Goal: Transaction & Acquisition: Purchase product/service

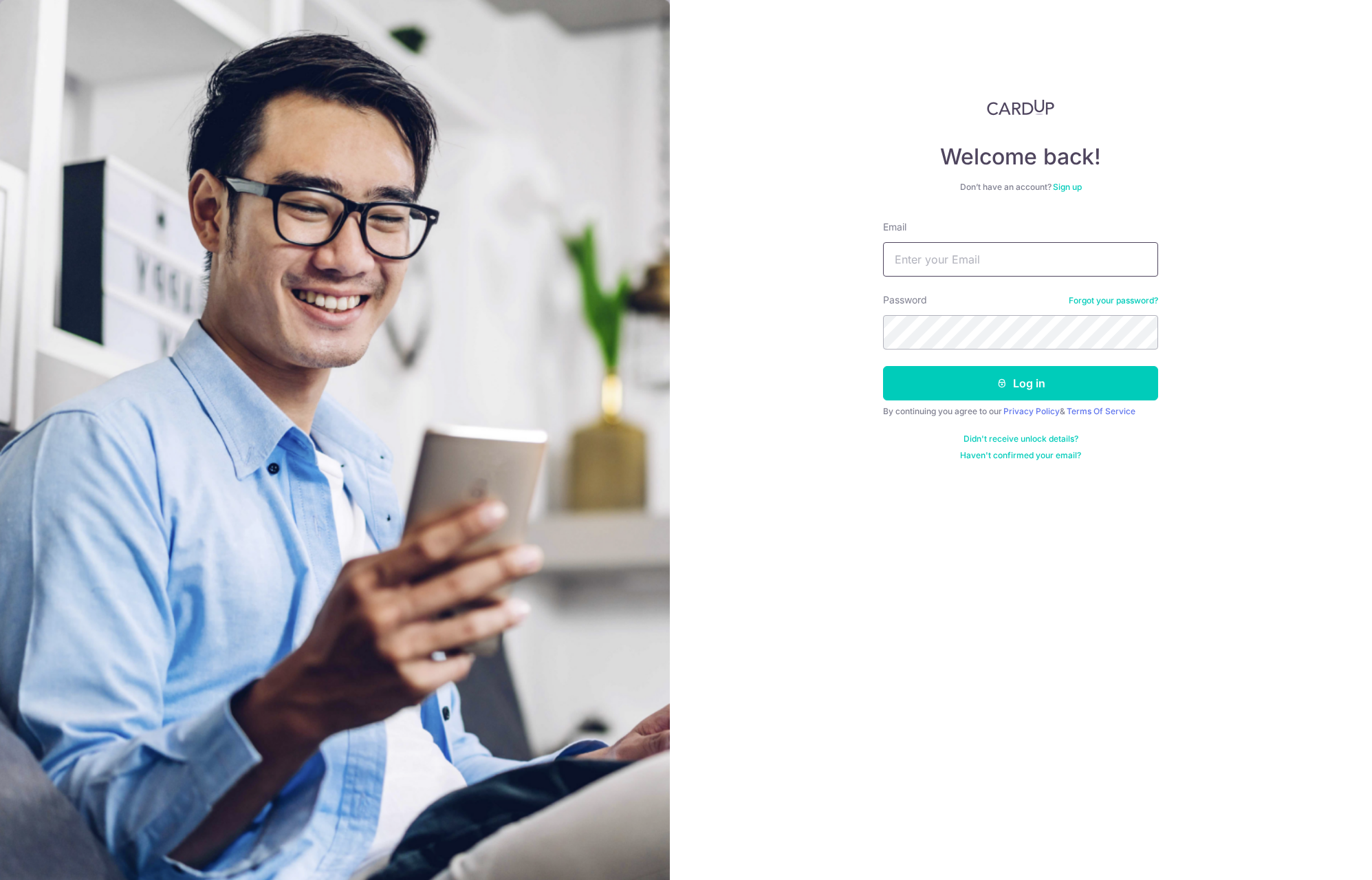
click at [958, 270] on input "Email" at bounding box center [1020, 258] width 275 height 34
type input "[EMAIL_ADDRESS][PERSON_NAME][DOMAIN_NAME]"
click at [883, 366] on button "Log in" at bounding box center [1020, 383] width 275 height 34
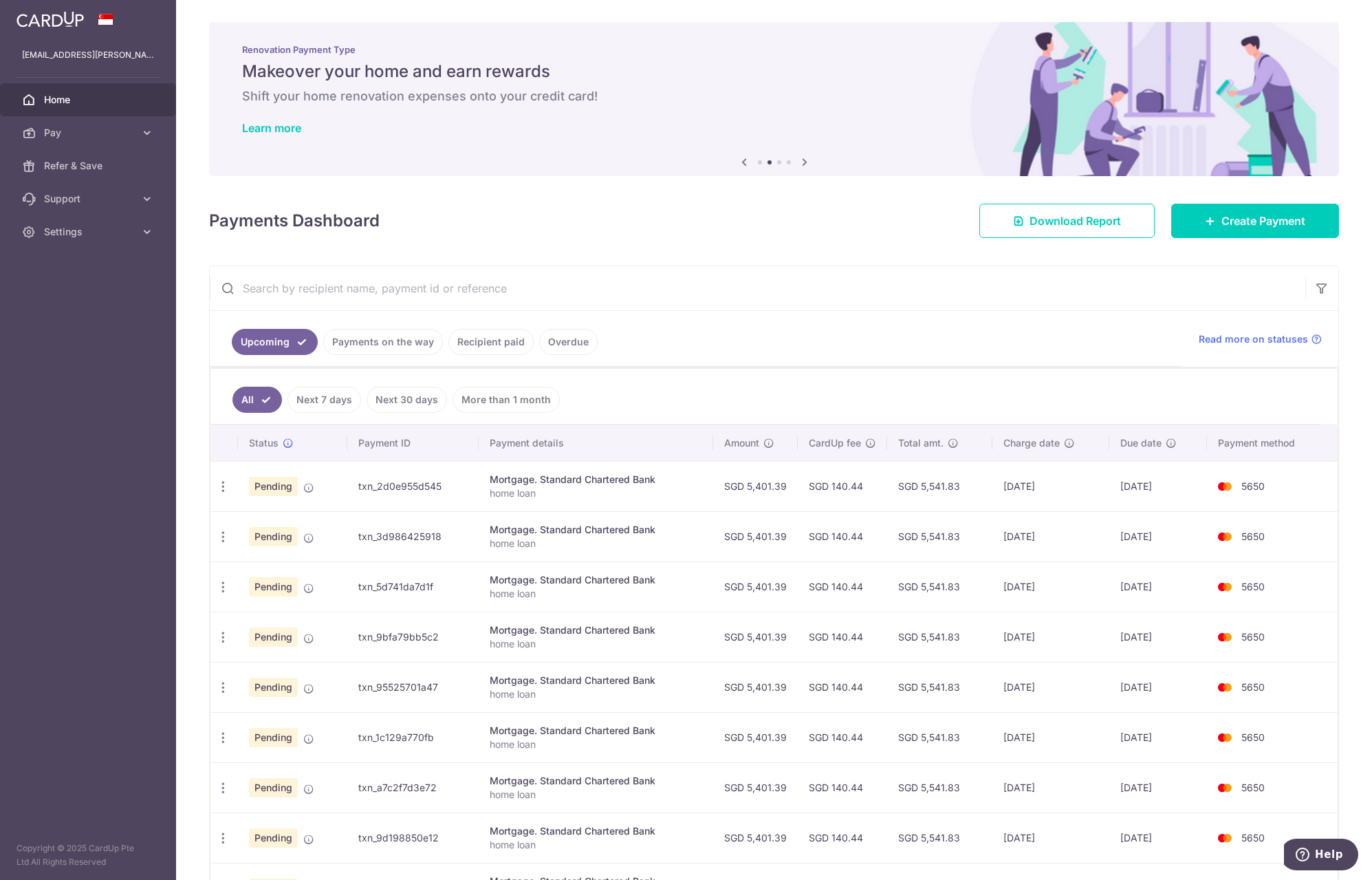
click at [67, 129] on span "Pay" at bounding box center [89, 132] width 91 height 14
click at [72, 162] on span "Payments" at bounding box center [89, 166] width 91 height 14
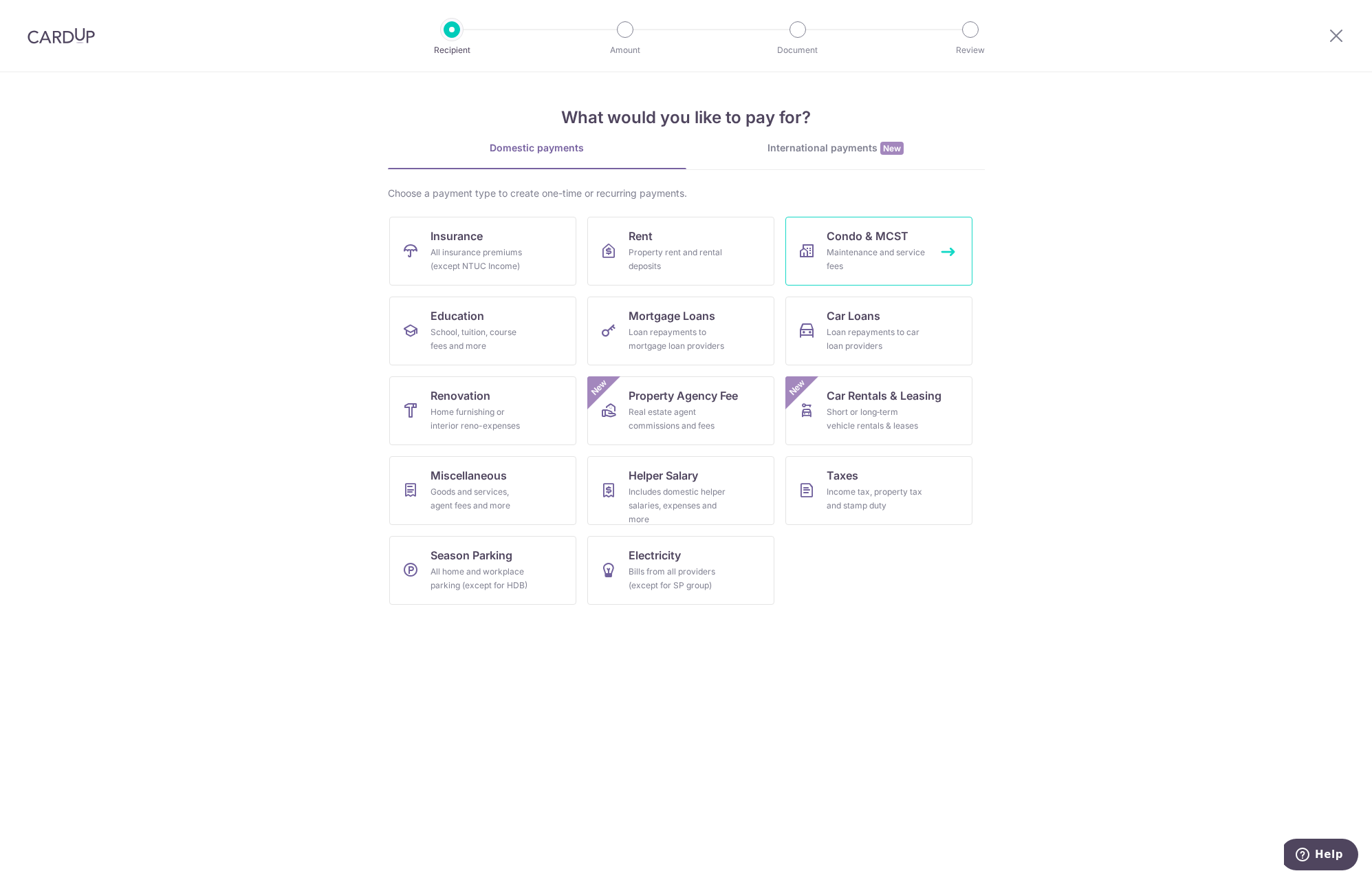
drag, startPoint x: 841, startPoint y: 243, endPoint x: 865, endPoint y: 253, distance: 26.0
click at [841, 242] on span "Condo & MCST" at bounding box center [867, 236] width 82 height 17
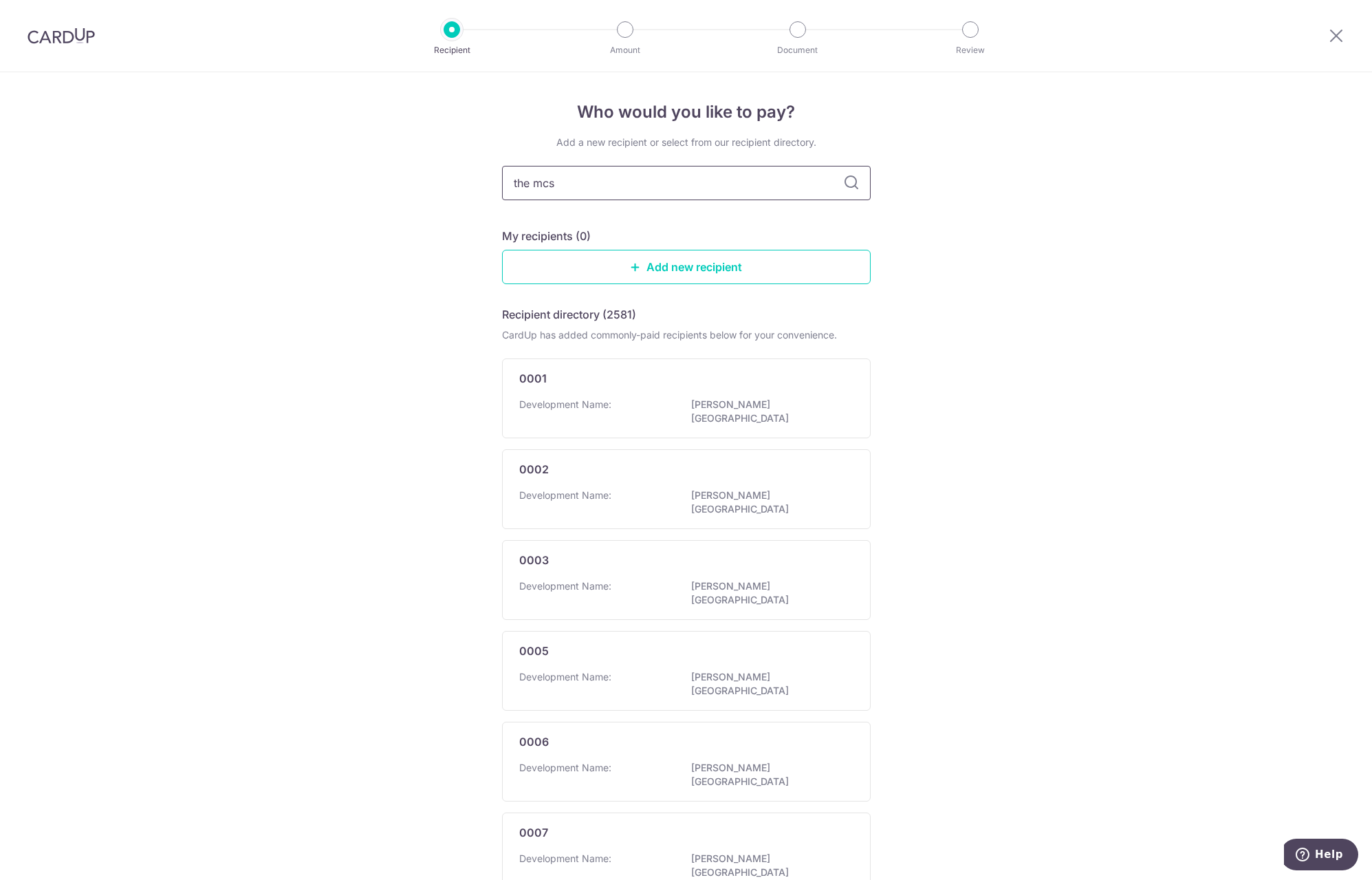
type input "the mcst"
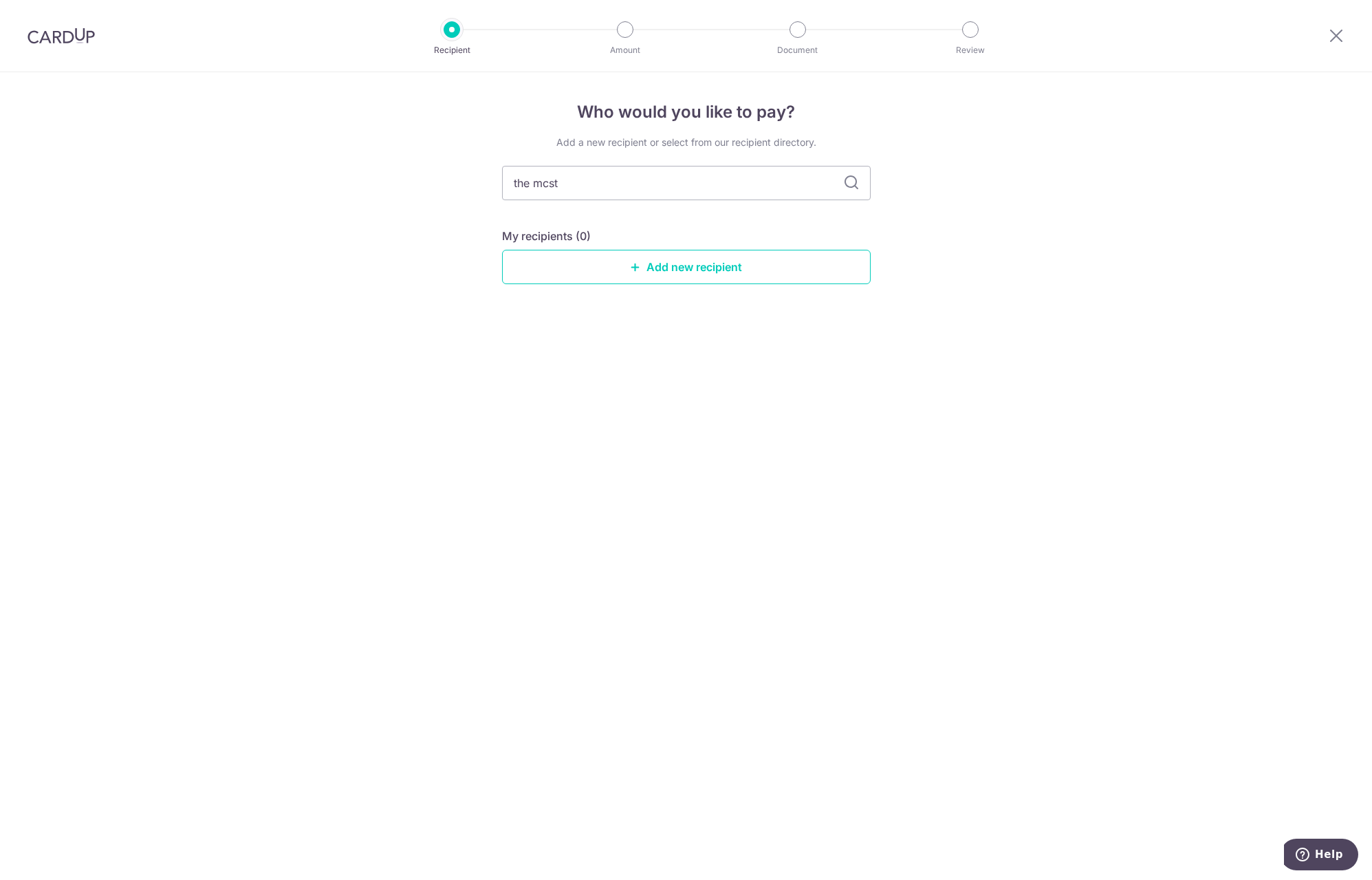
drag, startPoint x: 571, startPoint y: 190, endPoint x: 540, endPoint y: 184, distance: 31.6
click at [535, 187] on input "the mcst" at bounding box center [687, 182] width 369 height 34
type input "the management c"
type input "the management corp"
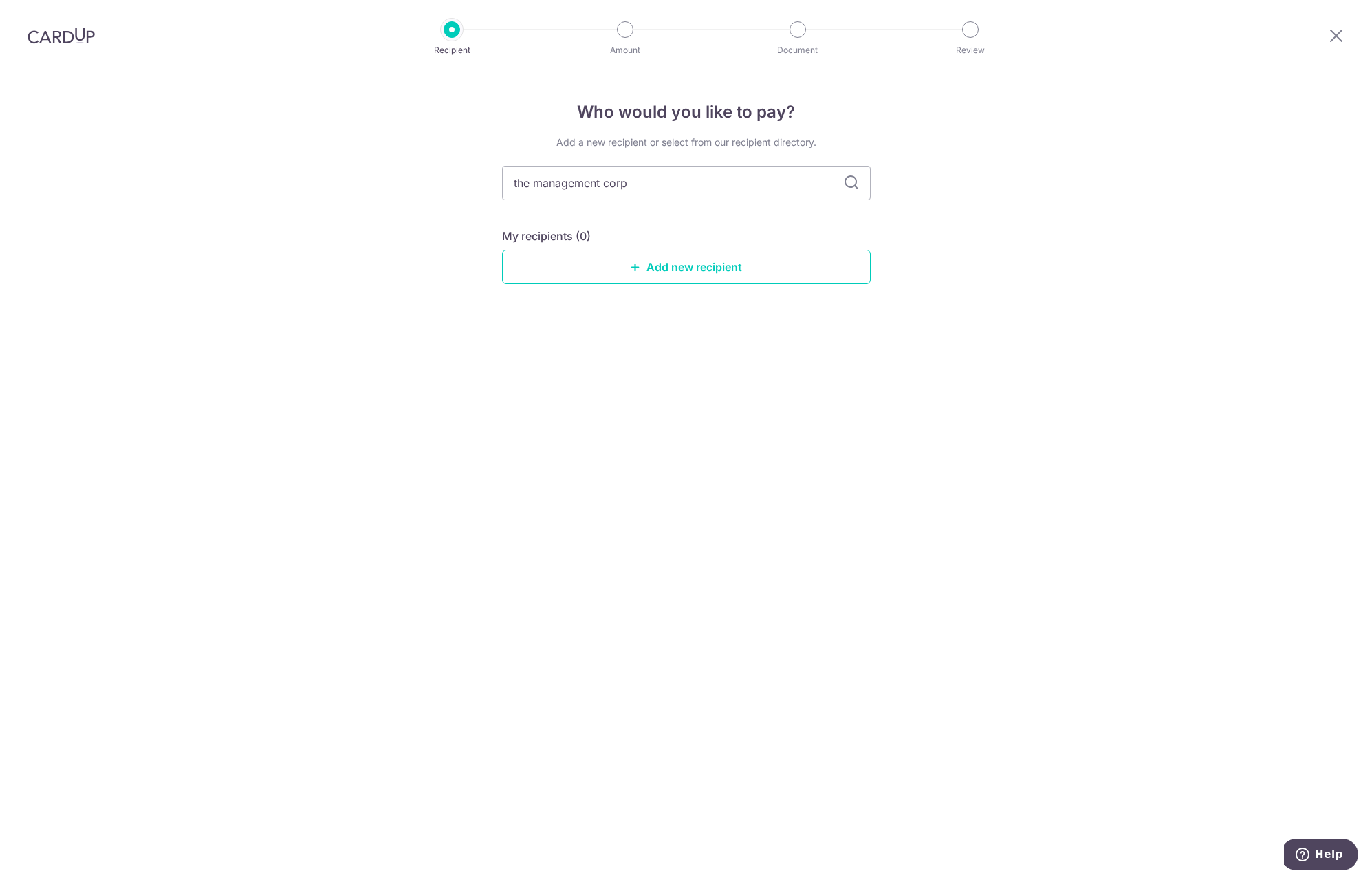
click at [856, 180] on icon at bounding box center [851, 183] width 17 height 17
click at [851, 179] on icon at bounding box center [851, 183] width 17 height 17
drag, startPoint x: 674, startPoint y: 176, endPoint x: 658, endPoint y: 176, distance: 16.0
click at [669, 176] on input "the management corp" at bounding box center [687, 182] width 369 height 34
drag, startPoint x: 629, startPoint y: 176, endPoint x: 415, endPoint y: 162, distance: 214.5
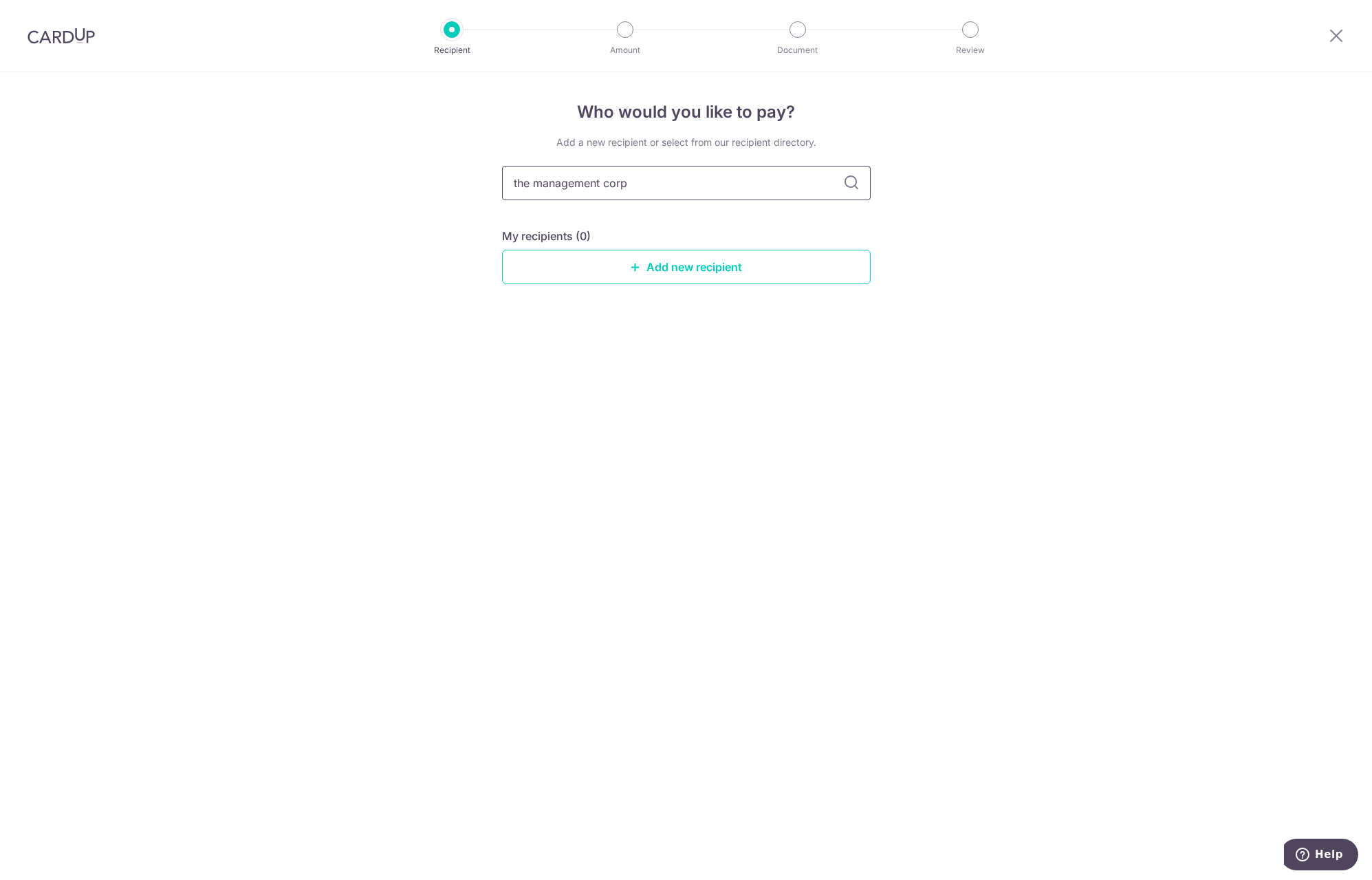
click at [415, 162] on div "Who would you like to pay? Add a new recipient or select from our recipient dir…" at bounding box center [686, 476] width 1372 height 807
type input "spring g"
type input "spring grove"
drag, startPoint x: 675, startPoint y: 179, endPoint x: 628, endPoint y: 174, distance: 47.3
click at [647, 176] on input "spring grove" at bounding box center [687, 182] width 369 height 34
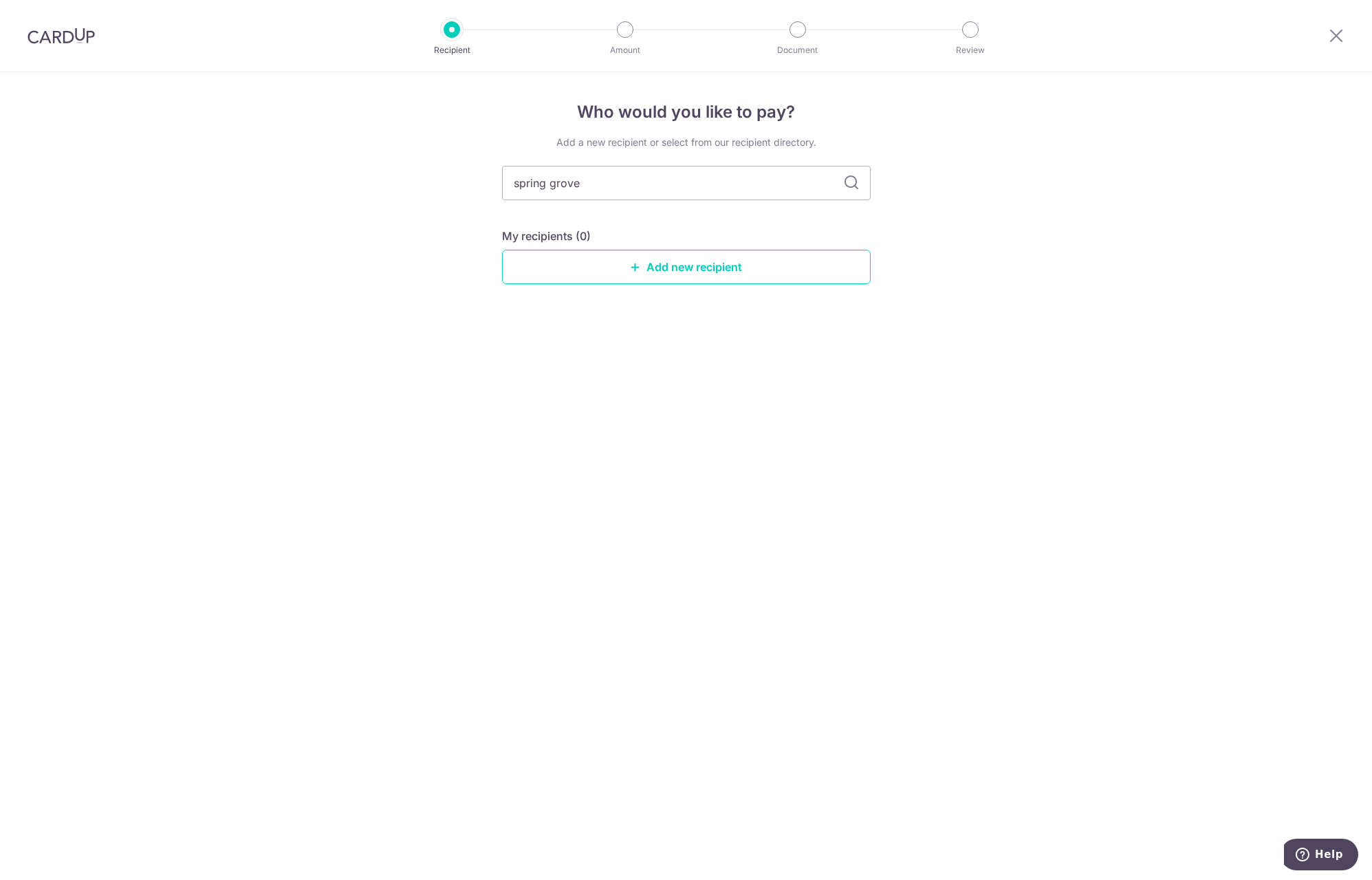
drag, startPoint x: 628, startPoint y: 174, endPoint x: 388, endPoint y: 154, distance: 240.8
click at [388, 154] on div "Who would you like to pay? Add a new recipient or select from our recipient dir…" at bounding box center [686, 476] width 1372 height 807
click at [602, 334] on div "Who would you like to pay? Add a new recipient or select from our recipient dir…" at bounding box center [686, 476] width 1372 height 807
click at [444, 188] on div "Who would you like to pay? Add a new recipient or select from our recipient dir…" at bounding box center [686, 476] width 1372 height 807
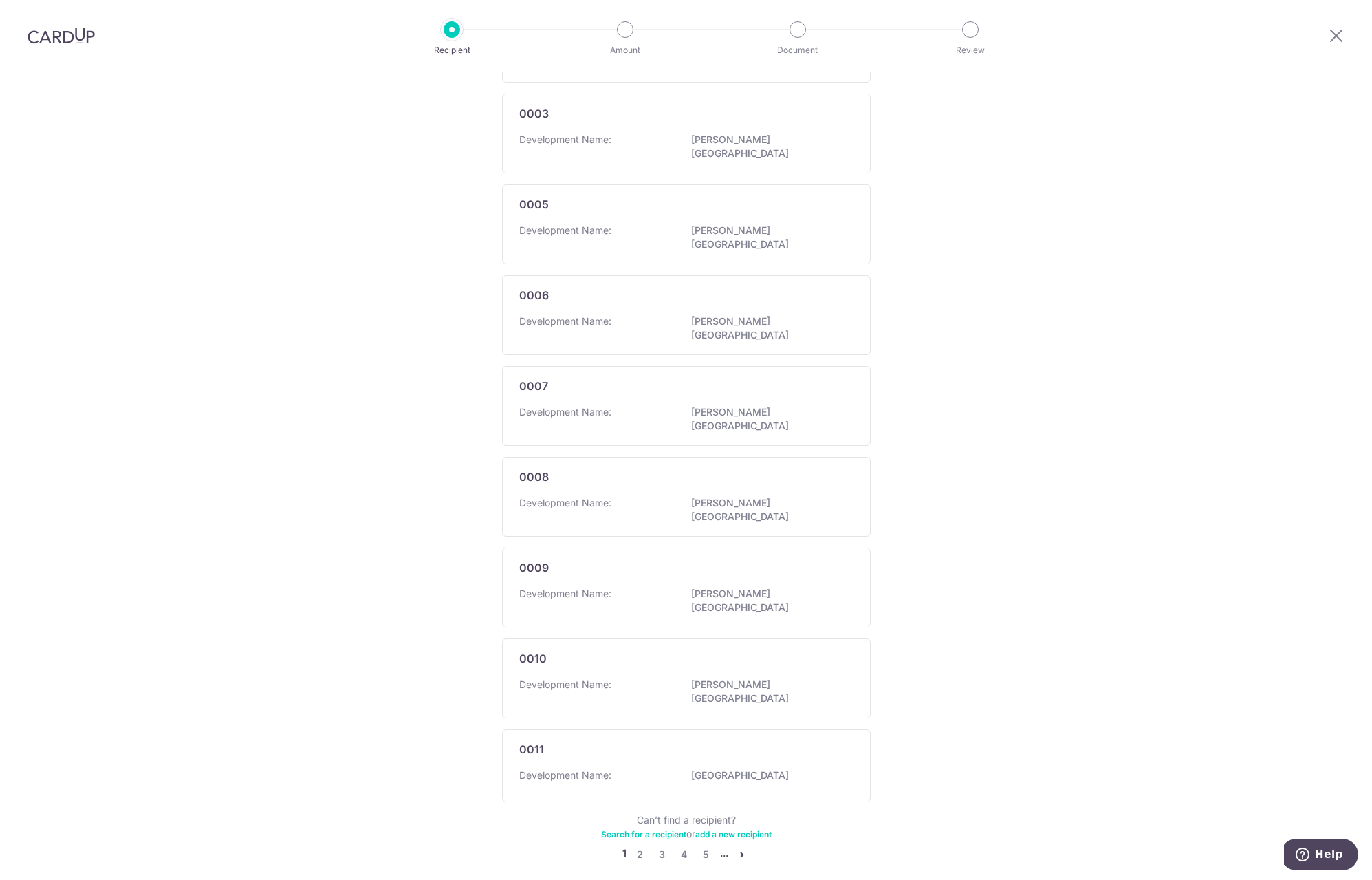
scroll to position [449, 0]
click at [701, 844] on link "5" at bounding box center [706, 852] width 17 height 17
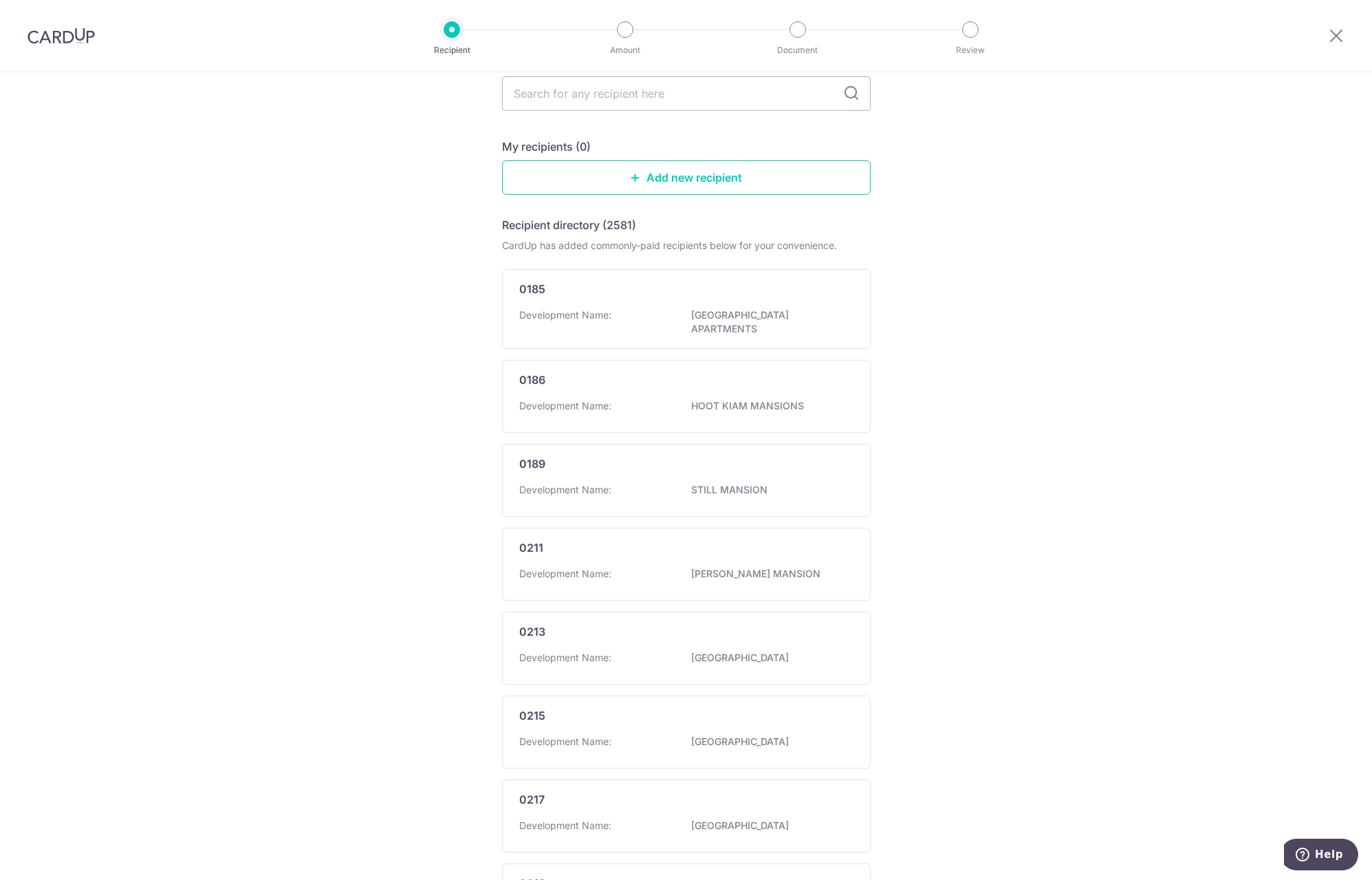
scroll to position [0, 0]
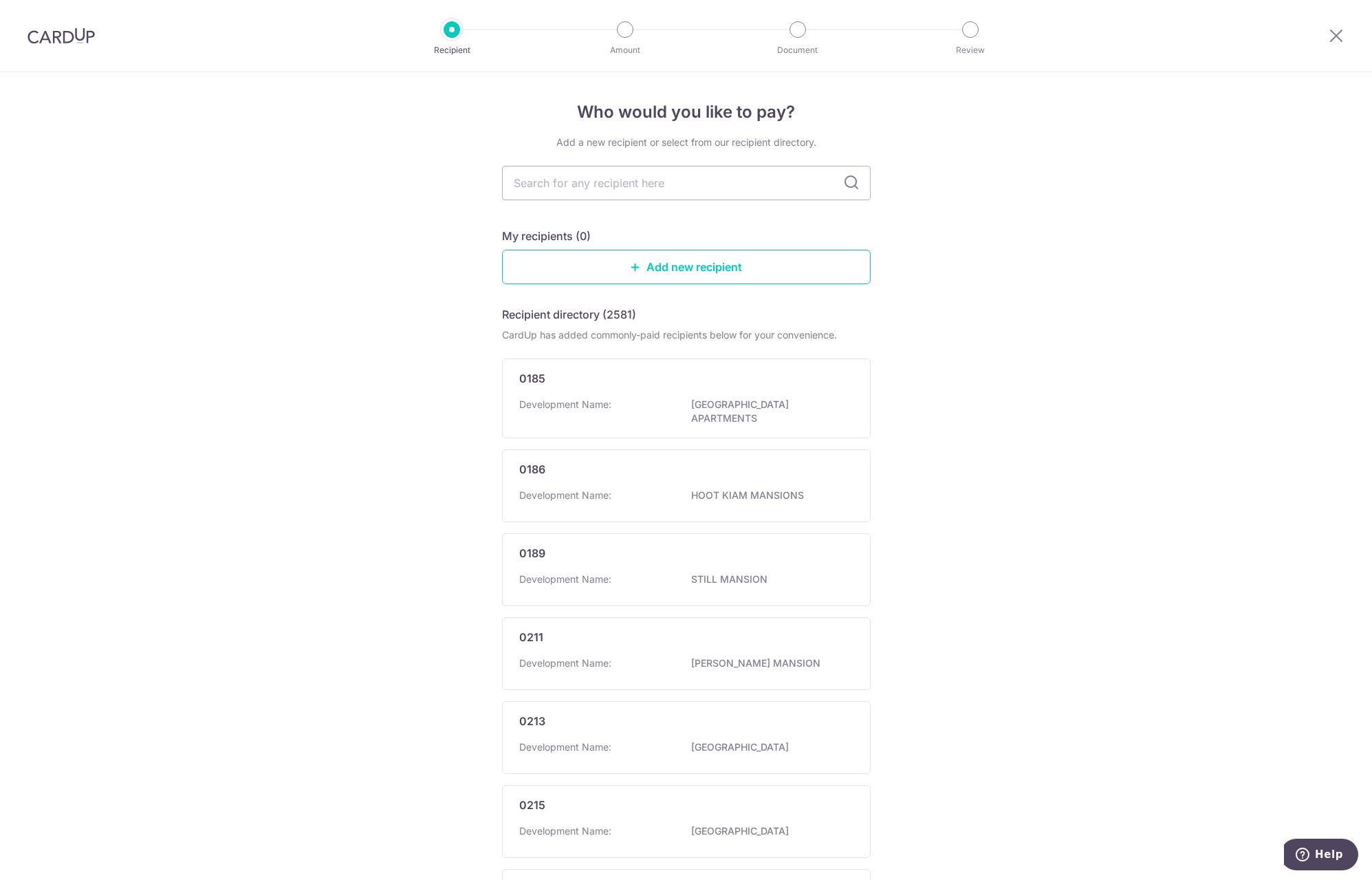
click at [571, 186] on input "text" at bounding box center [687, 182] width 369 height 34
type input "2220"
click at [843, 184] on icon at bounding box center [851, 183] width 17 height 17
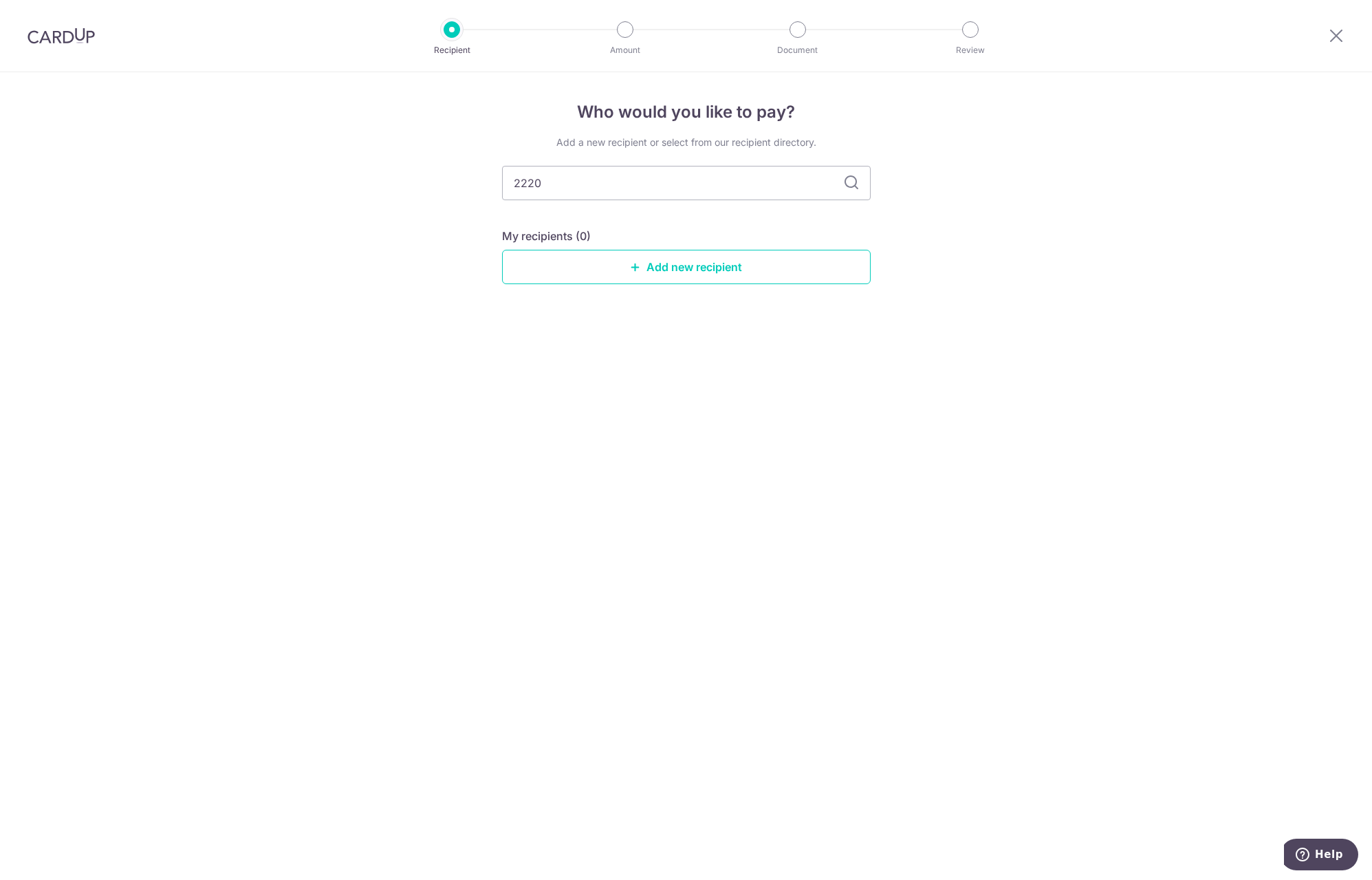
click at [560, 184] on input "2220" at bounding box center [687, 182] width 369 height 34
click at [569, 190] on input "2220" at bounding box center [687, 182] width 369 height 34
drag, startPoint x: 555, startPoint y: 189, endPoint x: 485, endPoint y: 177, distance: 71.0
click at [485, 177] on div "Who would you like to pay? Add a new recipient or select from our recipient dir…" at bounding box center [686, 476] width 1372 height 807
type input "The"
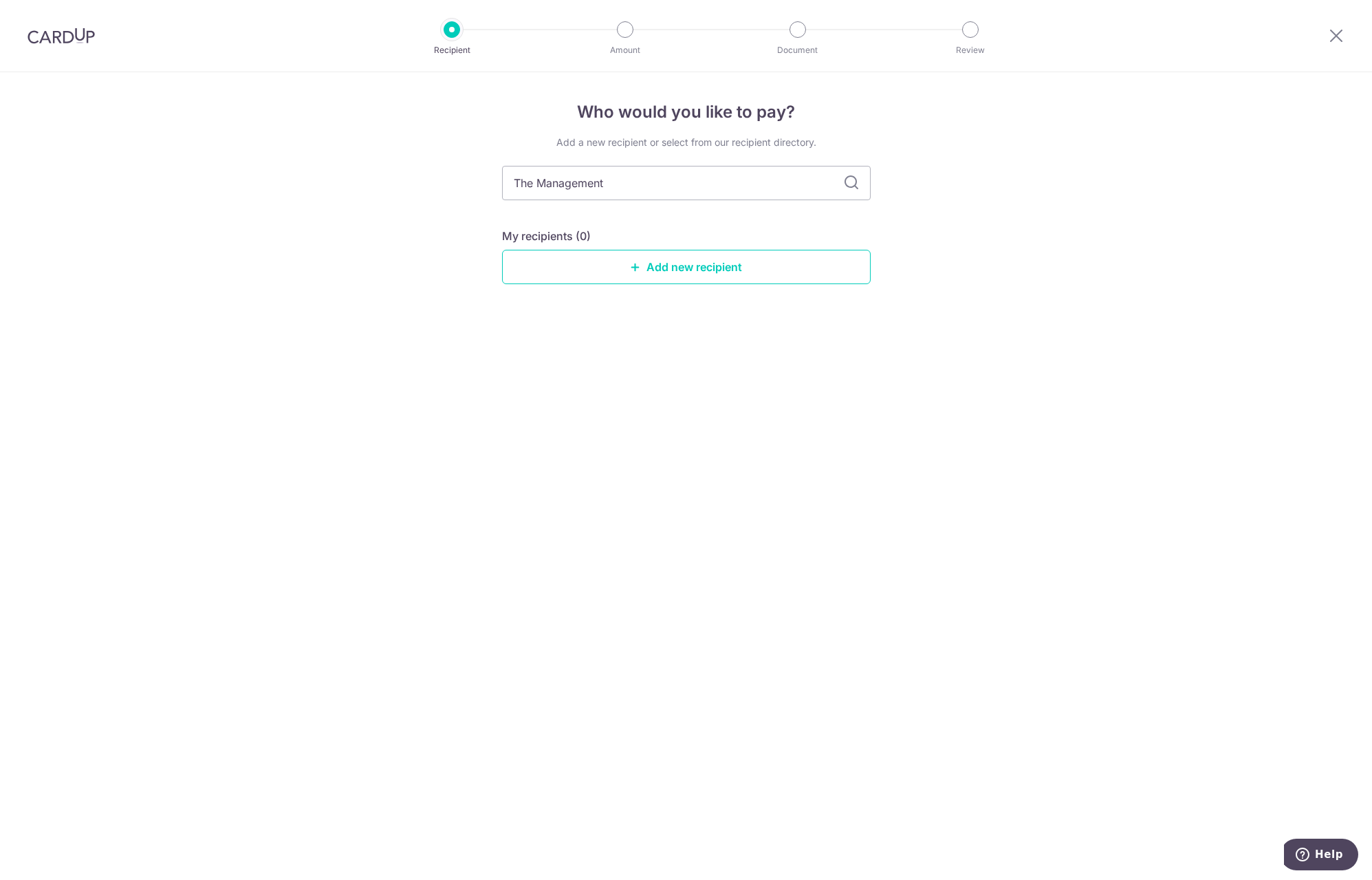
type input "The Management C"
type input "The Management Corporation Strata Title"
type input "The Management Corporation Strata Title No. 2220"
click at [852, 184] on icon at bounding box center [851, 183] width 17 height 17
click at [852, 180] on icon at bounding box center [851, 183] width 17 height 17
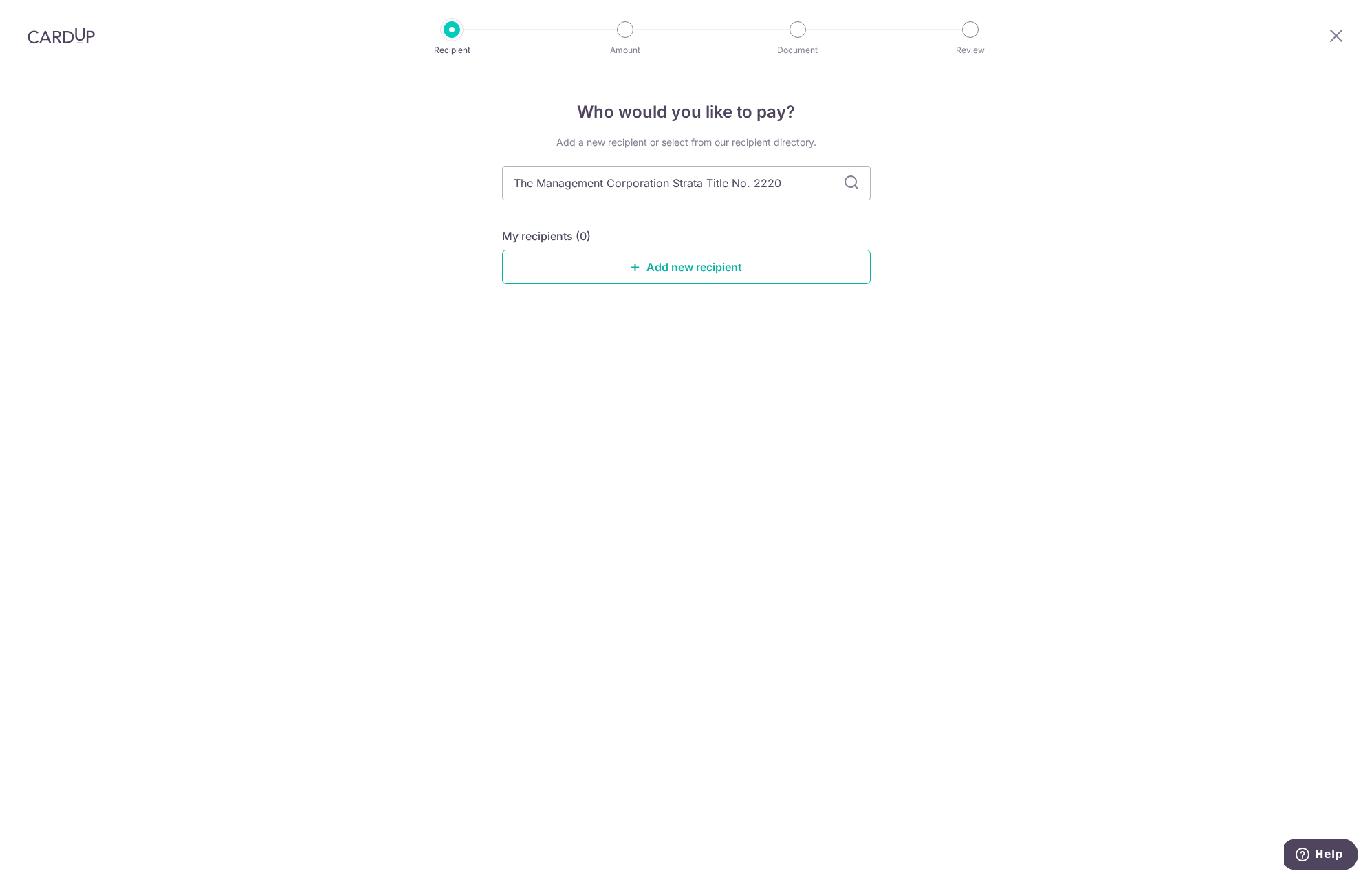
click at [659, 272] on link "Add new recipient" at bounding box center [687, 266] width 369 height 34
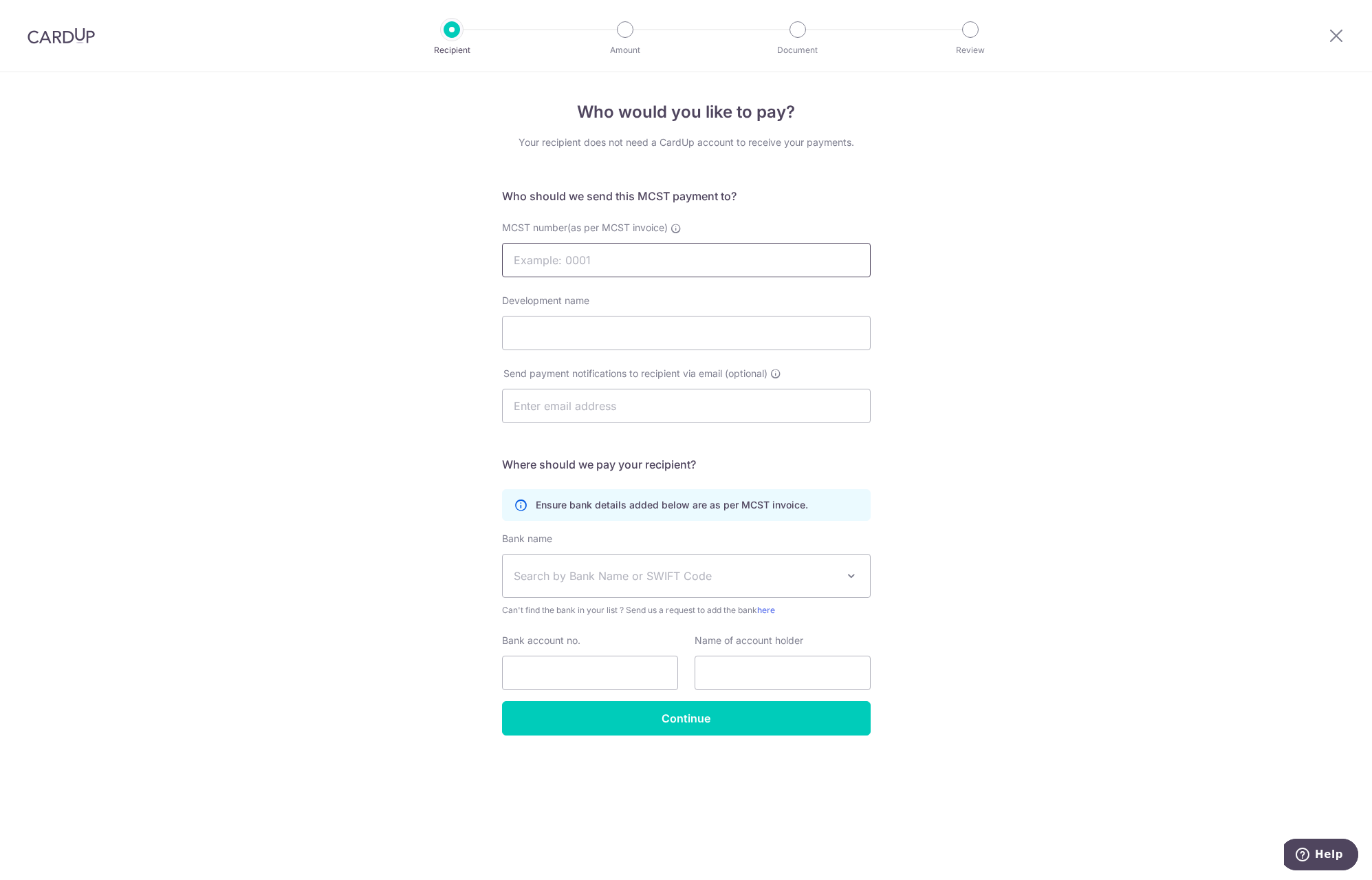
click at [623, 266] on input "MCST number(as per MCST invoice)" at bounding box center [687, 259] width 369 height 34
type input "2220"
type input "[GEOGRAPHIC_DATA]"
click at [660, 406] on input "text" at bounding box center [687, 405] width 369 height 34
type input "[EMAIL_ADDRESS][PERSON_NAME][DOMAIN_NAME]"
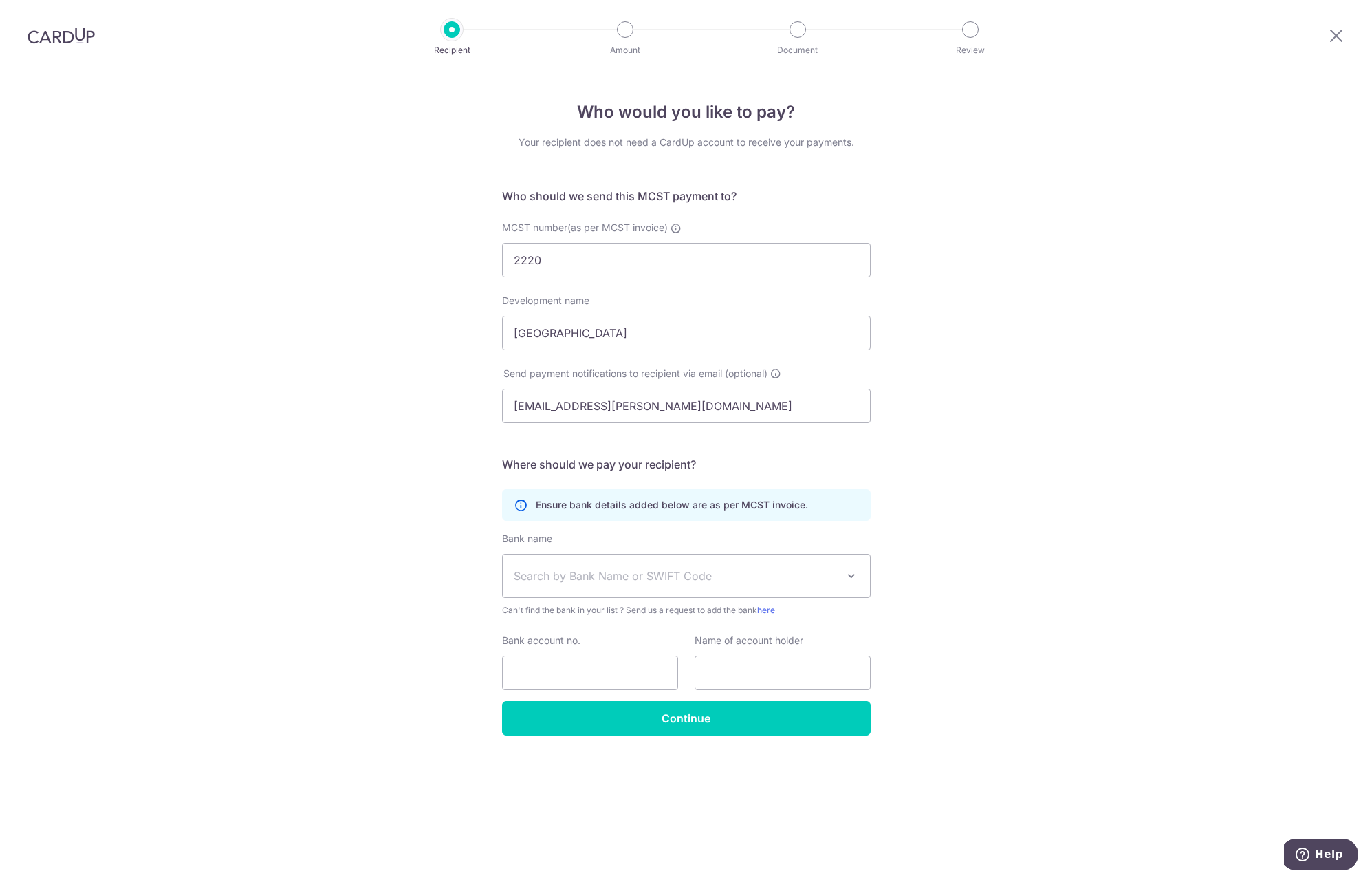
type input "Vandana Golani"
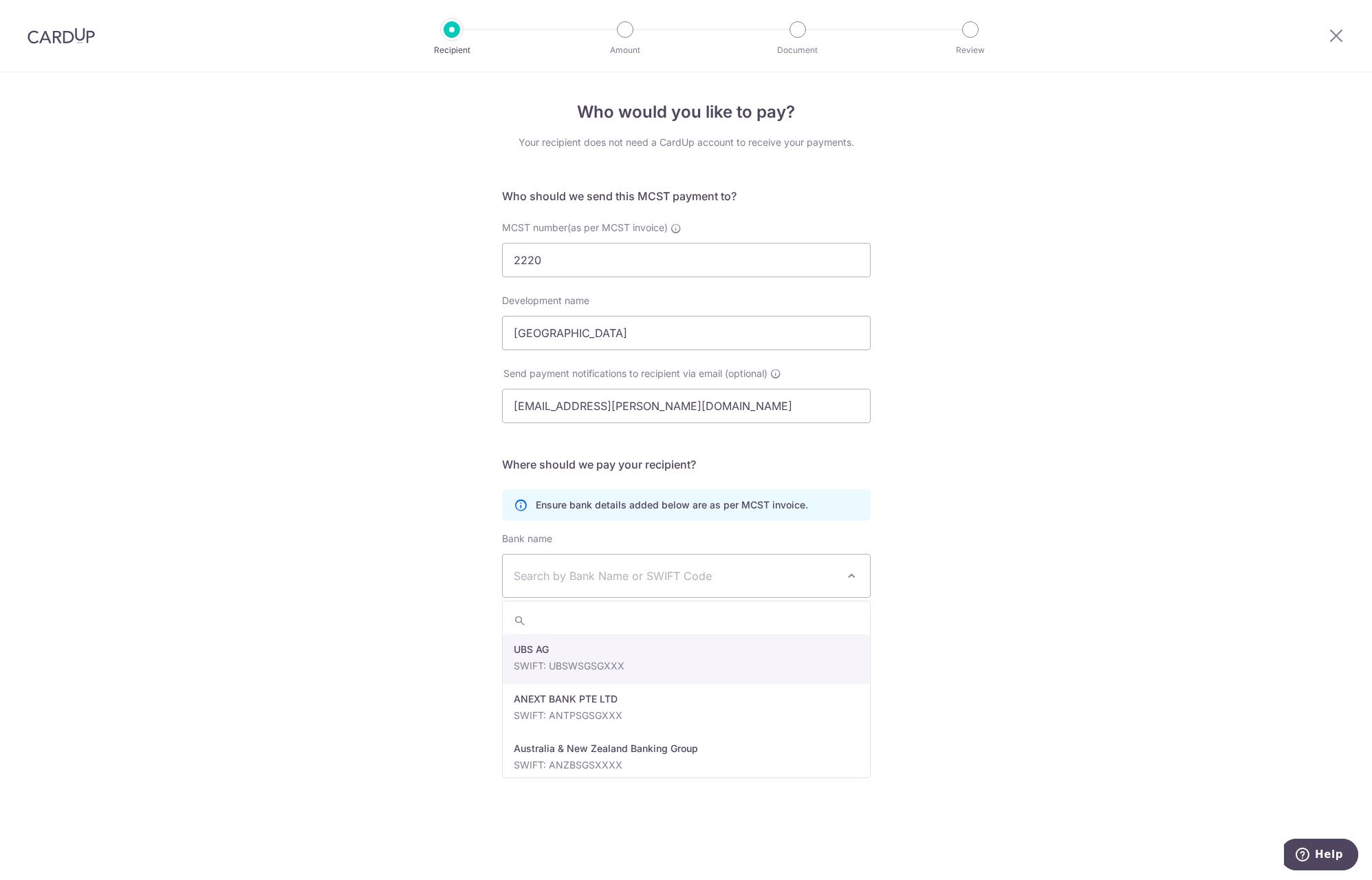
click at [649, 579] on span "Search by Bank Name or SWIFT Code" at bounding box center [675, 576] width 323 height 17
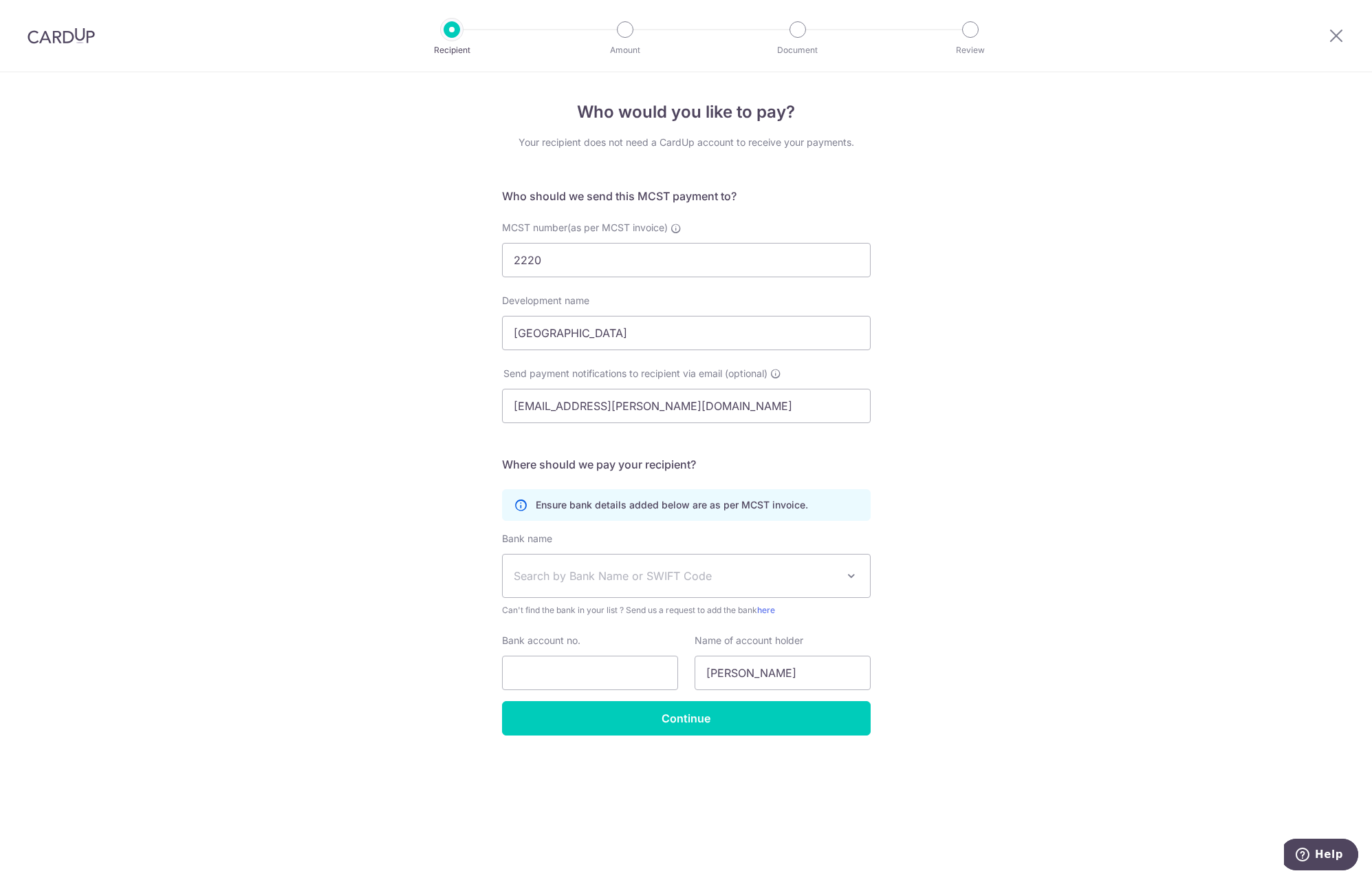
click at [626, 582] on span "Search by Bank Name or SWIFT Code" at bounding box center [675, 576] width 323 height 17
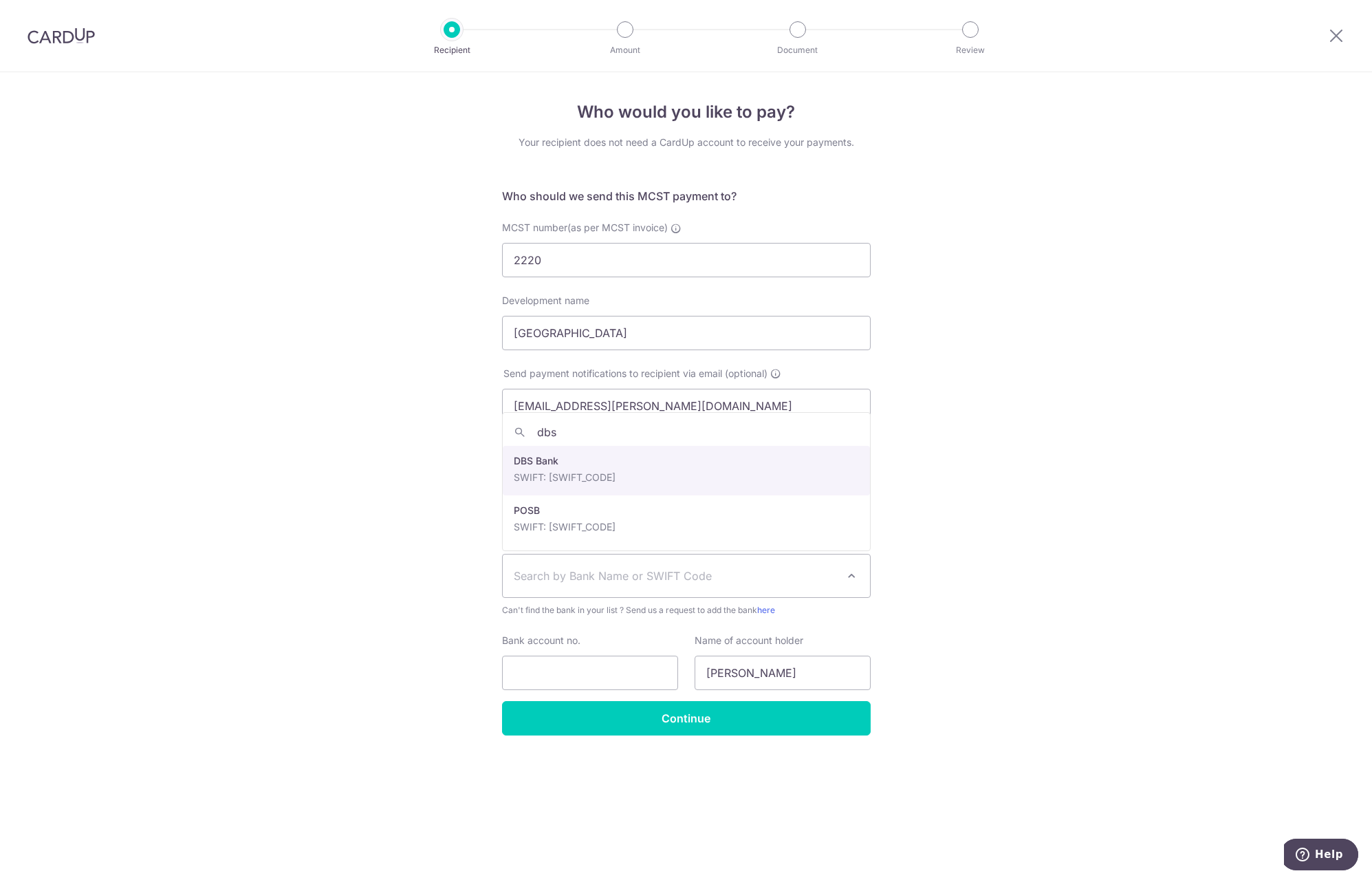
type input "dbs"
select select "6"
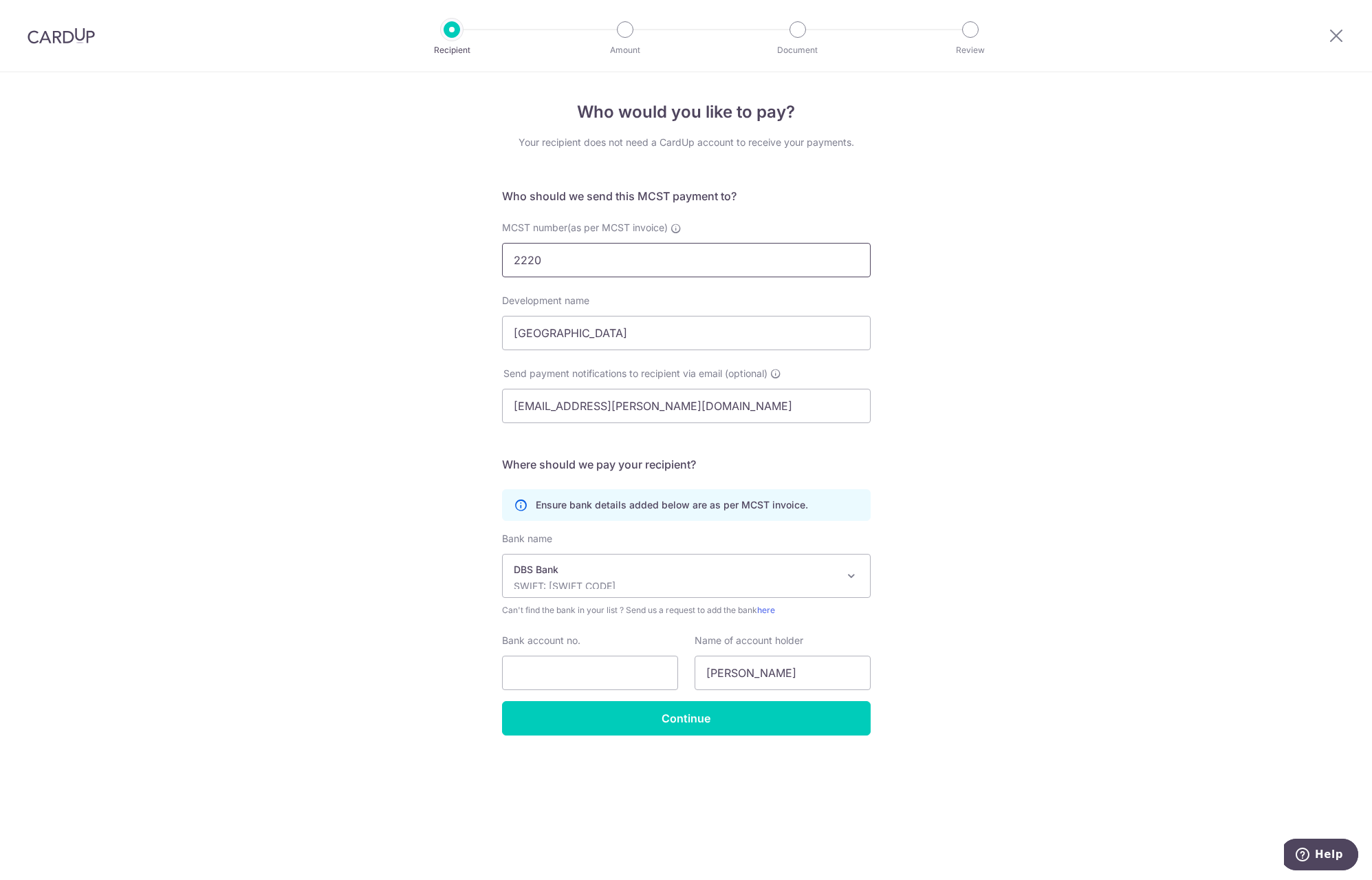
click at [565, 265] on input "2220" at bounding box center [687, 259] width 369 height 34
click at [675, 227] on icon at bounding box center [676, 228] width 11 height 11
click at [675, 243] on input "2220" at bounding box center [687, 259] width 369 height 34
click at [600, 677] on input "Bank account no." at bounding box center [590, 672] width 176 height 34
type input "0110158552"
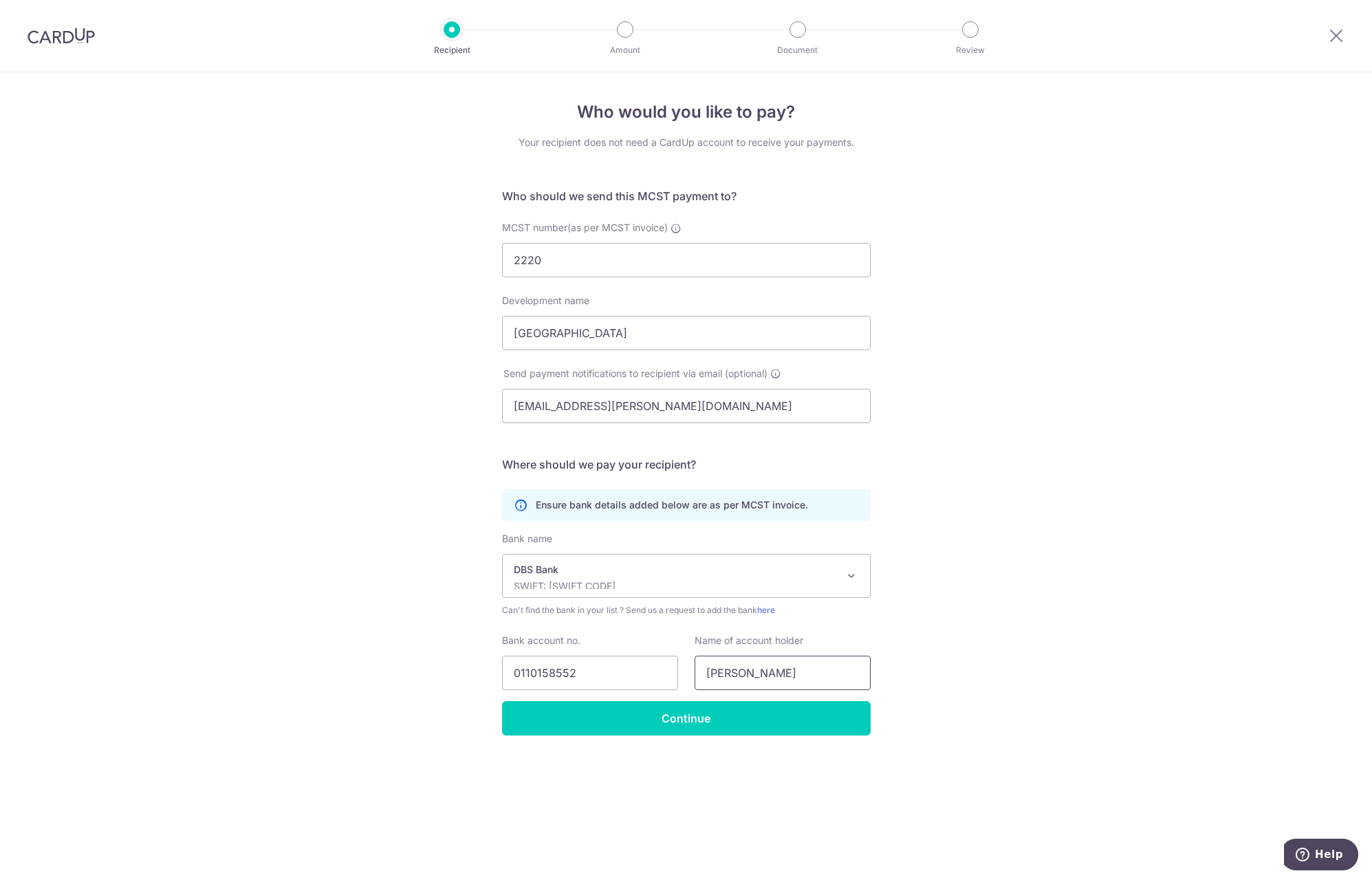
click at [792, 672] on input "Vandana Golani" at bounding box center [783, 672] width 176 height 34
drag, startPoint x: 810, startPoint y: 673, endPoint x: 692, endPoint y: 668, distance: 118.1
click at [692, 668] on div "Name of account holder Vandana Golani" at bounding box center [782, 662] width 192 height 57
type input "The Mangement Corp. Strata Title No. 2220"
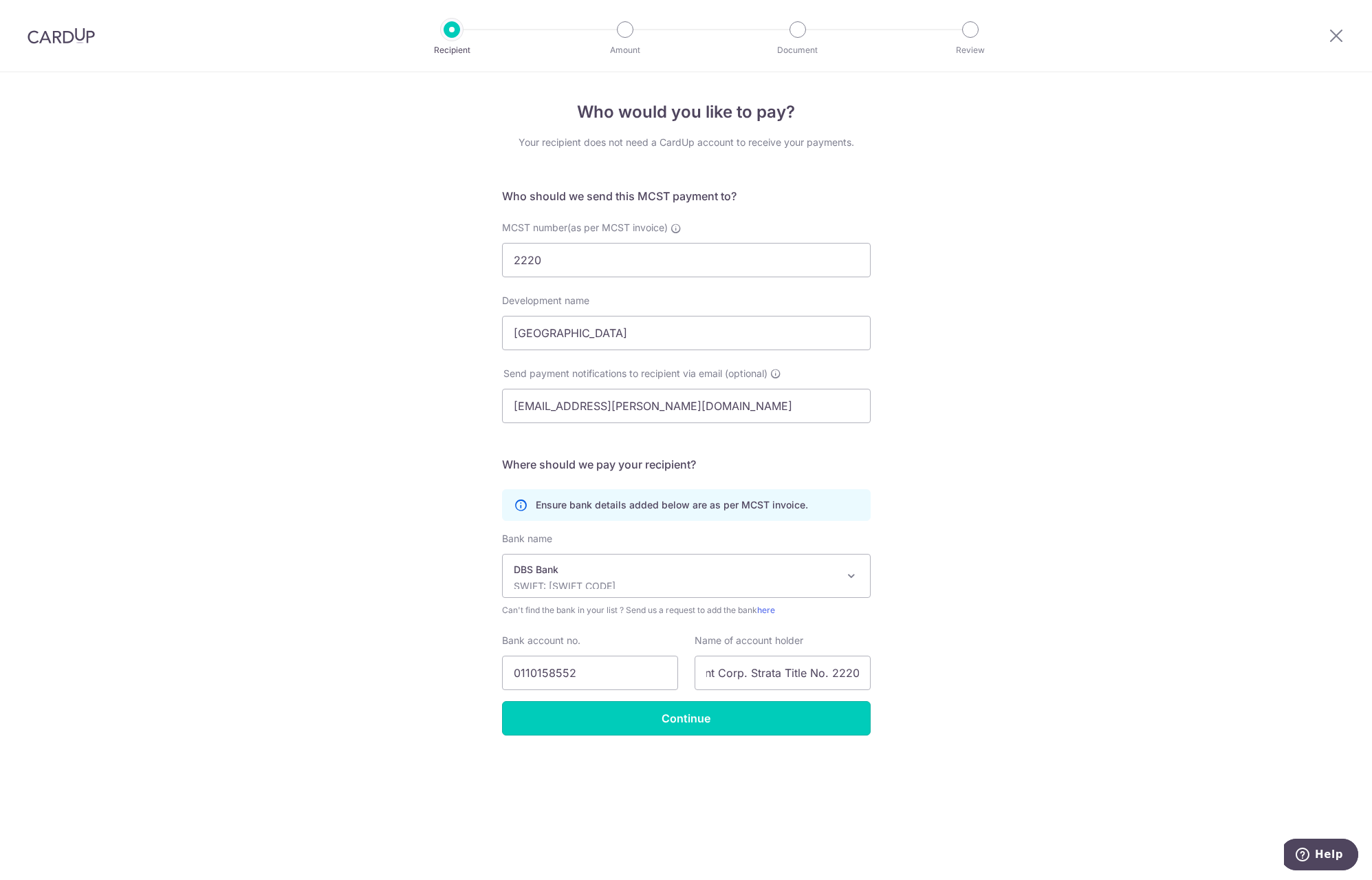
scroll to position [0, 0]
click at [780, 714] on input "Continue" at bounding box center [687, 717] width 369 height 34
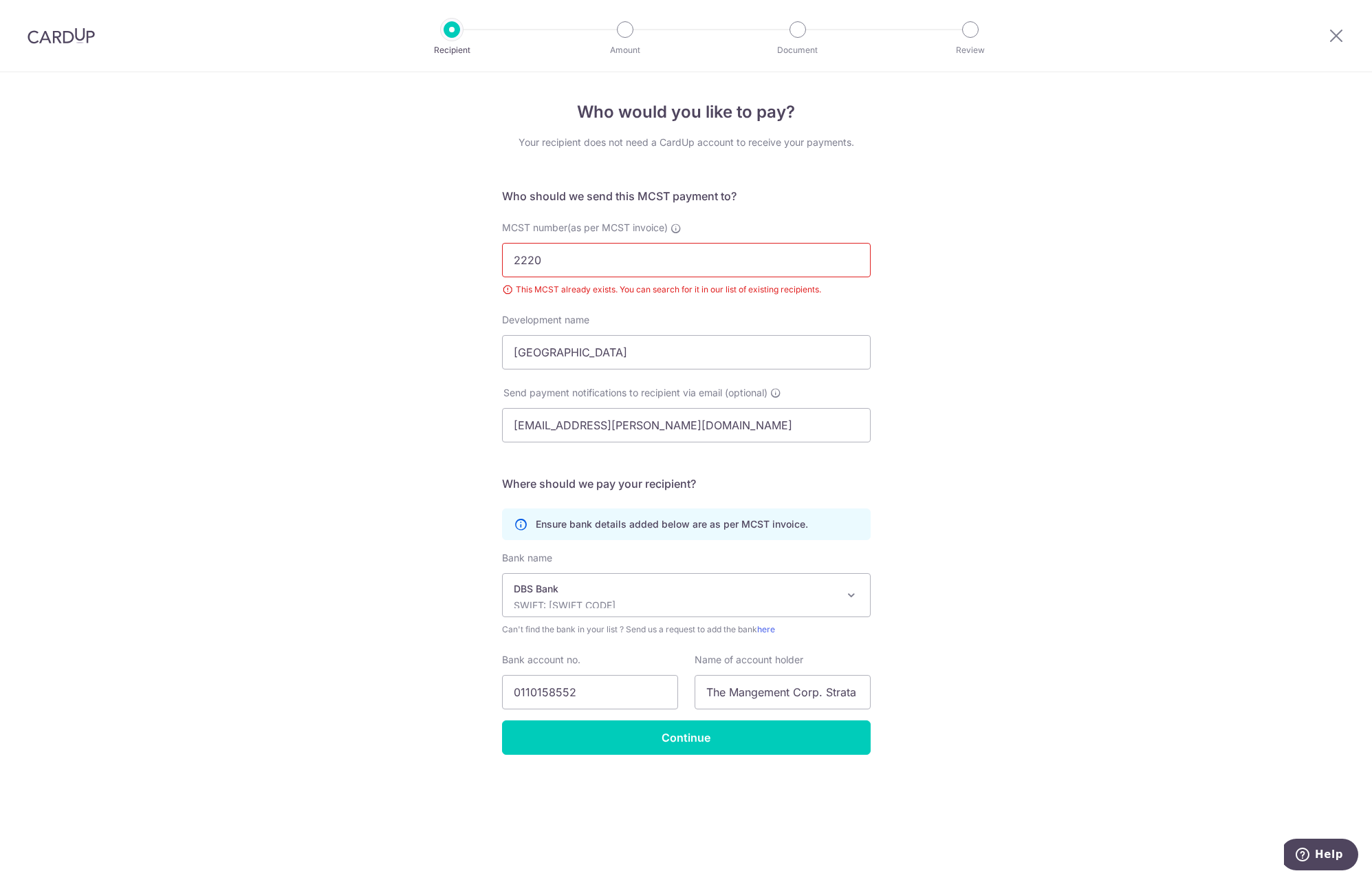
click at [607, 265] on input "2220" at bounding box center [687, 259] width 369 height 34
click at [985, 255] on div "Who would you like to pay? Your recipient does not need a CardUp account to rec…" at bounding box center [686, 476] width 1372 height 807
click at [677, 228] on icon at bounding box center [676, 228] width 11 height 11
click at [677, 243] on input "2220" at bounding box center [687, 259] width 369 height 34
click at [677, 228] on icon at bounding box center [676, 228] width 11 height 11
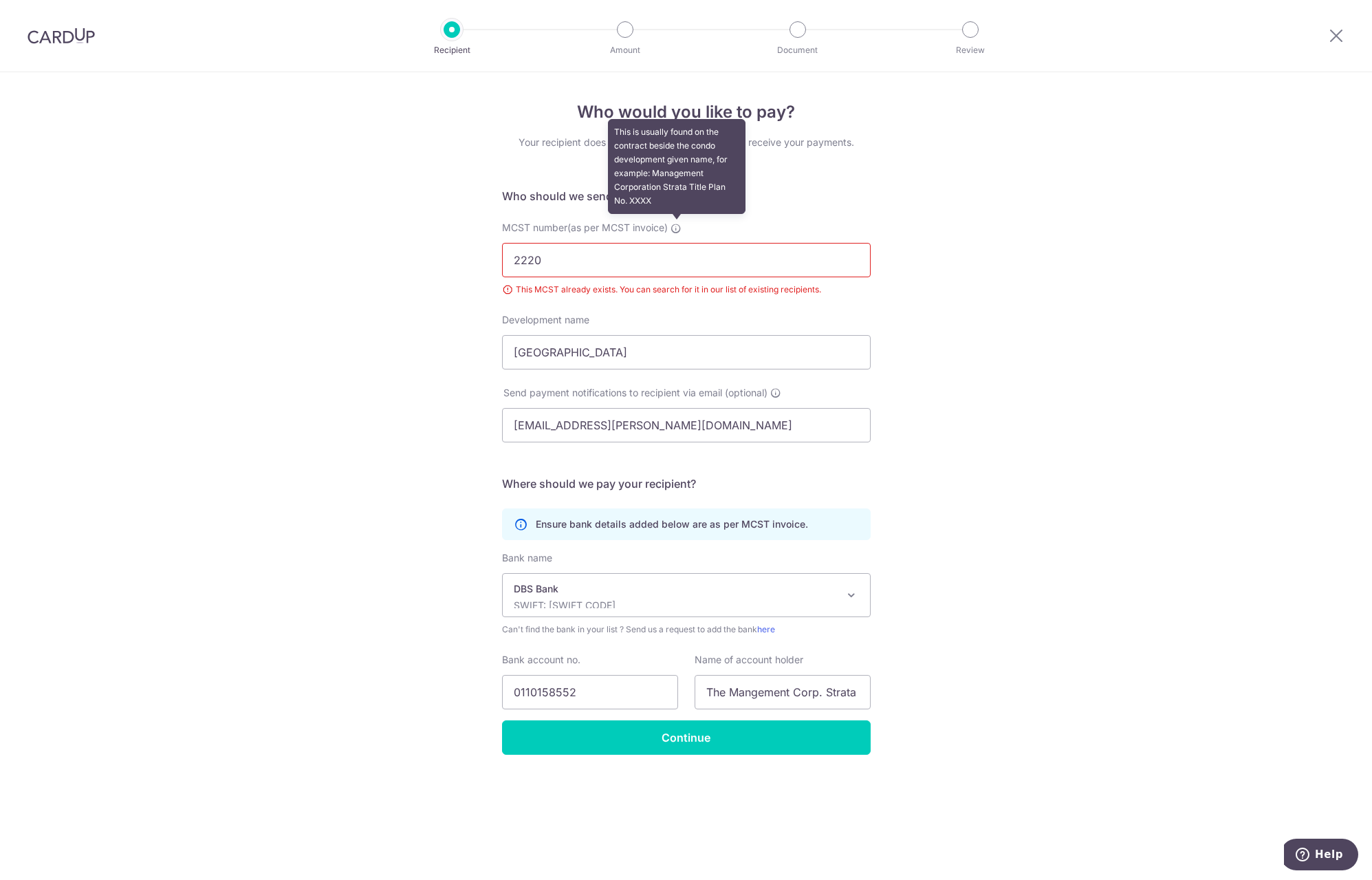
click at [677, 243] on input "2220" at bounding box center [687, 259] width 369 height 34
click at [931, 254] on div "Who would you like to pay? Your recipient does not need a CardUp account to rec…" at bounding box center [686, 476] width 1372 height 807
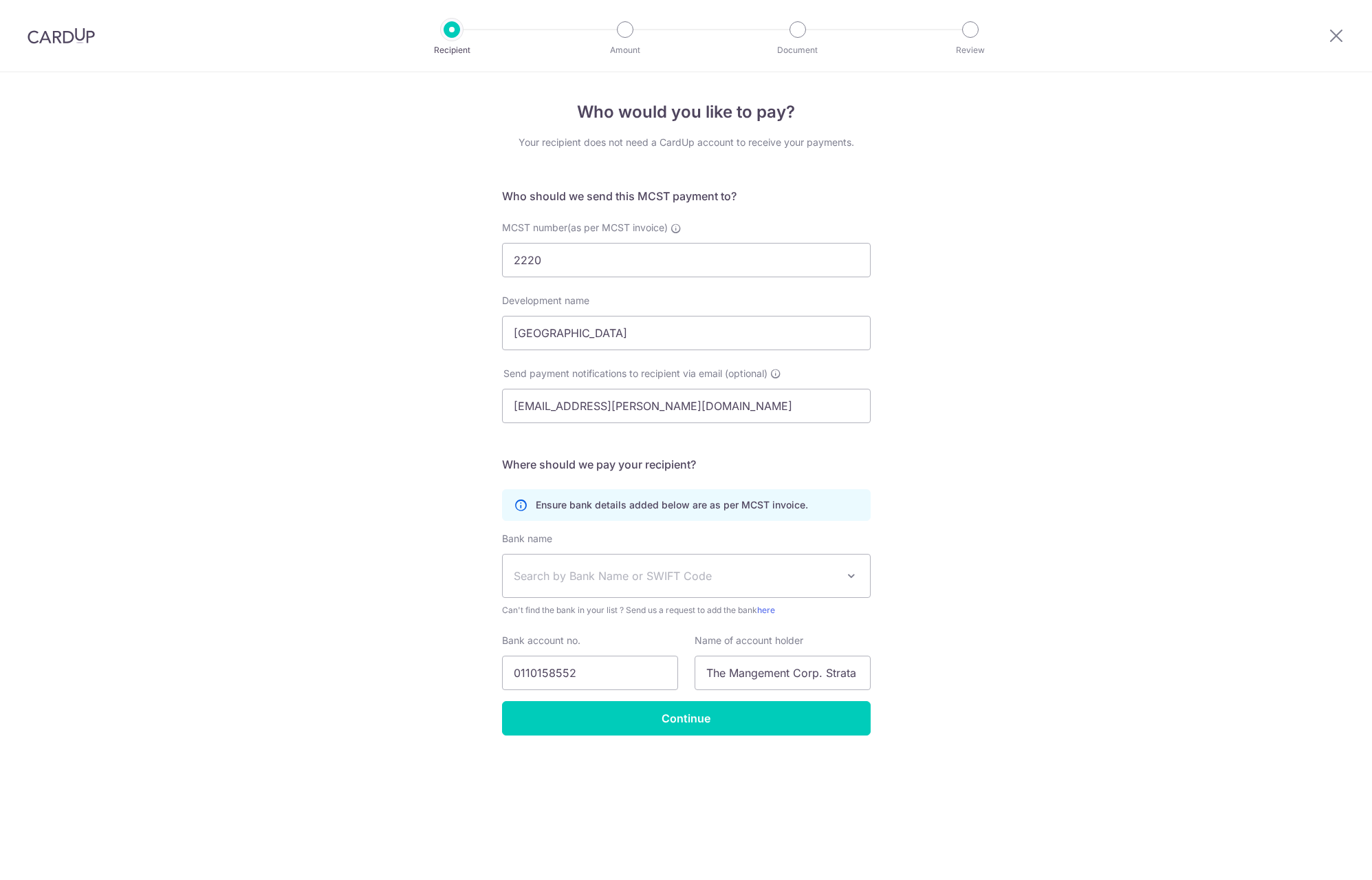
select select "6"
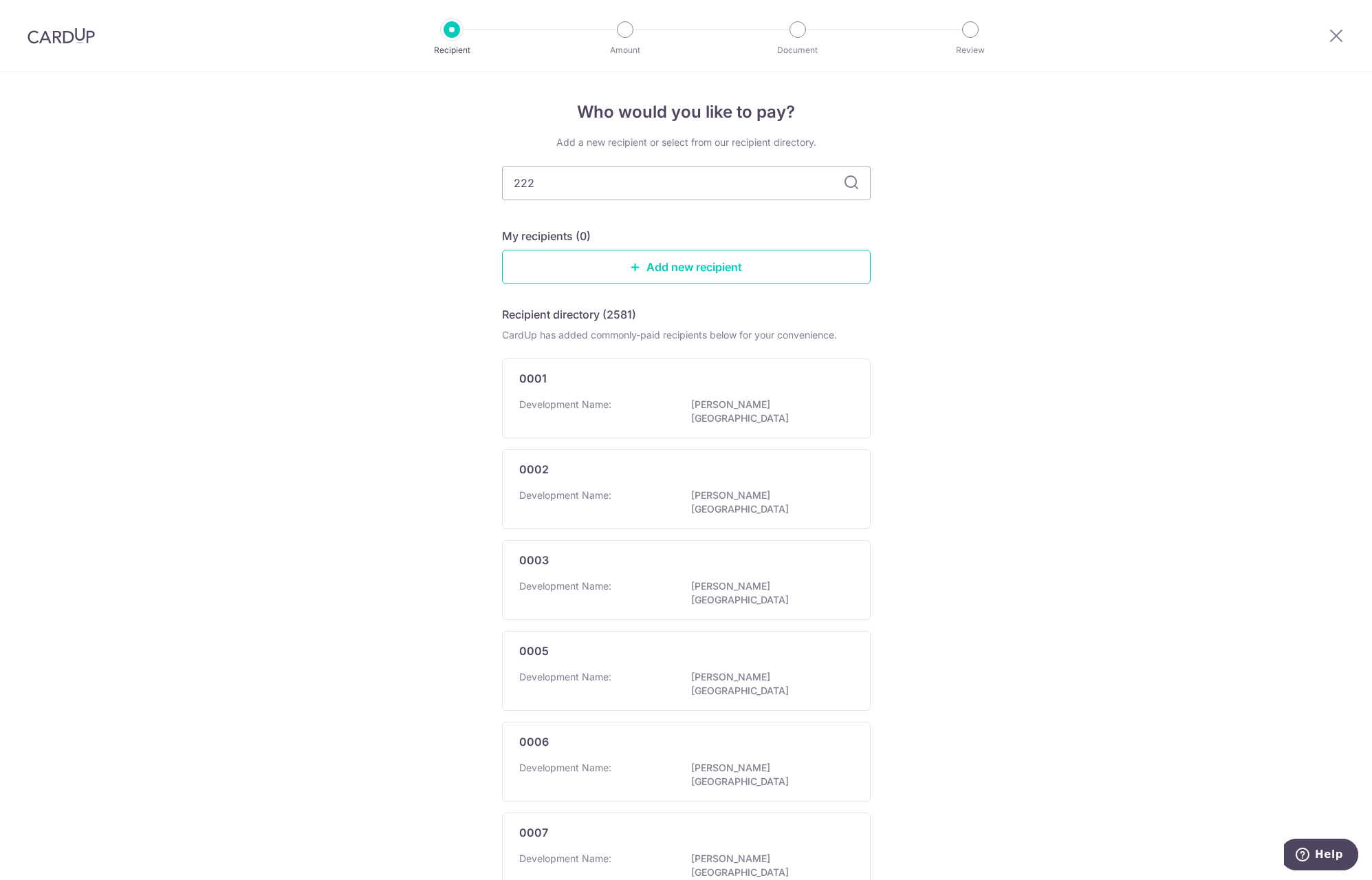
type input "2220"
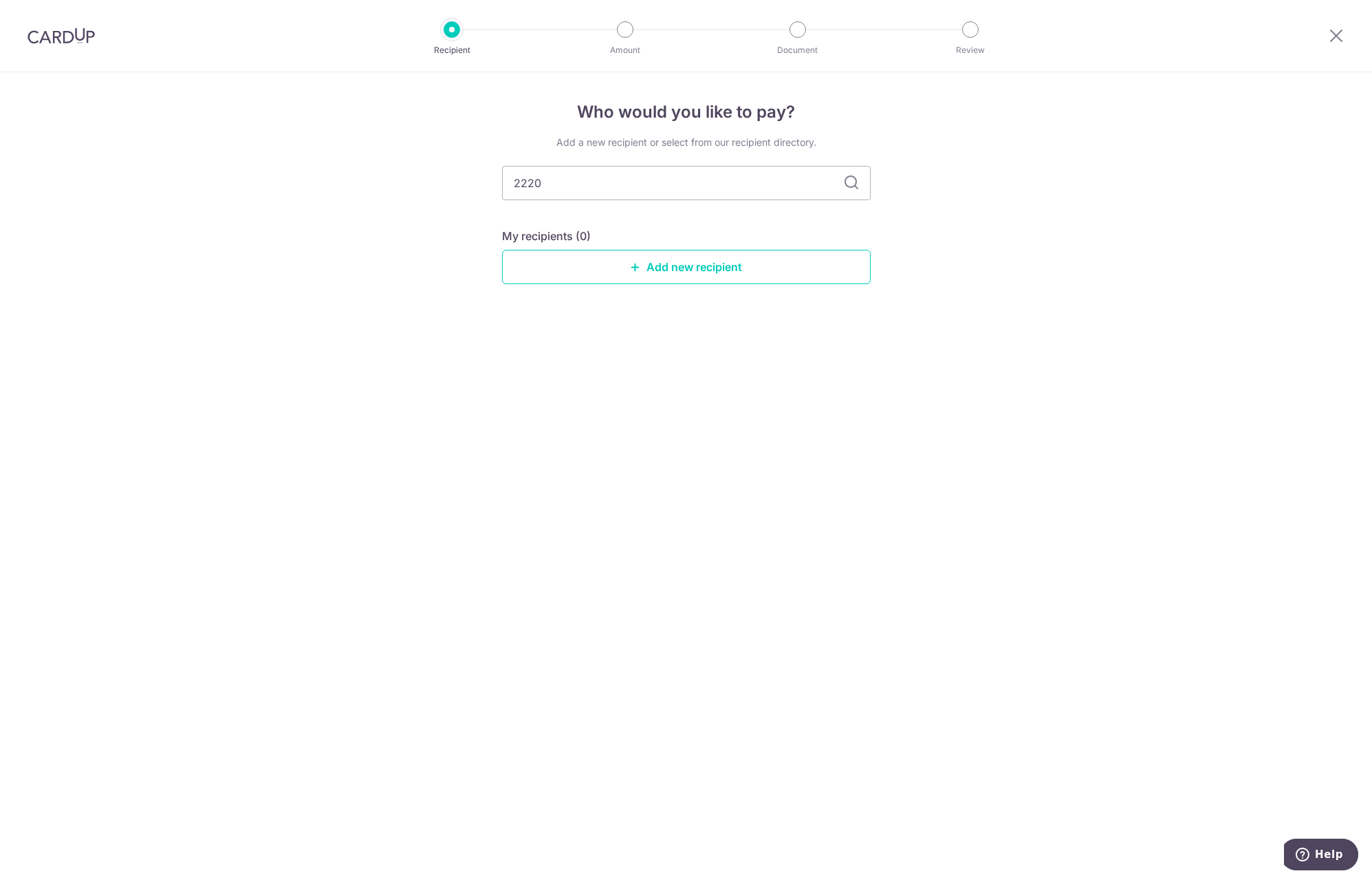
click at [846, 184] on icon at bounding box center [851, 183] width 17 height 17
click at [846, 182] on icon at bounding box center [851, 183] width 17 height 17
click at [642, 158] on div "Add a new recipient or select from our recipient directory. 2220 My recipients …" at bounding box center [687, 221] width 369 height 171
click at [583, 176] on input "2220" at bounding box center [687, 182] width 369 height 34
drag, startPoint x: 552, startPoint y: 176, endPoint x: 470, endPoint y: 174, distance: 82.0
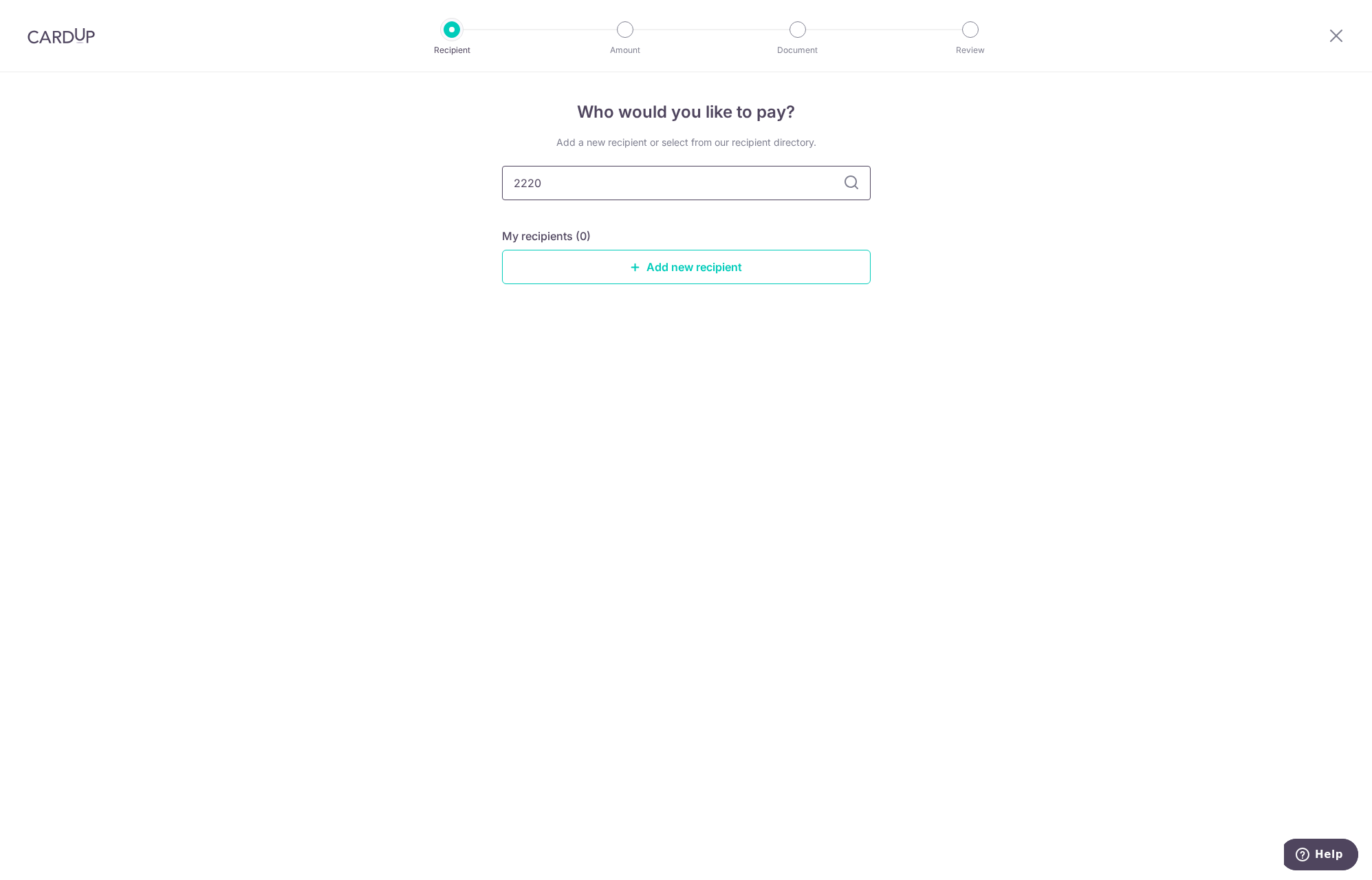
click at [470, 174] on div "Who would you like to pay? Add a new recipient or select from our recipient dir…" at bounding box center [686, 476] width 1372 height 807
click at [356, 335] on div "Who would you like to pay? Add a new recipient or select from our recipient dir…" at bounding box center [686, 476] width 1372 height 807
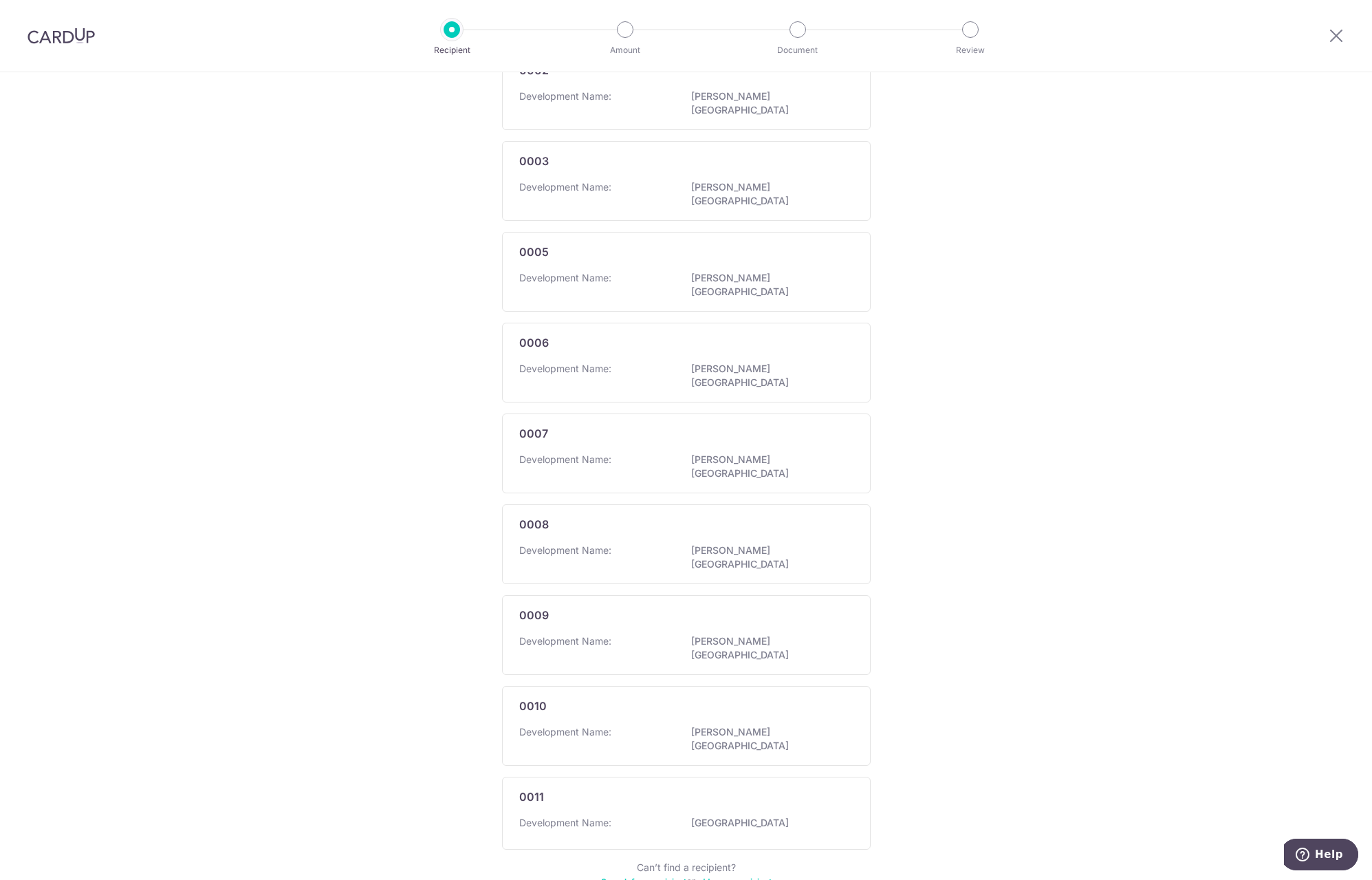
scroll to position [449, 0]
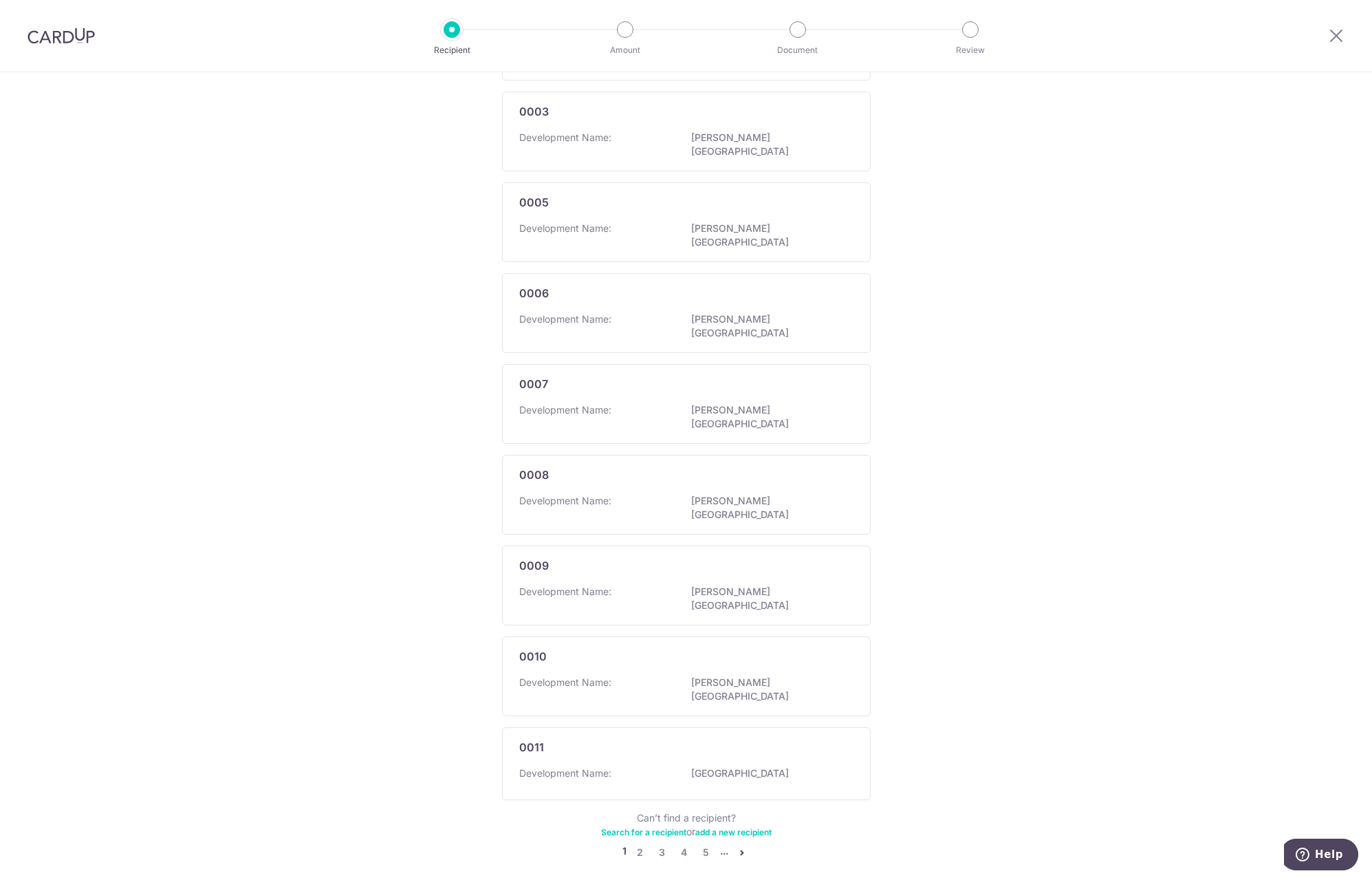
click at [738, 847] on icon "pager" at bounding box center [742, 852] width 11 height 11
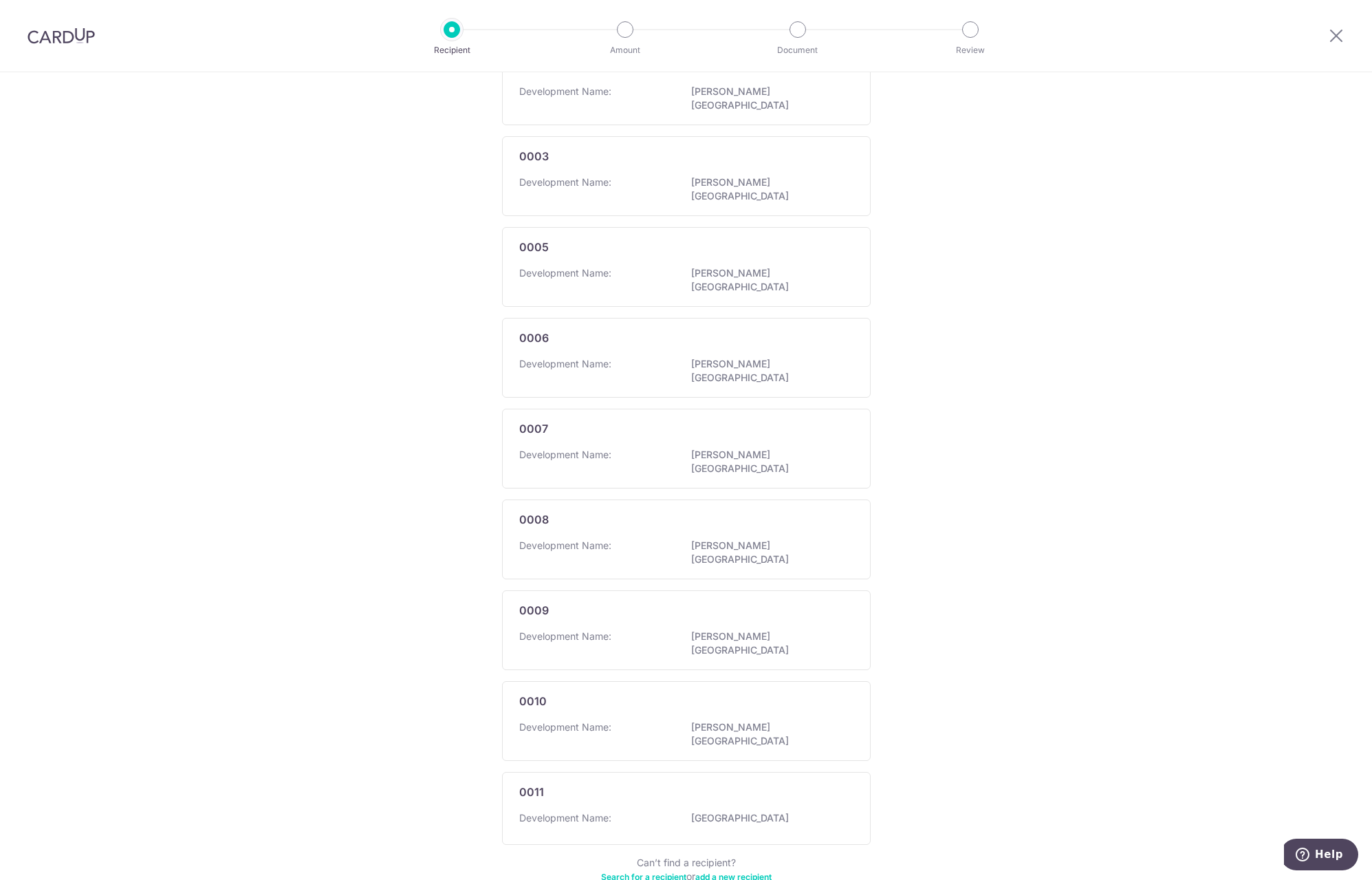
scroll to position [449, 0]
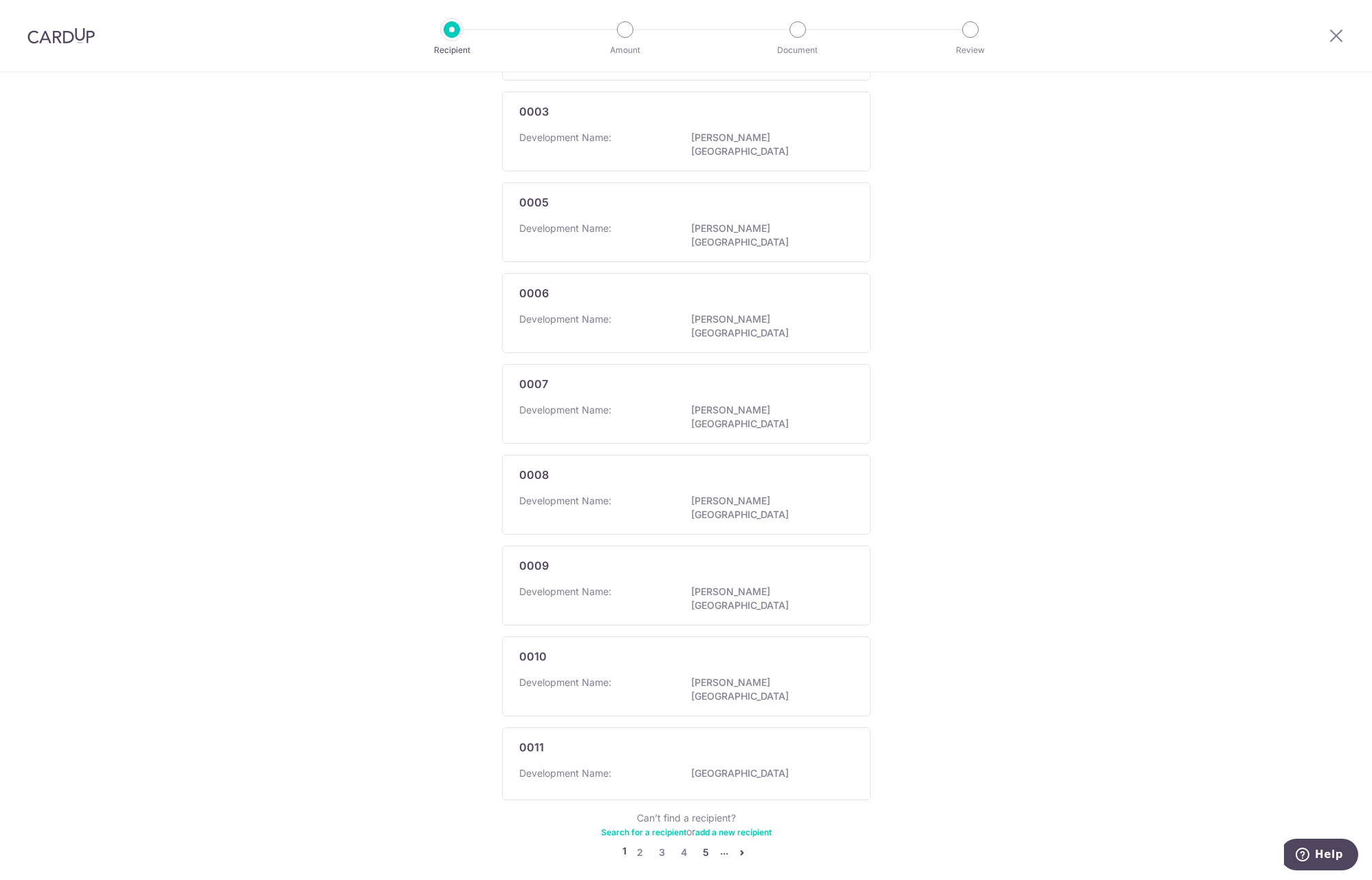
click at [701, 844] on link "5" at bounding box center [706, 852] width 17 height 17
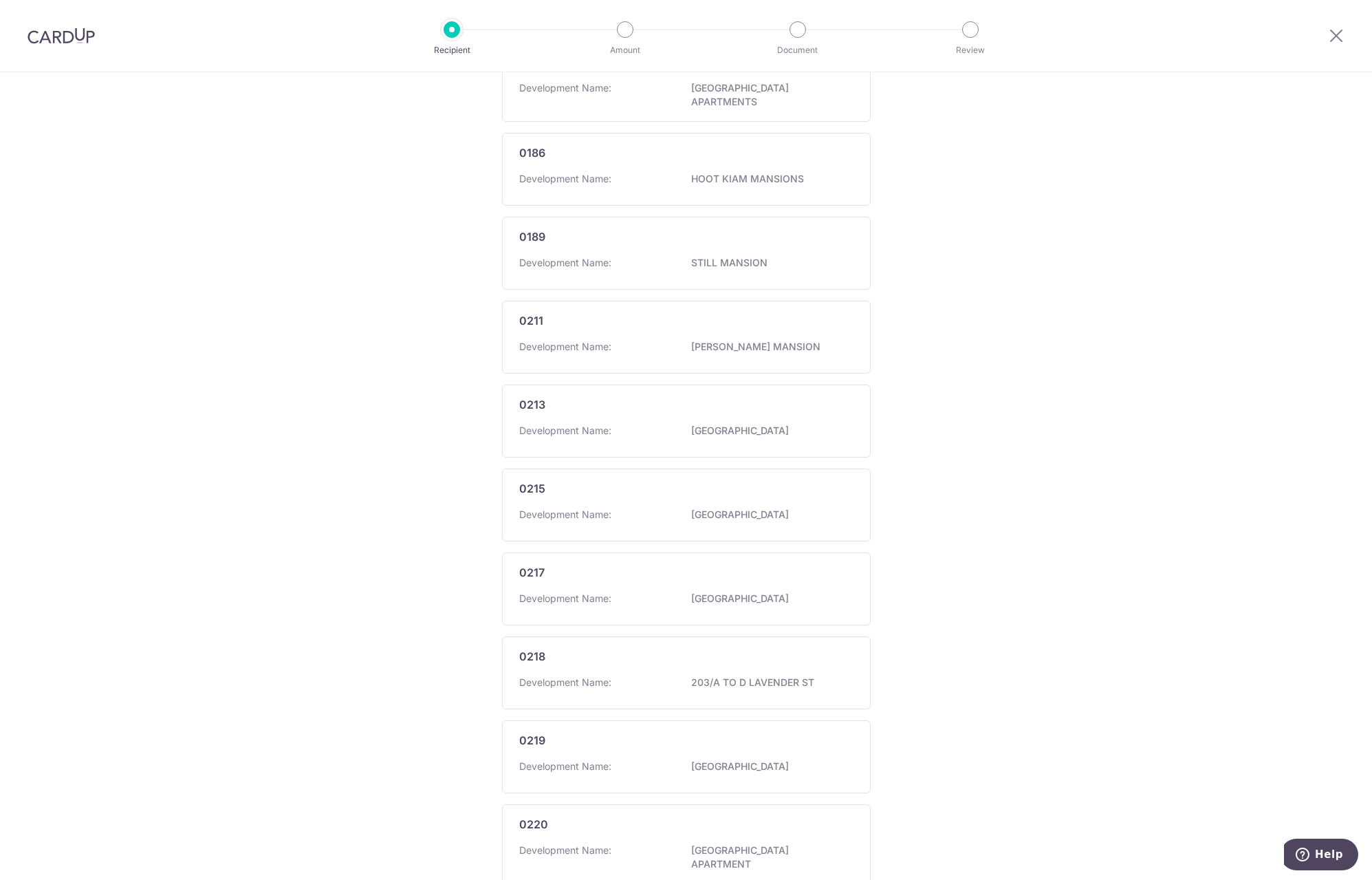
scroll to position [455, 0]
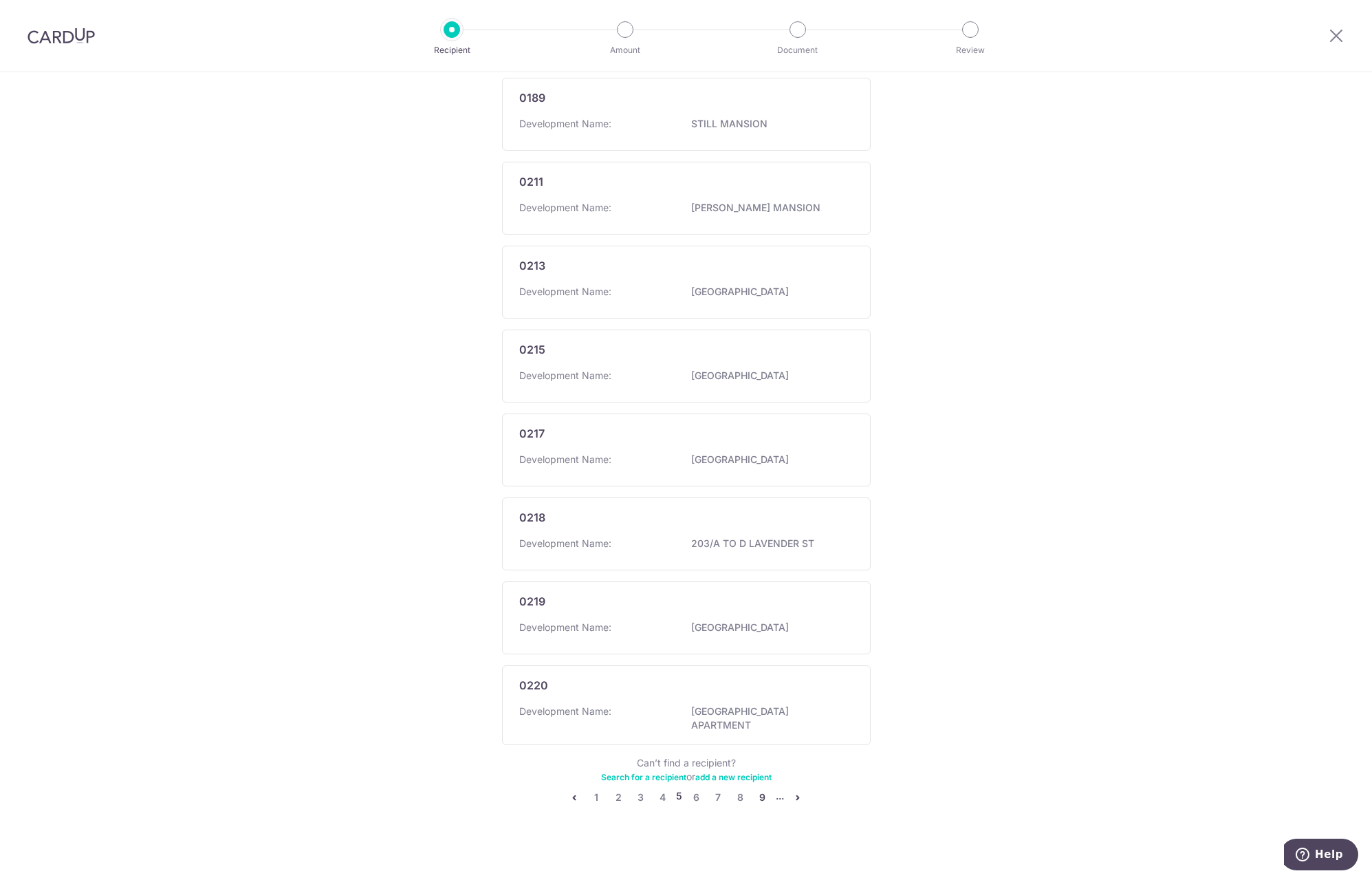
click at [759, 791] on link "9" at bounding box center [761, 797] width 17 height 17
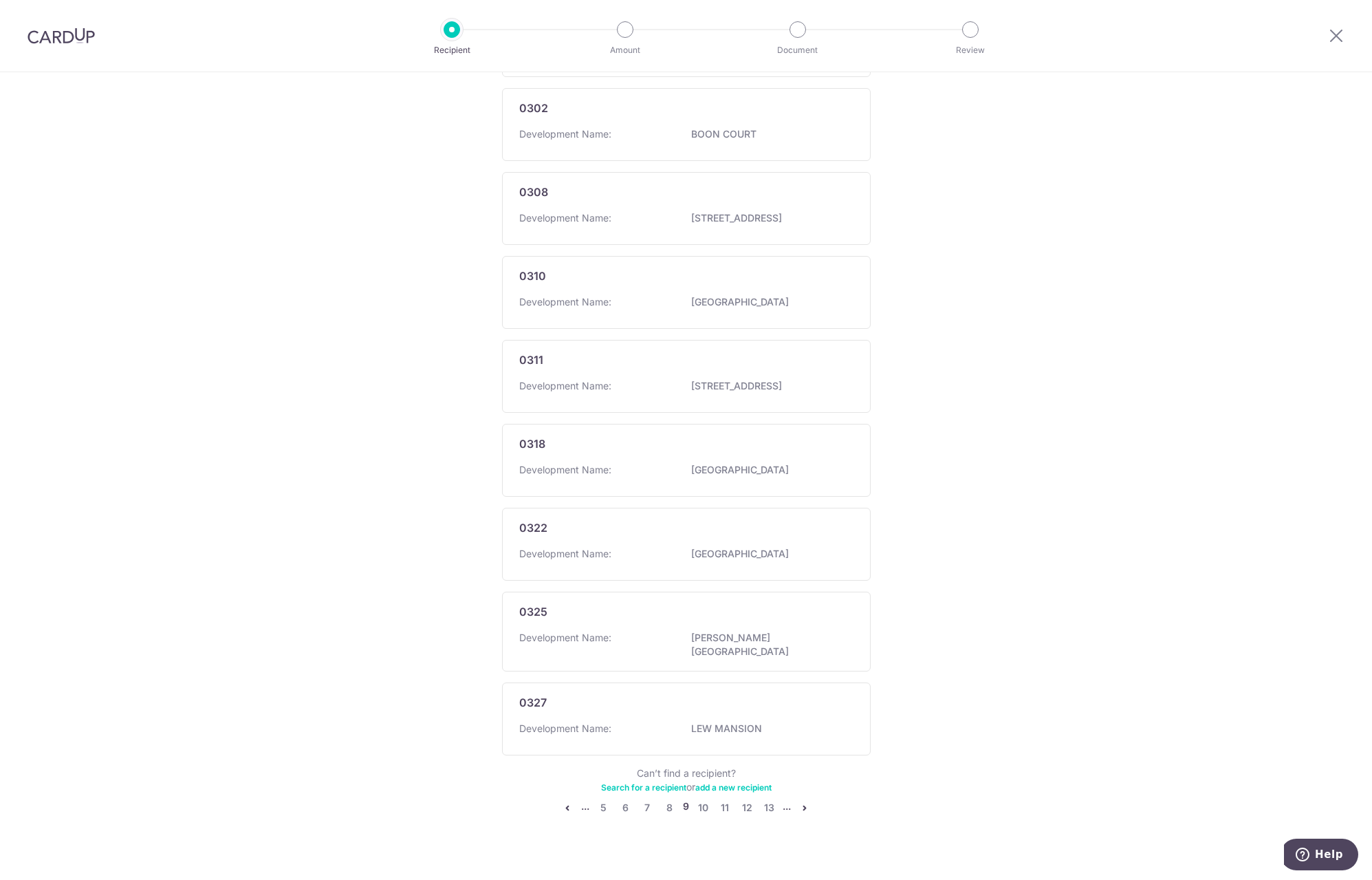
scroll to position [449, 0]
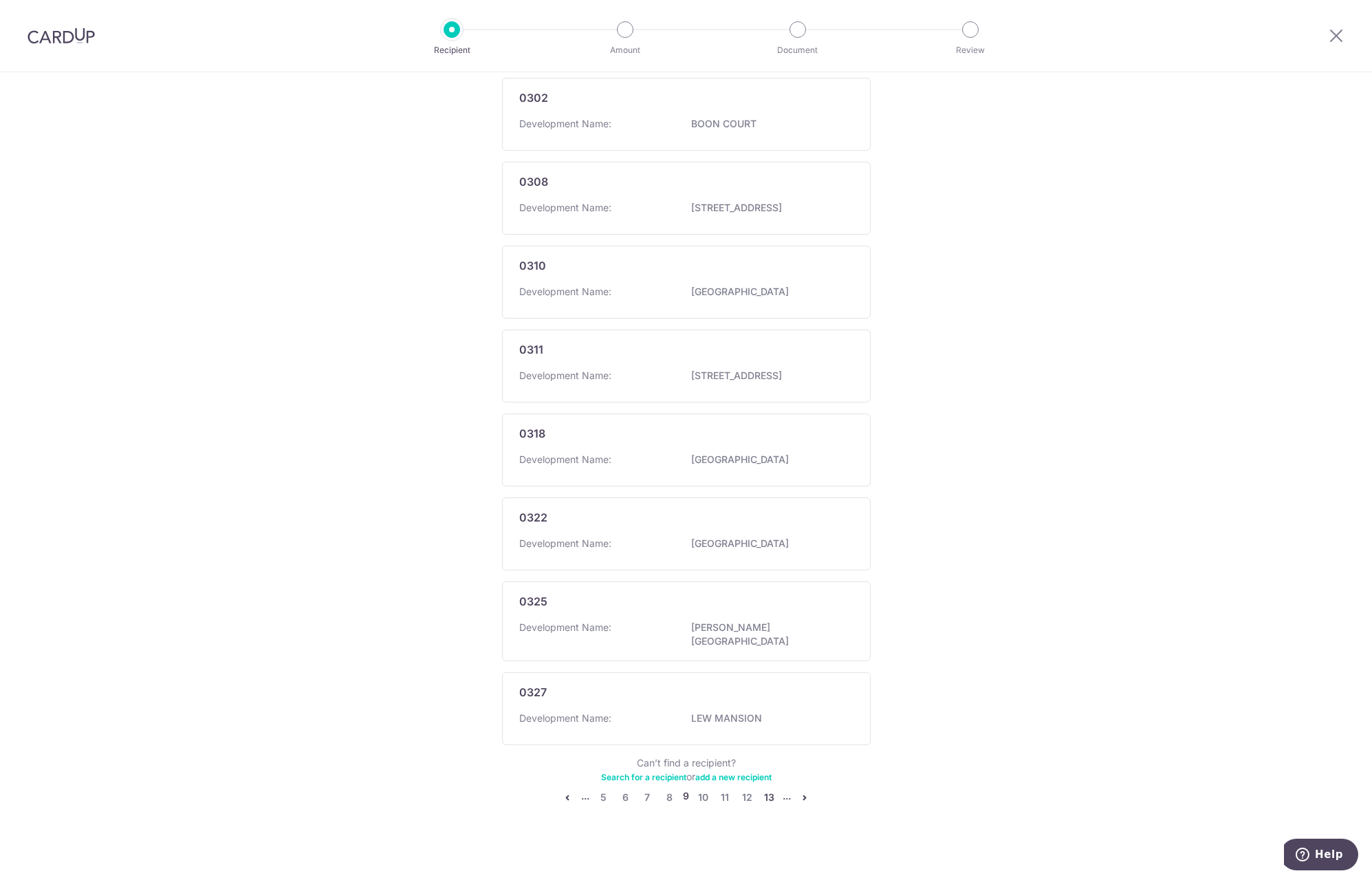
click at [765, 789] on link "13" at bounding box center [769, 797] width 17 height 17
click at [765, 789] on link "17" at bounding box center [771, 790] width 17 height 17
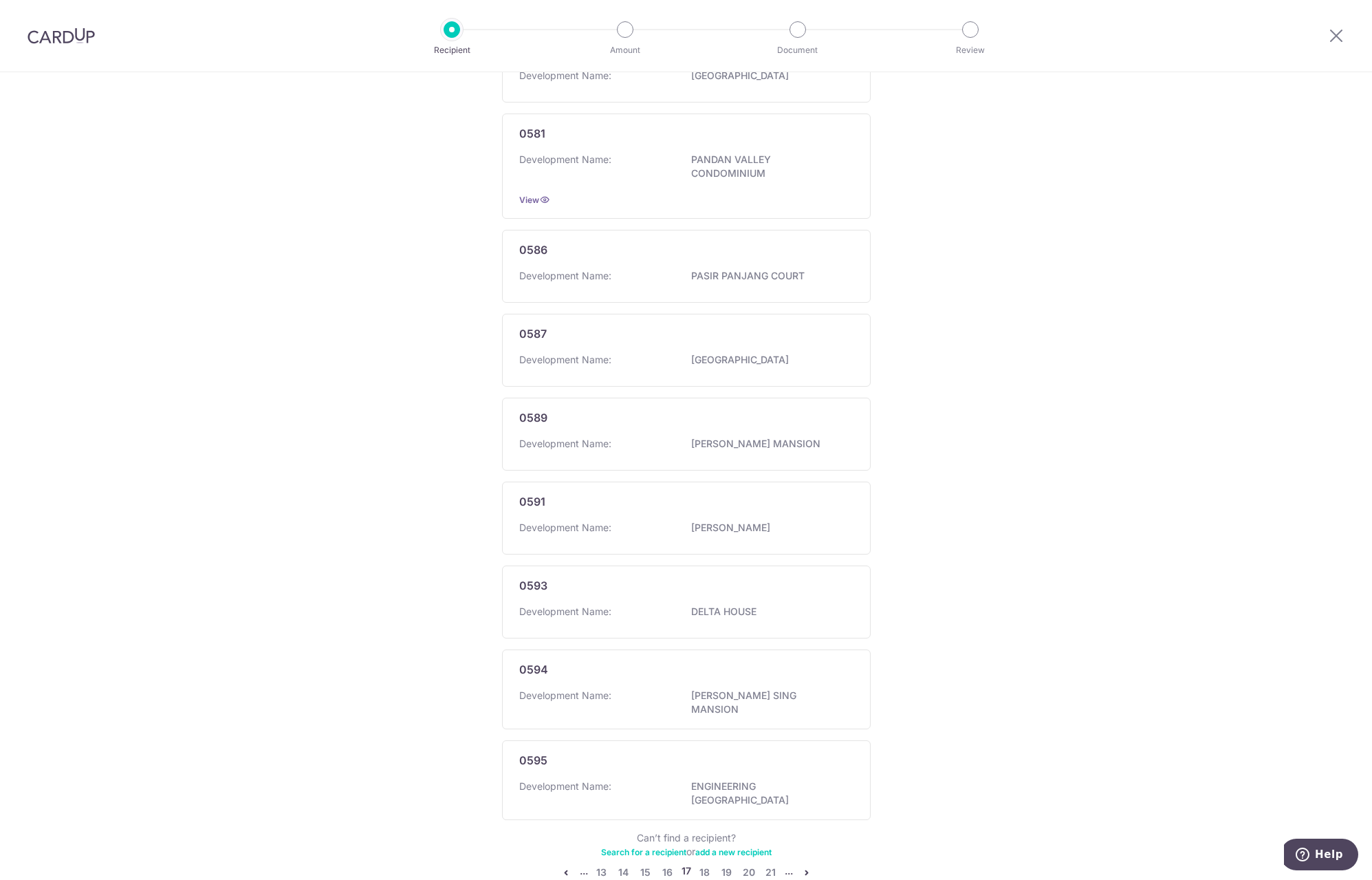
scroll to position [488, 0]
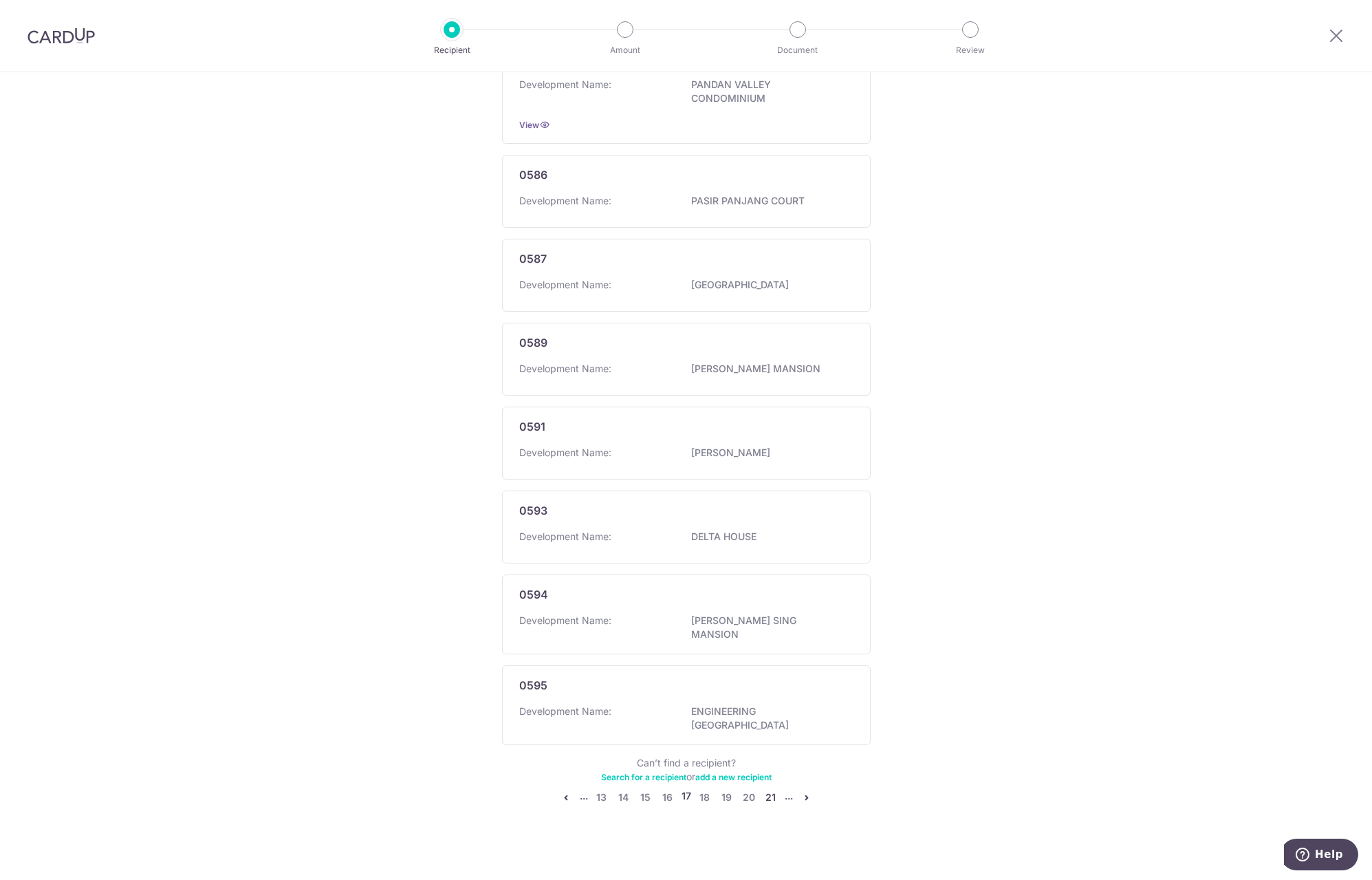
click at [767, 789] on link "21" at bounding box center [771, 797] width 17 height 17
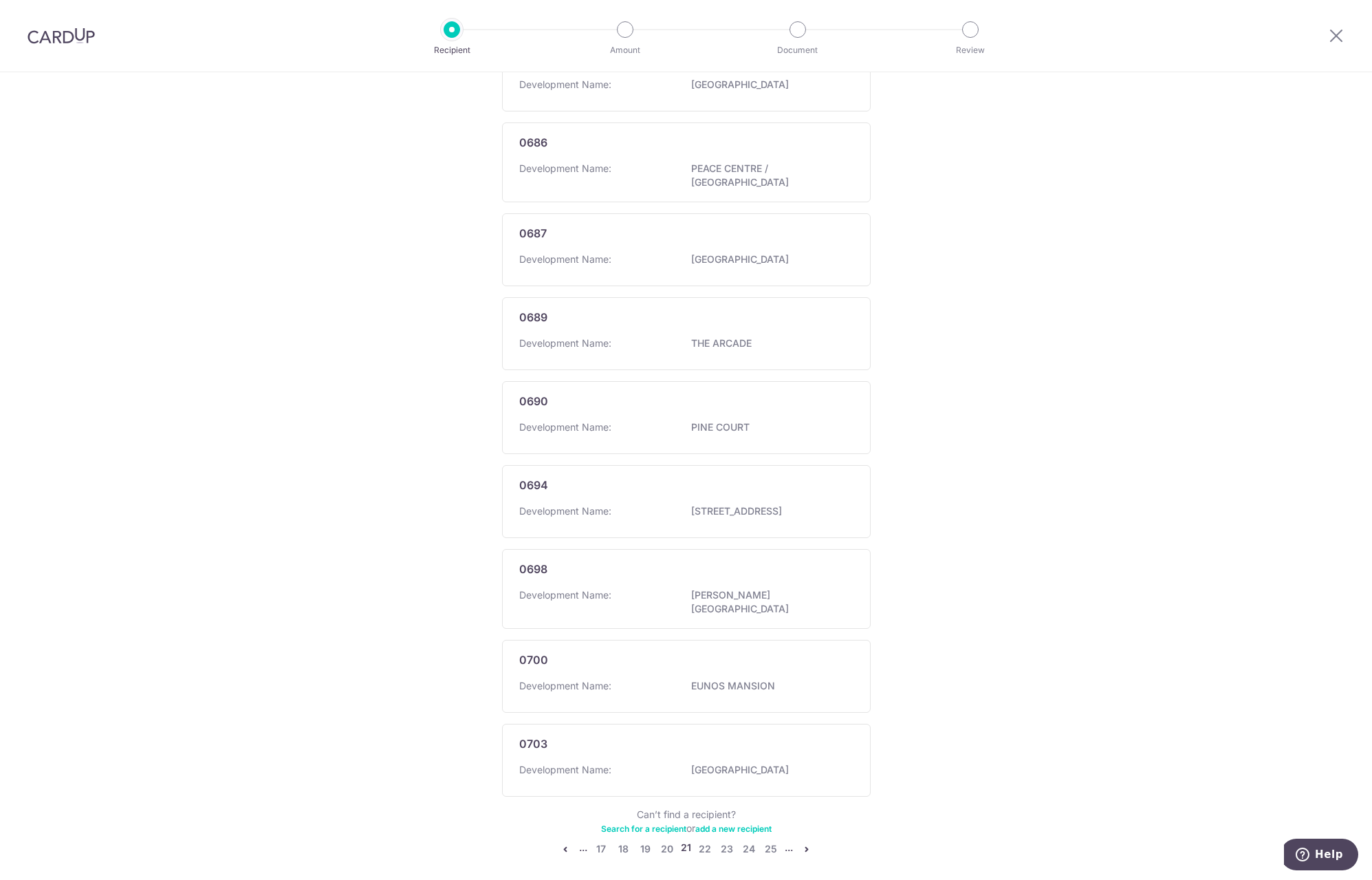
scroll to position [463, 0]
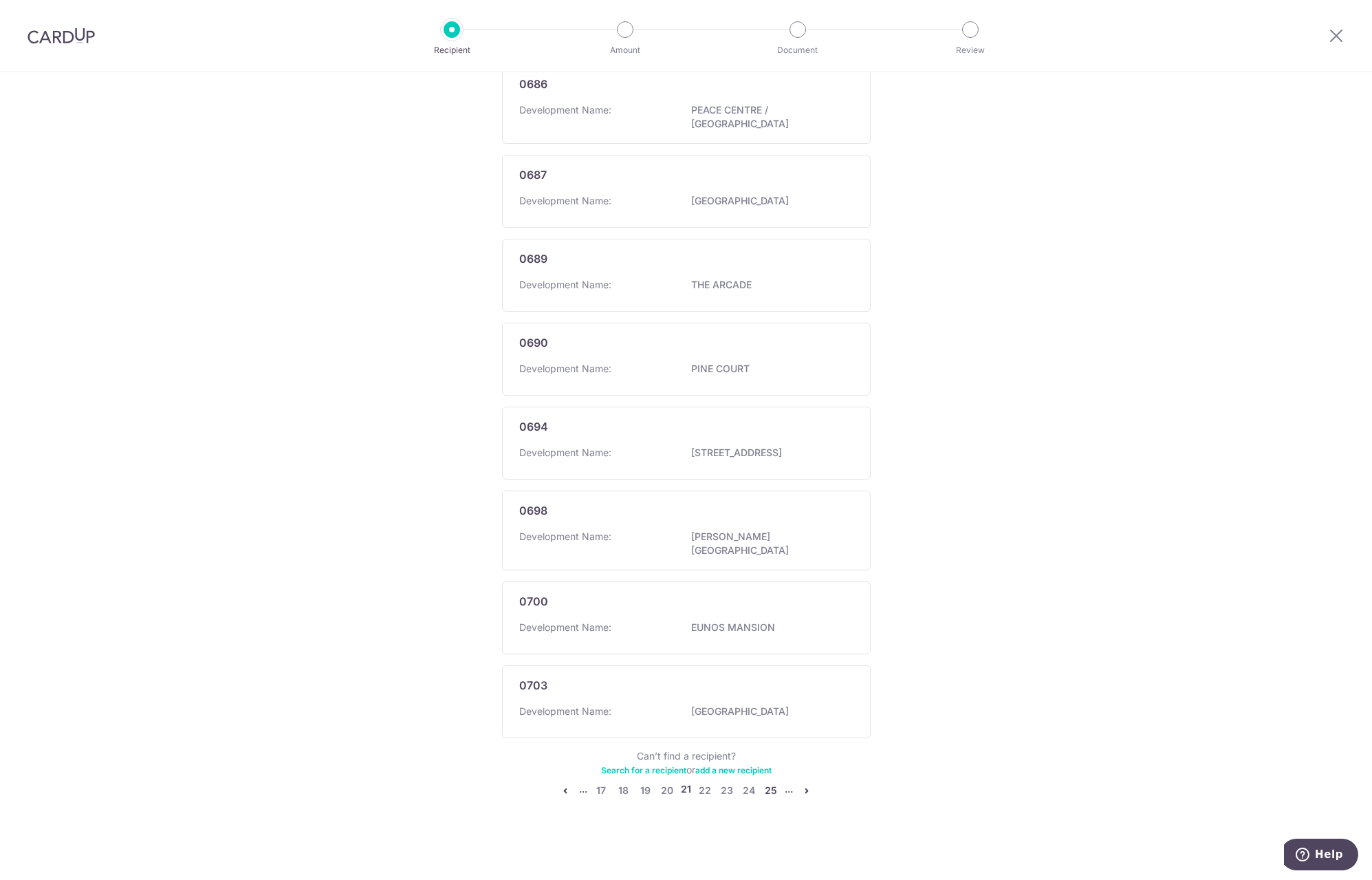
click at [772, 789] on link "25" at bounding box center [771, 790] width 17 height 17
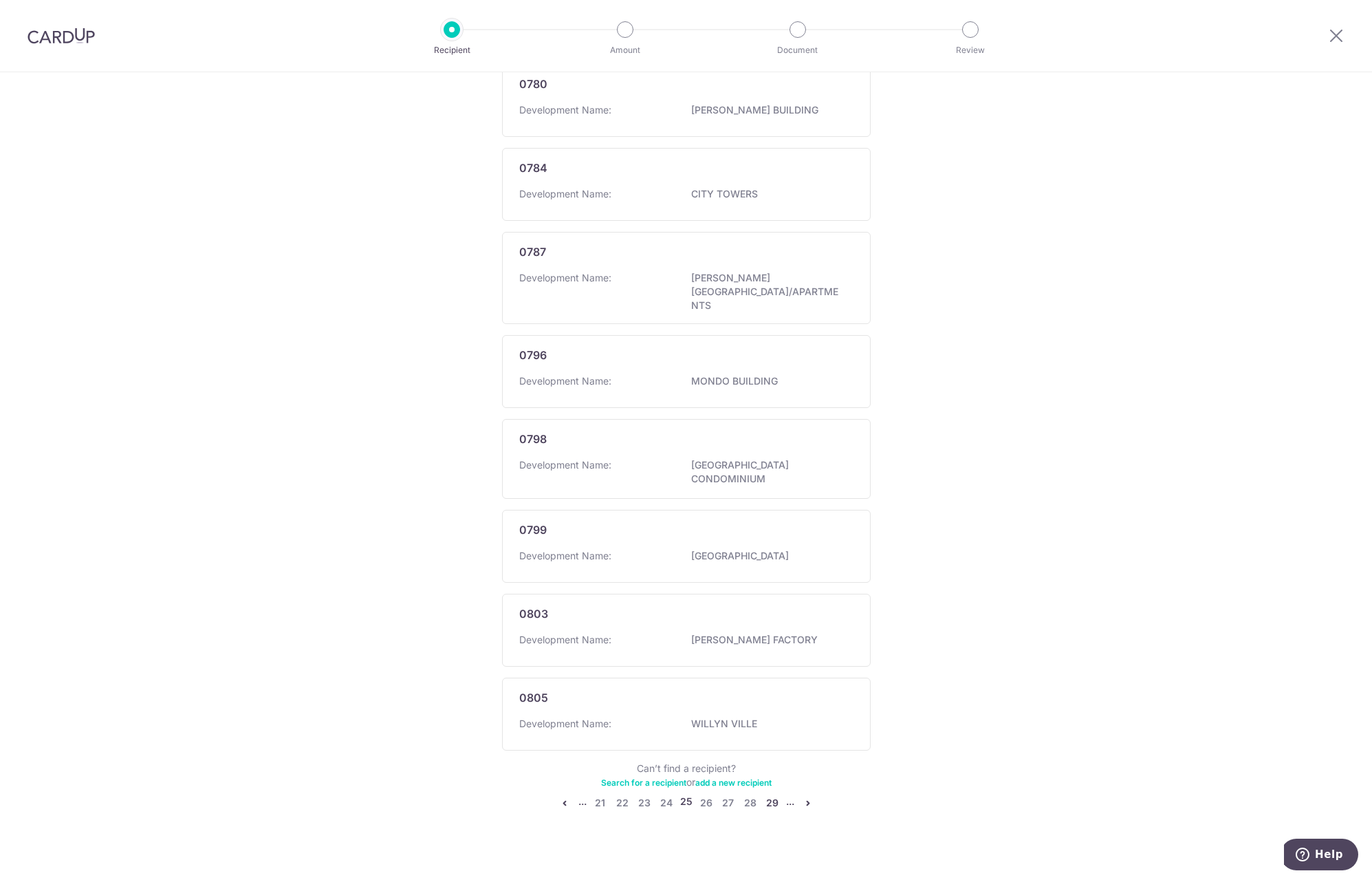
click at [769, 794] on link "29" at bounding box center [772, 802] width 17 height 17
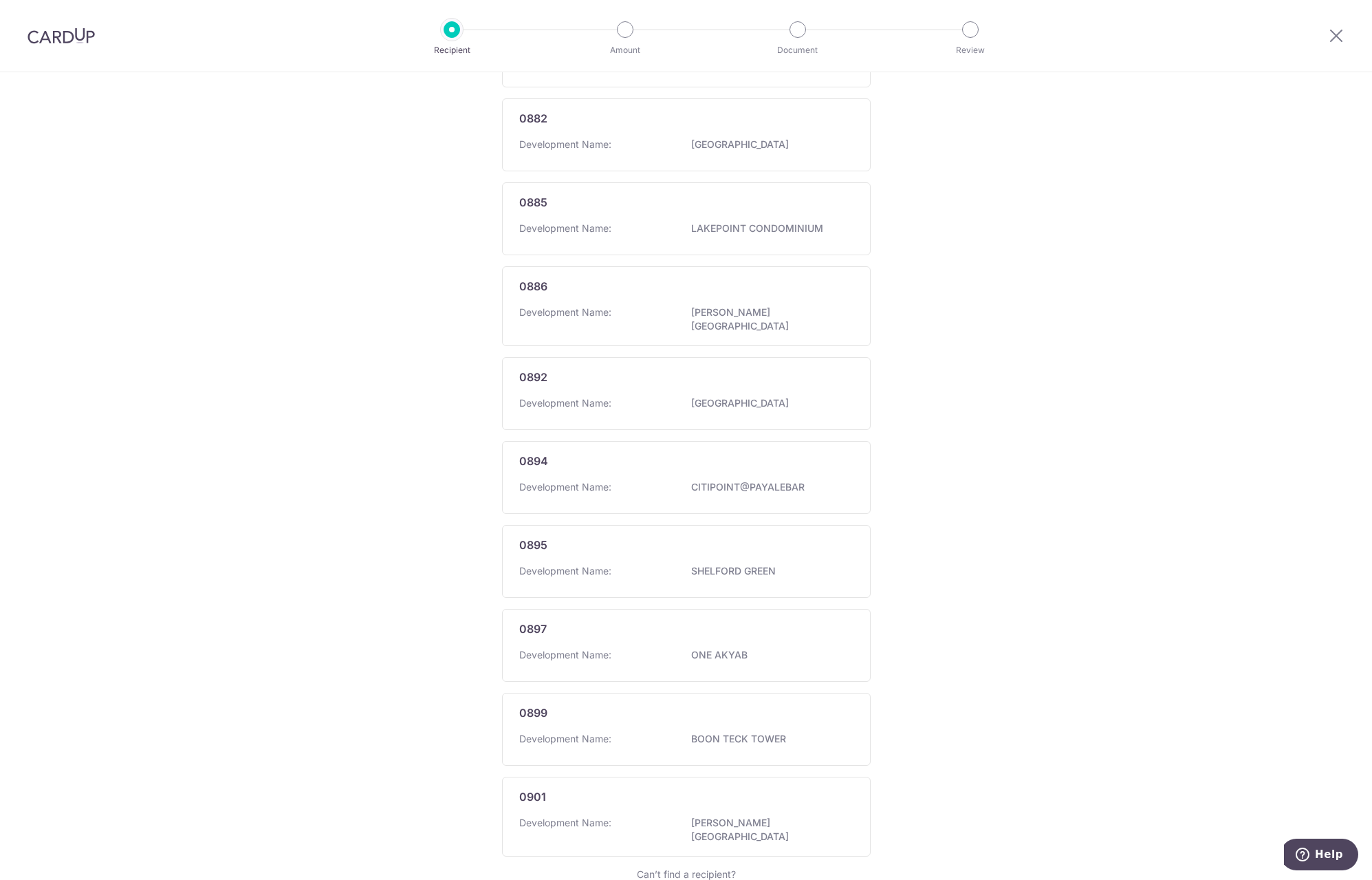
scroll to position [449, 0]
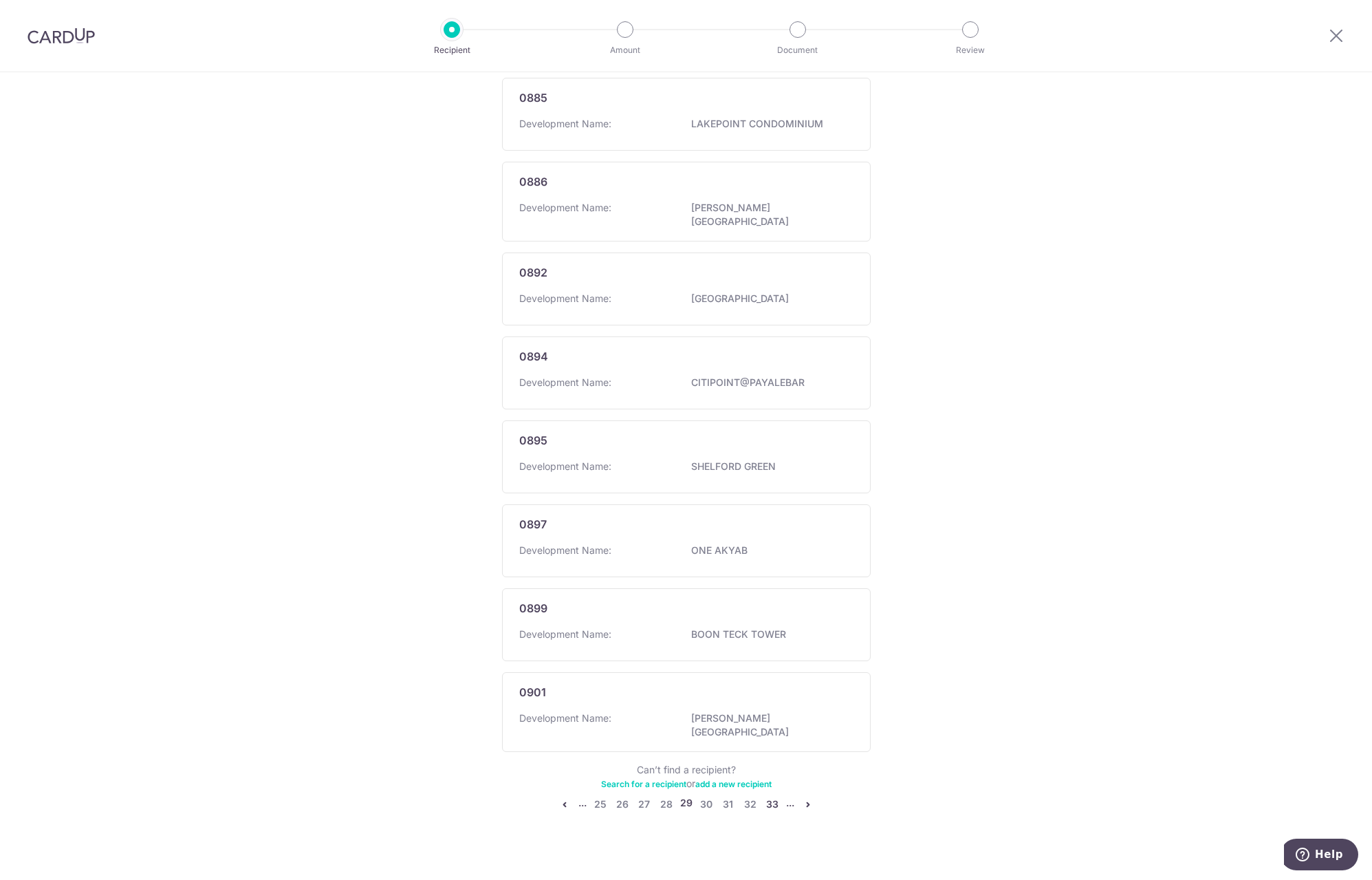
click at [774, 796] on link "33" at bounding box center [772, 804] width 17 height 17
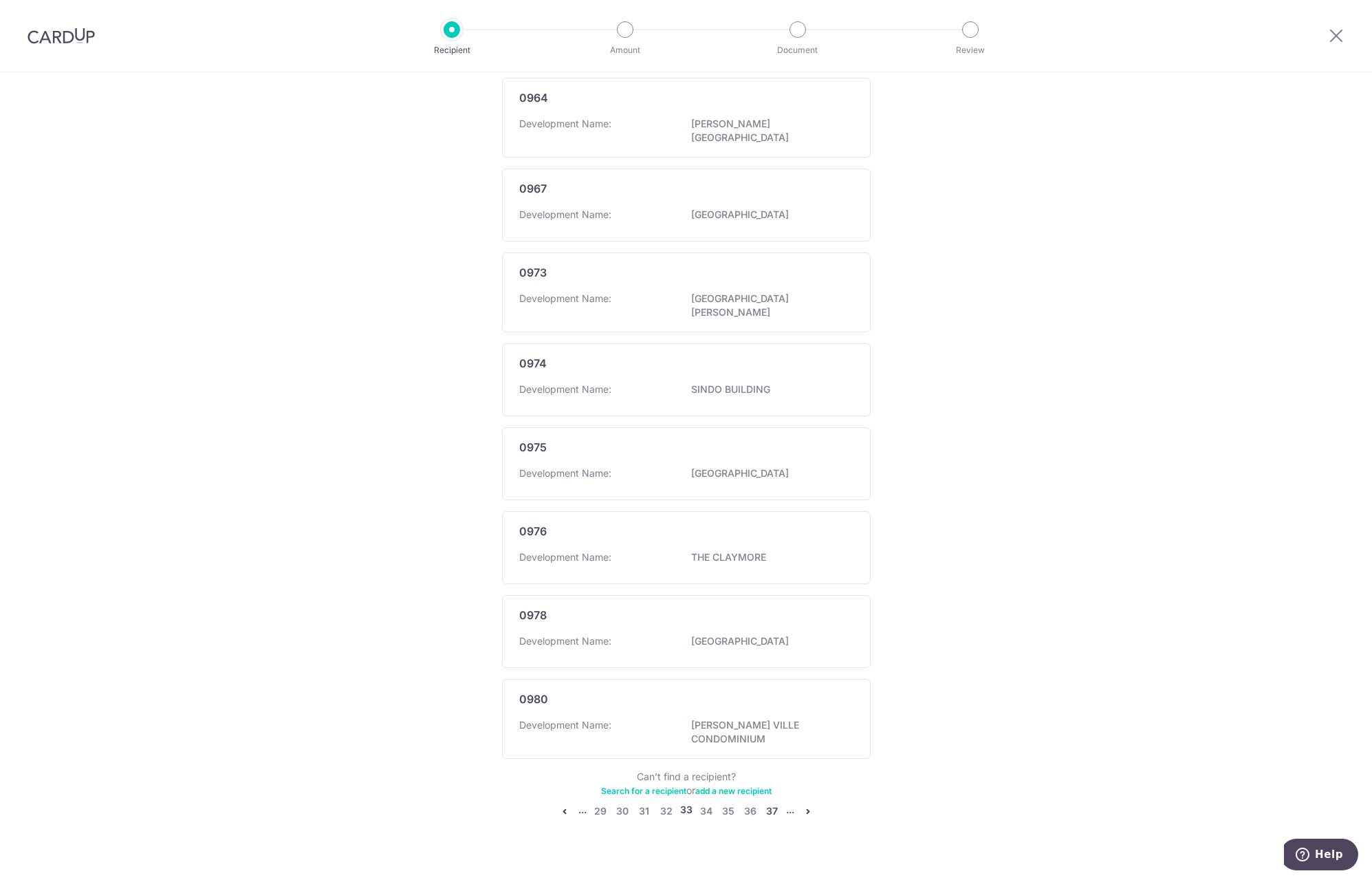
click at [769, 803] on link "37" at bounding box center [772, 811] width 17 height 17
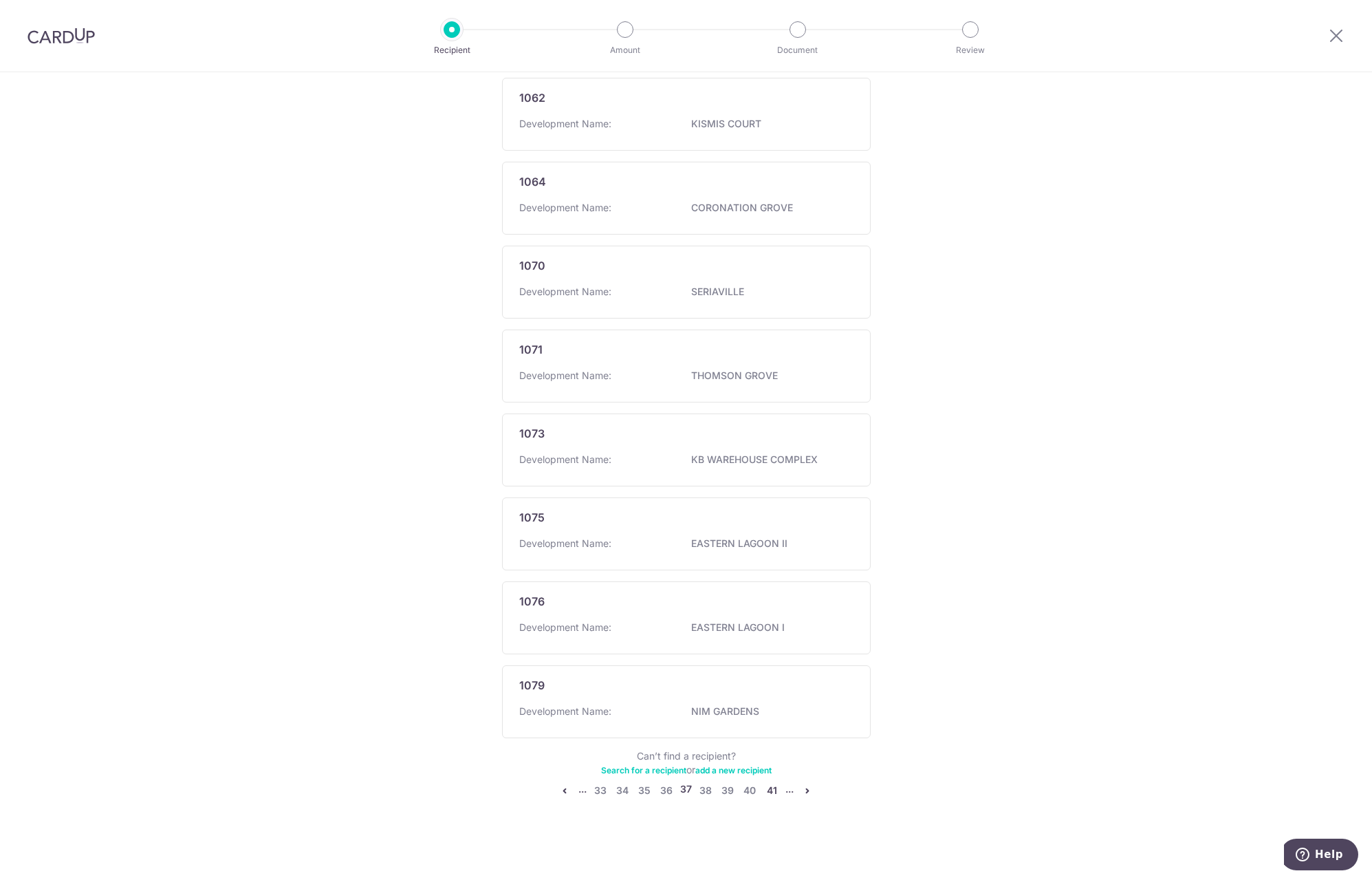
click at [769, 788] on link "41" at bounding box center [772, 790] width 17 height 17
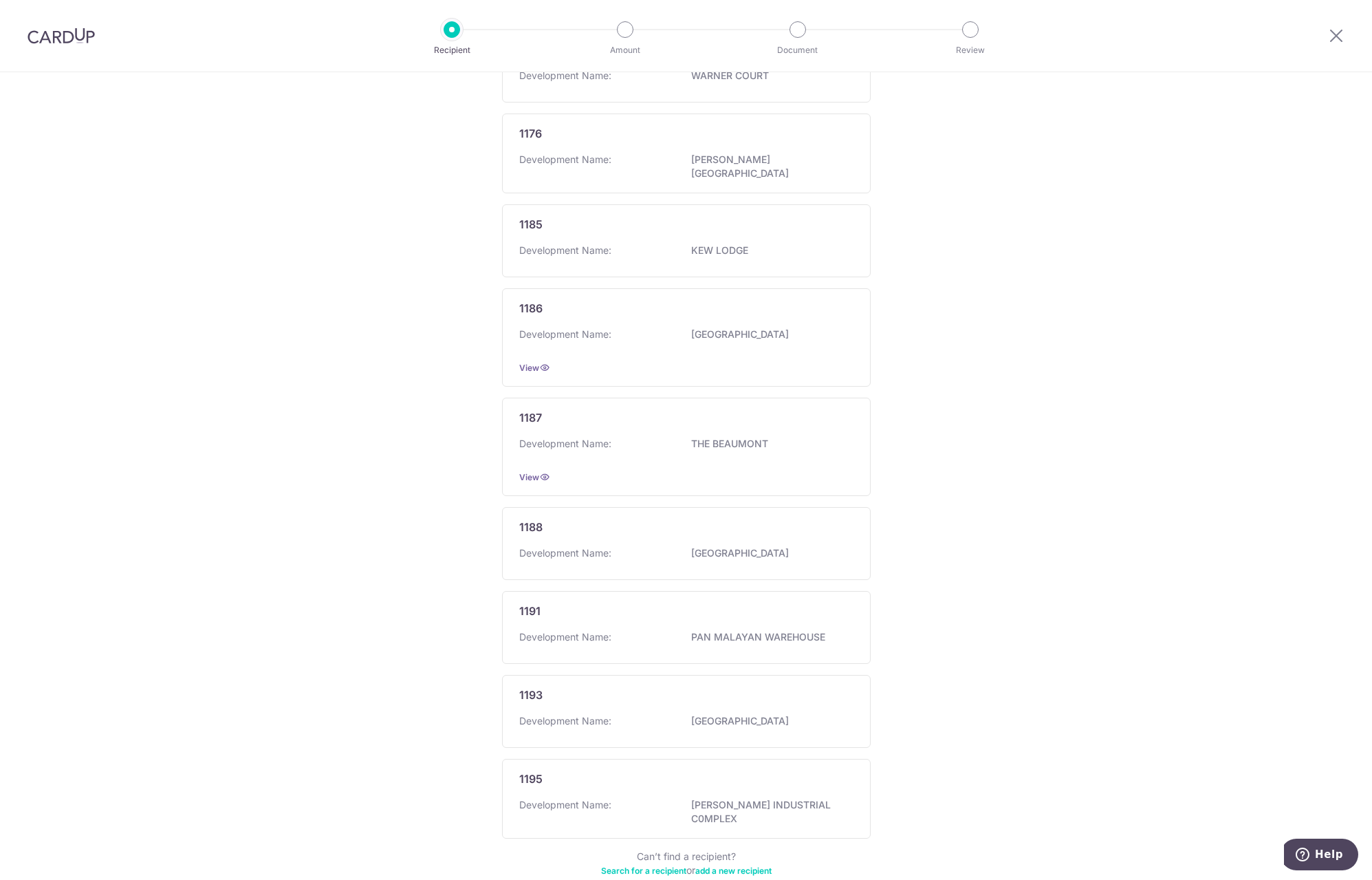
scroll to position [500, 0]
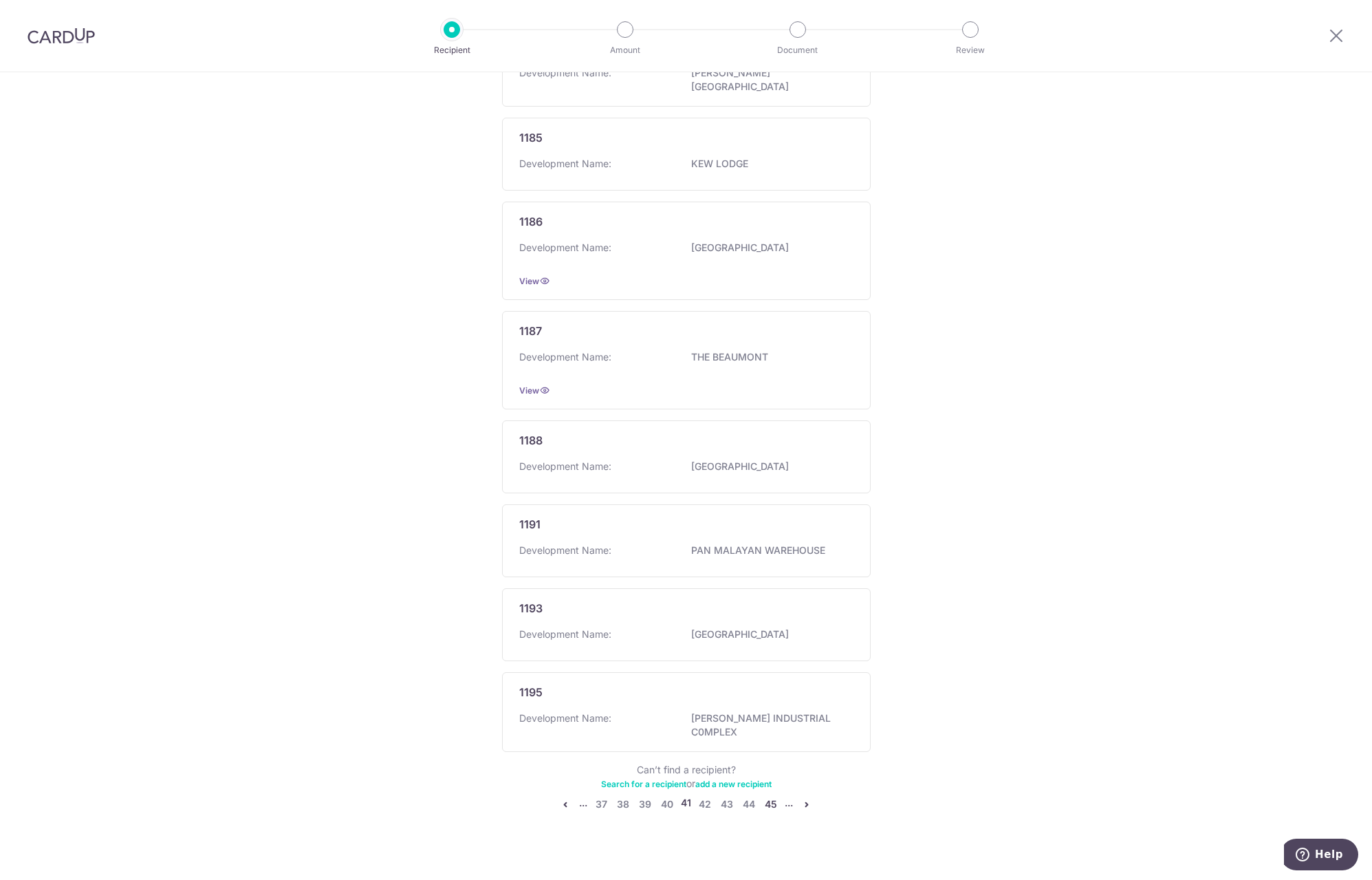
click at [767, 796] on link "45" at bounding box center [771, 804] width 17 height 17
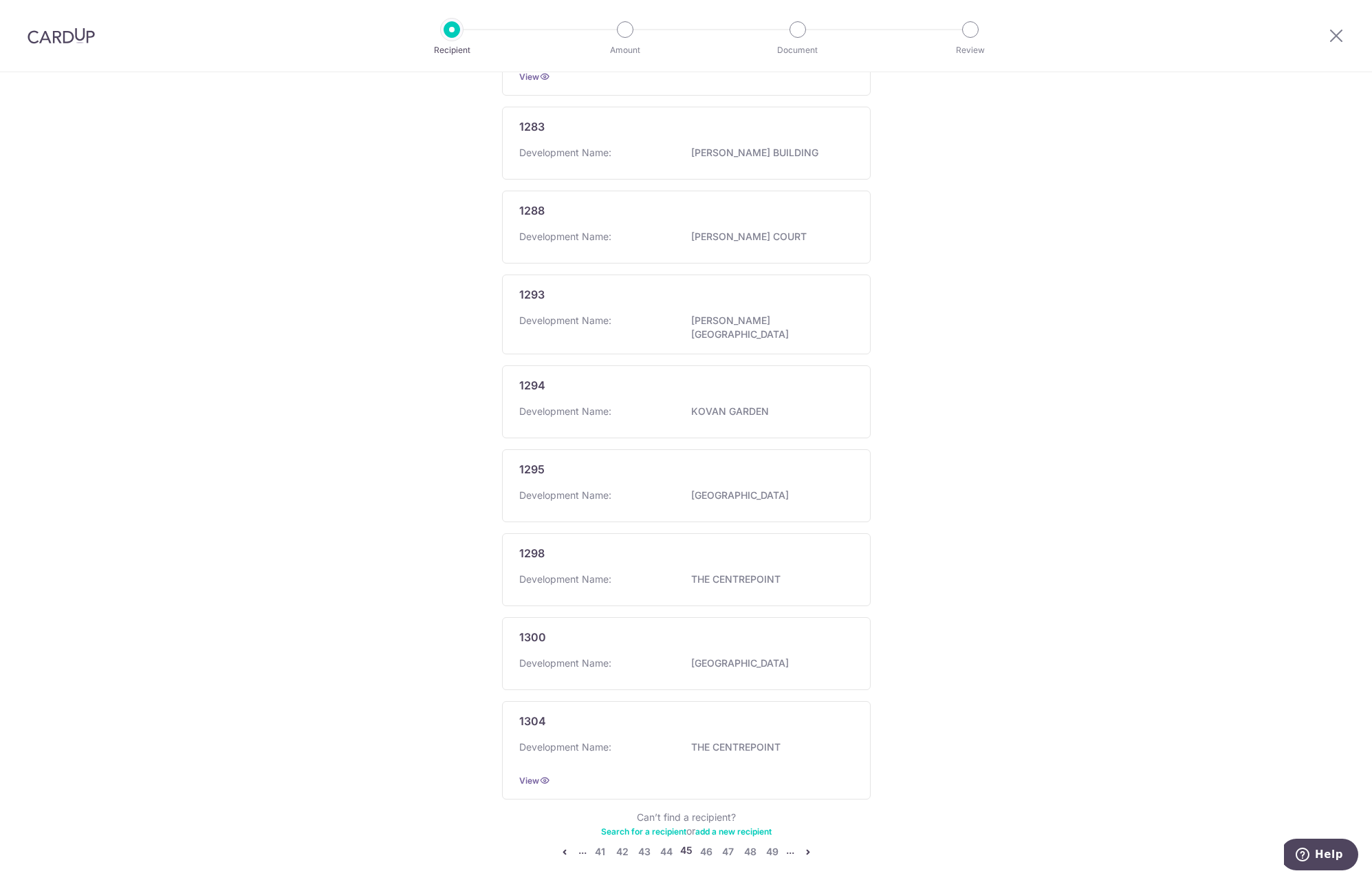
scroll to position [506, 0]
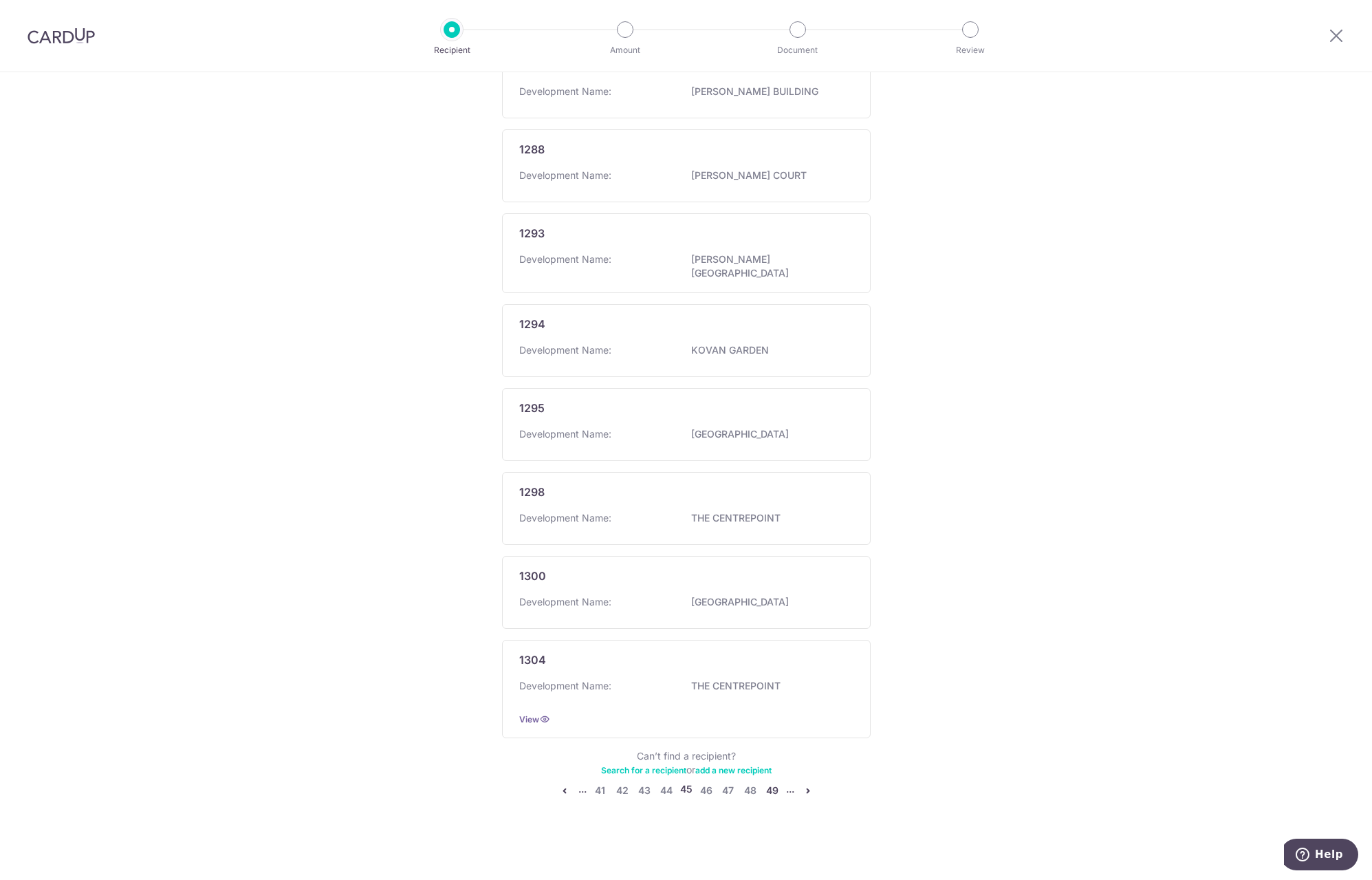
click at [769, 791] on link "49" at bounding box center [772, 790] width 17 height 17
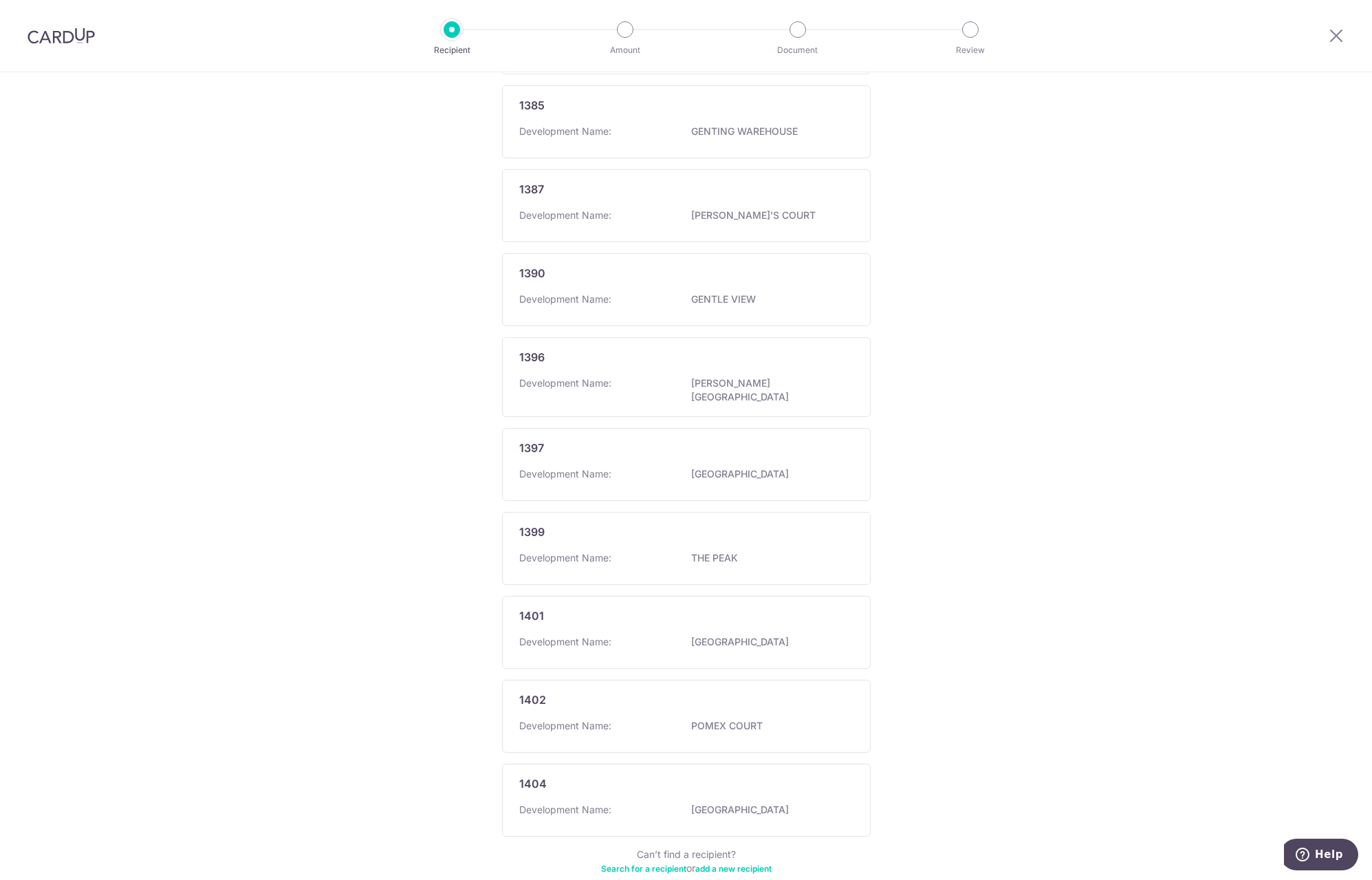
scroll to position [449, 0]
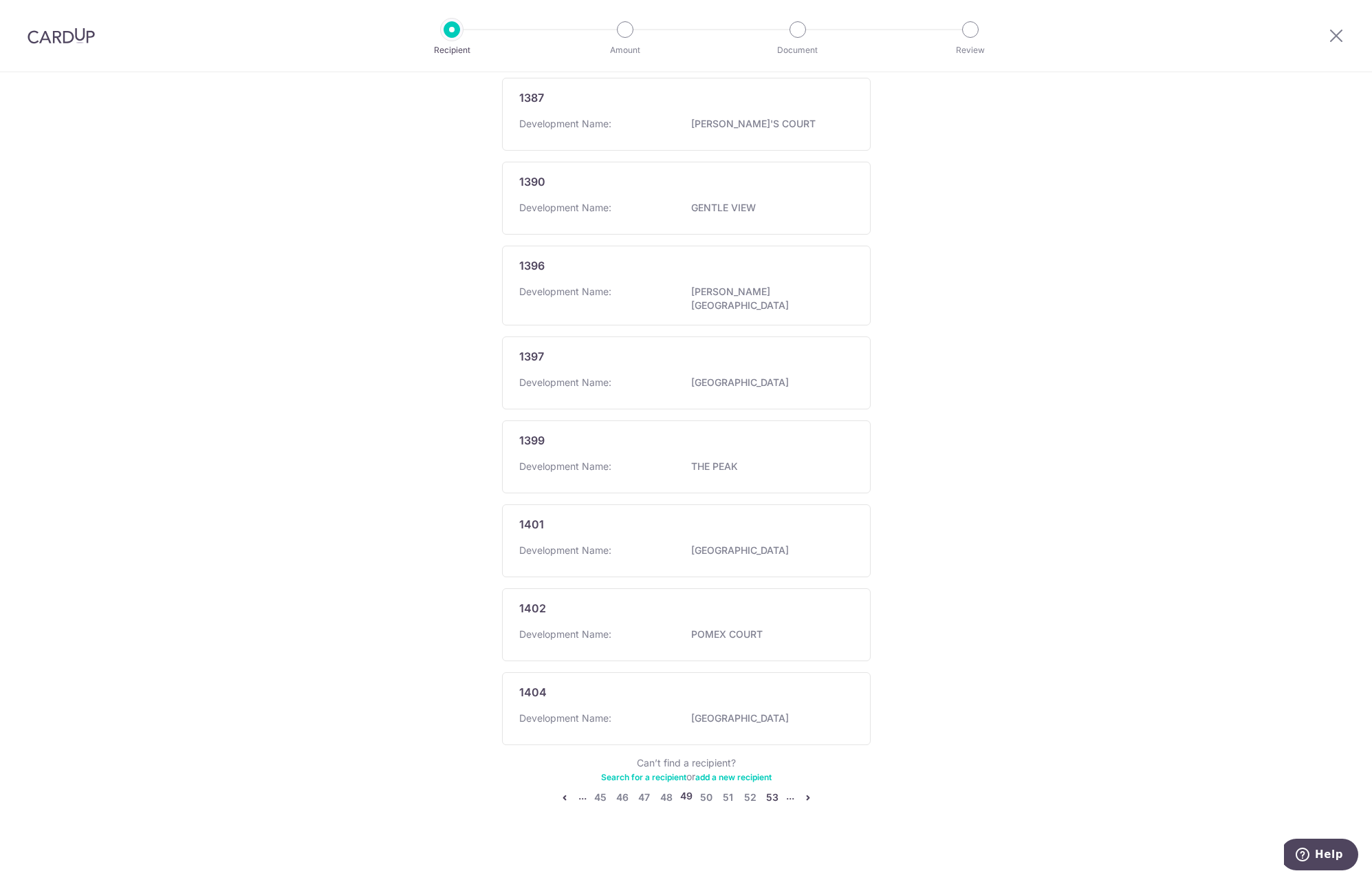
click at [768, 791] on link "53" at bounding box center [772, 797] width 17 height 17
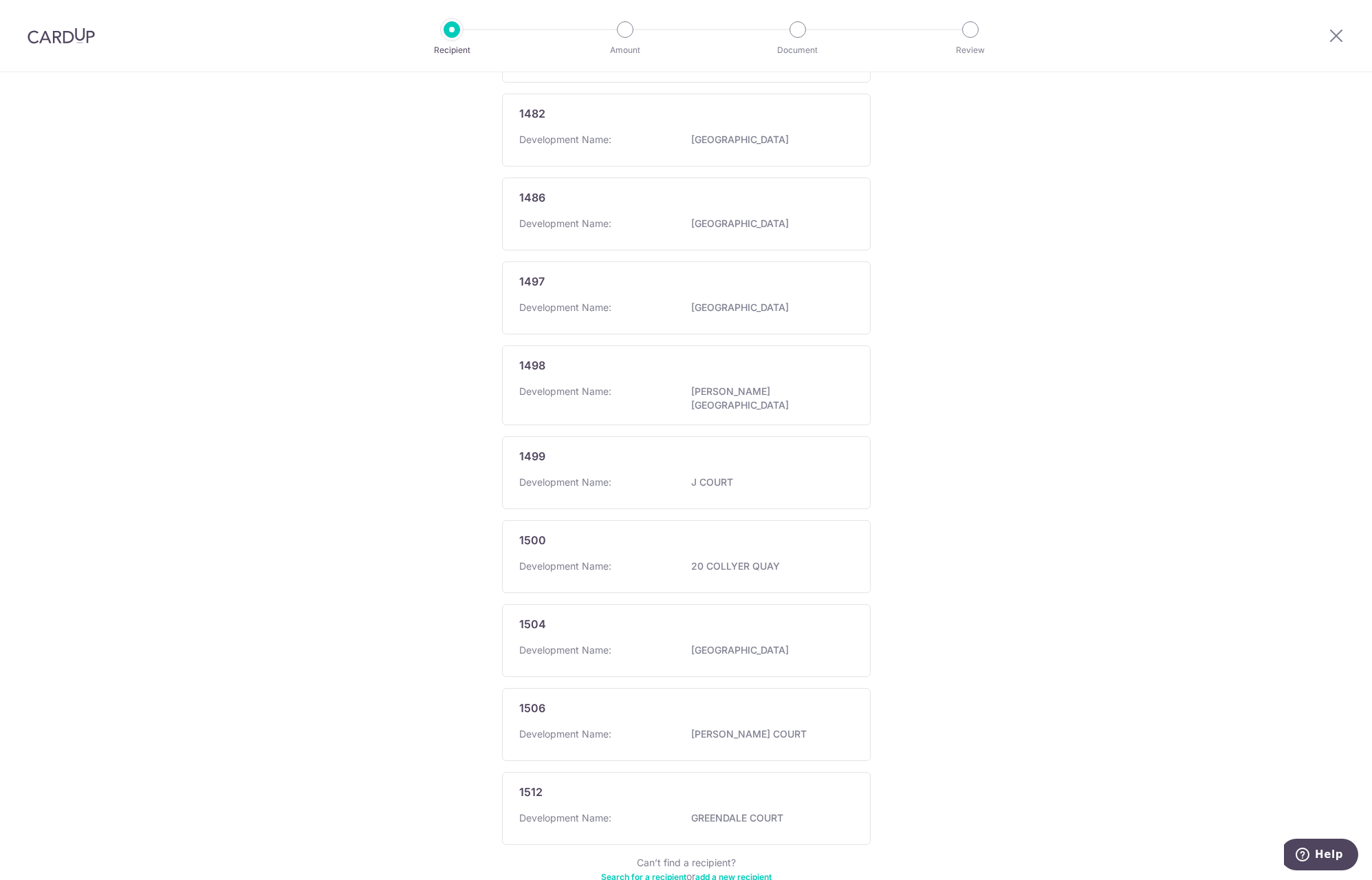
scroll to position [455, 0]
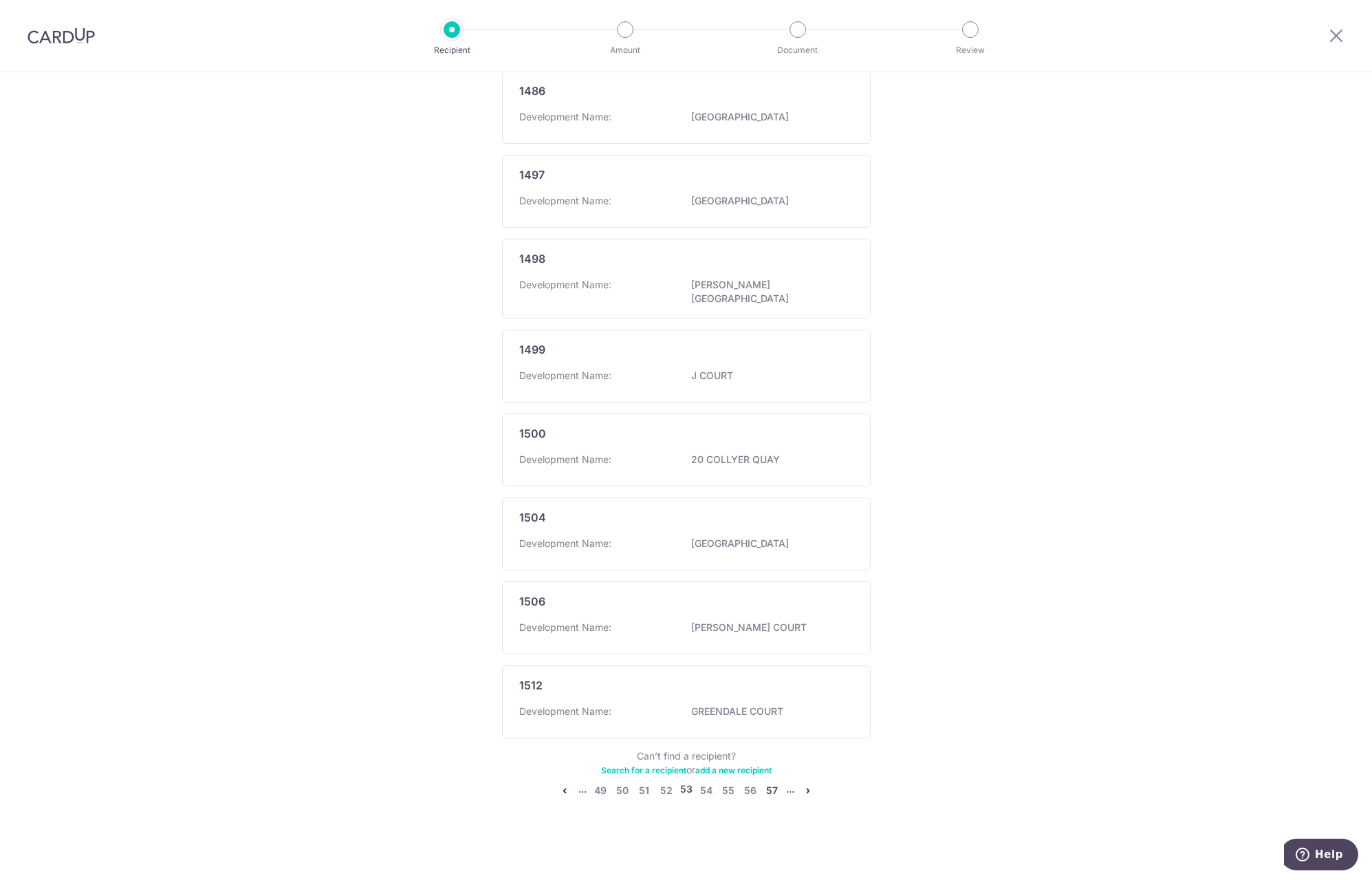
click at [765, 788] on link "57" at bounding box center [772, 790] width 17 height 17
click at [767, 793] on link "61" at bounding box center [772, 790] width 17 height 17
click at [769, 791] on link "65" at bounding box center [771, 797] width 17 height 17
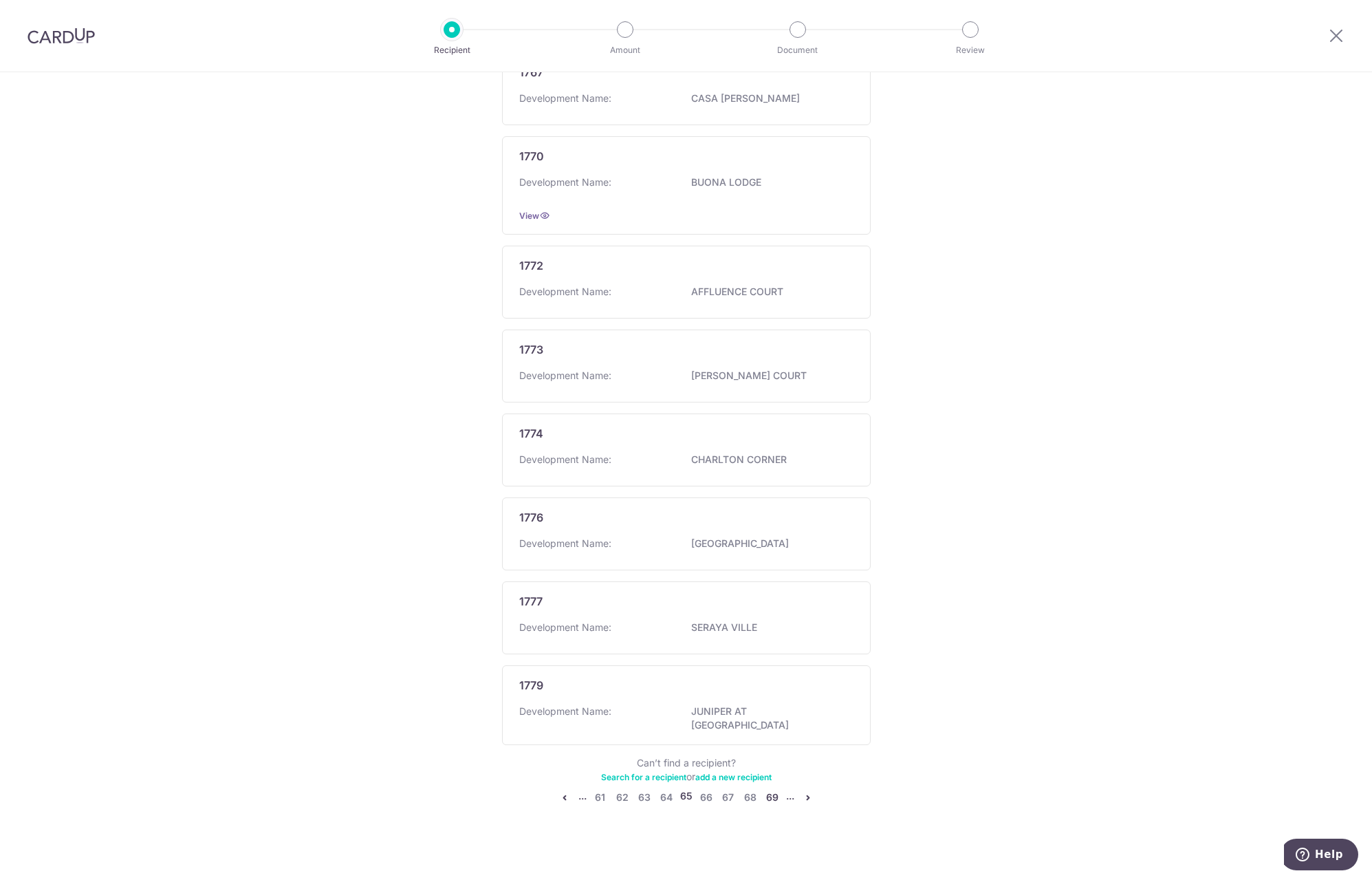
click at [765, 789] on link "69" at bounding box center [772, 797] width 17 height 17
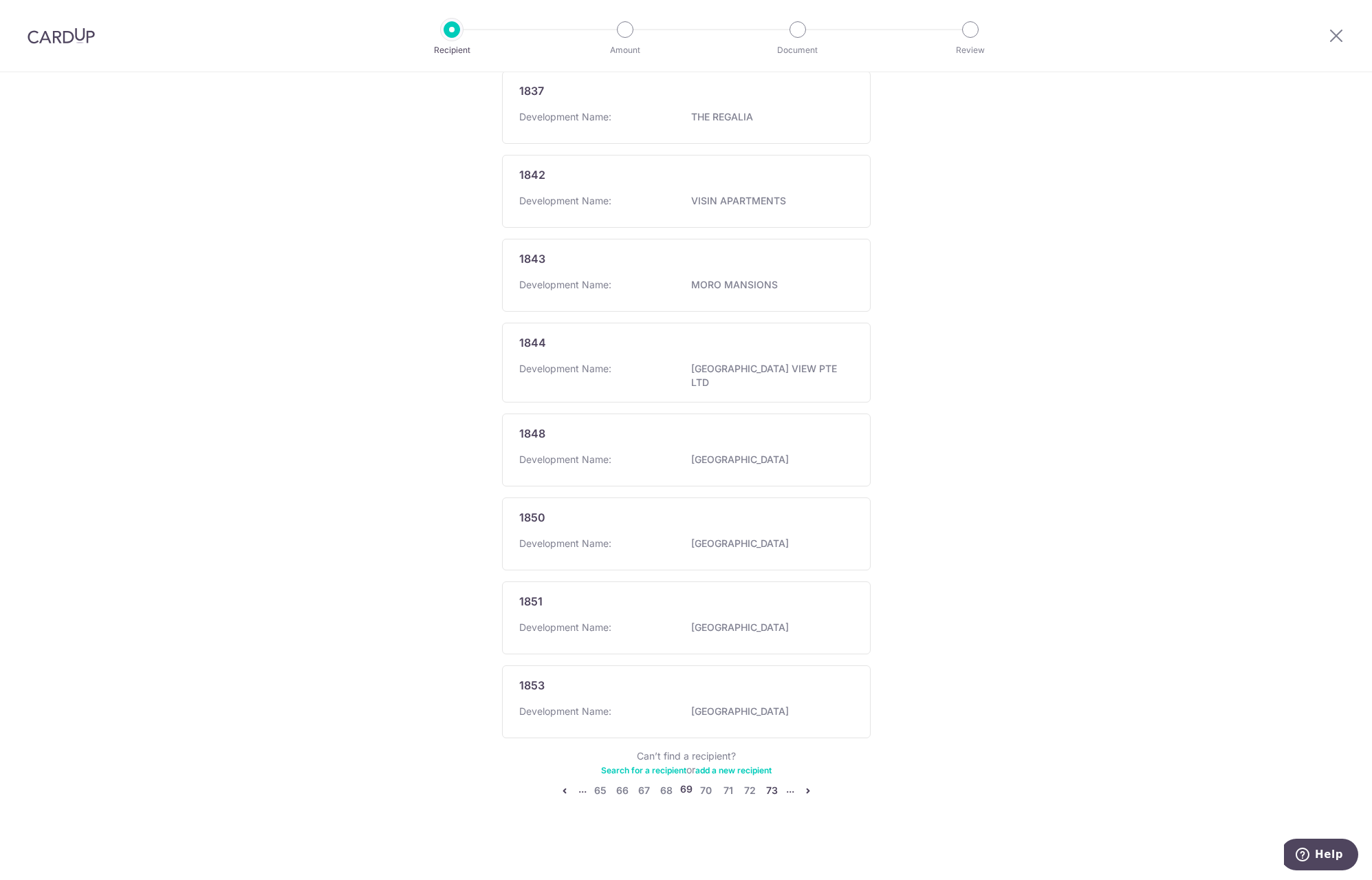
click at [764, 790] on link "73" at bounding box center [772, 790] width 17 height 17
click at [772, 793] on link "77" at bounding box center [772, 790] width 17 height 17
click at [767, 790] on link "81" at bounding box center [772, 797] width 17 height 17
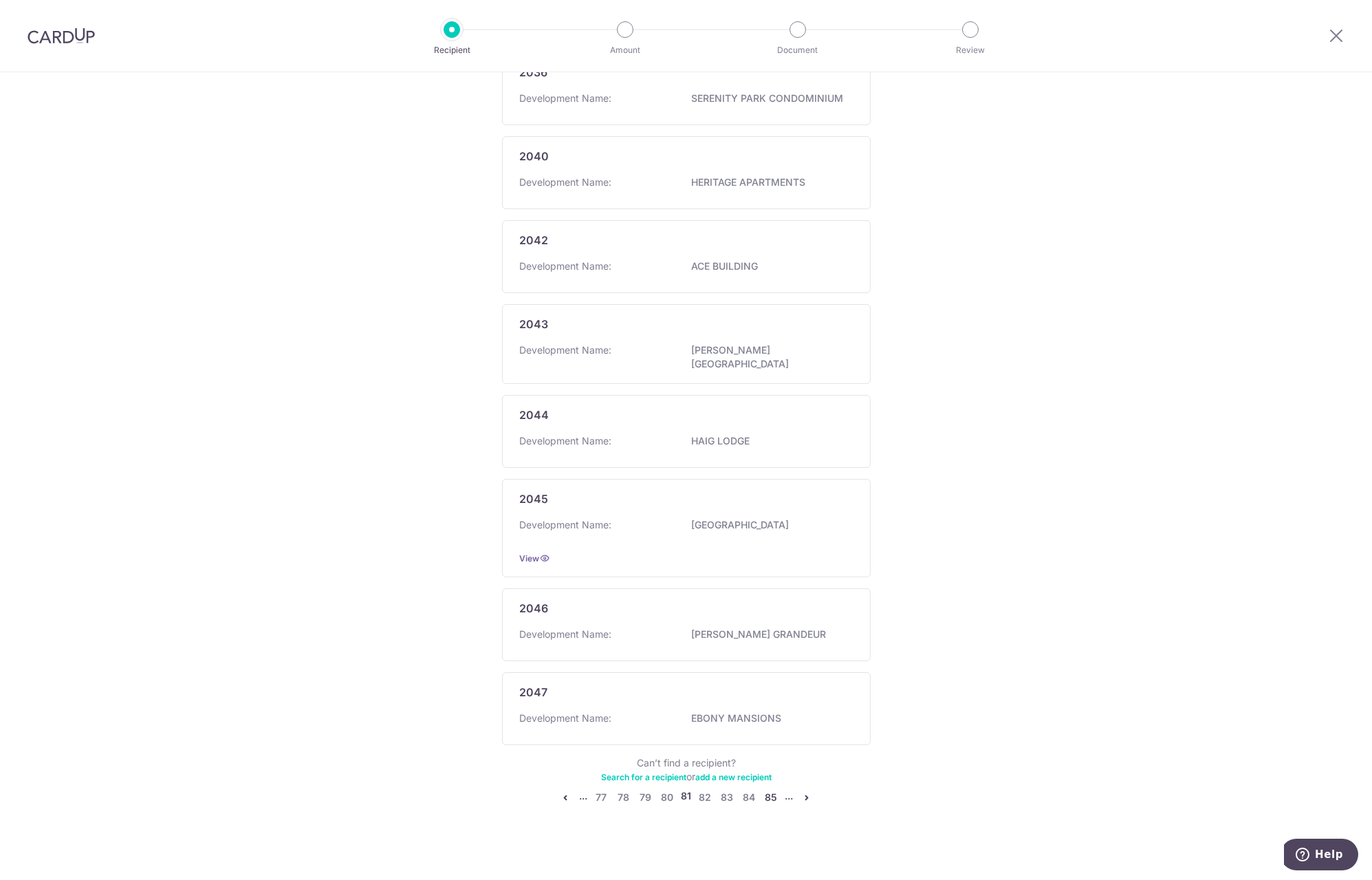
click at [769, 789] on link "85" at bounding box center [771, 797] width 17 height 17
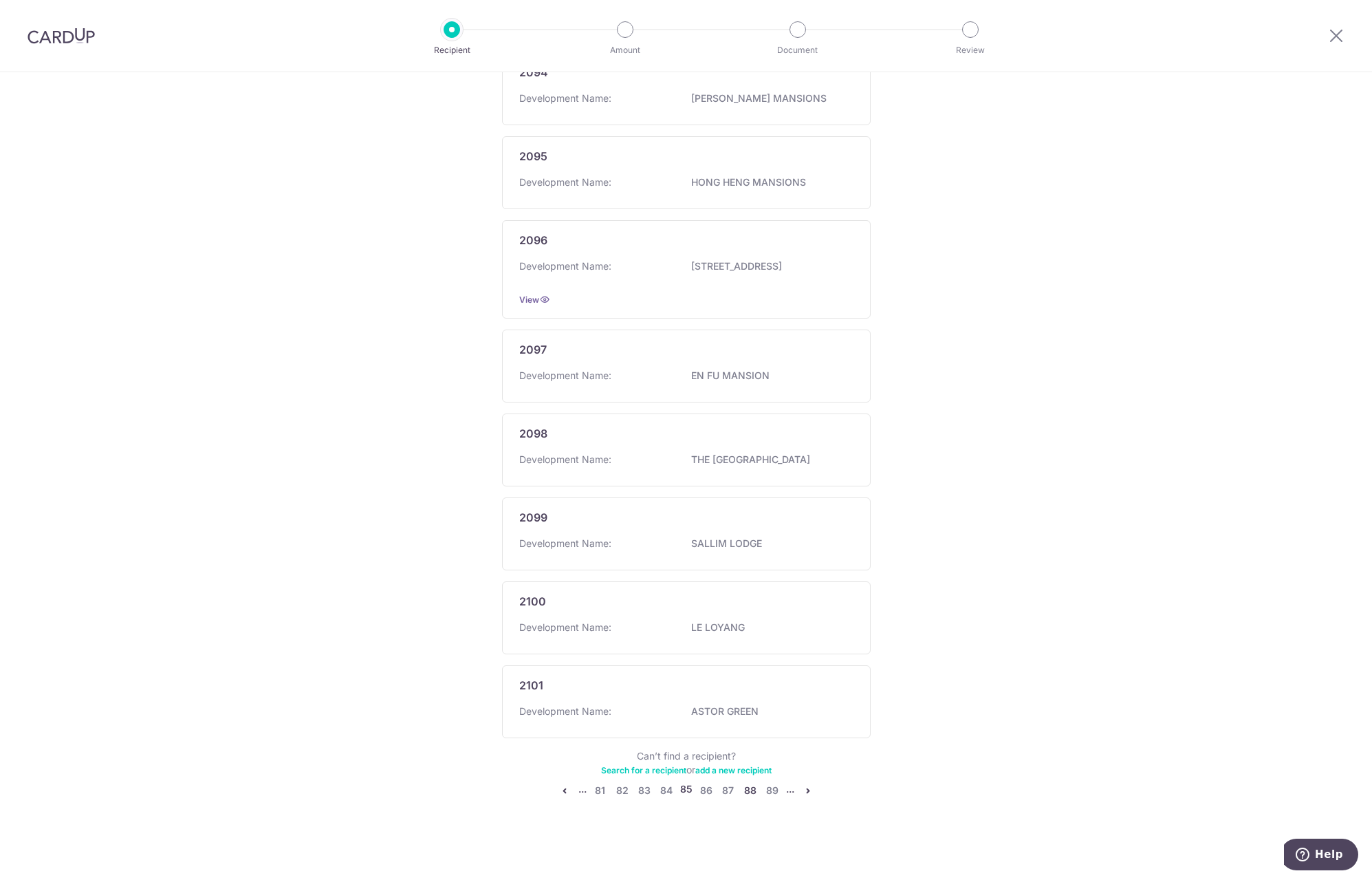
click at [748, 791] on link "88" at bounding box center [750, 790] width 17 height 17
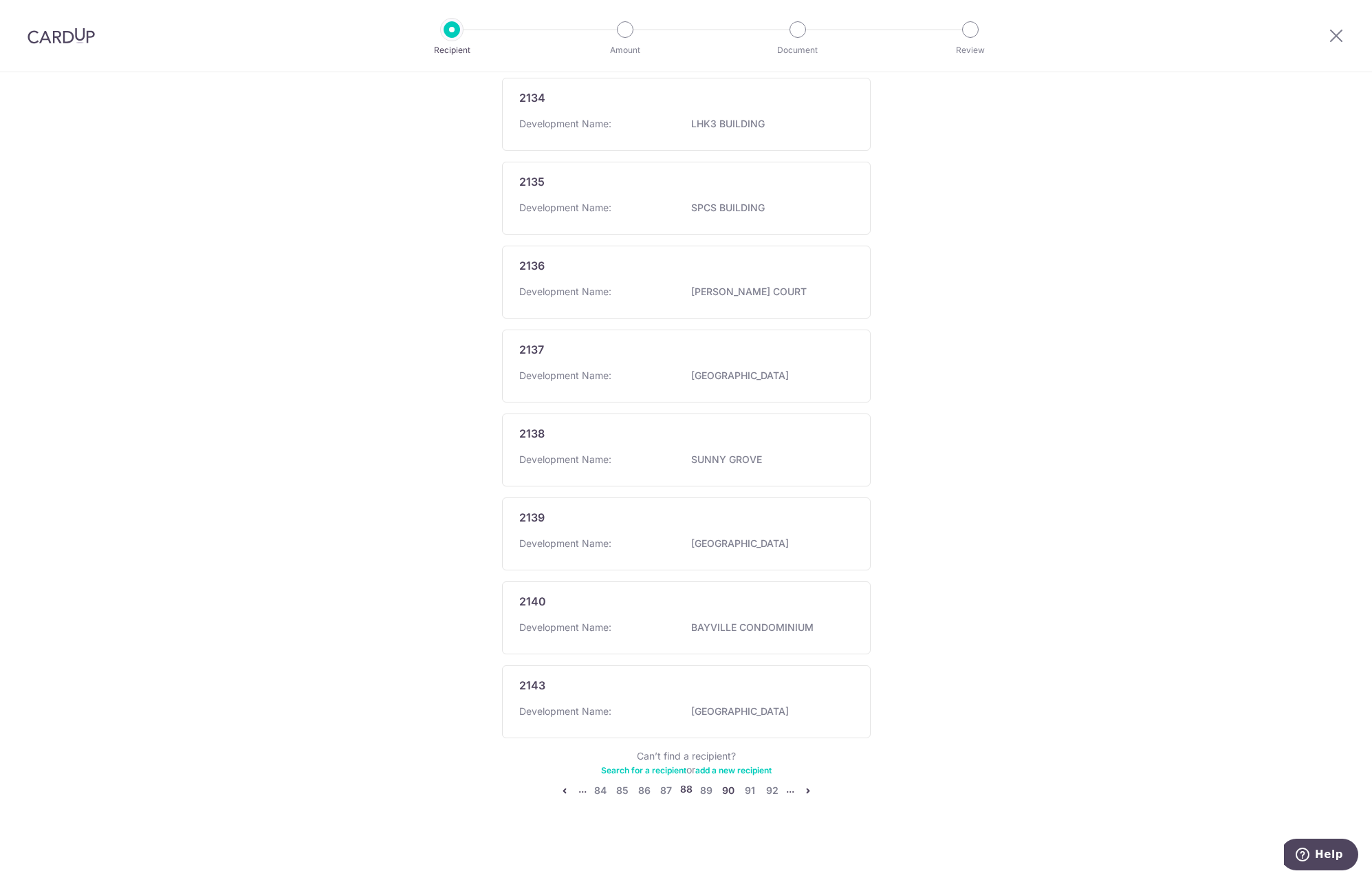
click at [722, 791] on link "90" at bounding box center [728, 790] width 17 height 17
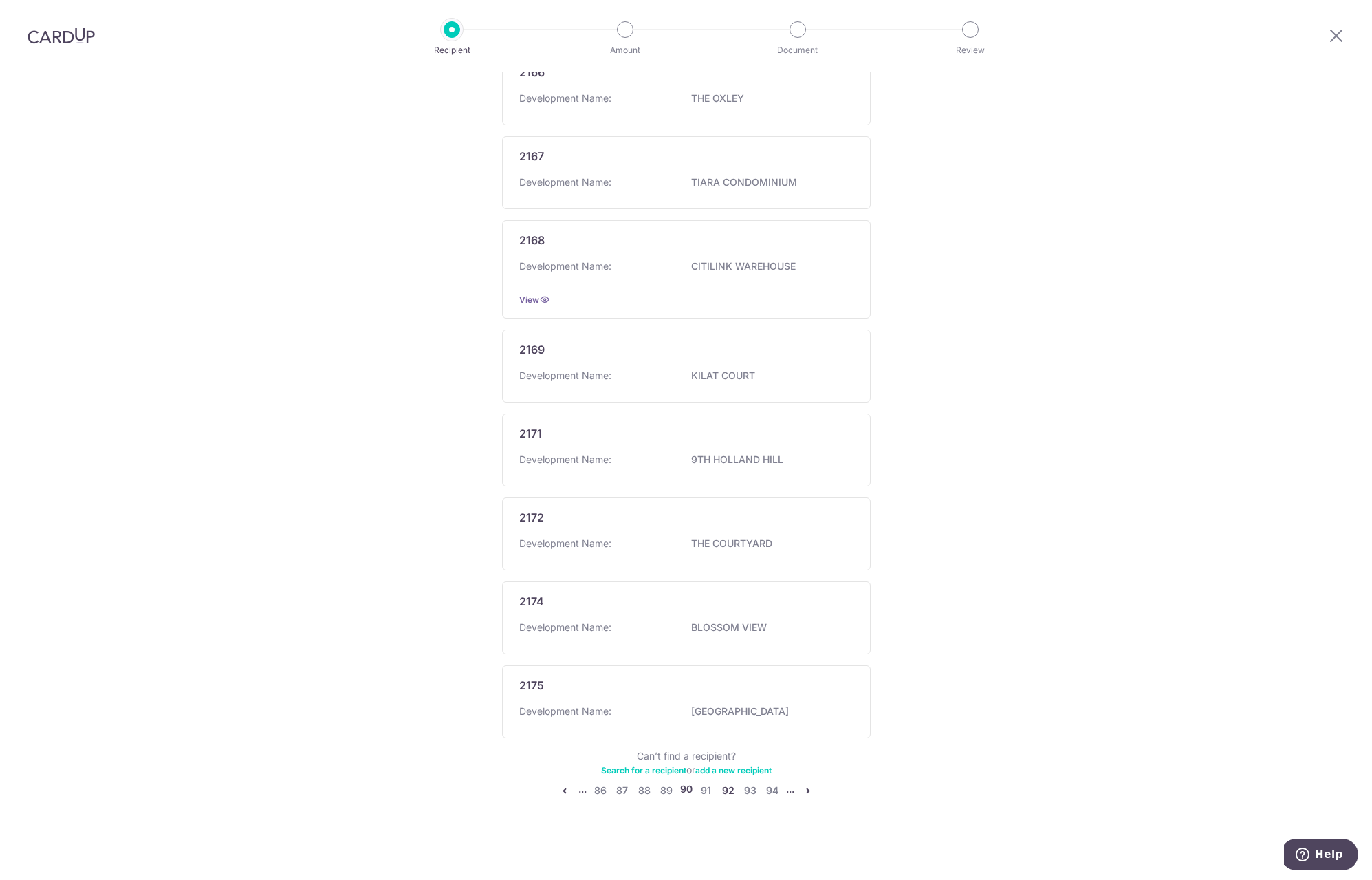
click at [729, 789] on link "92" at bounding box center [728, 790] width 17 height 17
click at [725, 788] on link "94" at bounding box center [728, 790] width 17 height 17
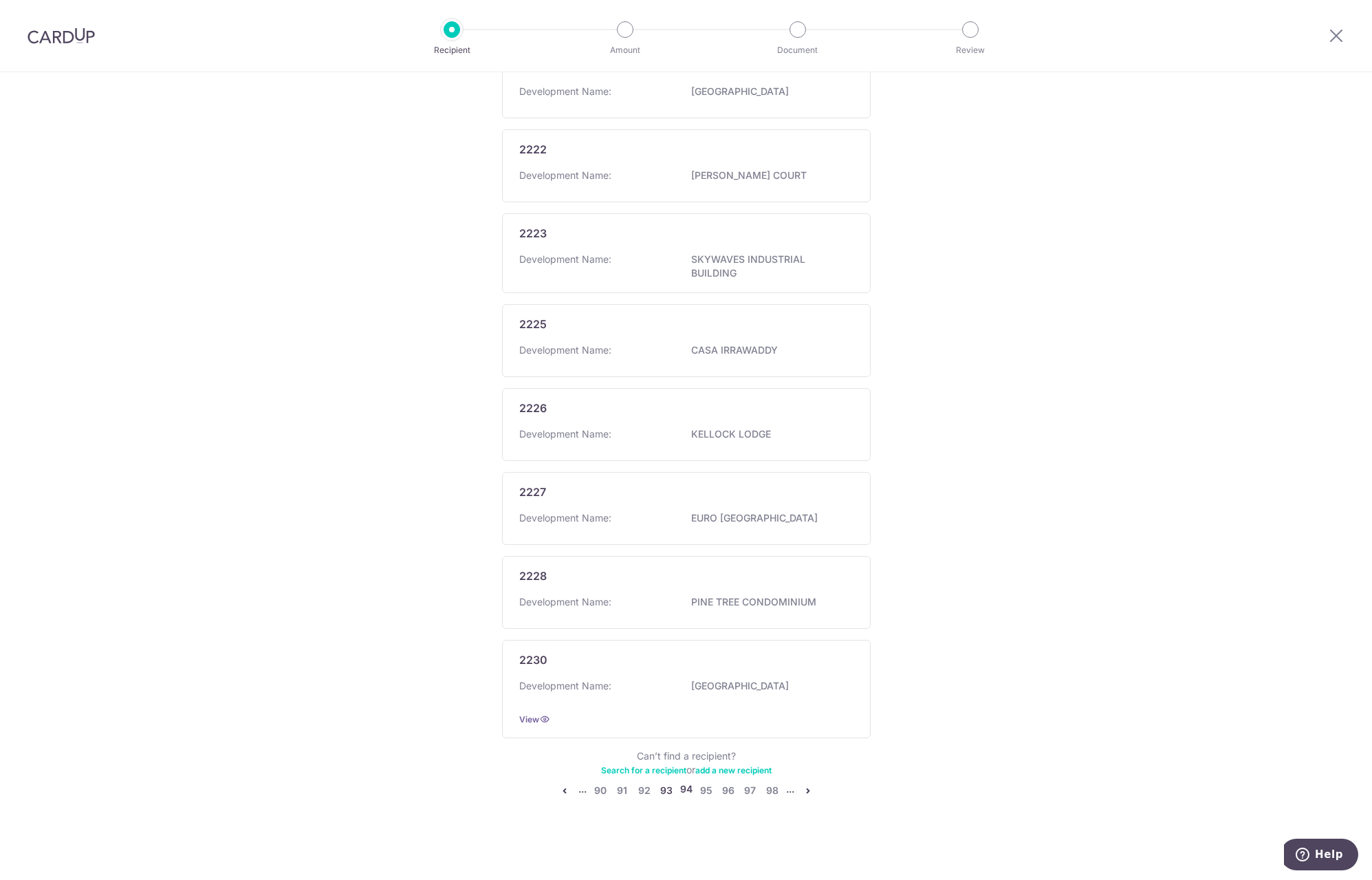
click at [666, 789] on link "93" at bounding box center [666, 790] width 17 height 17
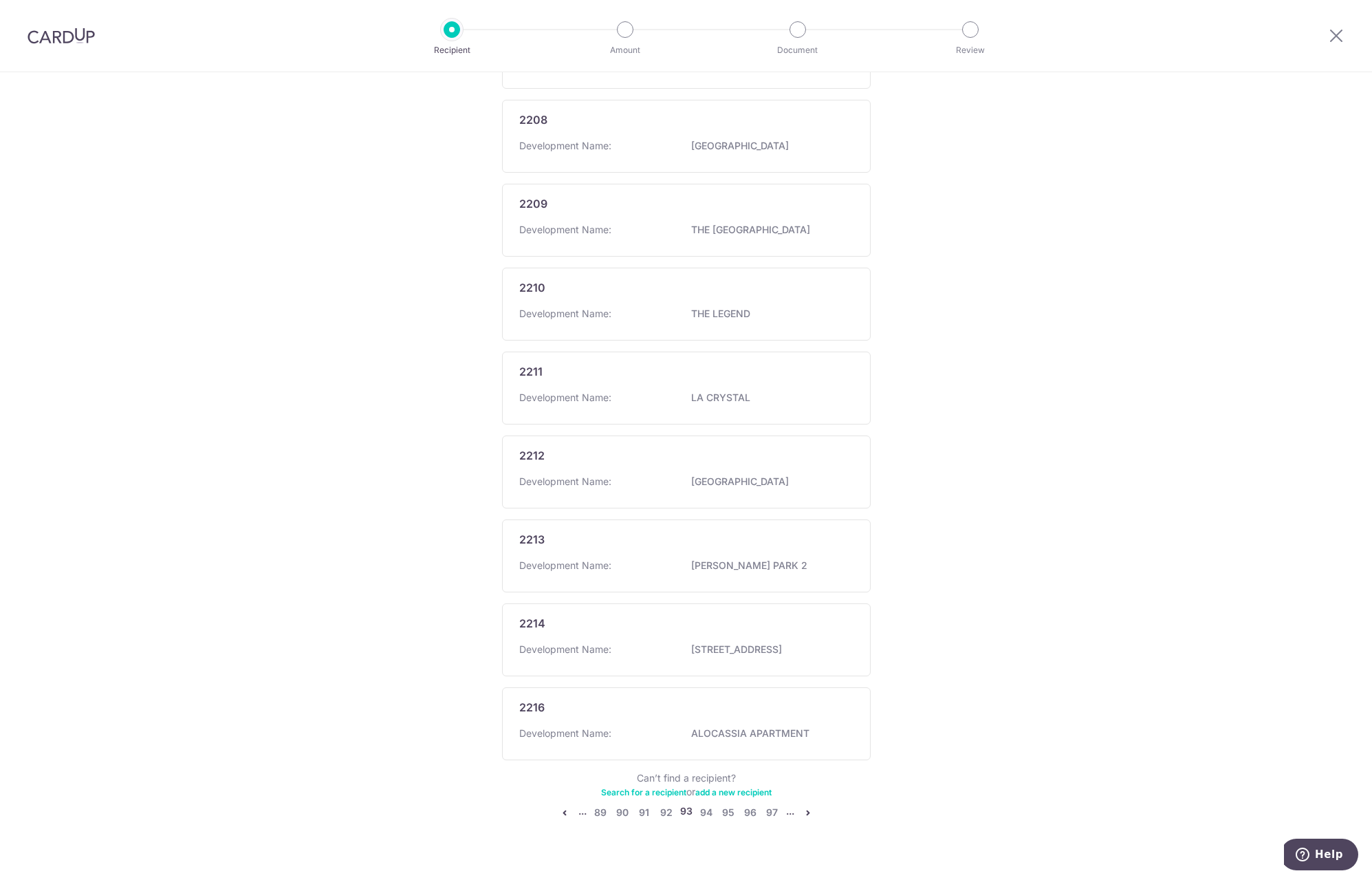
scroll to position [474, 0]
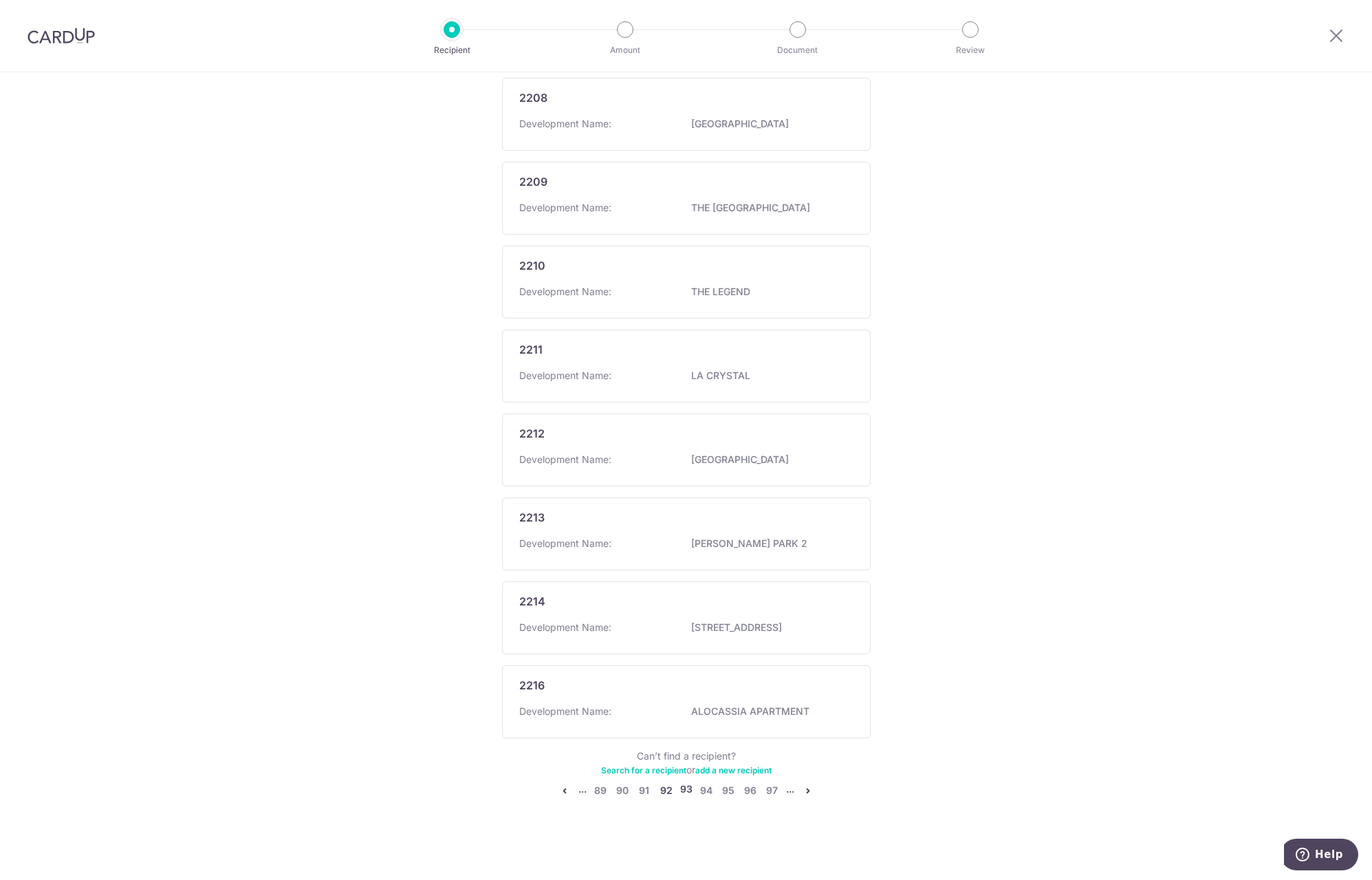
click at [664, 790] on link "92" at bounding box center [666, 790] width 17 height 17
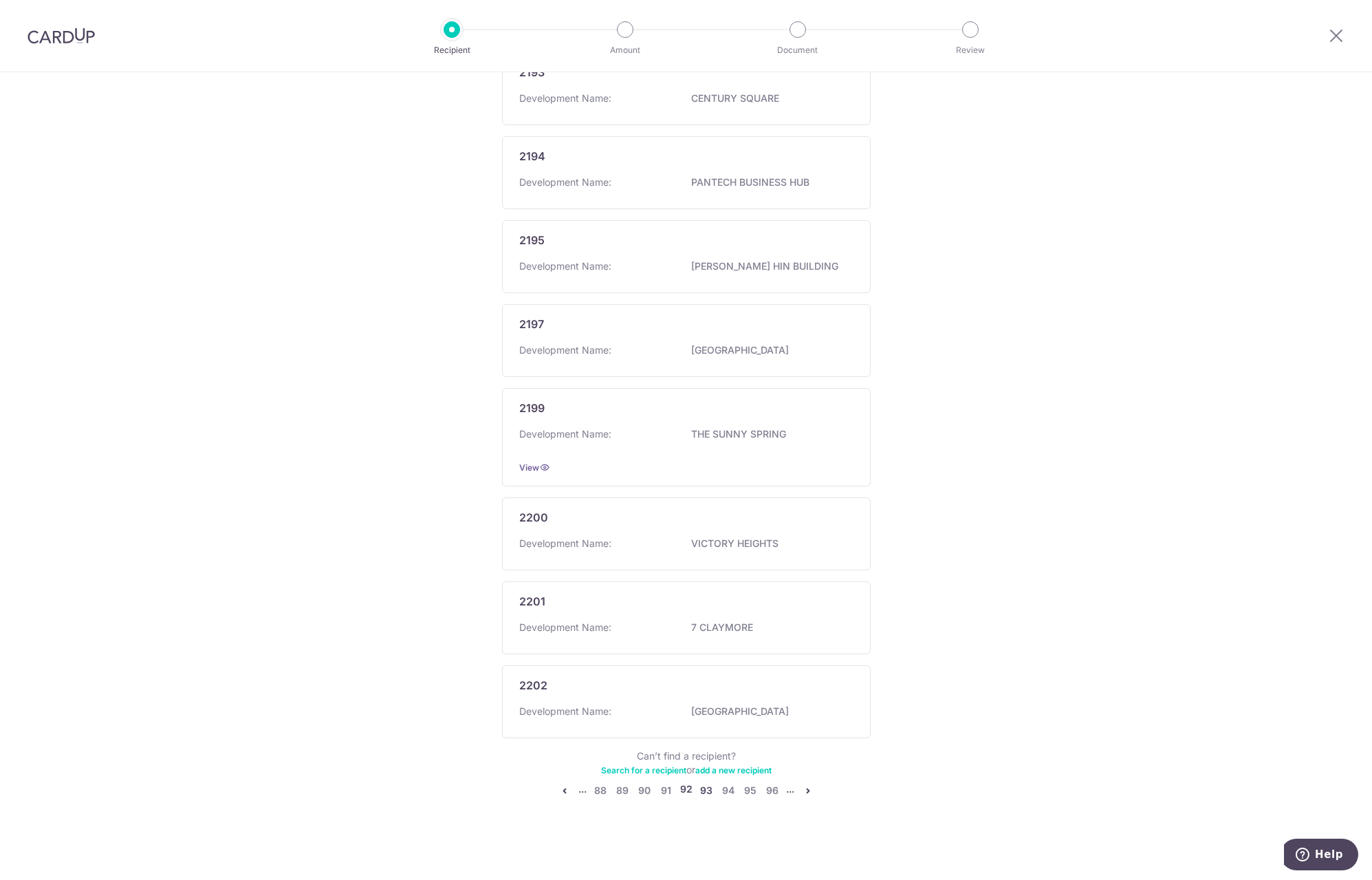
click at [705, 791] on link "93" at bounding box center [706, 790] width 17 height 17
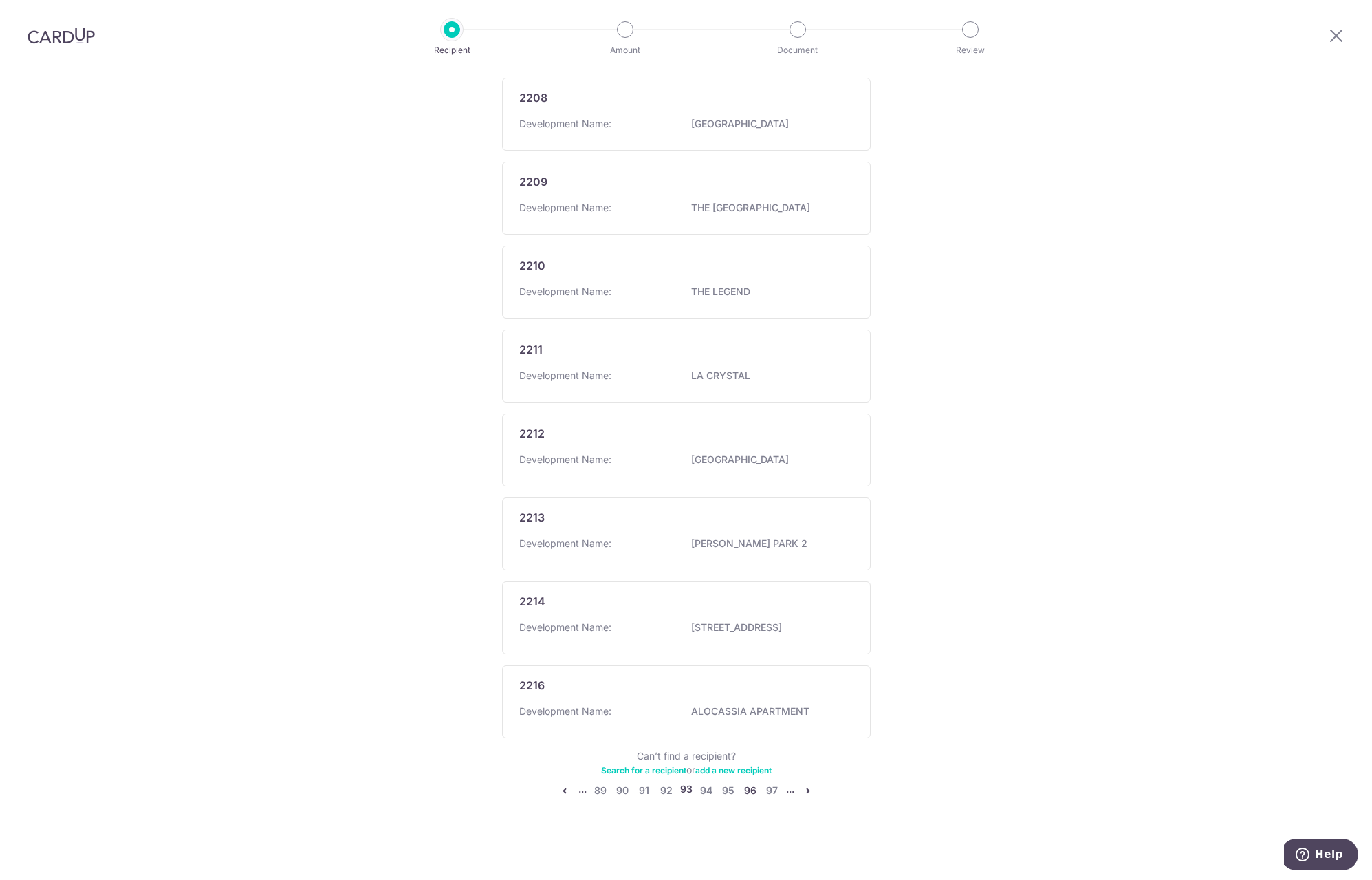
click at [742, 791] on link "96" at bounding box center [750, 790] width 17 height 17
click at [660, 791] on link "95" at bounding box center [666, 790] width 17 height 17
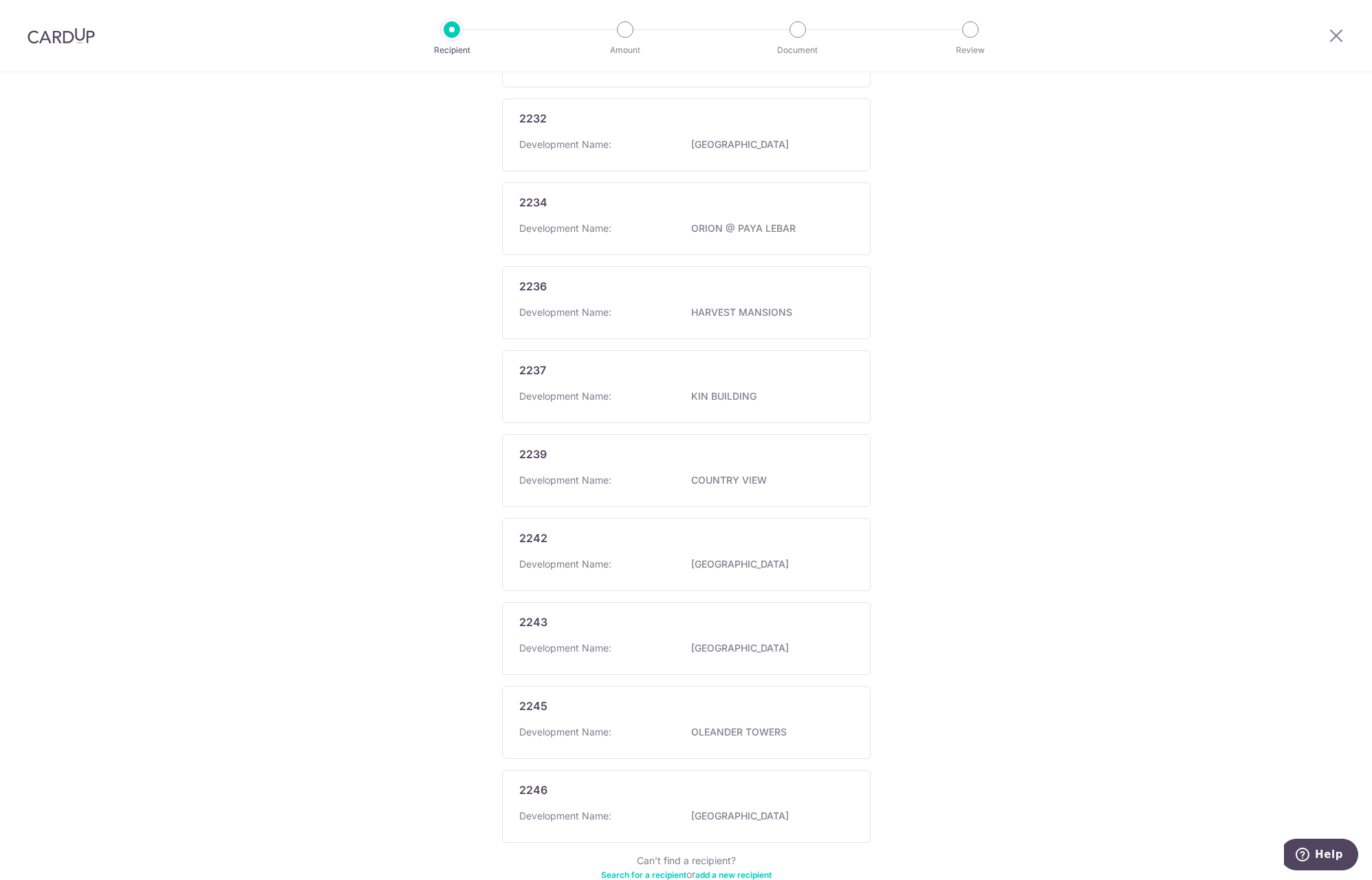
scroll to position [449, 0]
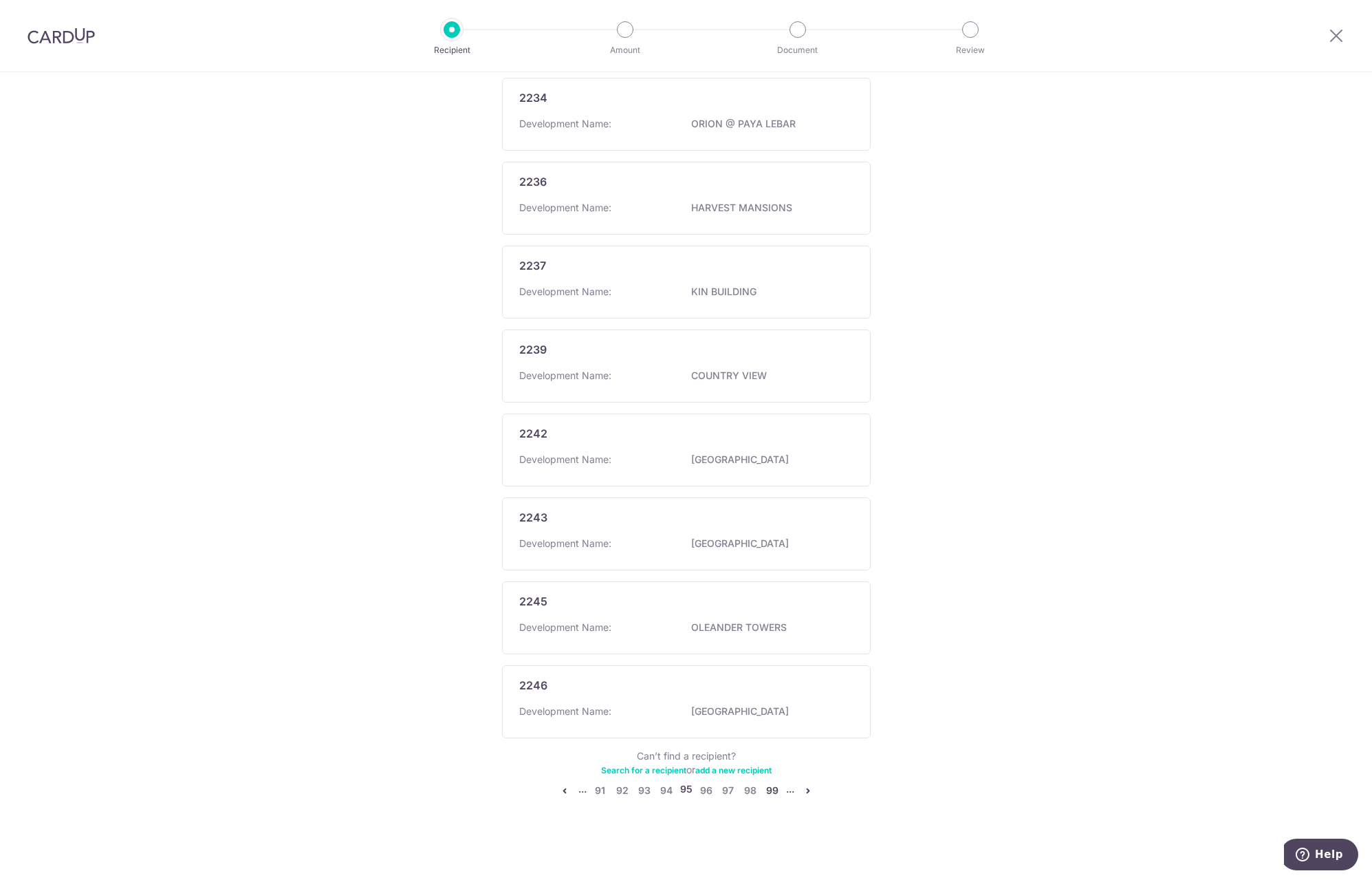
click at [768, 789] on link "99" at bounding box center [772, 790] width 17 height 17
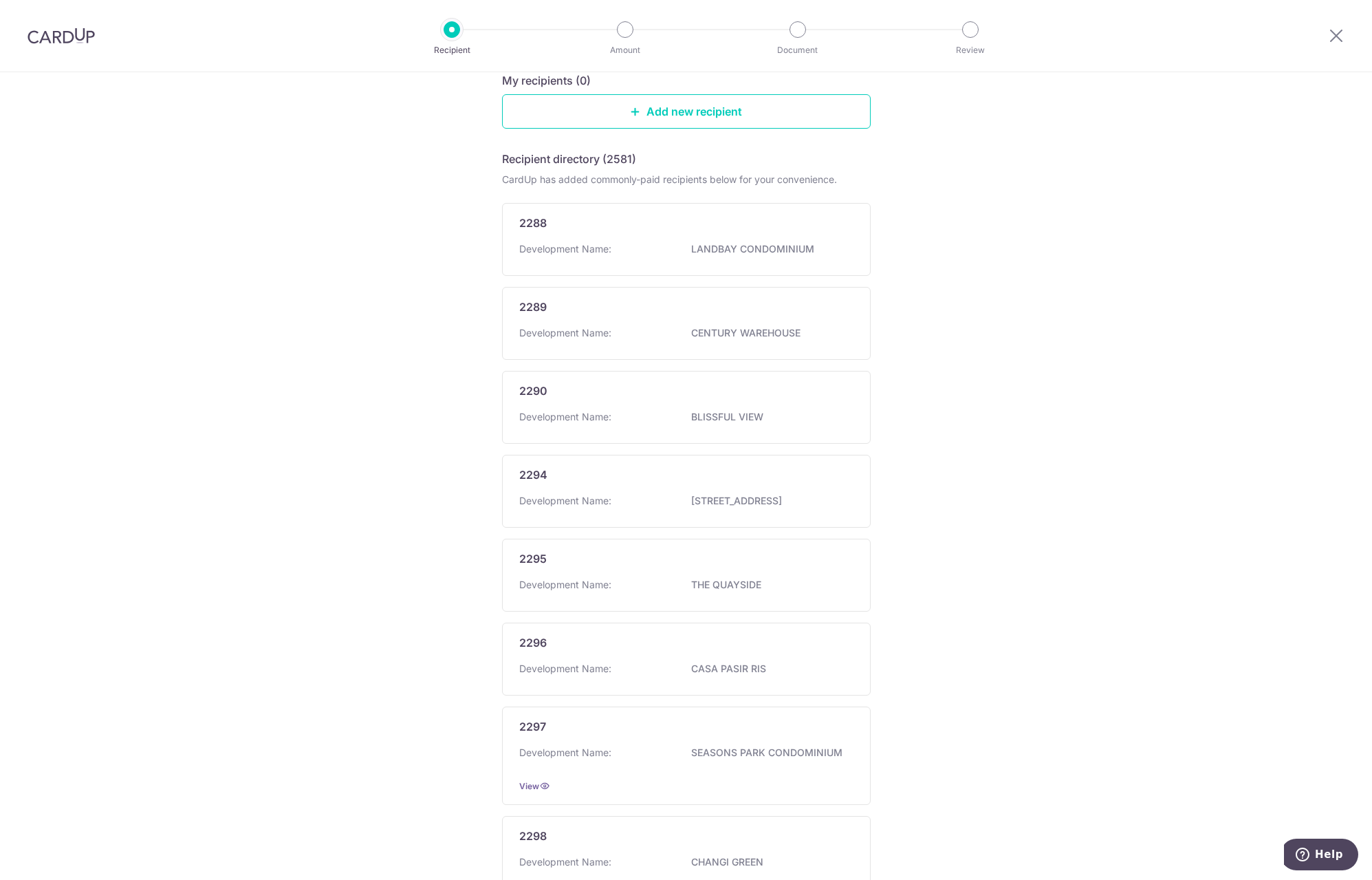
scroll to position [0, 0]
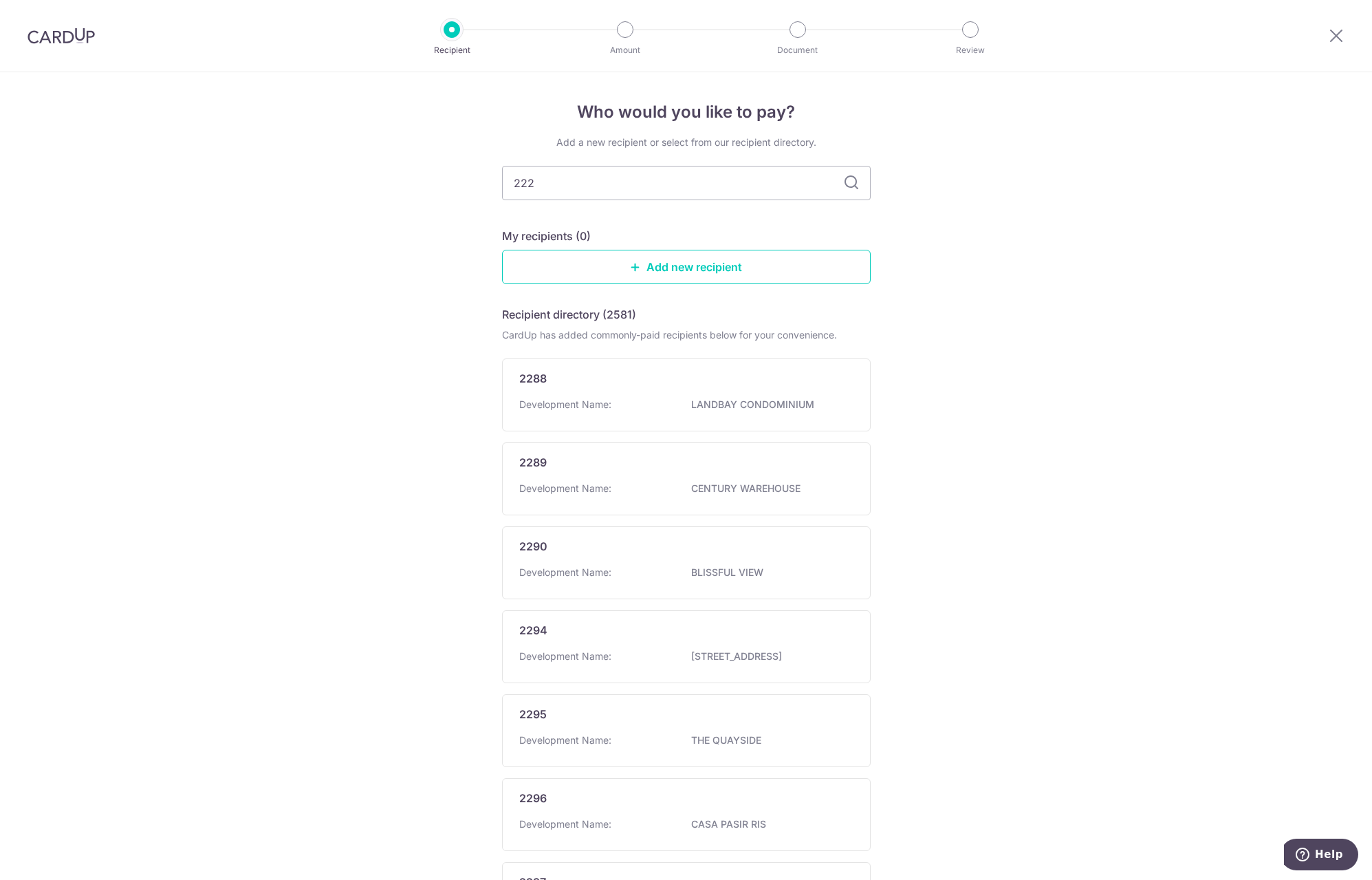
type input "2220"
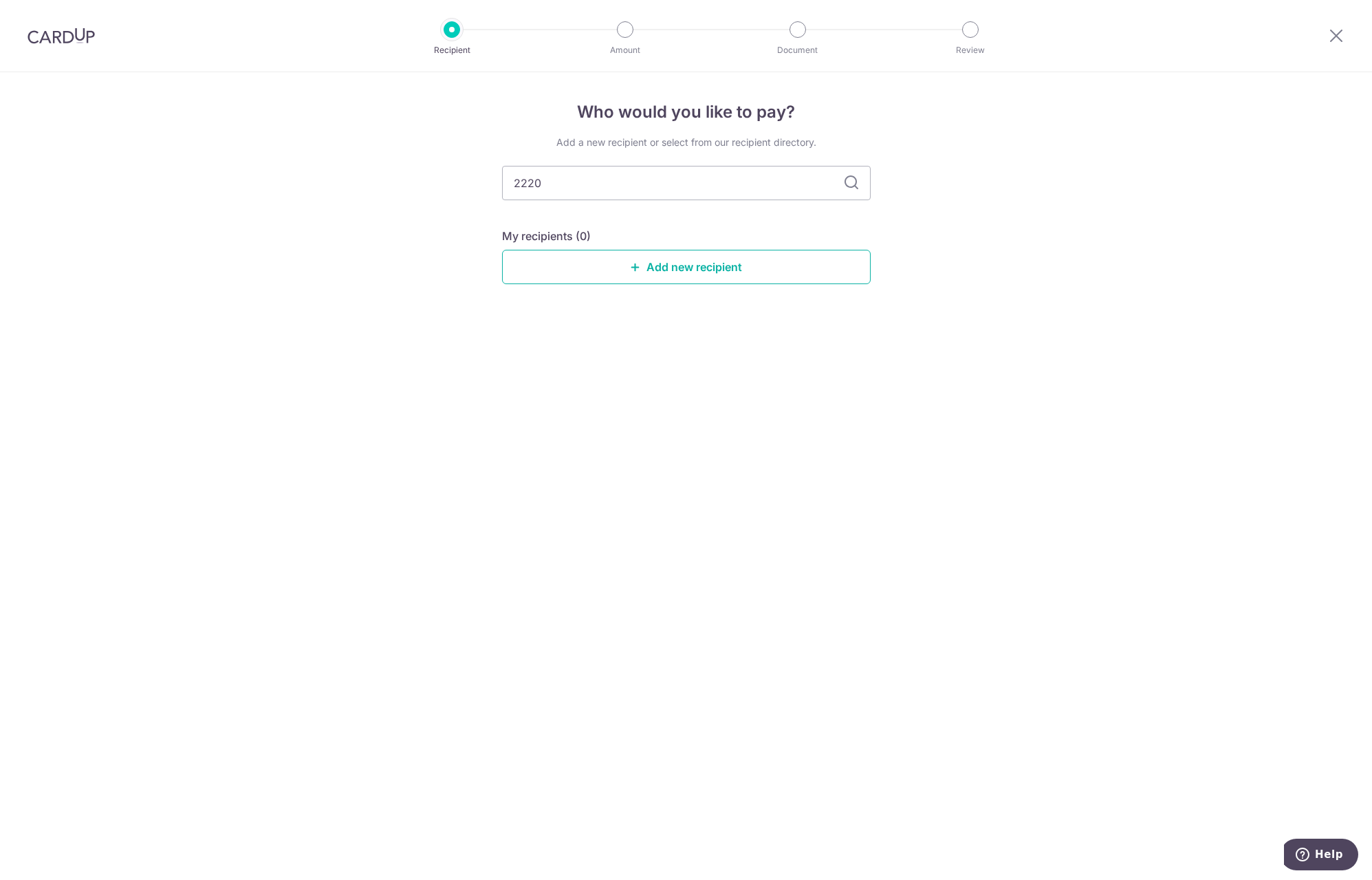
click at [645, 267] on link "Add new recipient" at bounding box center [687, 266] width 369 height 34
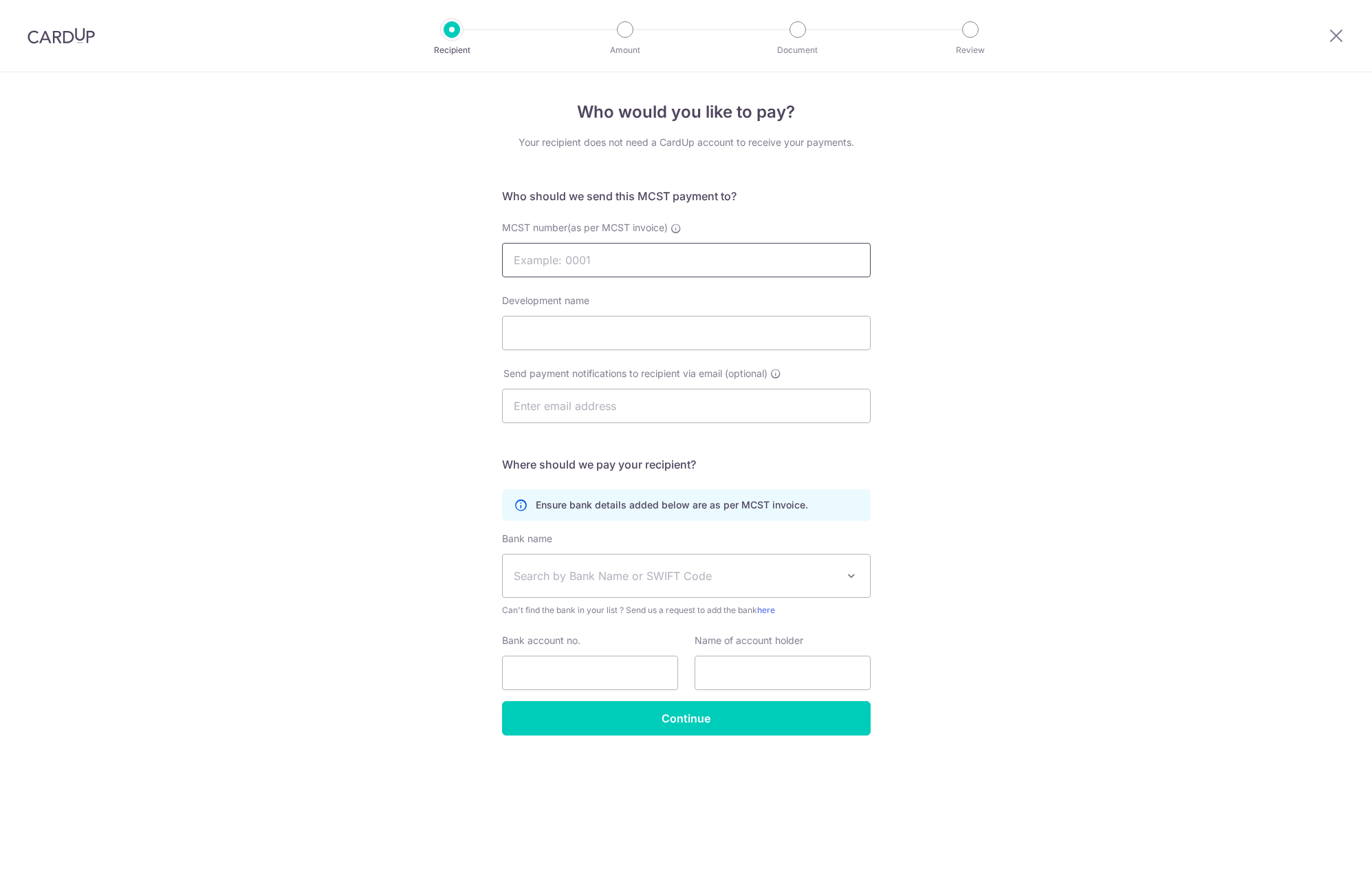
click at [615, 256] on input "MCST number(as per MCST invoice)" at bounding box center [687, 259] width 369 height 34
type input "2220"
type input "Spring Grove"
type input "[EMAIL_ADDRESS][PERSON_NAME][DOMAIN_NAME]"
type input "0110158552"
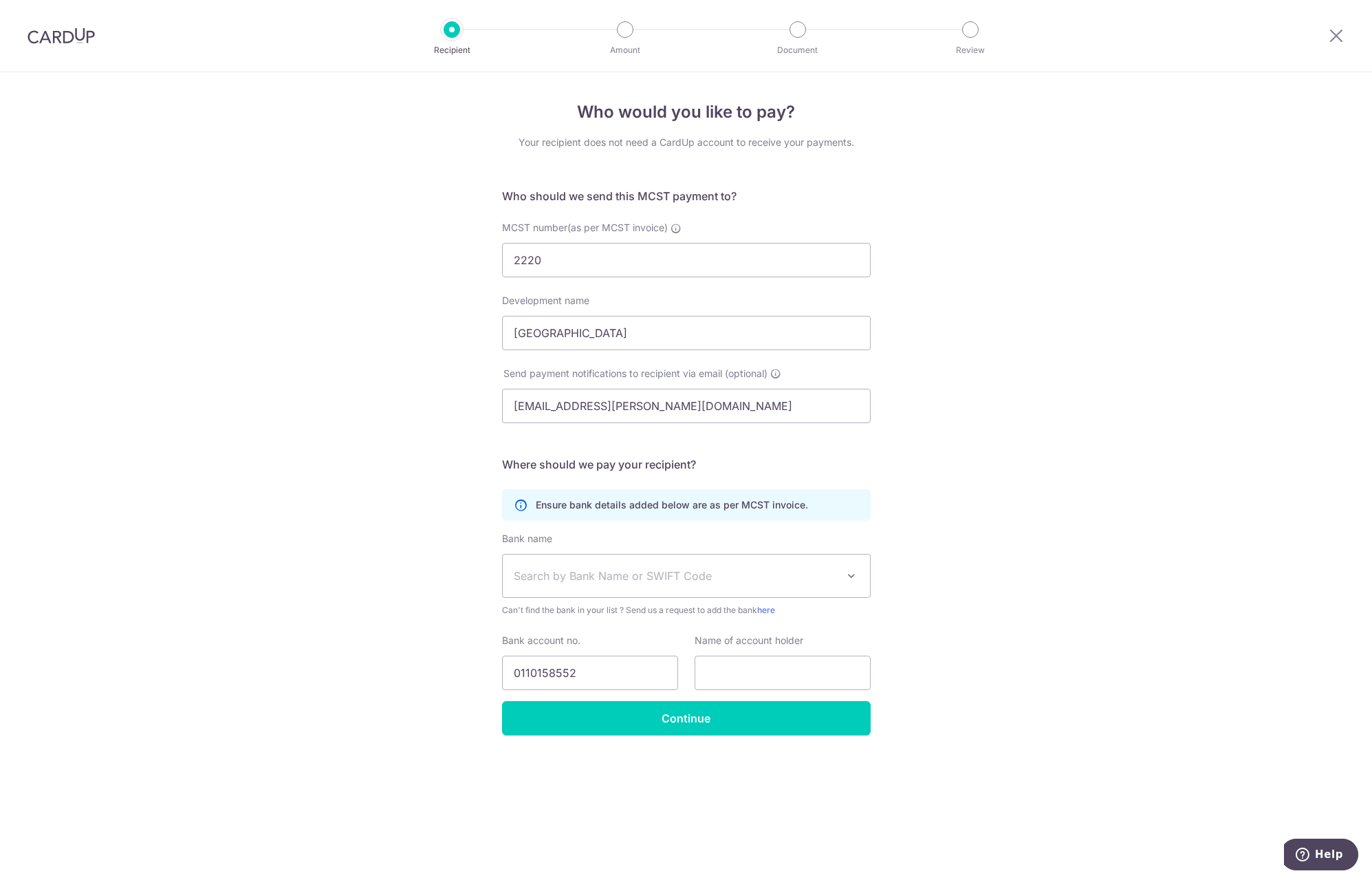
type input "The Mangement Corp. Strata Title No. 2220"
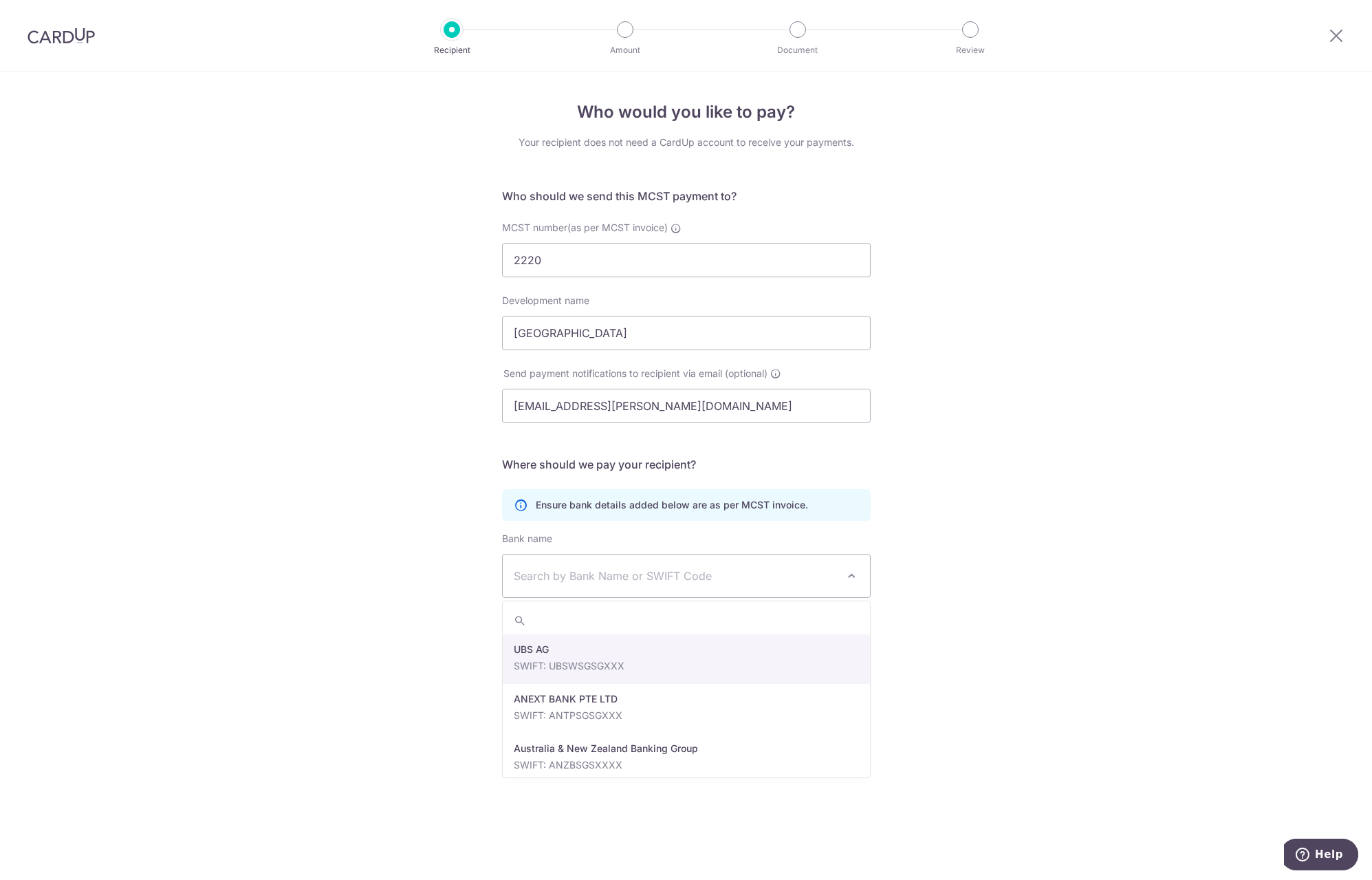
click at [731, 571] on span "Search by Bank Name or SWIFT Code" at bounding box center [675, 576] width 323 height 17
type input "dbs"
select select "6"
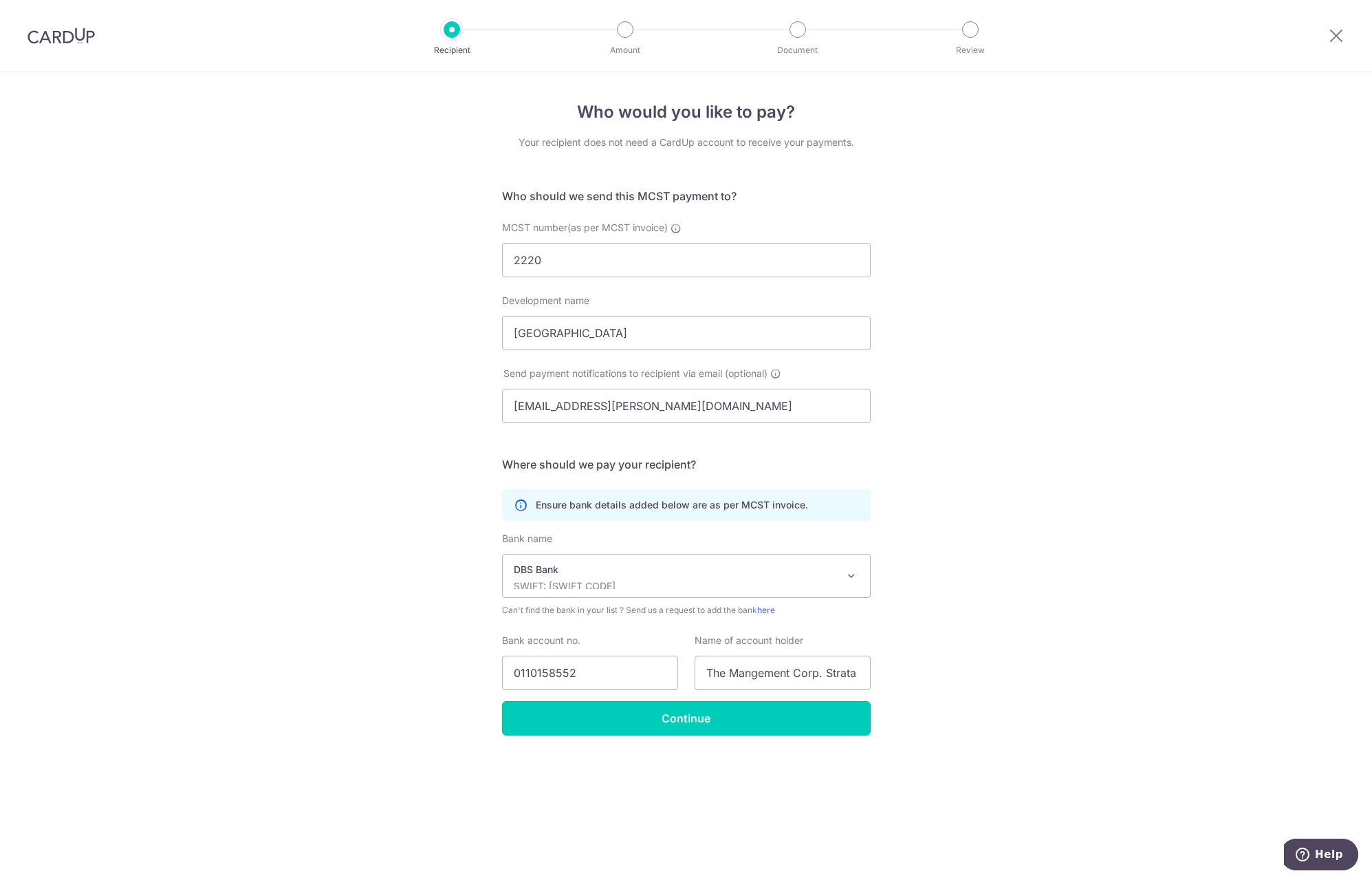
click at [699, 719] on input "Continue" at bounding box center [687, 717] width 369 height 34
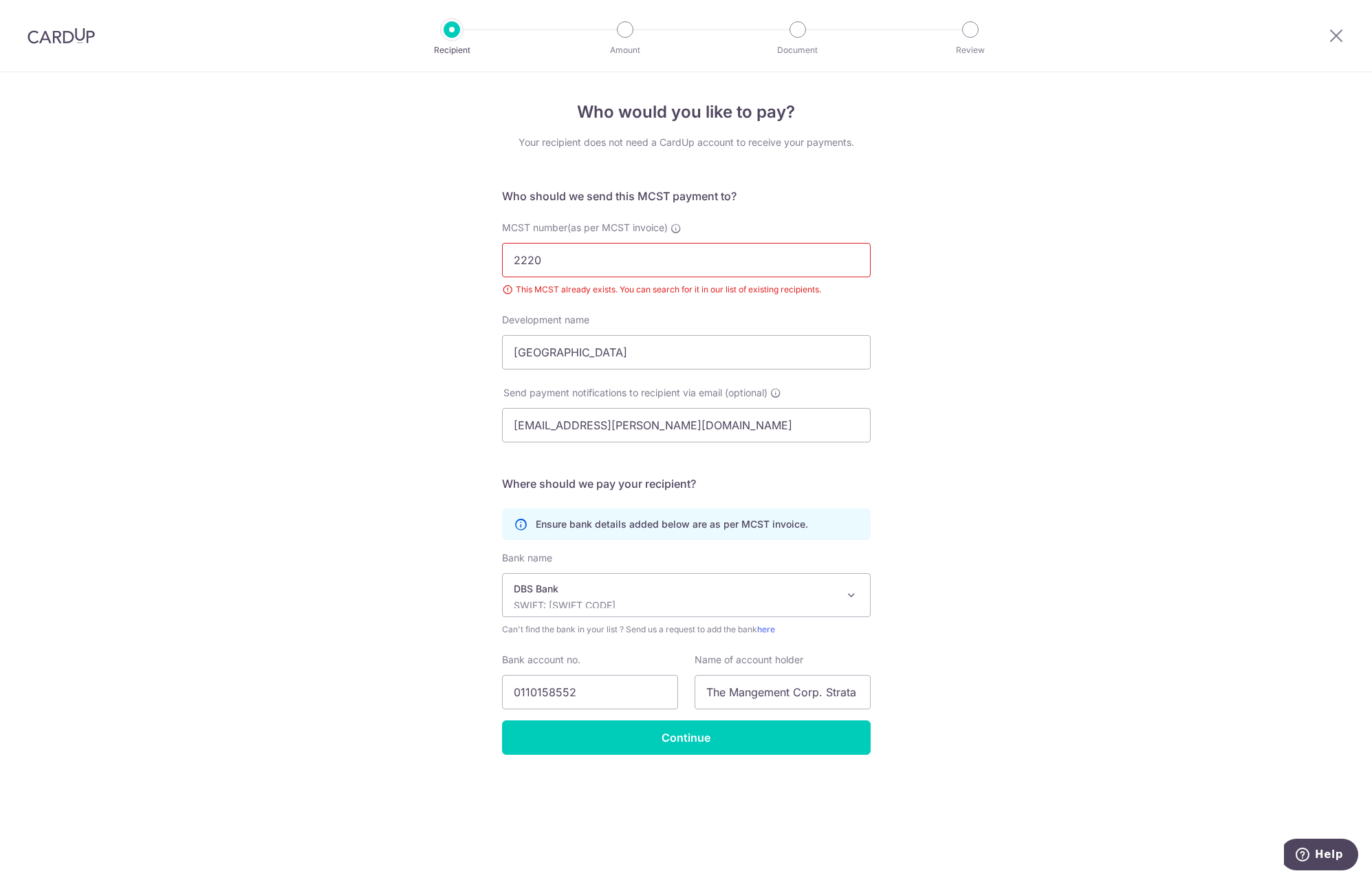
click at [677, 288] on div "This MCST already exists. You can search for it in our list of existing recipie…" at bounding box center [687, 289] width 369 height 14
click at [508, 288] on div "This MCST already exists. You can search for it in our list of existing recipie…" at bounding box center [687, 289] width 369 height 14
drag, startPoint x: 508, startPoint y: 288, endPoint x: 463, endPoint y: 289, distance: 45.0
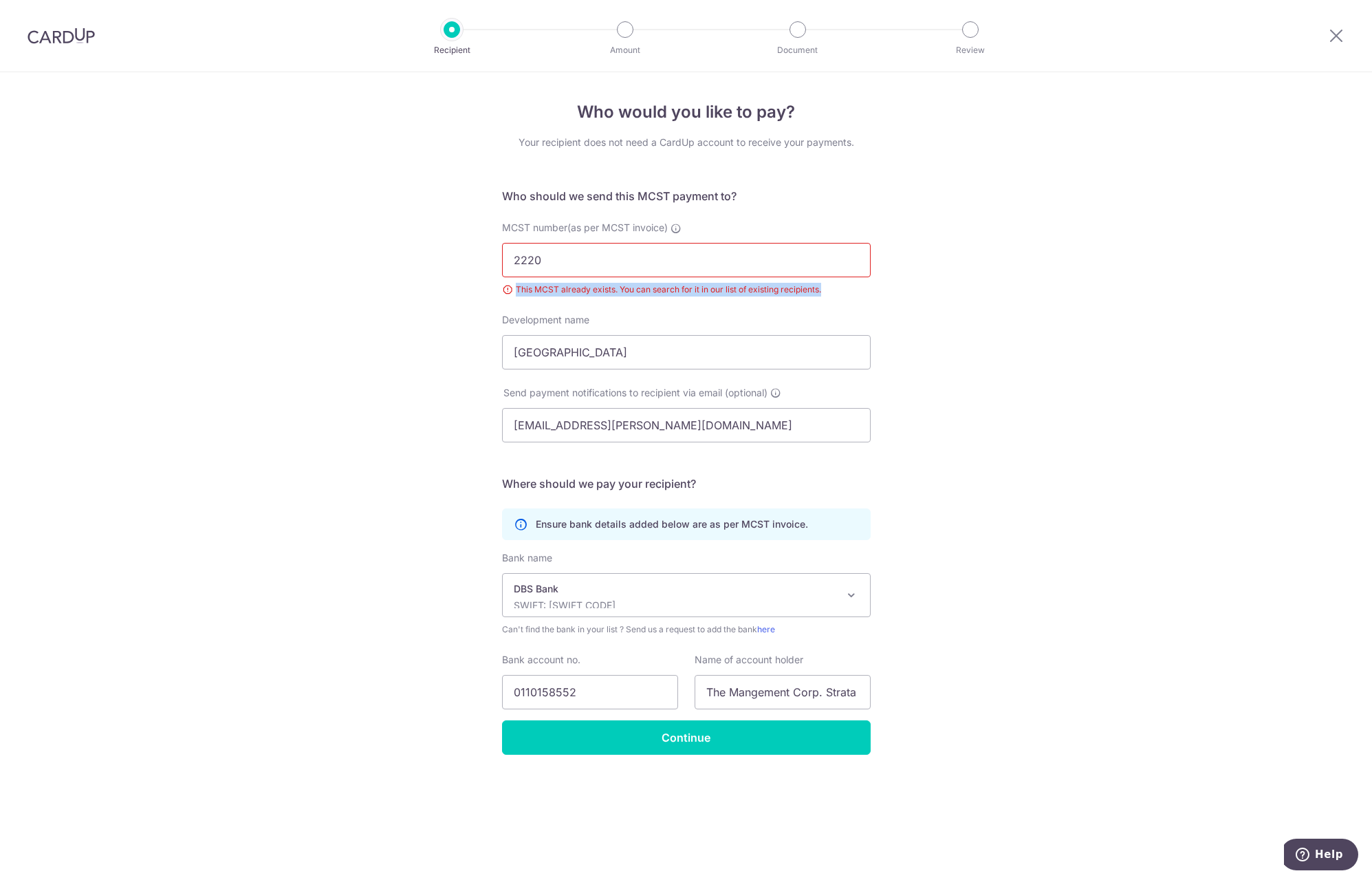
click at [471, 291] on div "Who would you like to pay? Your recipient does not need a CardUp account to rec…" at bounding box center [686, 476] width 1372 height 807
click at [412, 282] on div "Who would you like to pay? Your recipient does not need a CardUp account to rec…" at bounding box center [686, 476] width 1372 height 807
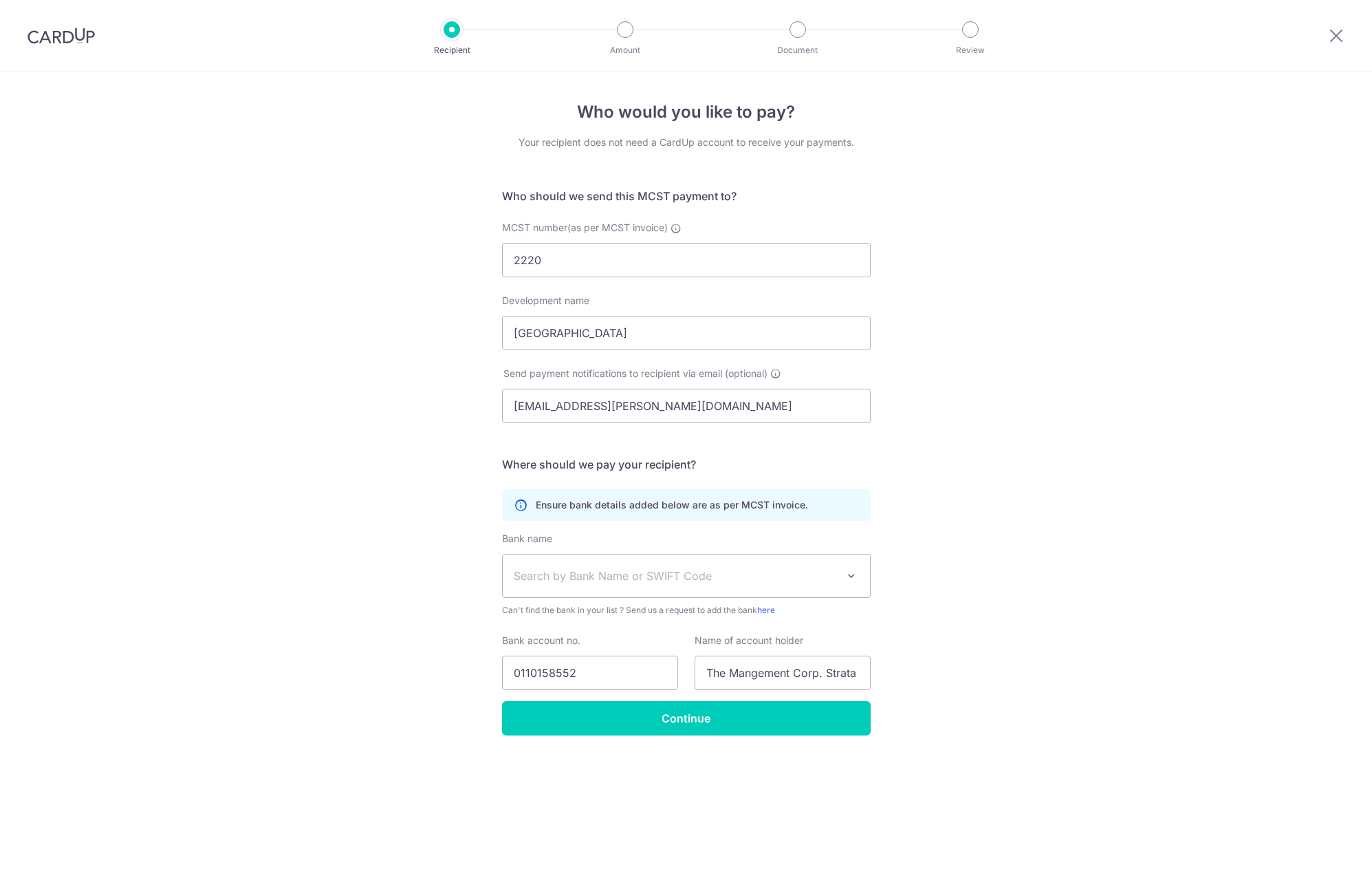
select select "6"
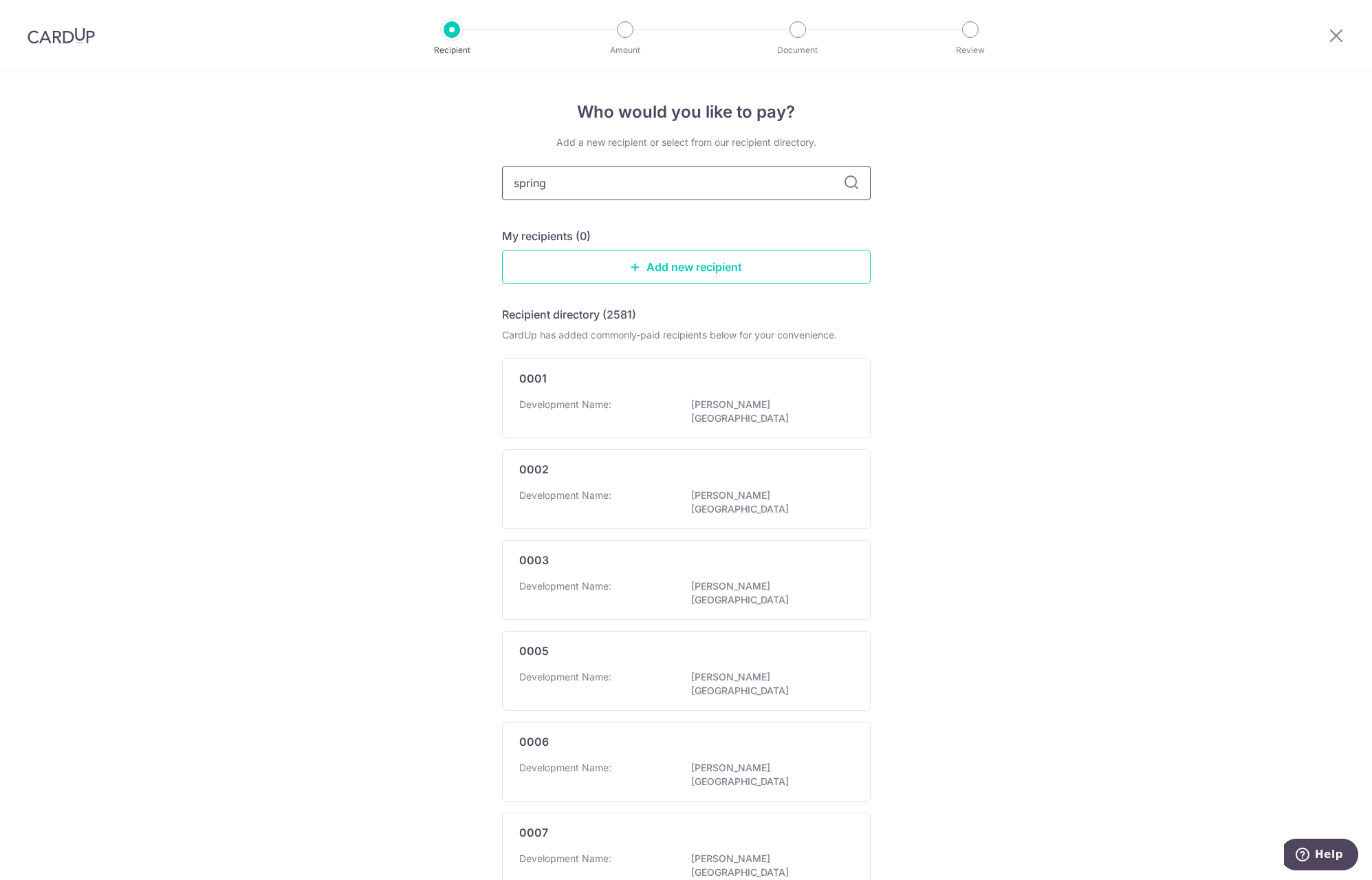
type input "spring"
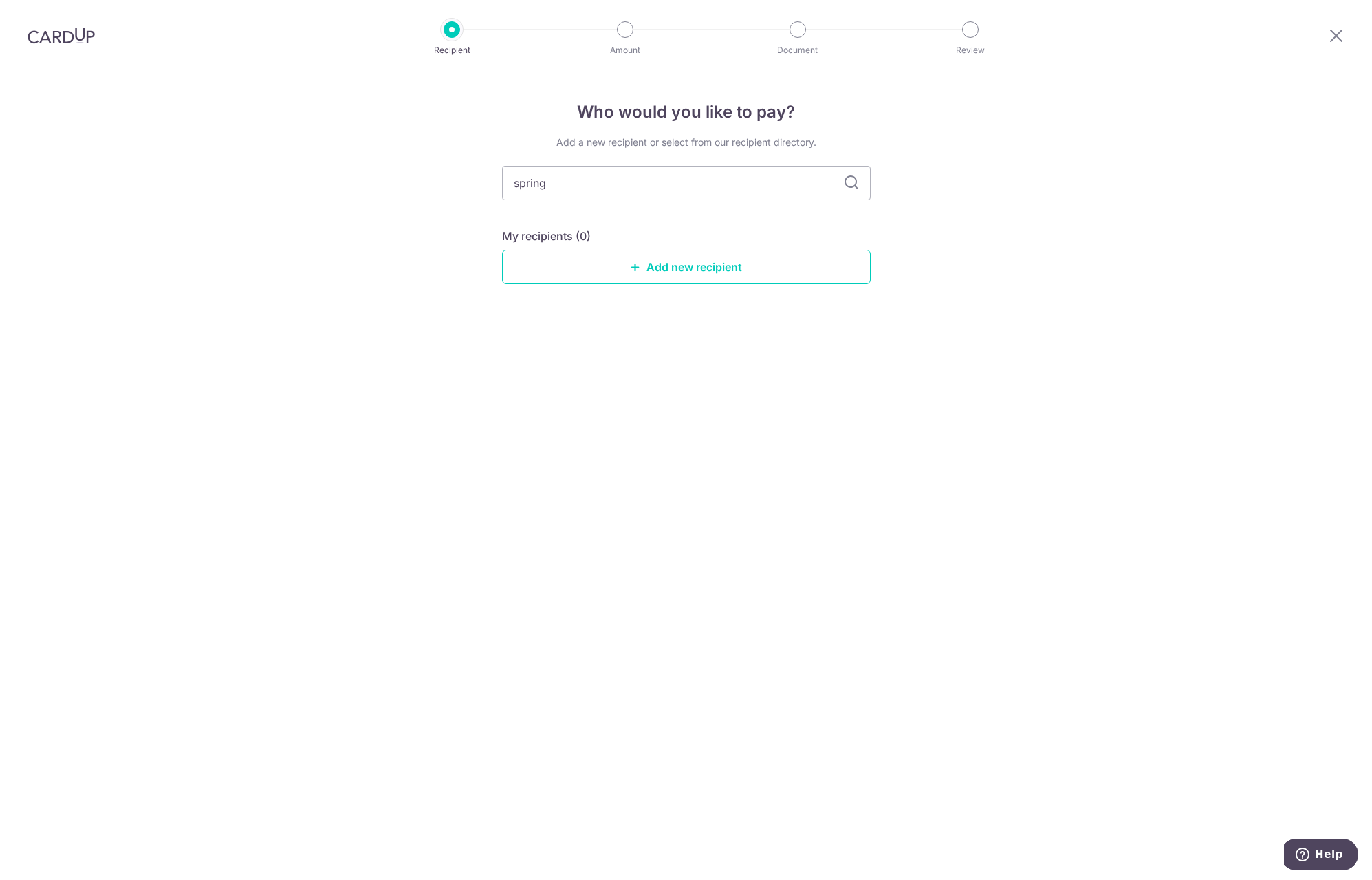
click at [847, 180] on icon at bounding box center [851, 183] width 17 height 17
click at [715, 183] on input "spring" at bounding box center [687, 182] width 369 height 34
type input "spring"
click at [848, 187] on icon at bounding box center [851, 183] width 17 height 17
click at [853, 182] on icon at bounding box center [851, 183] width 17 height 17
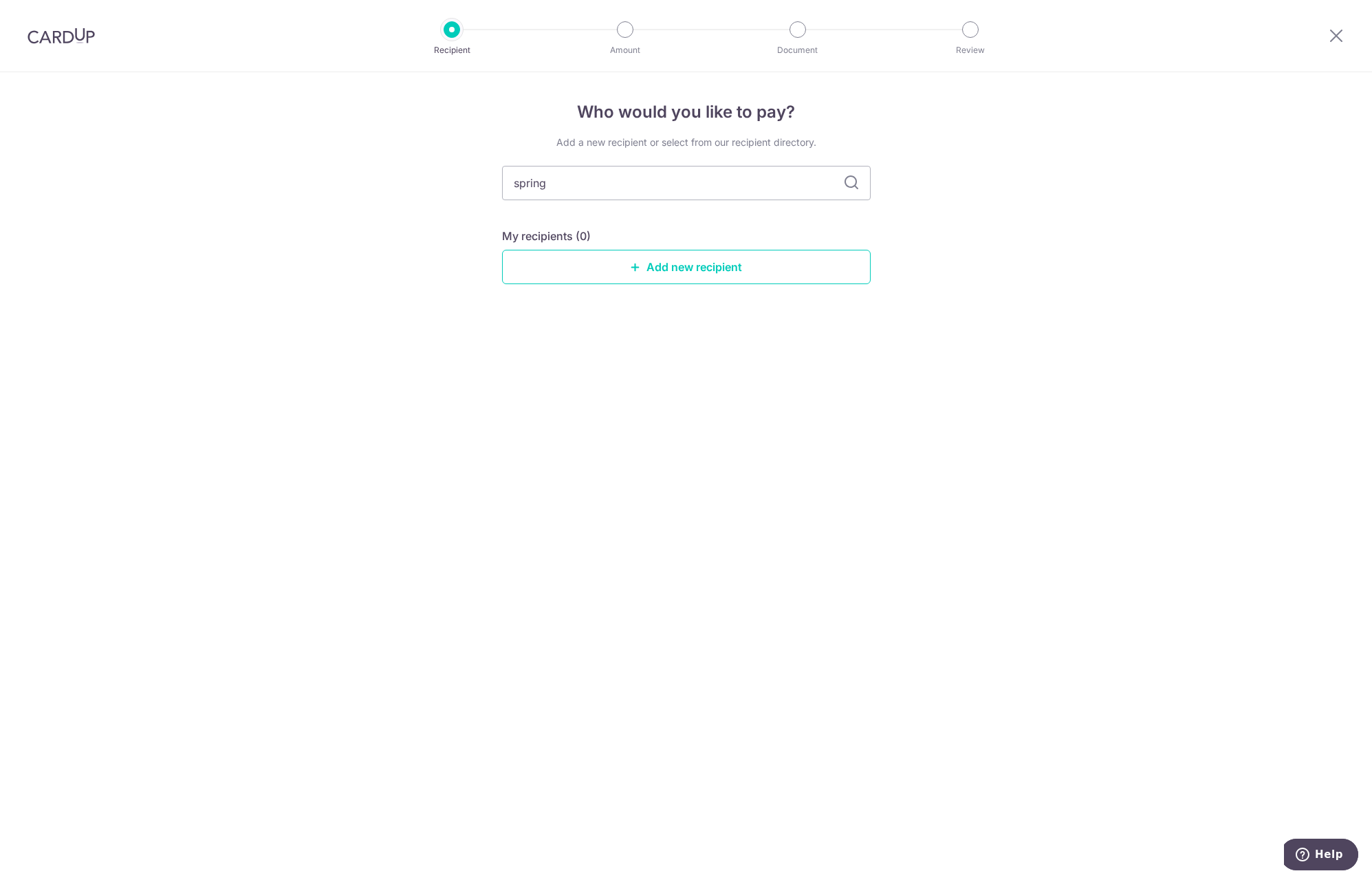
click at [853, 182] on icon at bounding box center [851, 183] width 17 height 17
drag, startPoint x: 642, startPoint y: 192, endPoint x: 621, endPoint y: 189, distance: 21.2
click at [634, 190] on input "spring" at bounding box center [687, 182] width 369 height 34
drag, startPoint x: 579, startPoint y: 184, endPoint x: 494, endPoint y: 179, distance: 85.1
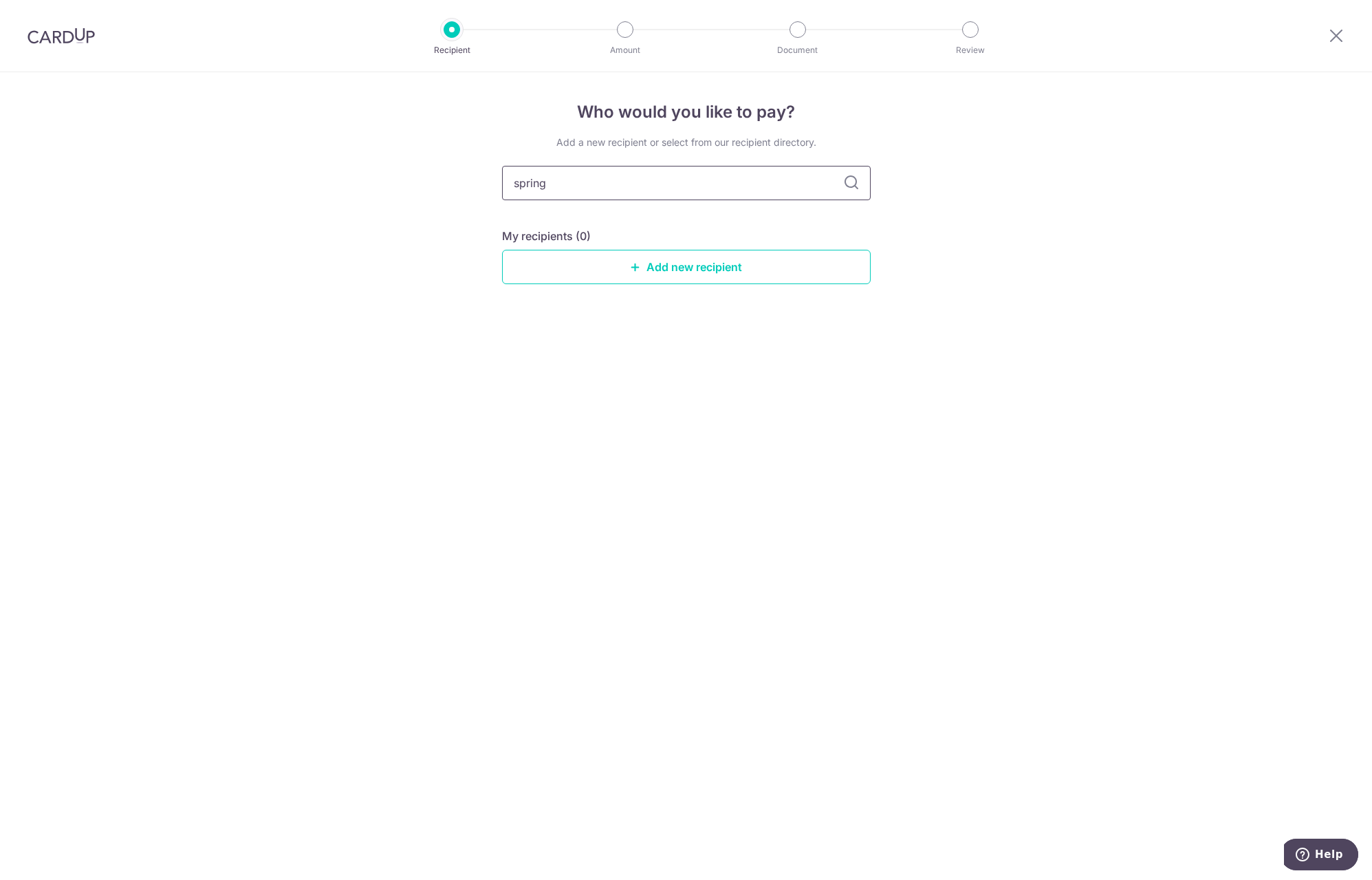
click at [494, 179] on div "Who would you like to pay? Add a new recipient or select from our recipient dir…" at bounding box center [686, 476] width 1372 height 807
type input "2220"
drag, startPoint x: 545, startPoint y: 188, endPoint x: 489, endPoint y: 187, distance: 56.0
click at [489, 187] on div "Who would you like to pay? Add a new recipient or select from our recipient dir…" at bounding box center [686, 476] width 1372 height 807
type input "the spring"
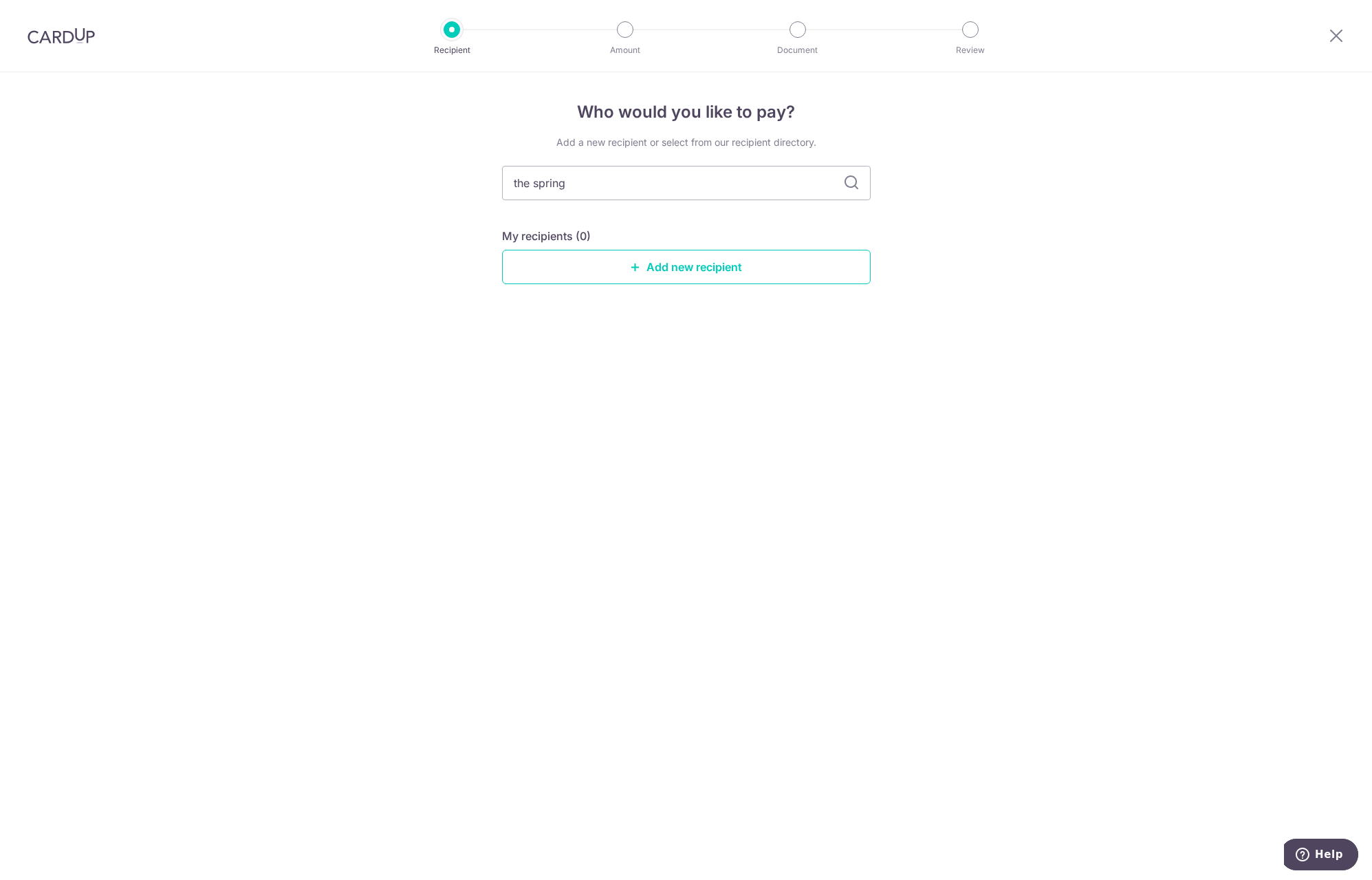
click at [846, 179] on icon at bounding box center [851, 183] width 17 height 17
click at [855, 182] on icon at bounding box center [851, 183] width 17 height 17
click at [730, 173] on input "the spring" at bounding box center [687, 182] width 369 height 34
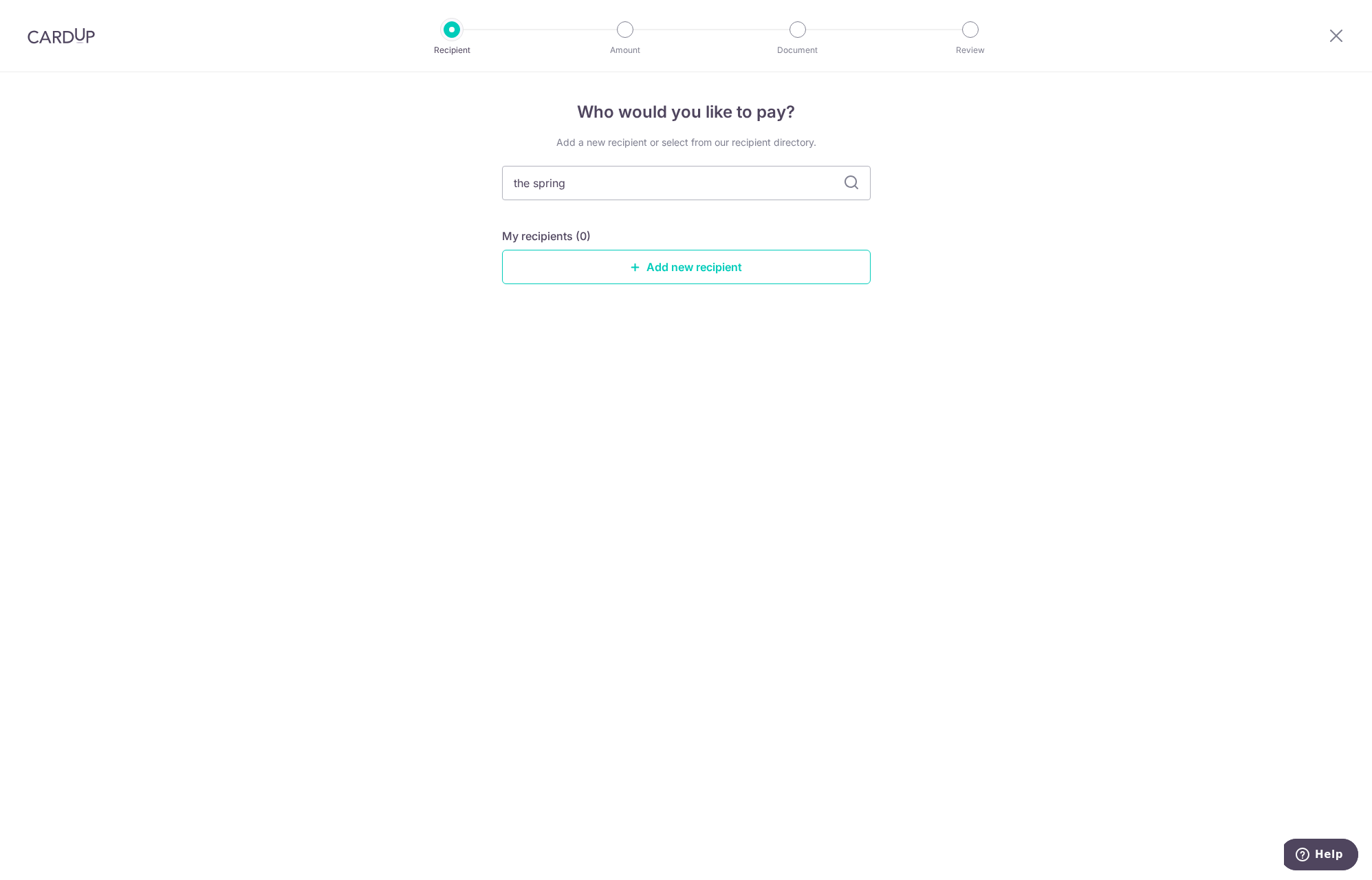
click at [595, 213] on div "Add a new recipient or select from our recipient directory. the spring My recip…" at bounding box center [687, 221] width 369 height 171
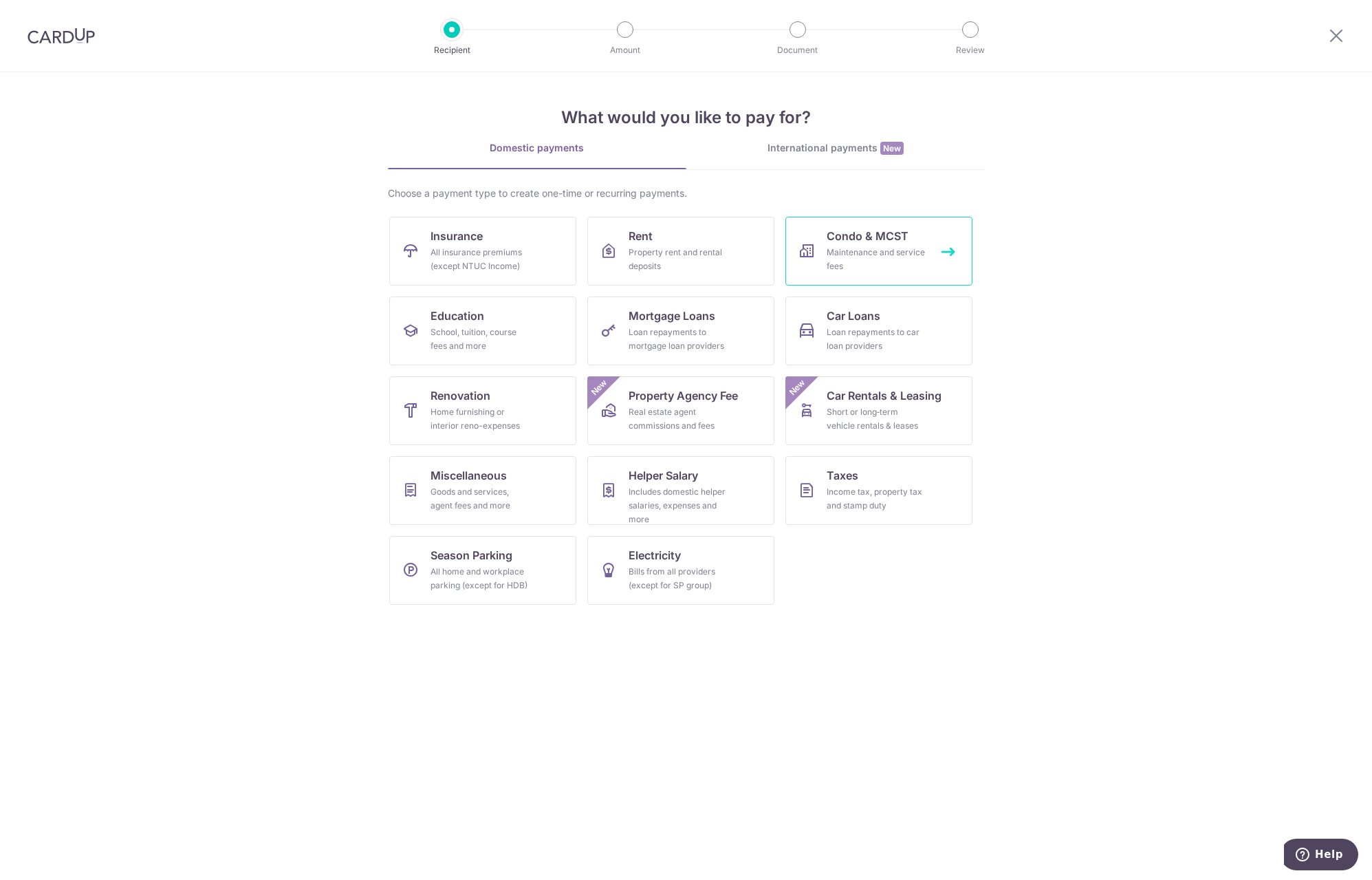
click at [866, 241] on span "Condo & MCST" at bounding box center [867, 236] width 82 height 17
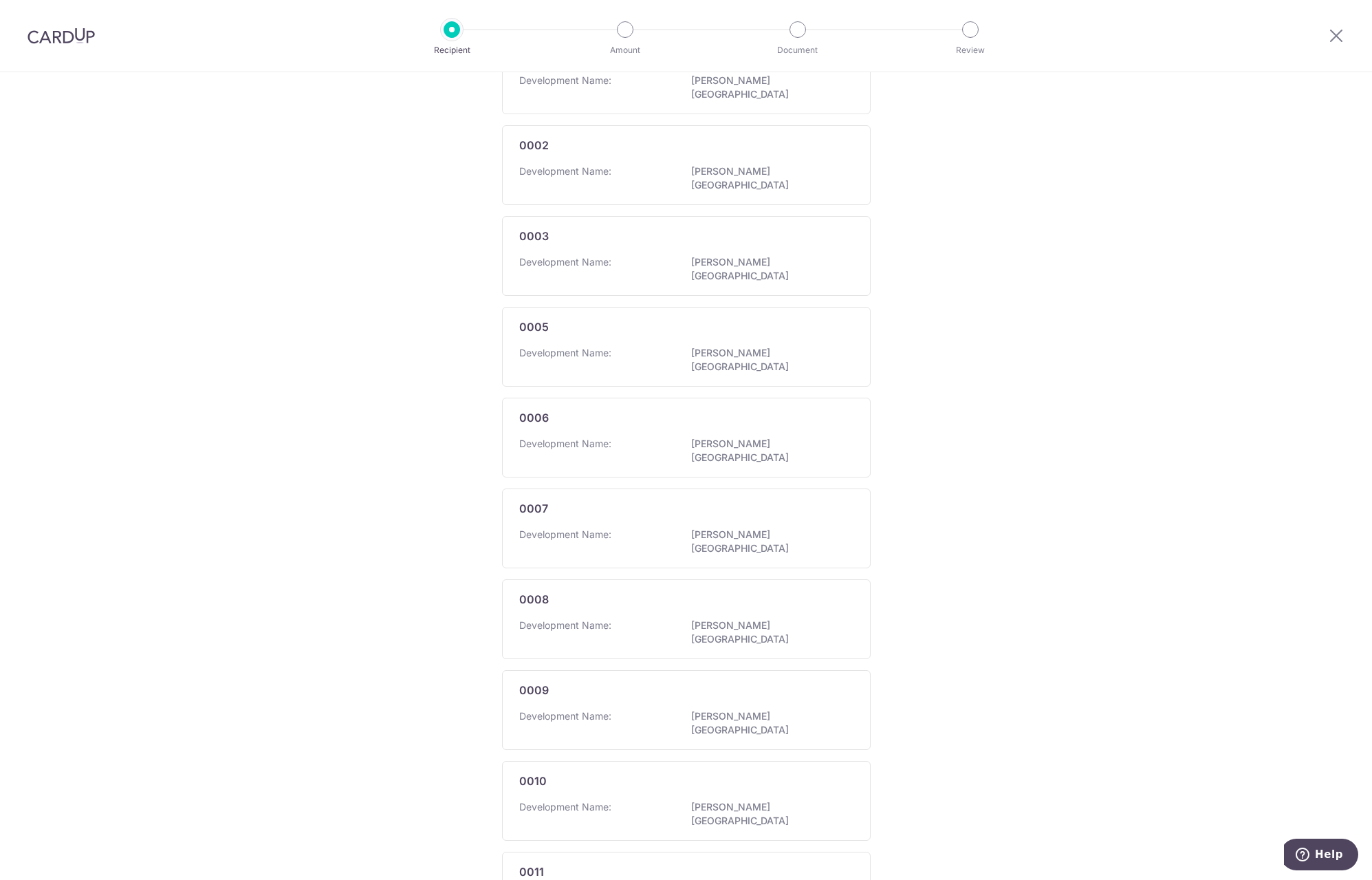
scroll to position [449, 0]
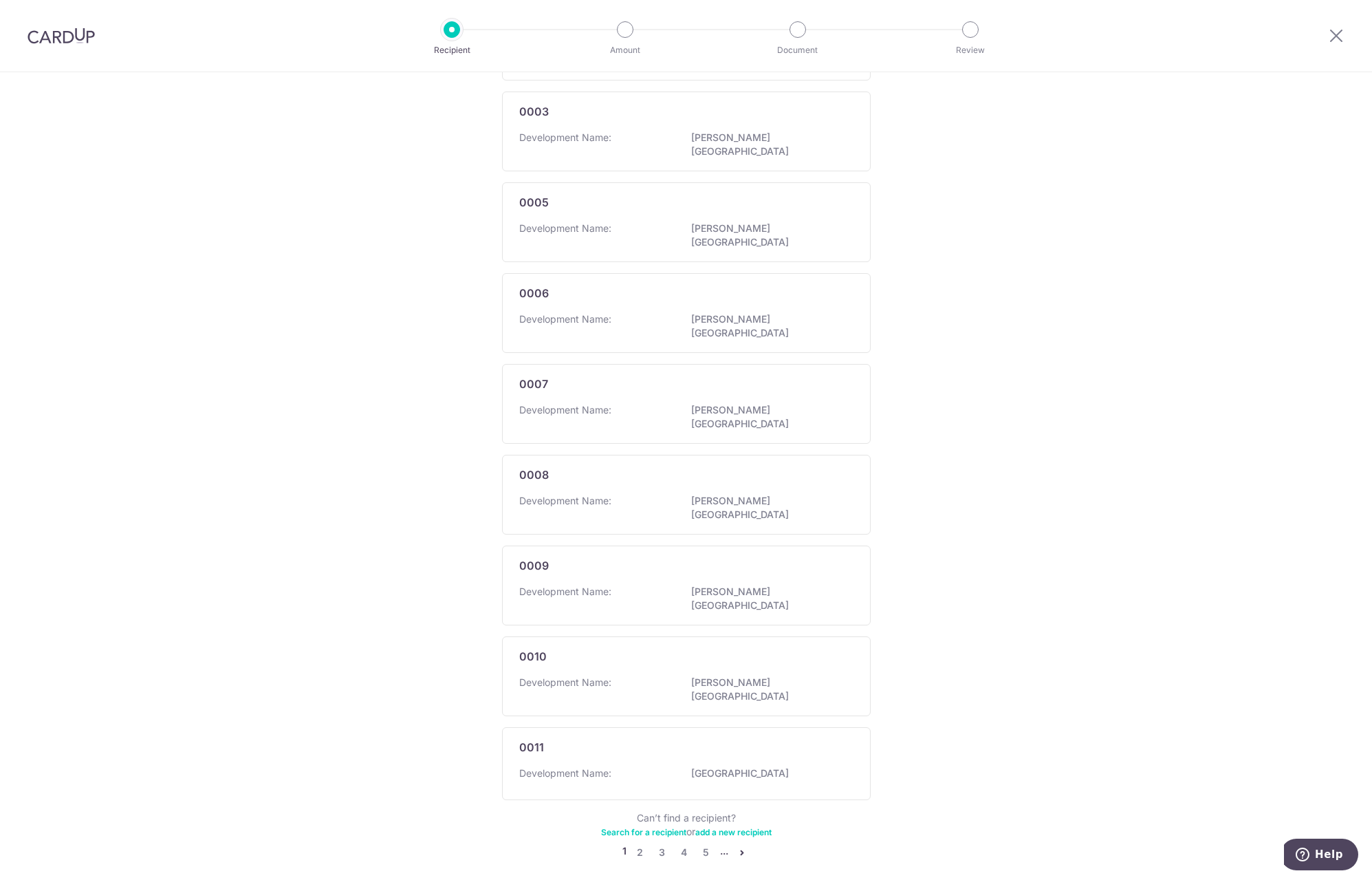
click at [663, 827] on link "Search for a recipient" at bounding box center [643, 832] width 85 height 10
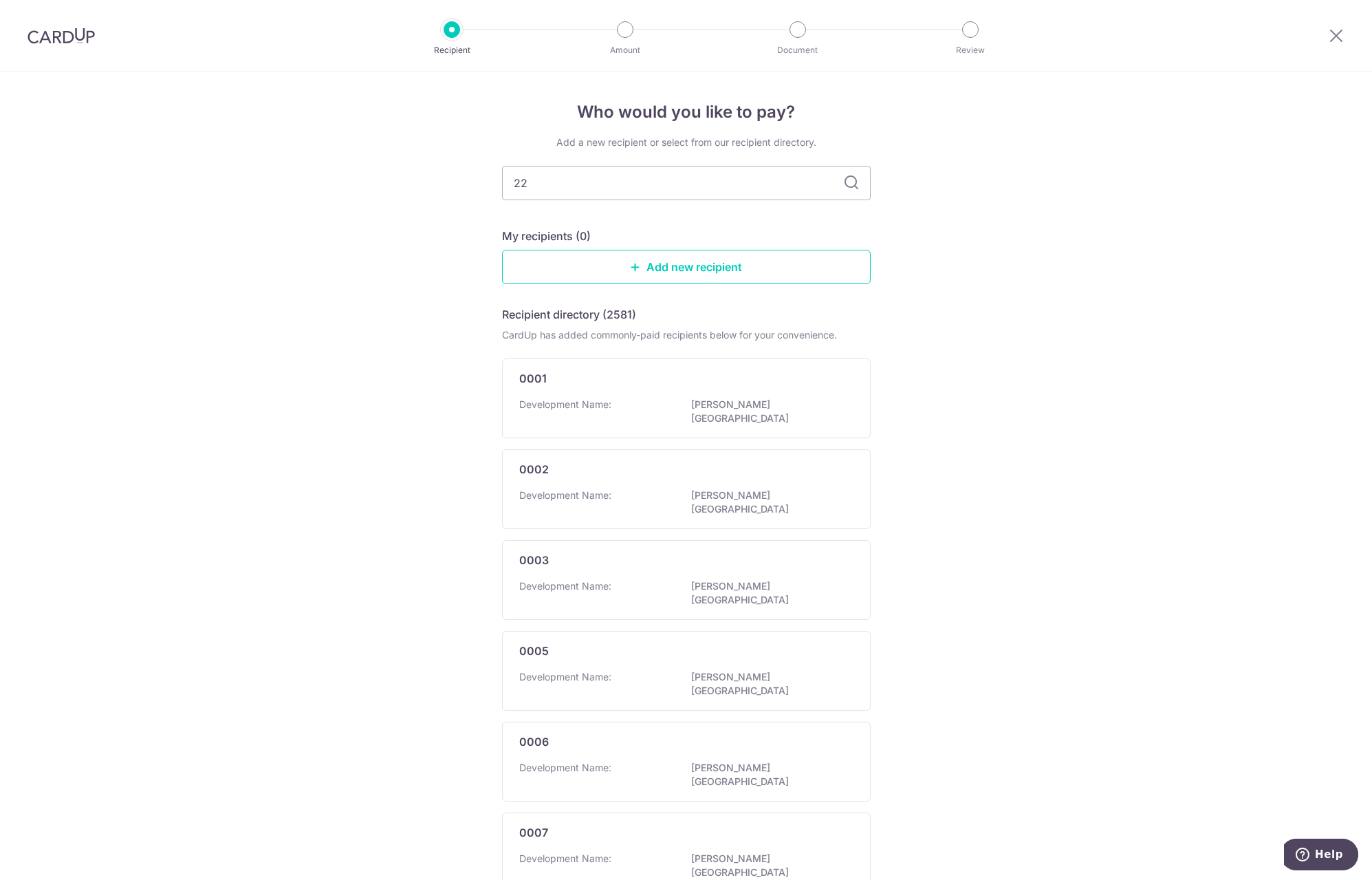
type input "222"
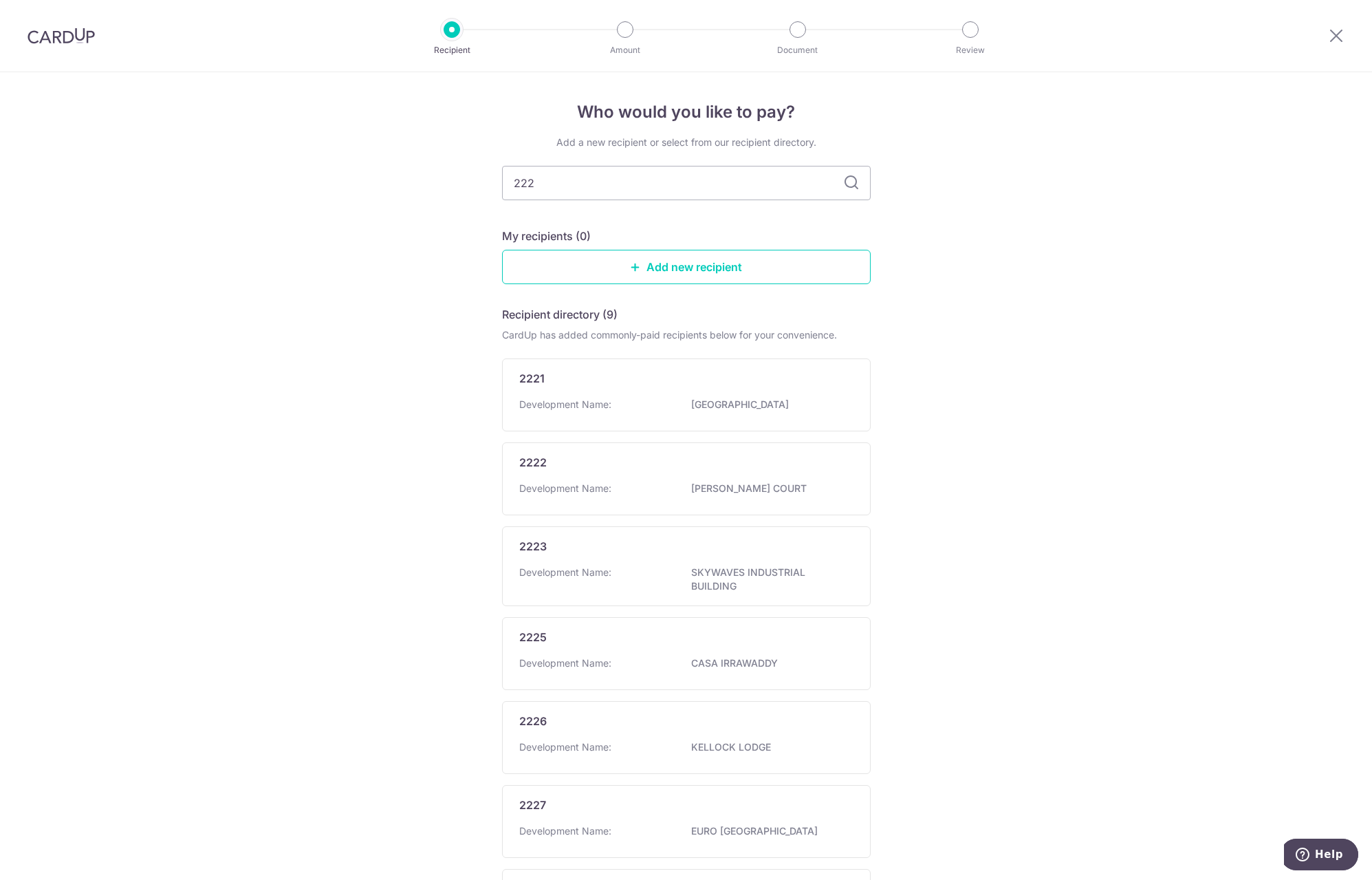
click at [843, 184] on icon at bounding box center [851, 183] width 17 height 17
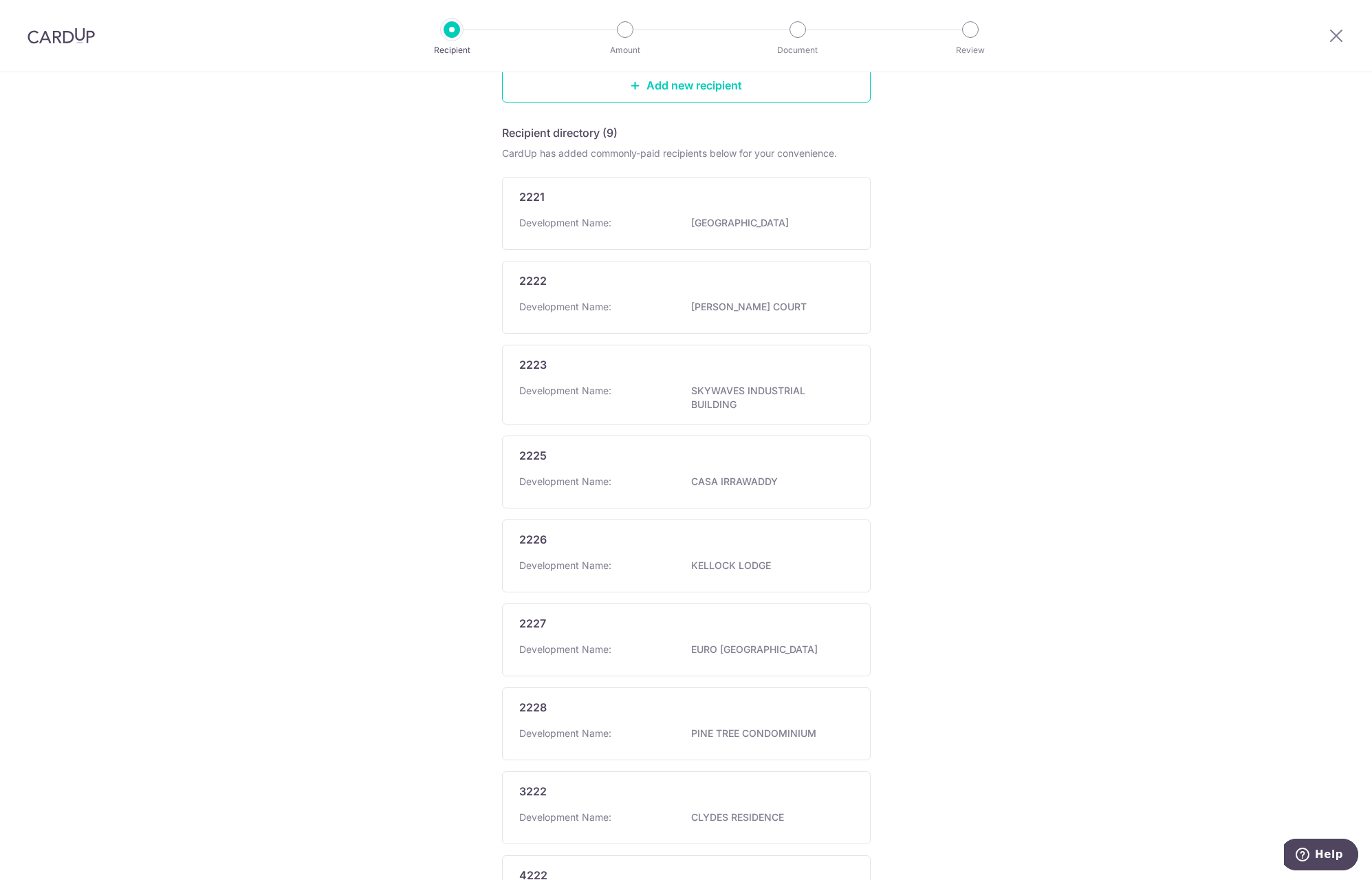
scroll to position [74, 0]
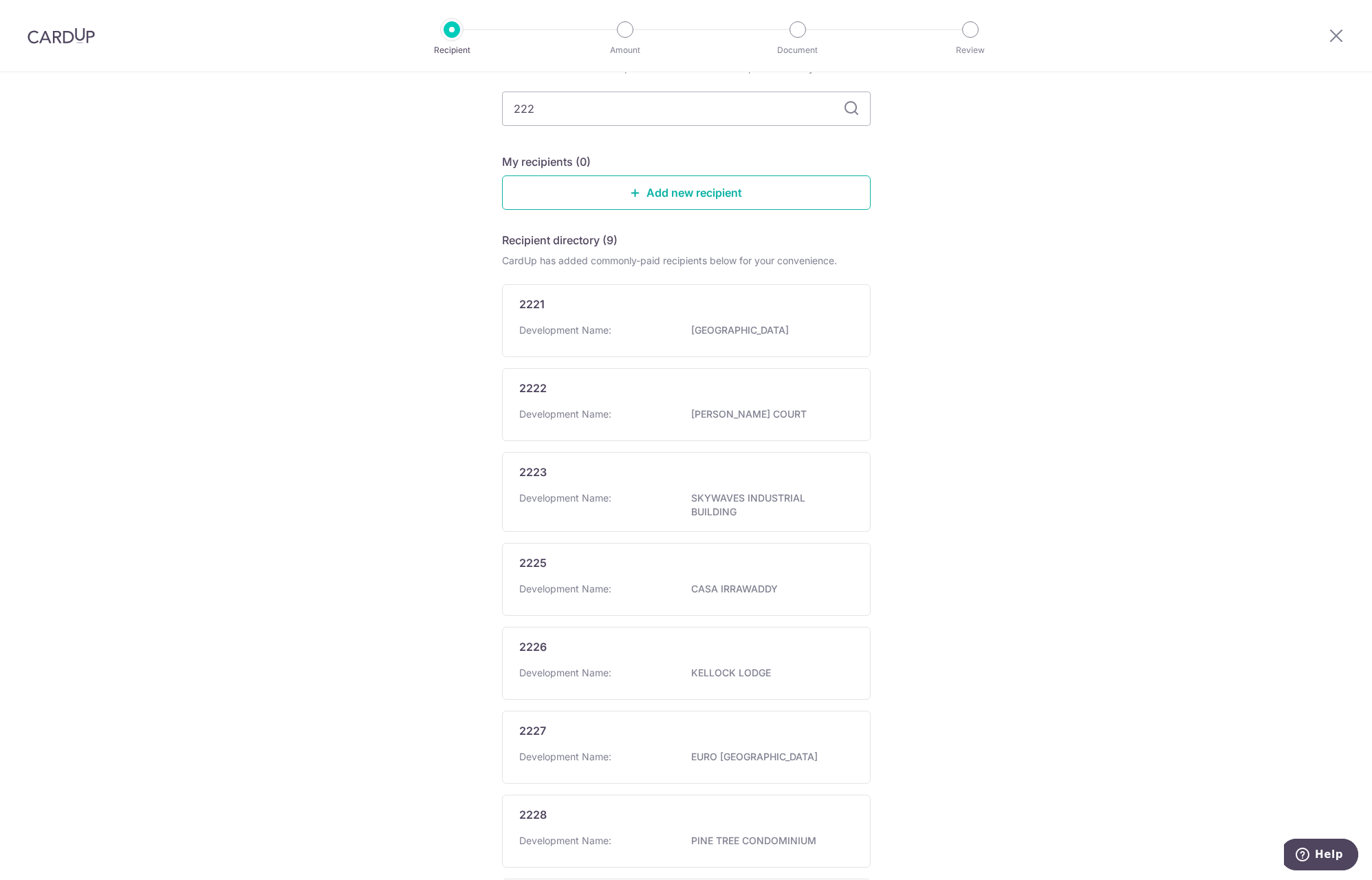
click at [708, 185] on link "Add new recipient" at bounding box center [687, 192] width 369 height 34
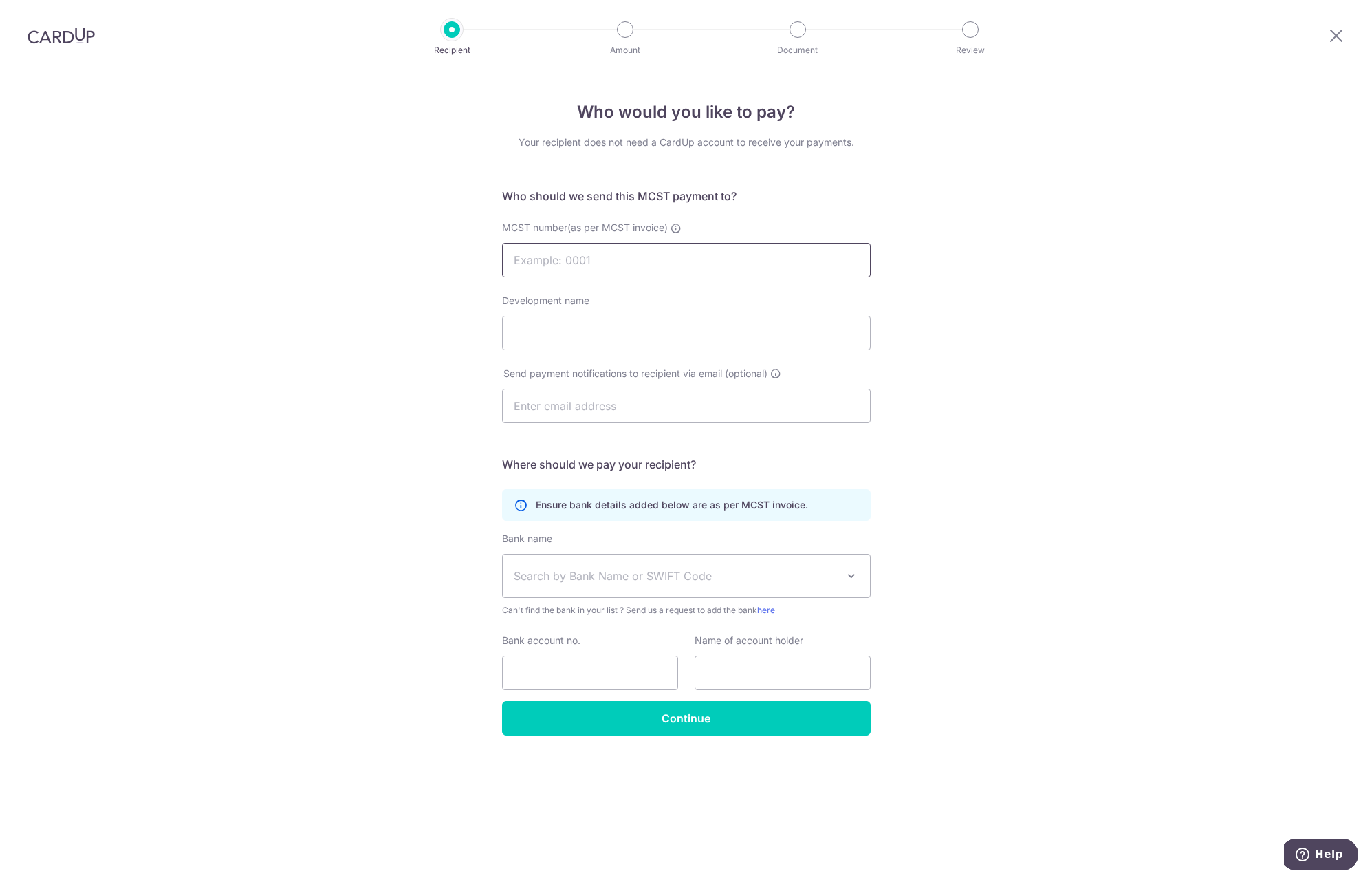
click at [611, 261] on input "MCST number(as per MCST invoice)" at bounding box center [687, 259] width 369 height 34
type input "2220"
type input "[GEOGRAPHIC_DATA]"
type input "[EMAIL_ADDRESS][PERSON_NAME][DOMAIN_NAME]"
type input "0110158552"
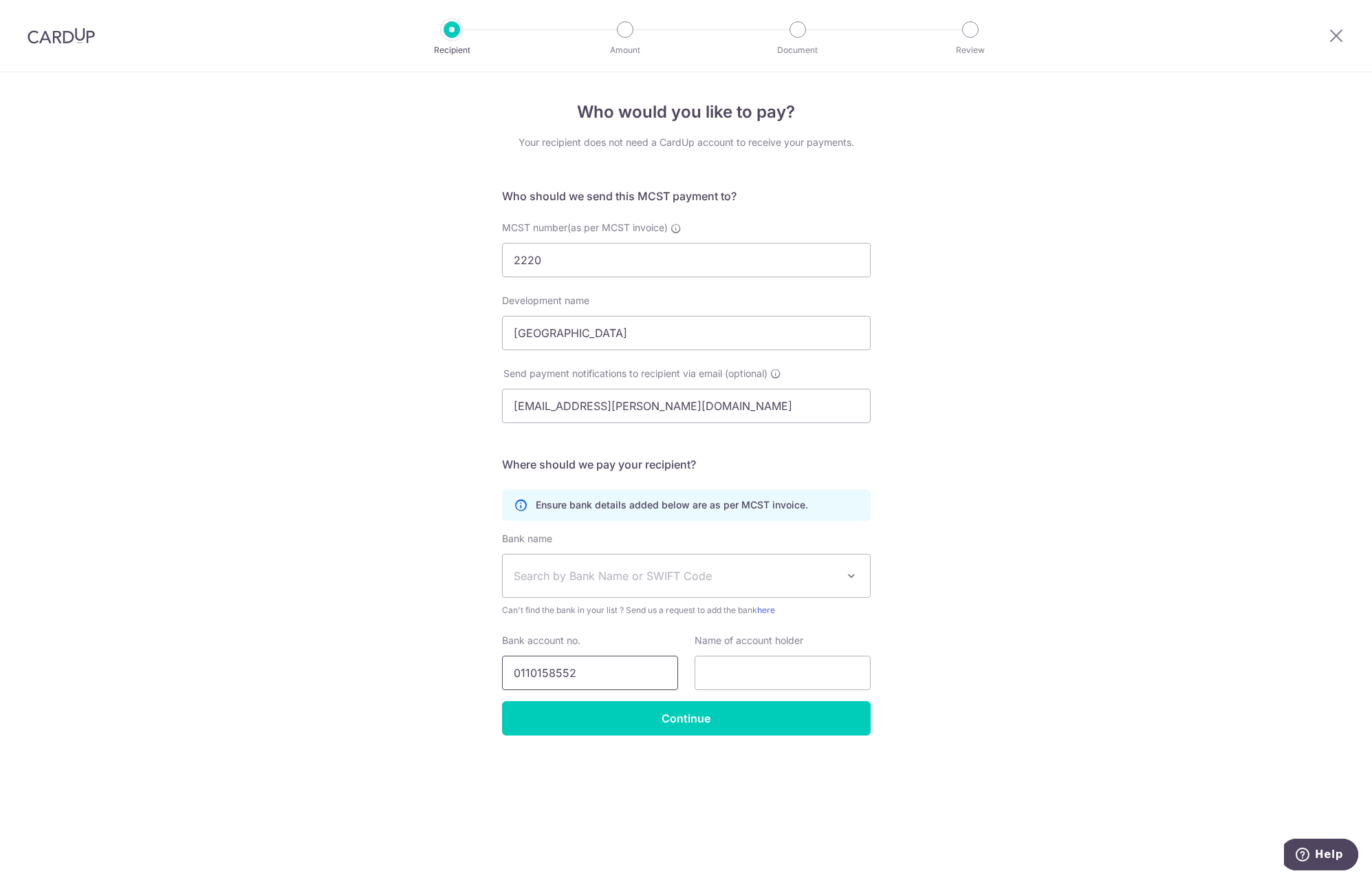
type input "The Mangement Corp. Strata Title No. 2220"
click at [674, 570] on span "Search by Bank Name or SWIFT Code" at bounding box center [675, 576] width 323 height 17
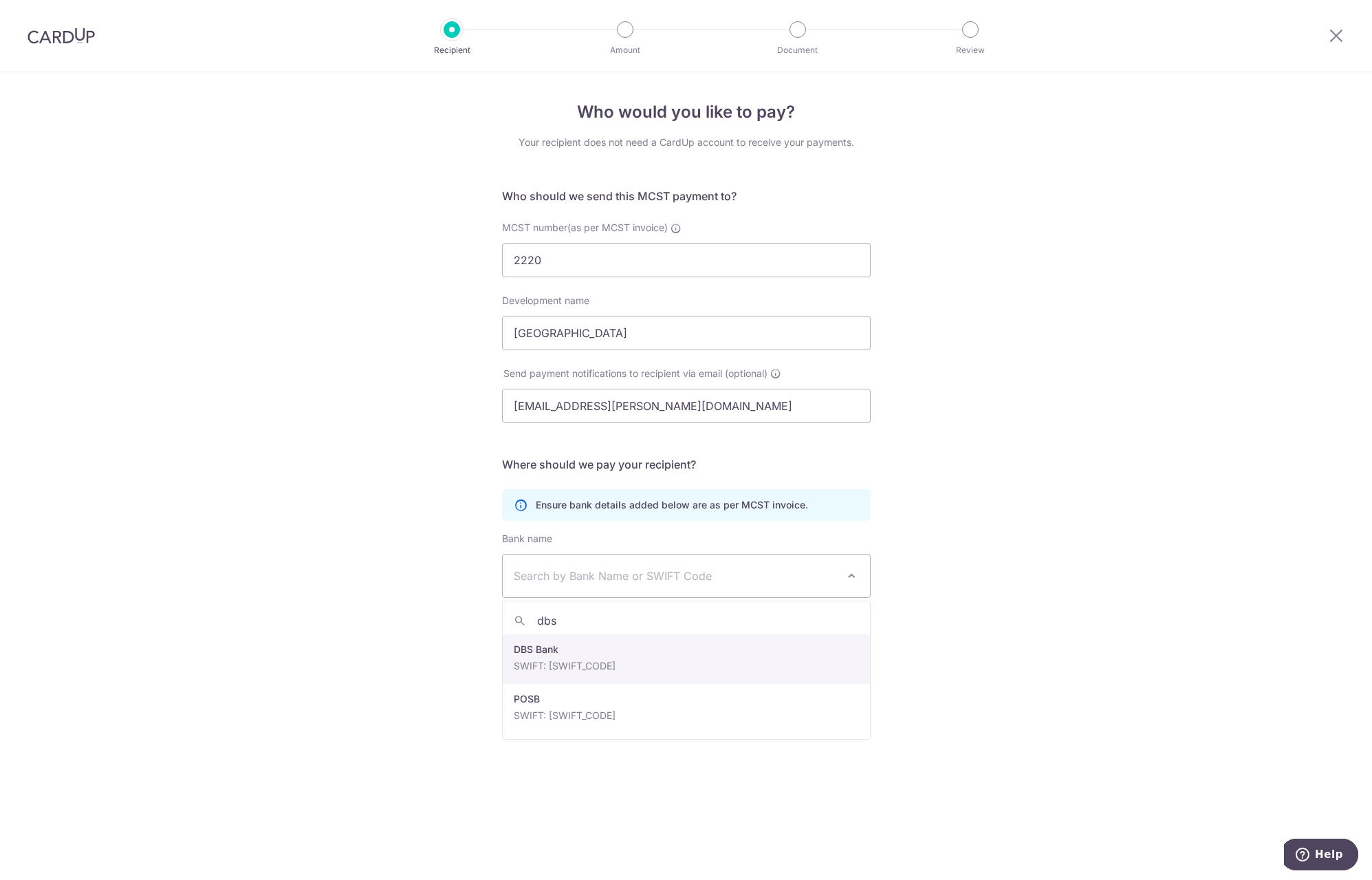
type input "dbs"
select select "6"
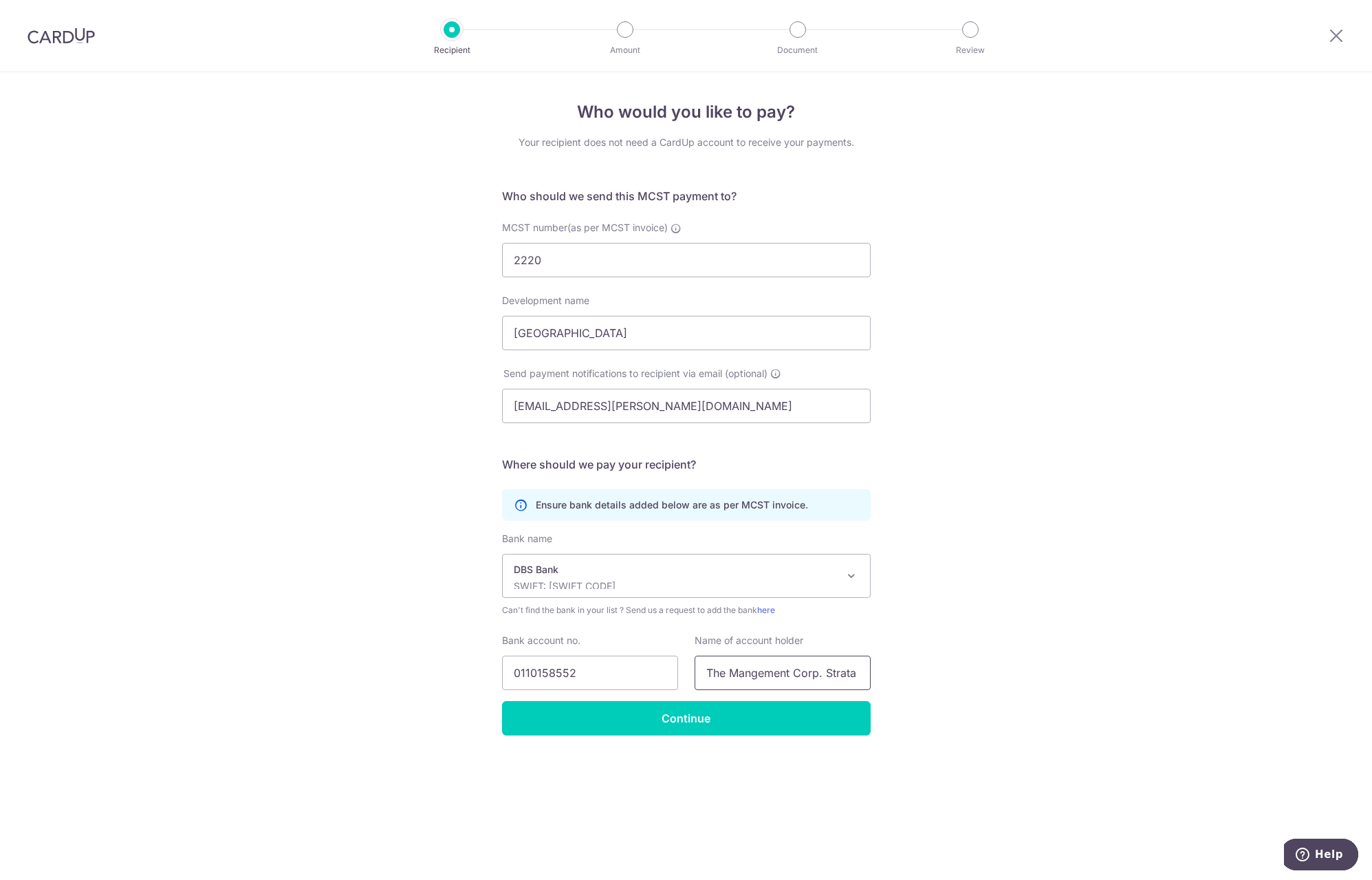
scroll to position [0, 75]
drag, startPoint x: 804, startPoint y: 680, endPoint x: 906, endPoint y: 680, distance: 102.0
click at [906, 680] on div "Who would you like to pay? Your recipient does not need a CardUp account to rec…" at bounding box center [686, 476] width 1372 height 807
click at [915, 650] on div "Who would you like to pay? Your recipient does not need a CardUp account to rec…" at bounding box center [686, 476] width 1372 height 807
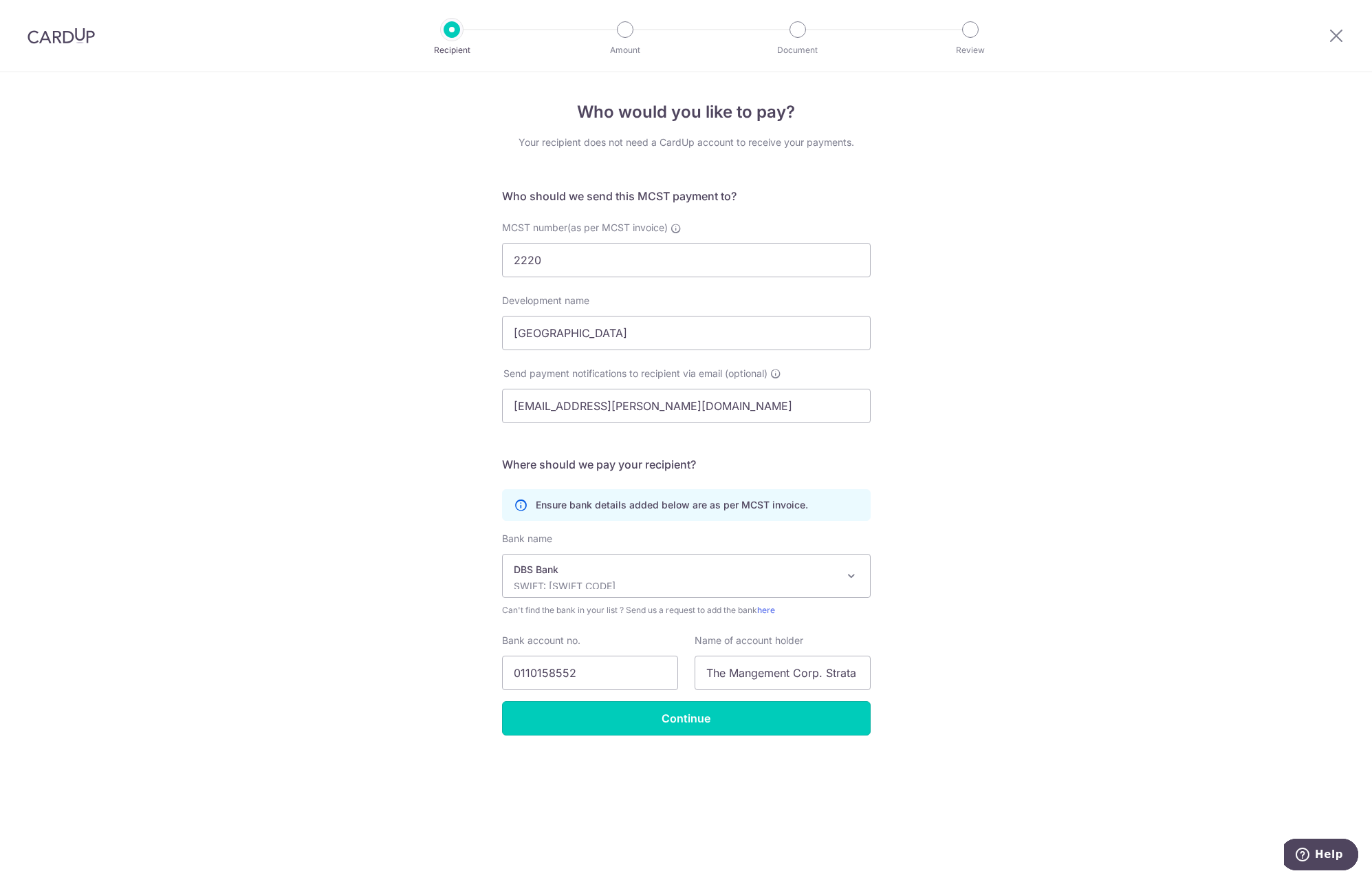
click at [651, 715] on input "Continue" at bounding box center [687, 717] width 369 height 34
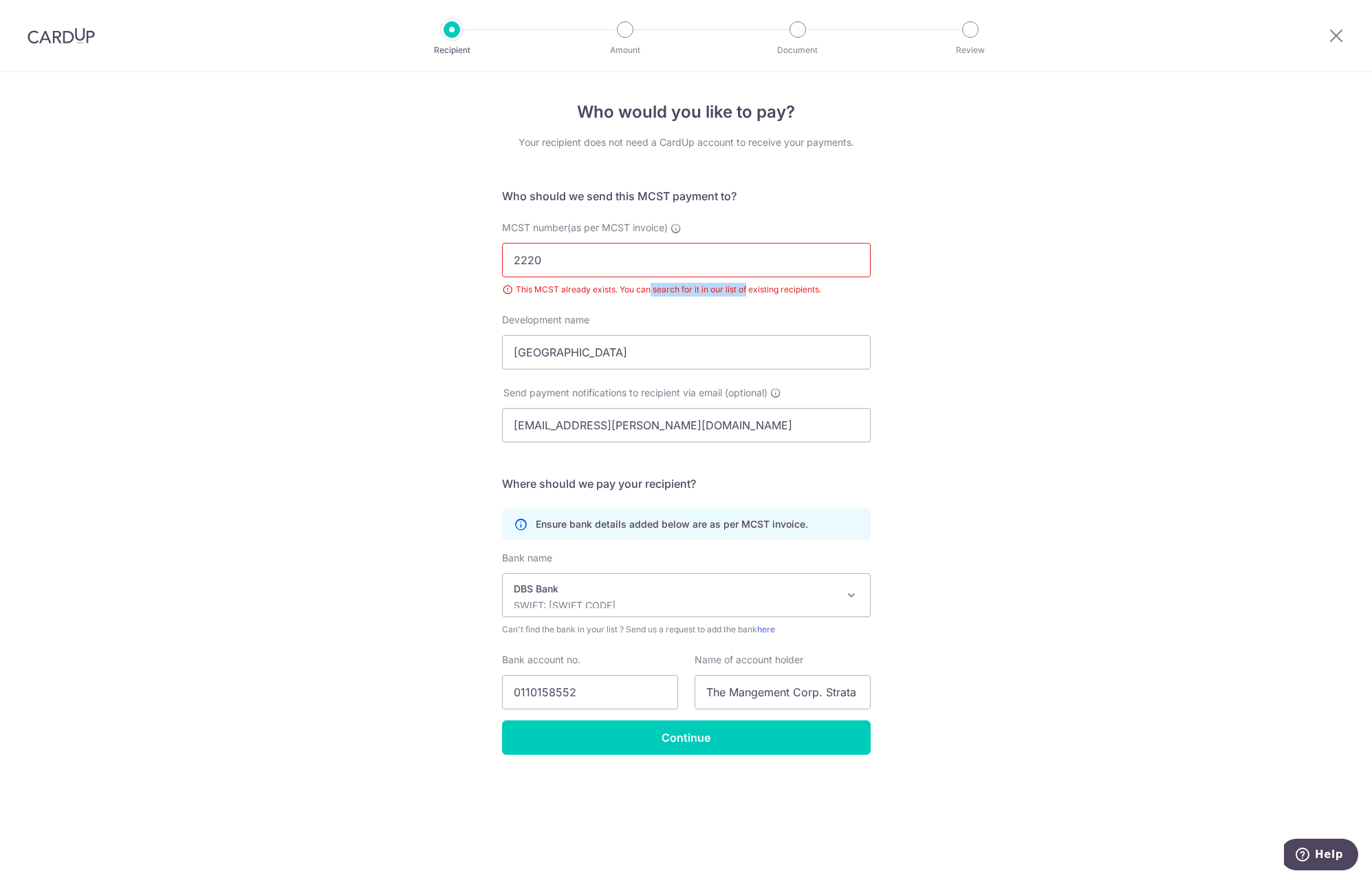
drag, startPoint x: 651, startPoint y: 289, endPoint x: 748, endPoint y: 293, distance: 97.1
click at [748, 293] on div "This MCST already exists. You can search for it in our list of existing recipie…" at bounding box center [687, 289] width 369 height 14
drag, startPoint x: 748, startPoint y: 293, endPoint x: 800, endPoint y: 300, distance: 52.5
click at [790, 298] on div "MCST number(as per MCST invoice) 2220 This MCST already exists. You can search …" at bounding box center [686, 266] width 385 height 92
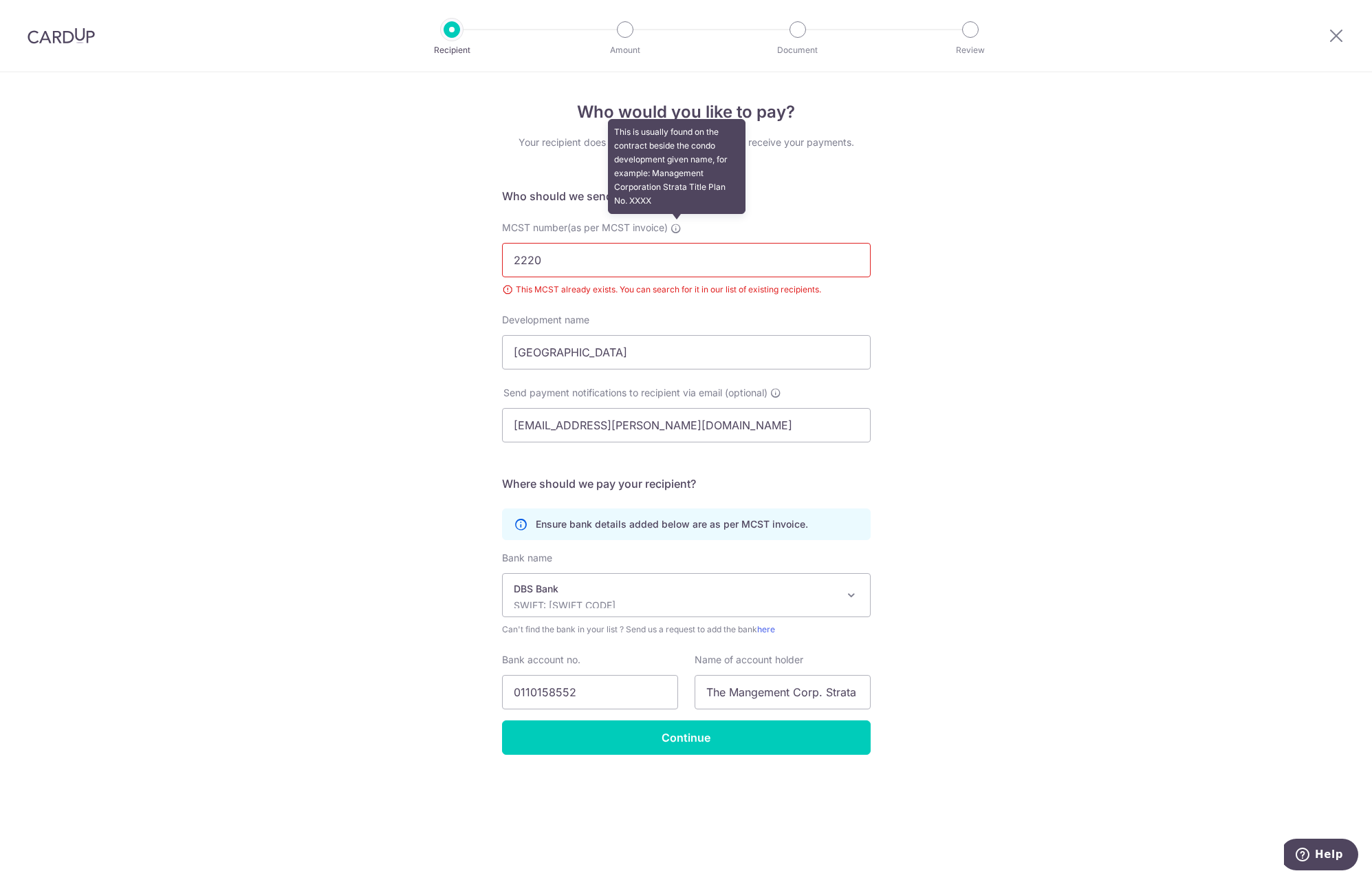
click at [678, 229] on icon at bounding box center [676, 228] width 11 height 11
click at [678, 243] on input "2220" at bounding box center [687, 259] width 369 height 34
click at [678, 229] on icon at bounding box center [676, 228] width 11 height 11
click at [678, 243] on input "2220" at bounding box center [687, 259] width 369 height 34
click at [678, 229] on icon at bounding box center [676, 228] width 11 height 11
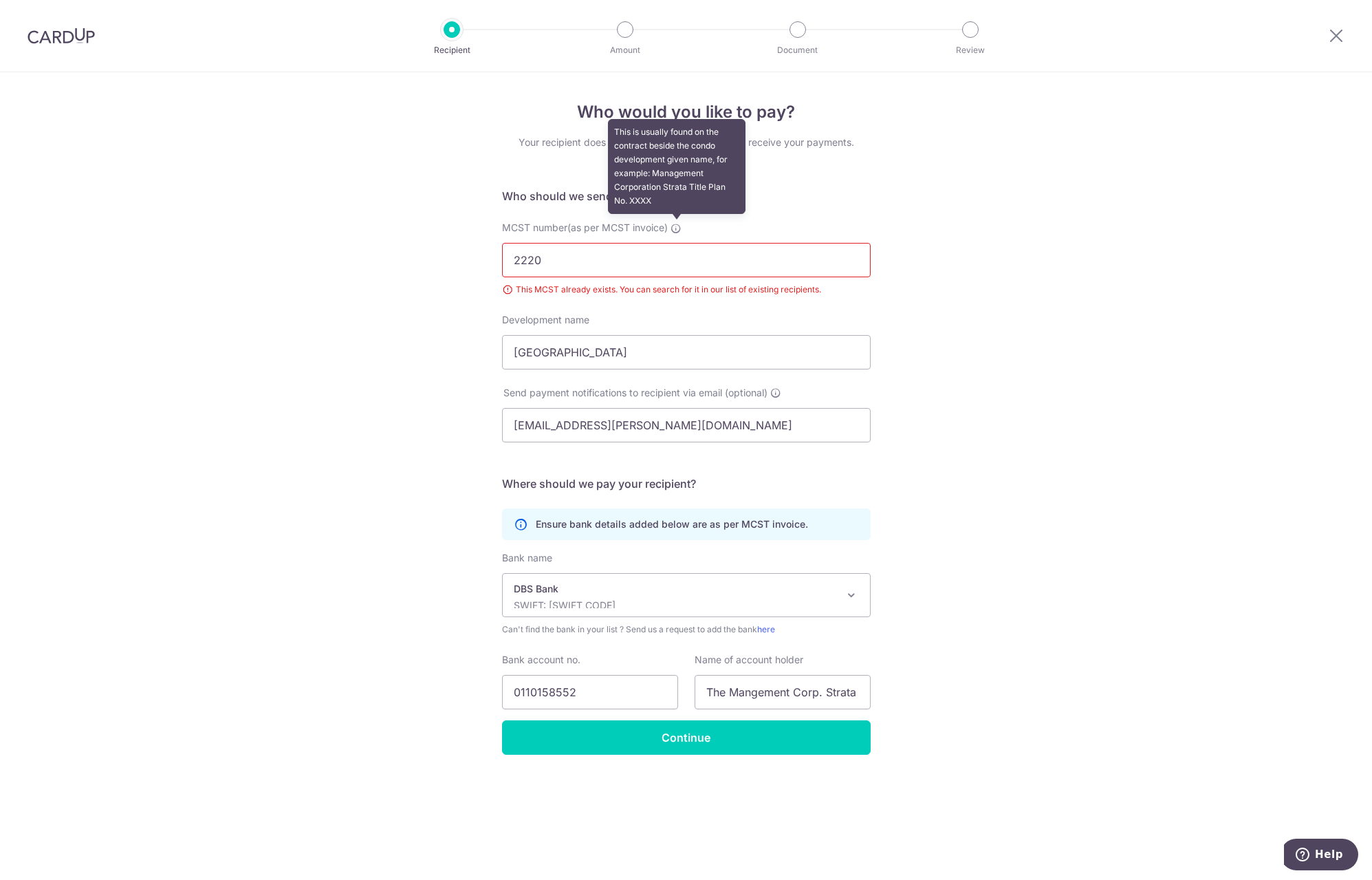
click at [678, 243] on input "2220" at bounding box center [687, 259] width 369 height 34
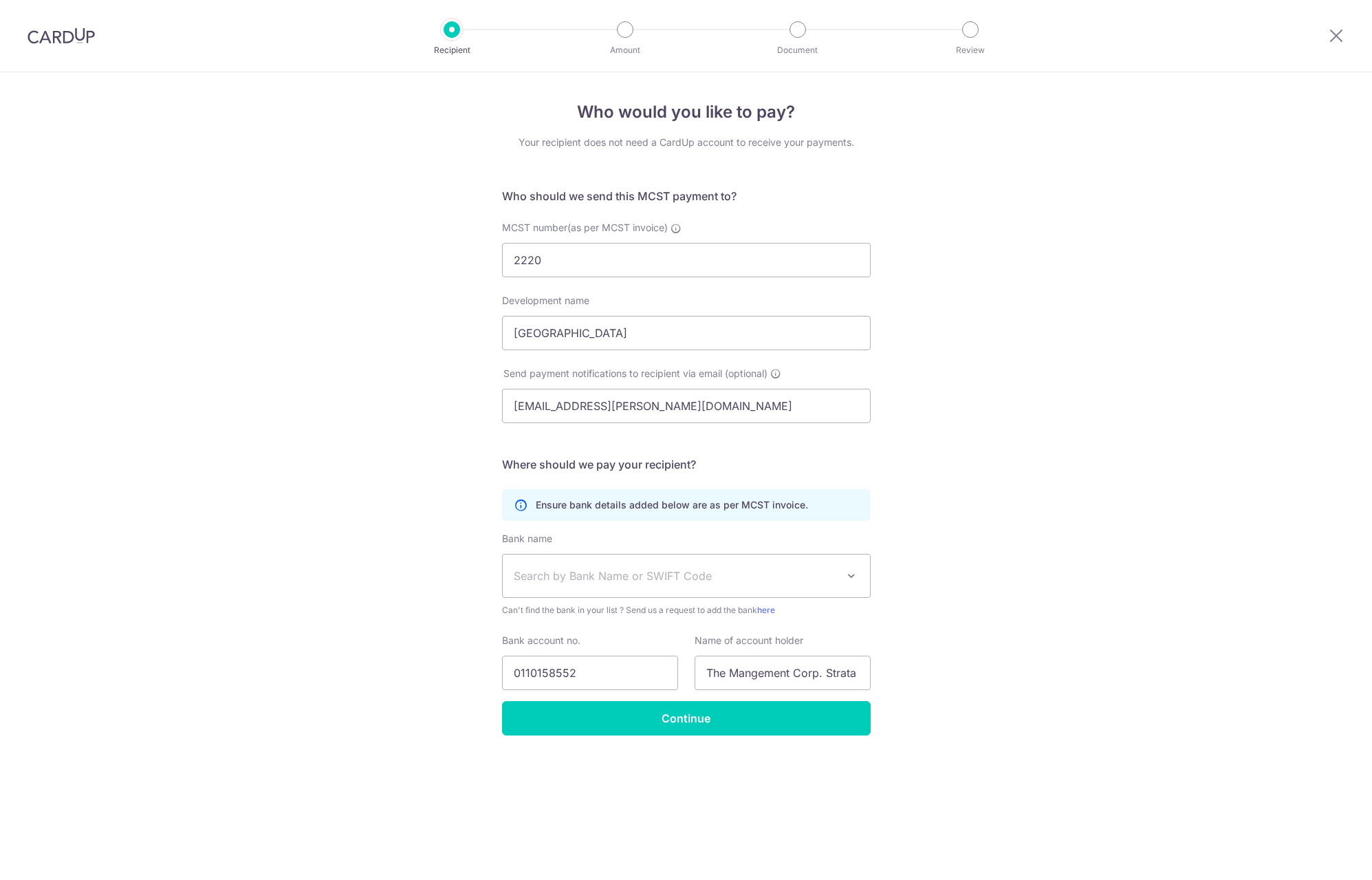
select select "6"
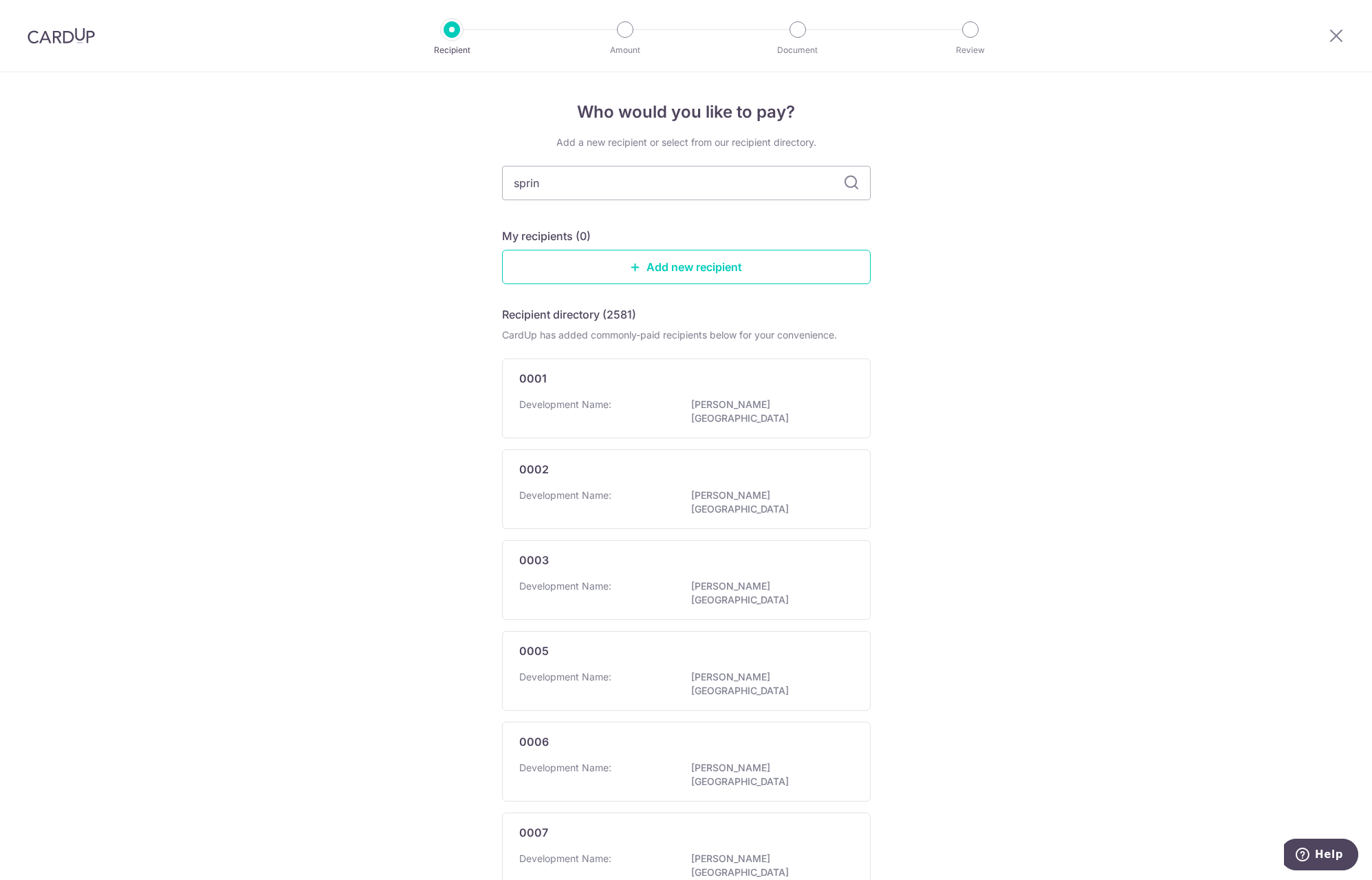
type input "spring"
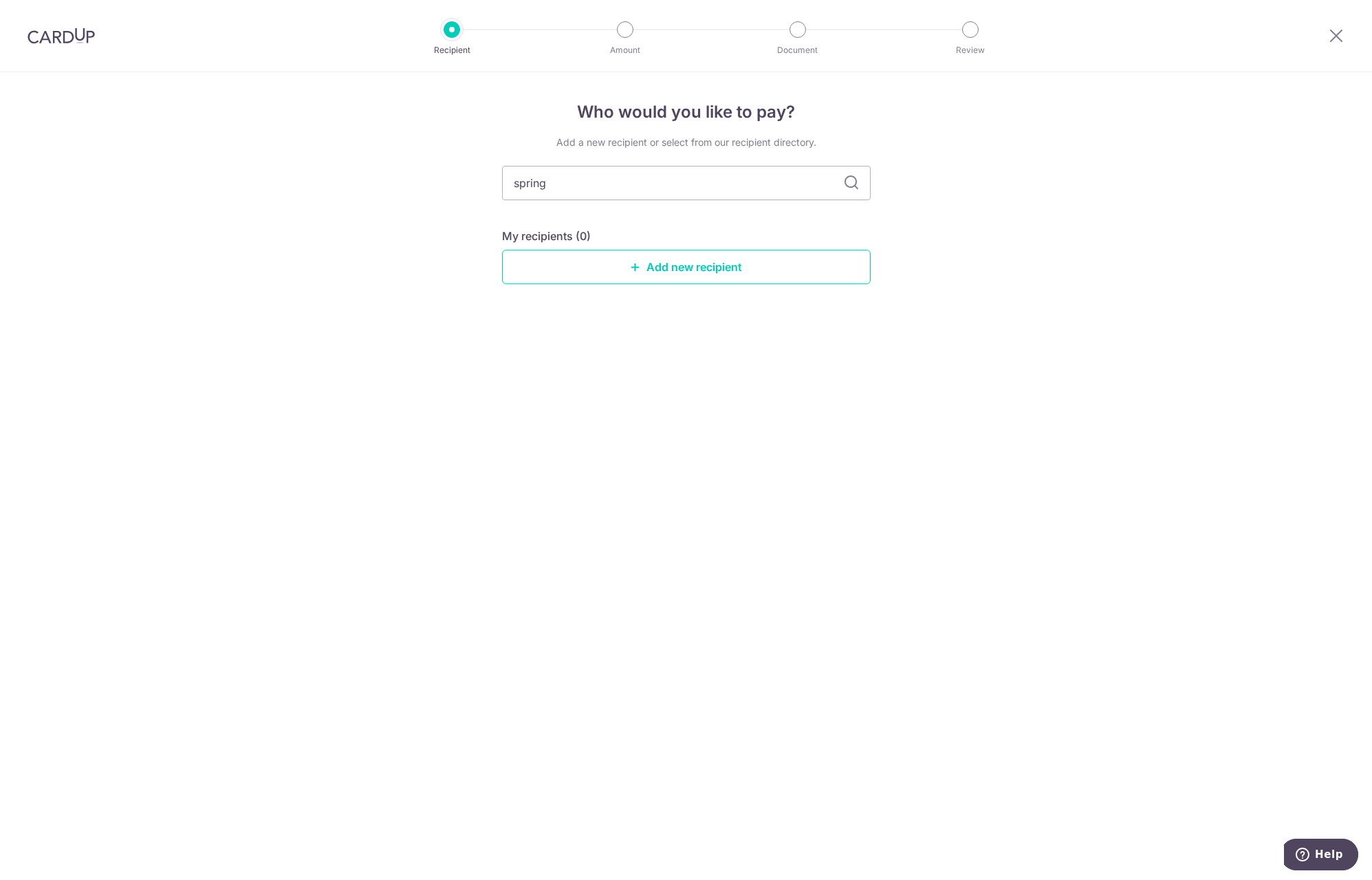
drag, startPoint x: 520, startPoint y: 187, endPoint x: 494, endPoint y: 187, distance: 26.0
click at [494, 187] on div "Who would you like to pay? Add a new recipient or select from our recipient dir…" at bounding box center [686, 476] width 1372 height 807
type input "2220"
click at [851, 184] on icon at bounding box center [851, 183] width 17 height 17
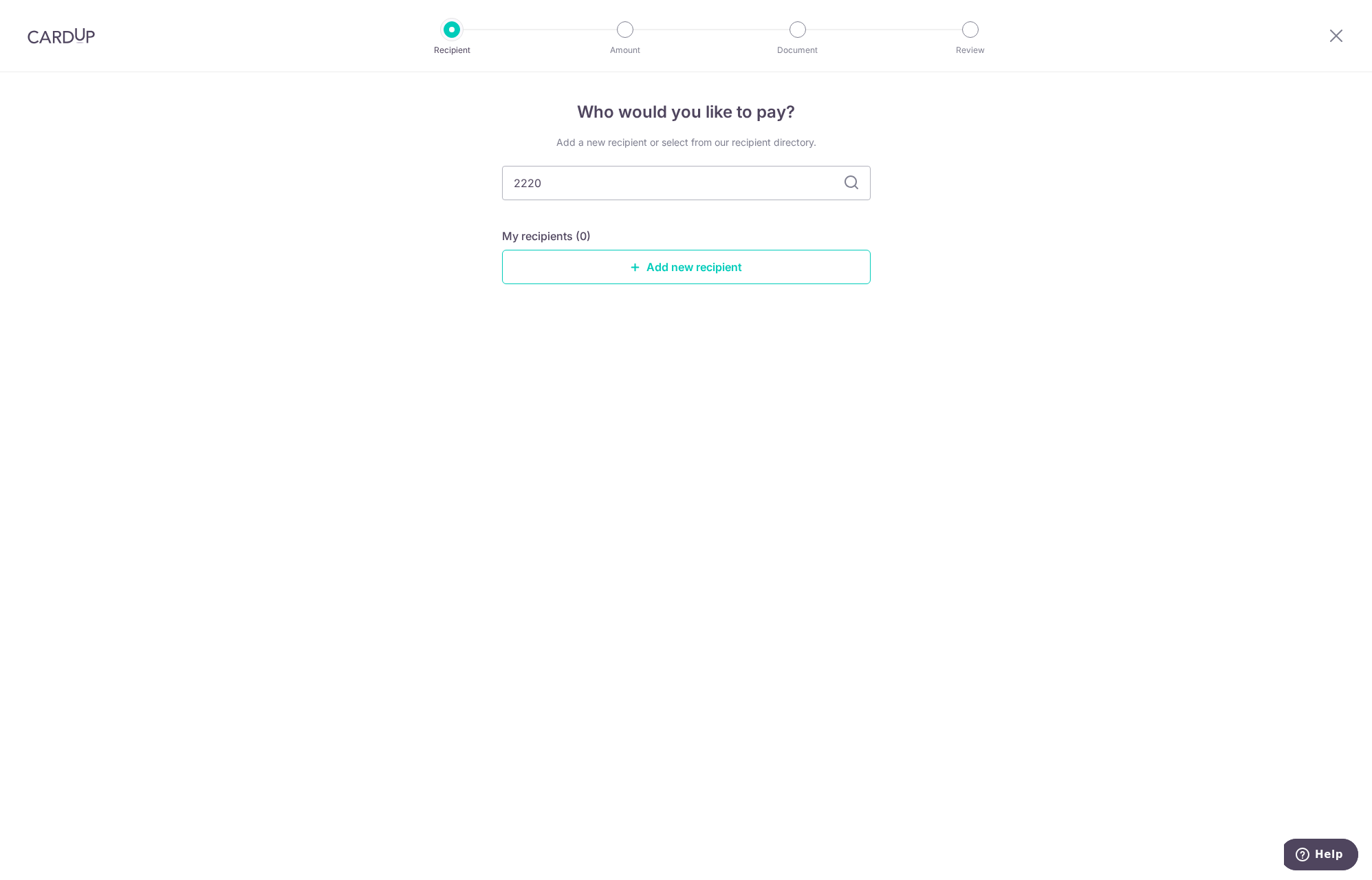
click at [851, 184] on icon at bounding box center [851, 183] width 17 height 17
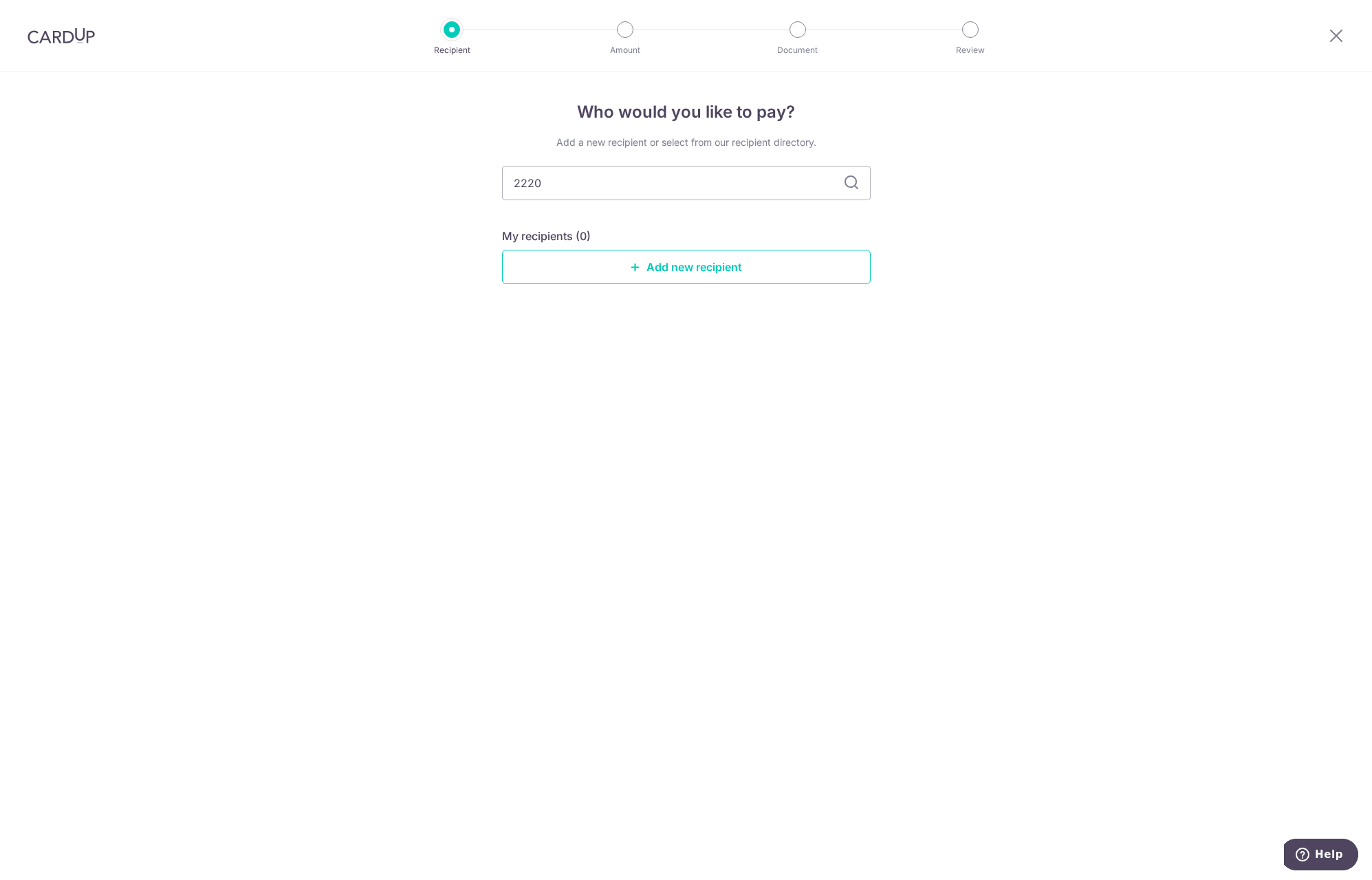
click at [851, 184] on icon at bounding box center [851, 183] width 17 height 17
click at [948, 298] on div "Who would you like to pay? Add a new recipient or select from our recipient dir…" at bounding box center [686, 476] width 1372 height 807
click at [849, 175] on icon at bounding box center [851, 183] width 17 height 17
click at [849, 175] on icon at bounding box center [851, 183] width 17 height 17
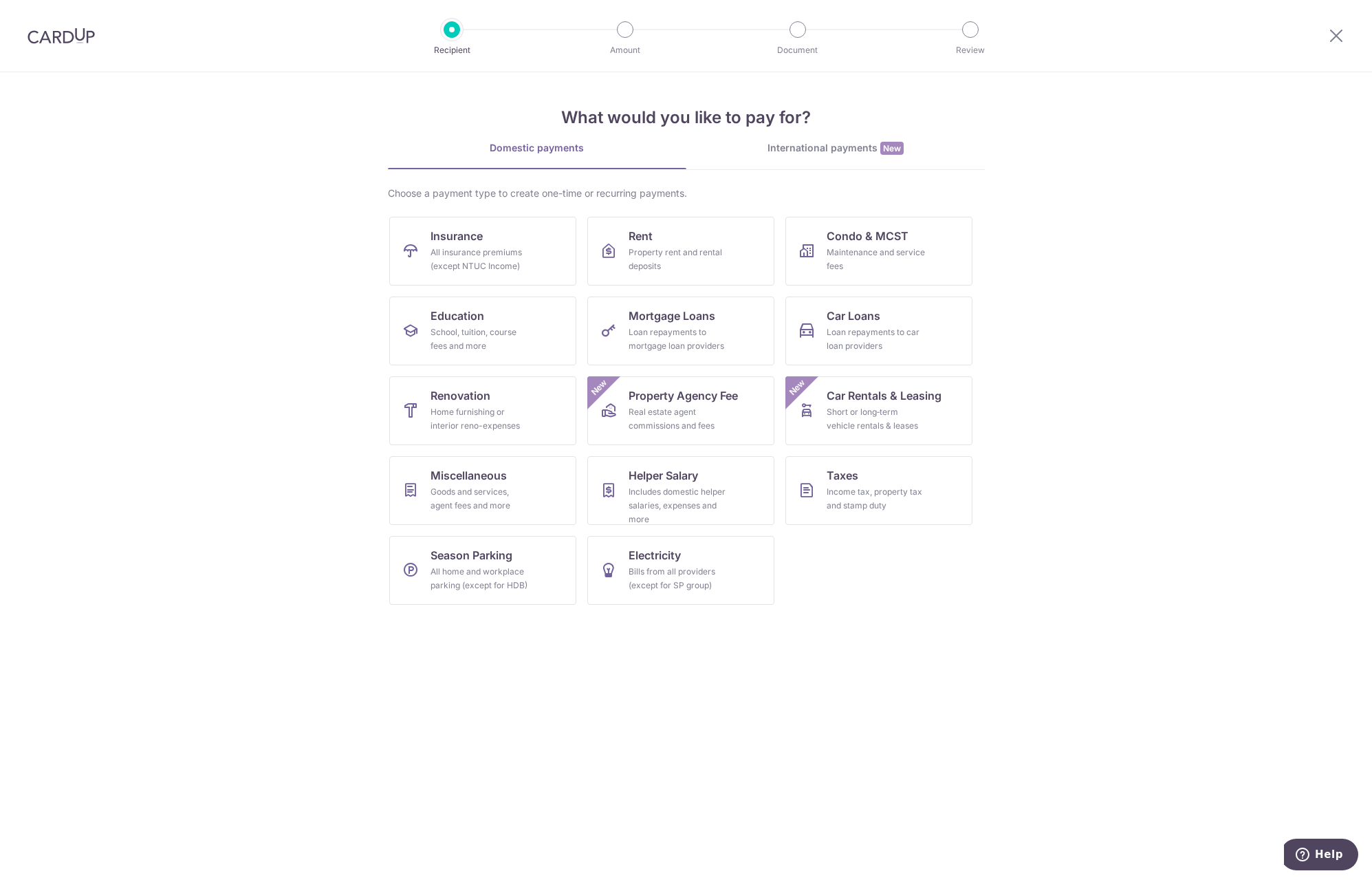
click at [845, 145] on div "International payments New" at bounding box center [835, 148] width 298 height 15
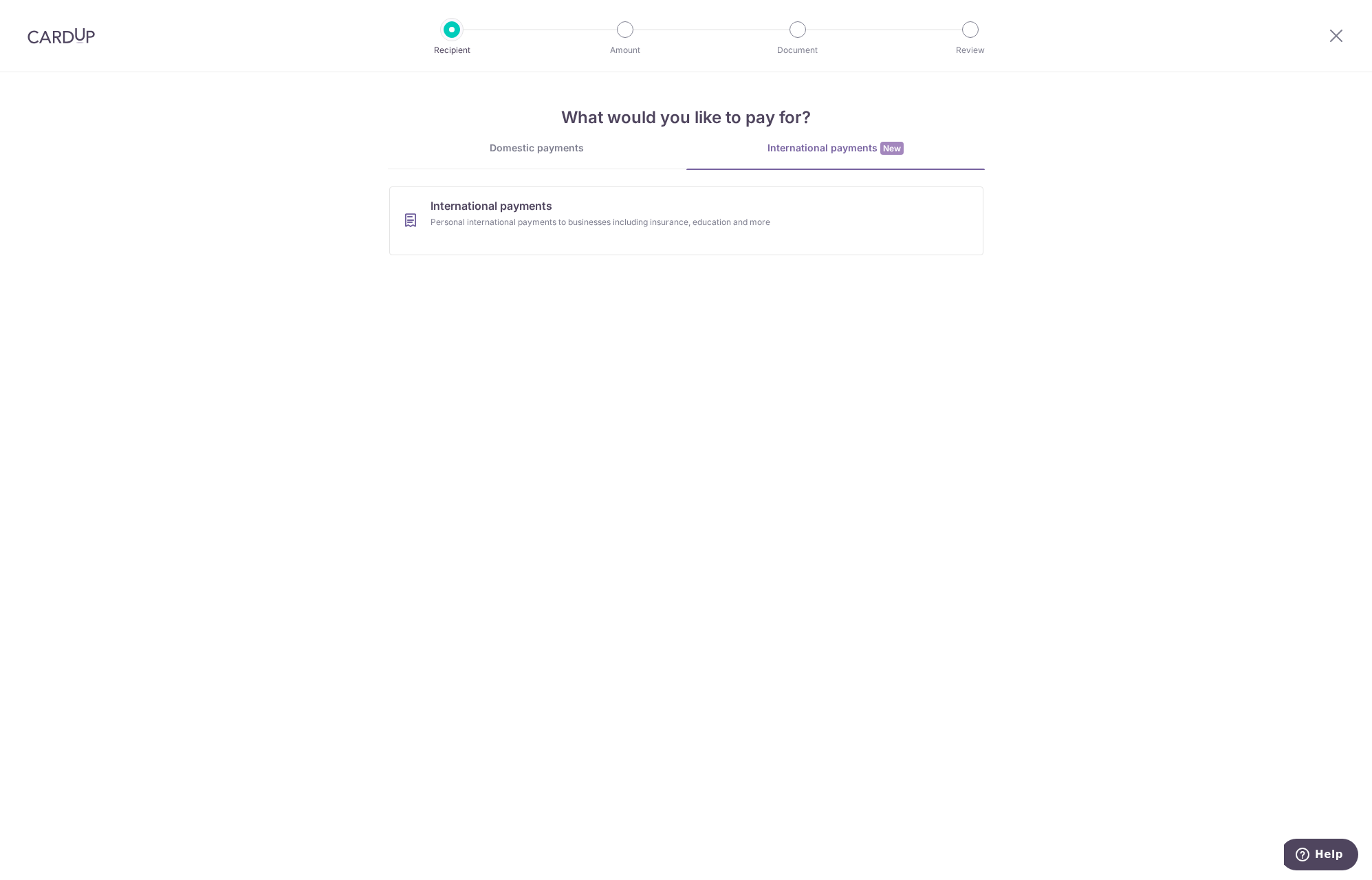
click at [576, 155] on link "Domestic payments" at bounding box center [536, 155] width 298 height 28
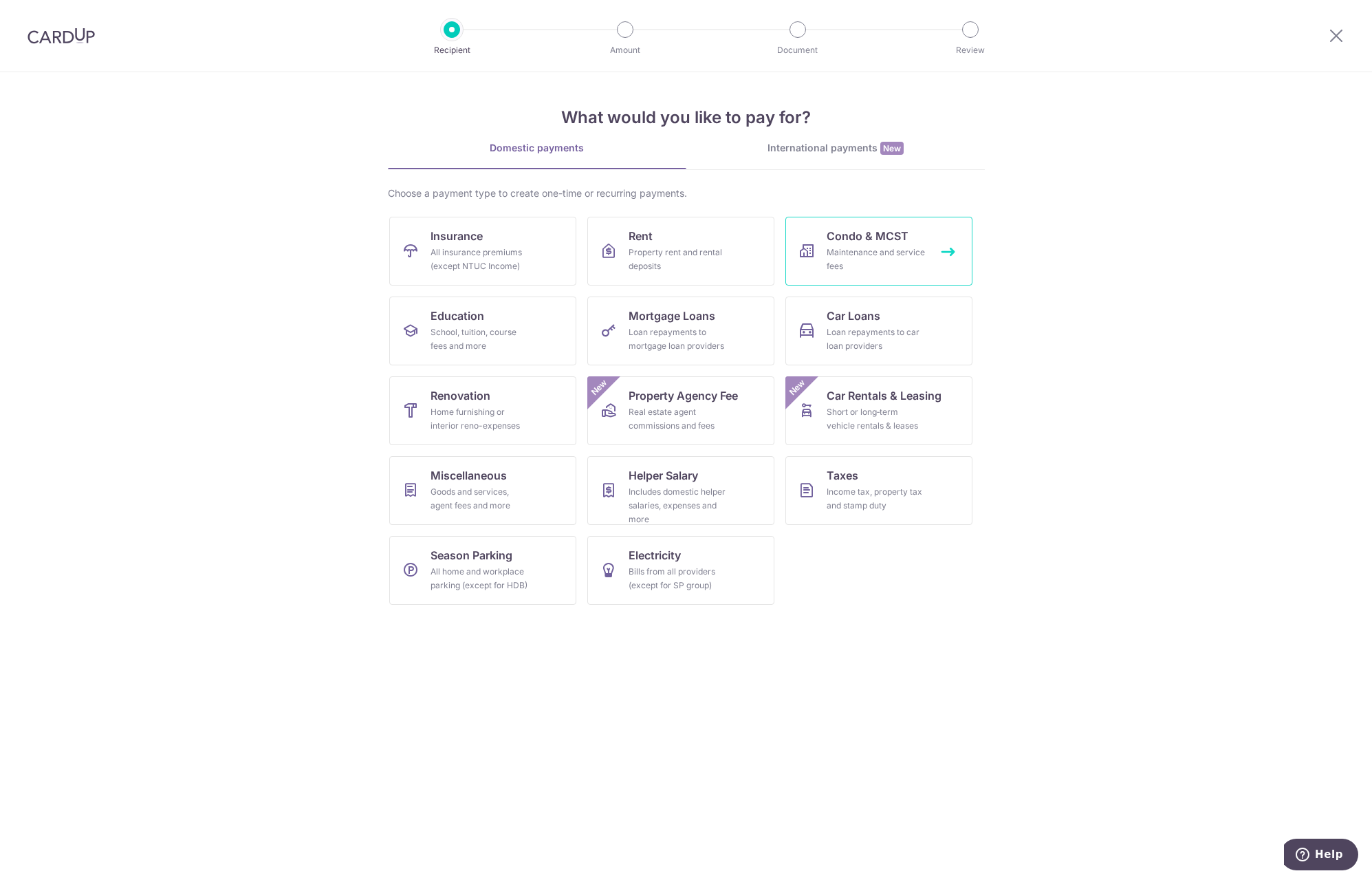
click at [939, 256] on link "Condo & MCST Maintenance and service fees" at bounding box center [879, 250] width 187 height 69
click at [875, 478] on link "Taxes Income tax, property tax and stamp duty" at bounding box center [879, 490] width 187 height 69
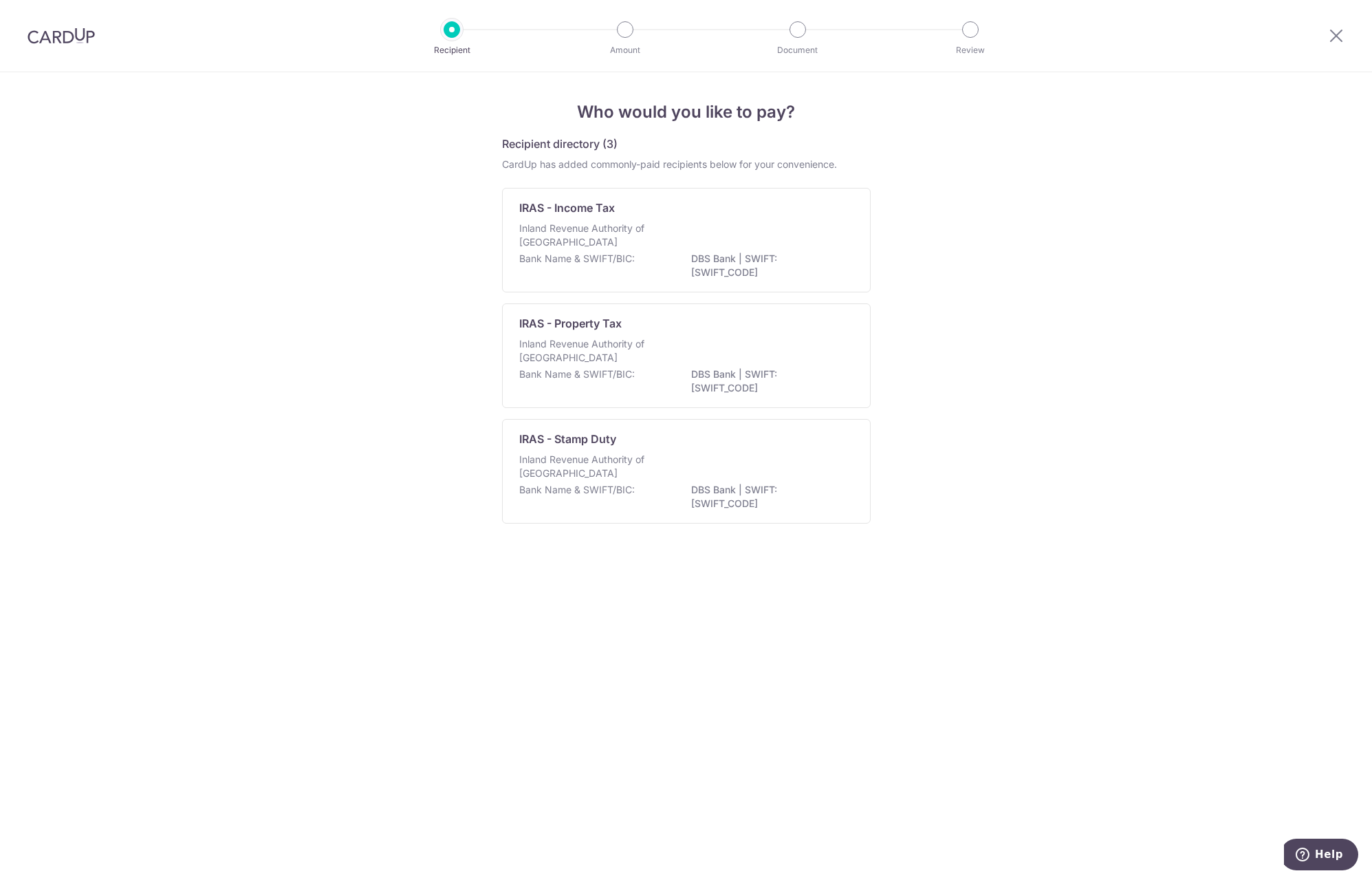
click at [618, 232] on p "Inland Revenue Authority of Singapore" at bounding box center [592, 235] width 146 height 28
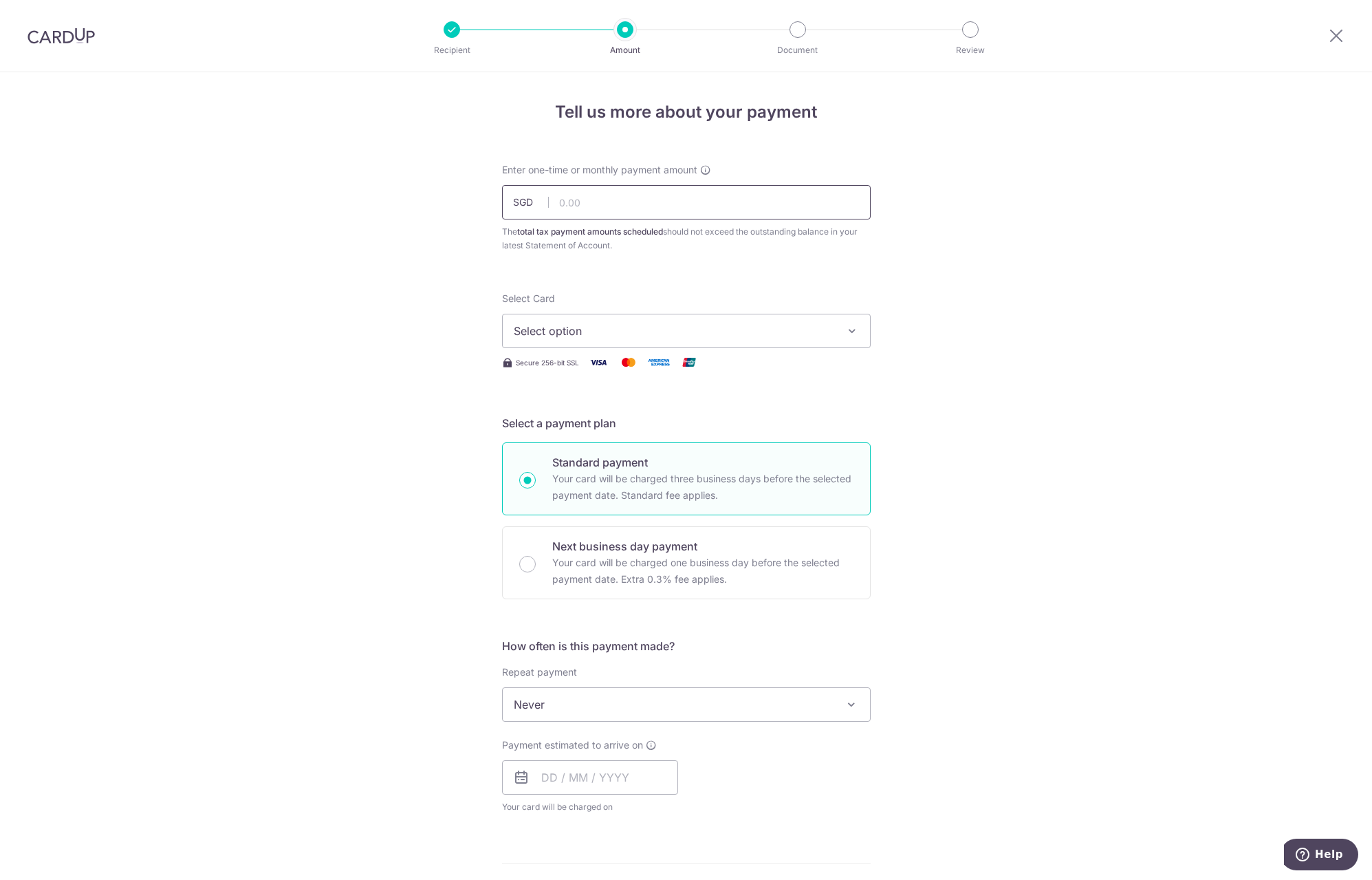
click at [702, 205] on input "text" at bounding box center [687, 202] width 369 height 34
click at [1032, 335] on div "Tell us more about your payment Enter one-time or monthly payment amount SGD Th…" at bounding box center [686, 710] width 1372 height 1277
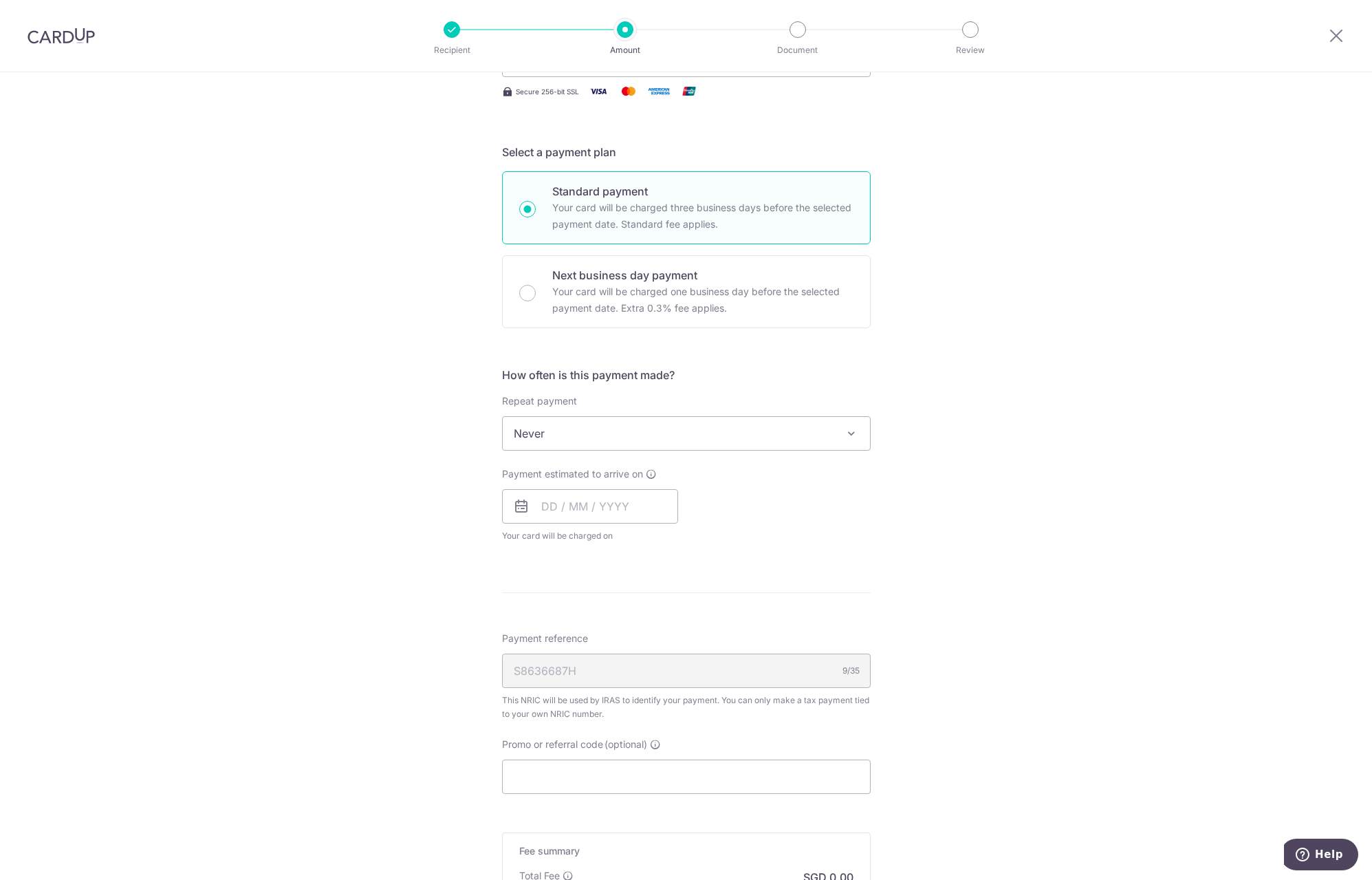
scroll to position [275, 0]
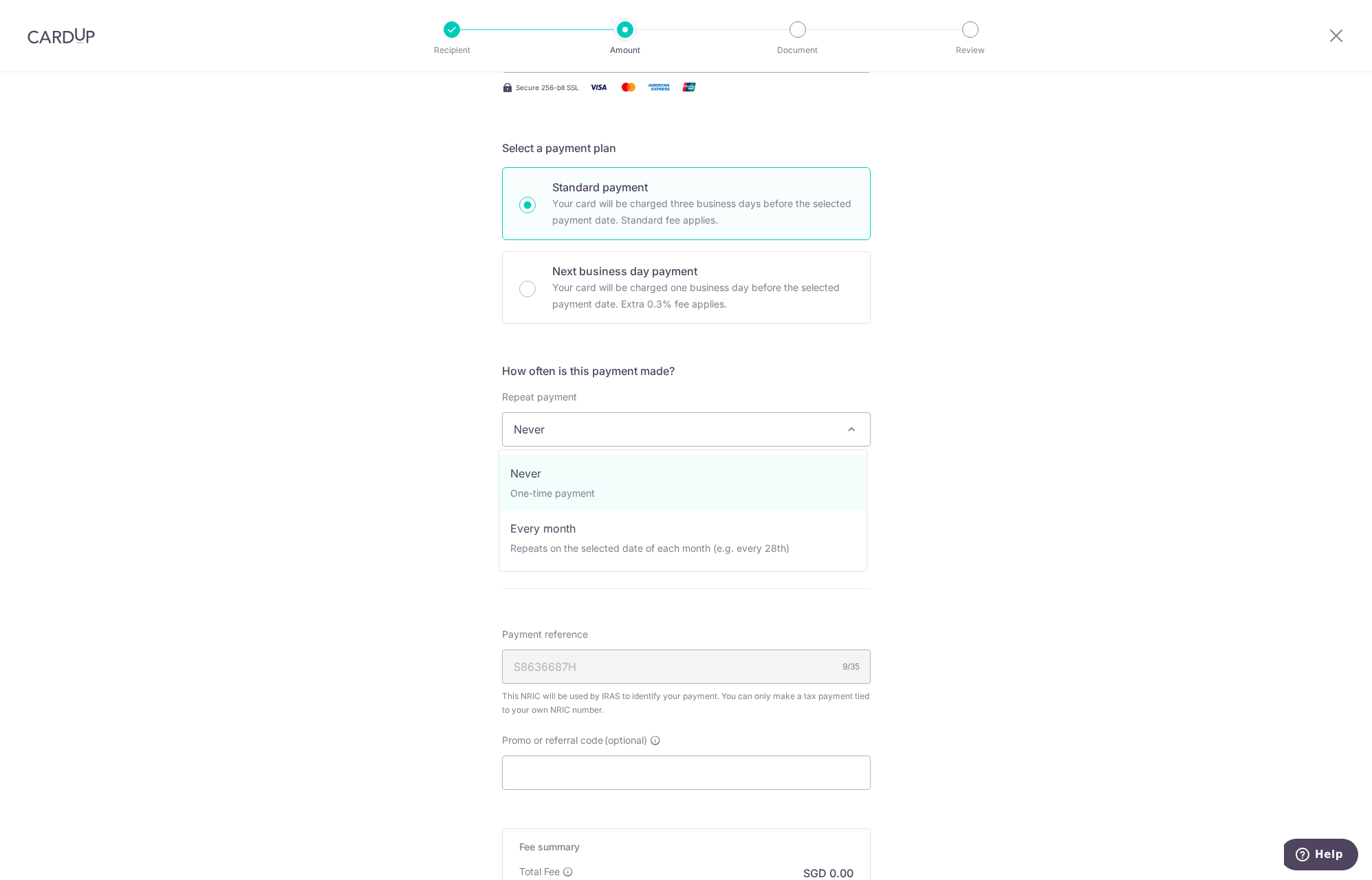
click at [843, 427] on span at bounding box center [851, 429] width 17 height 17
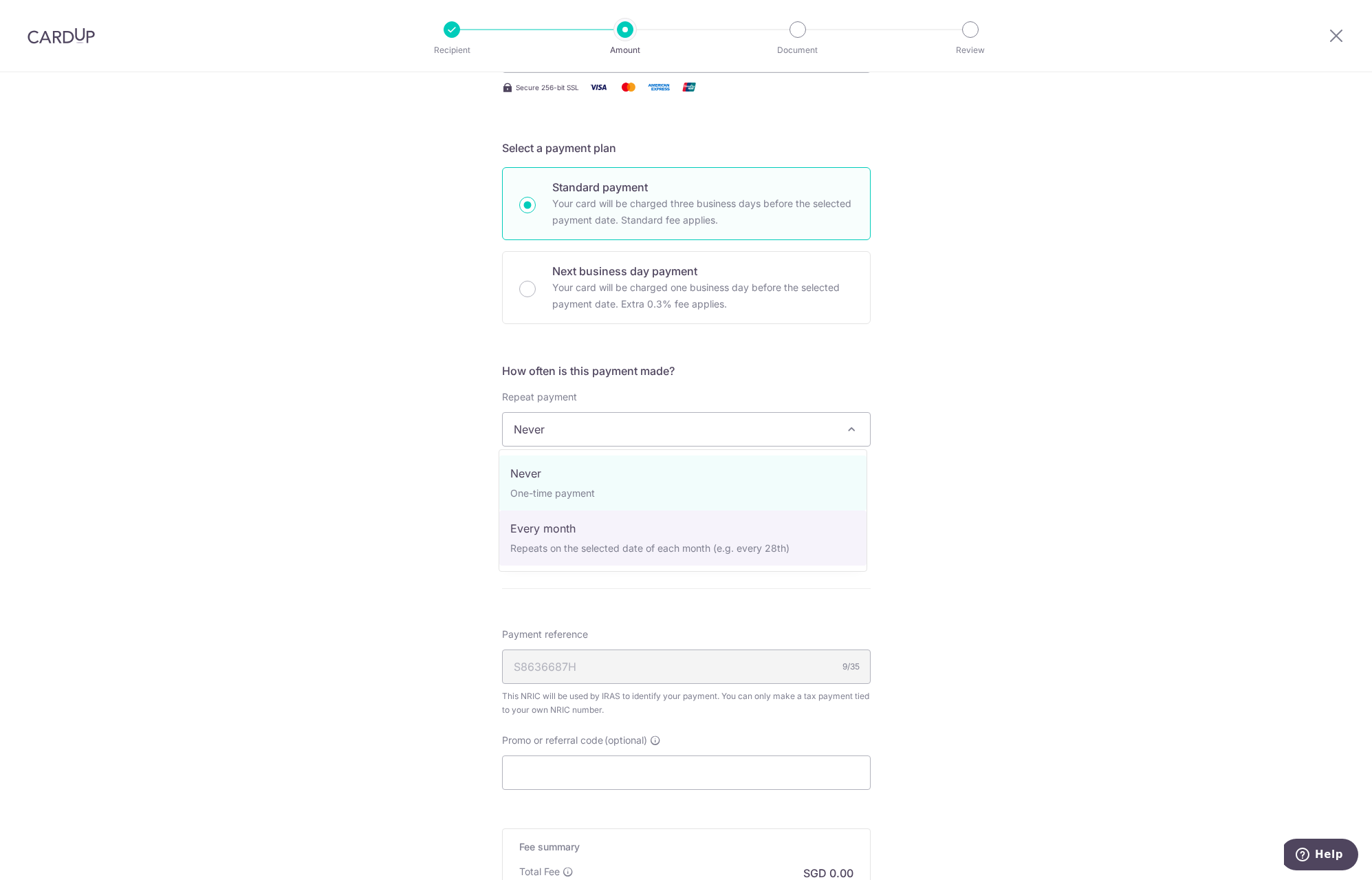
select select "3"
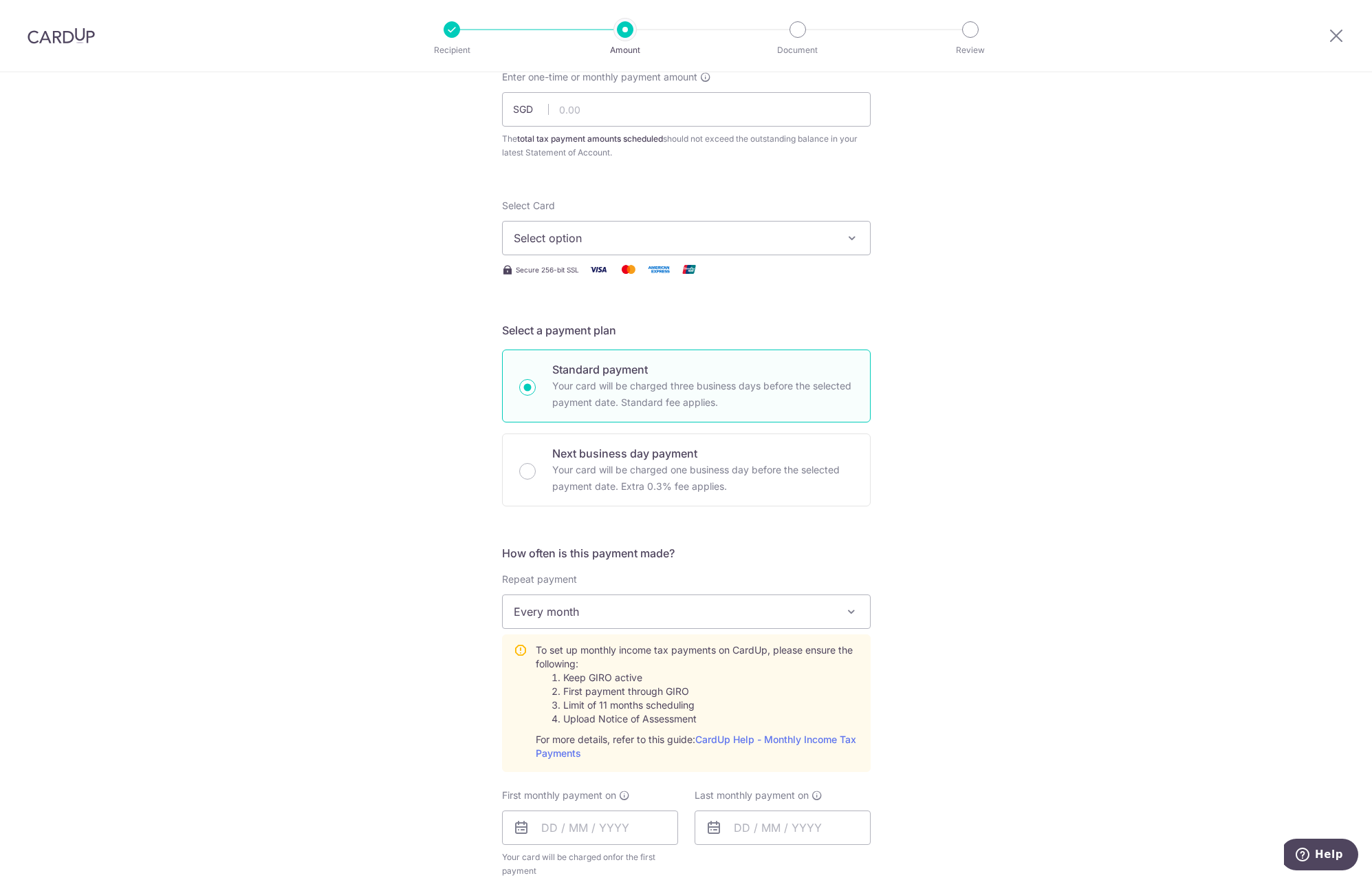
scroll to position [69, 0]
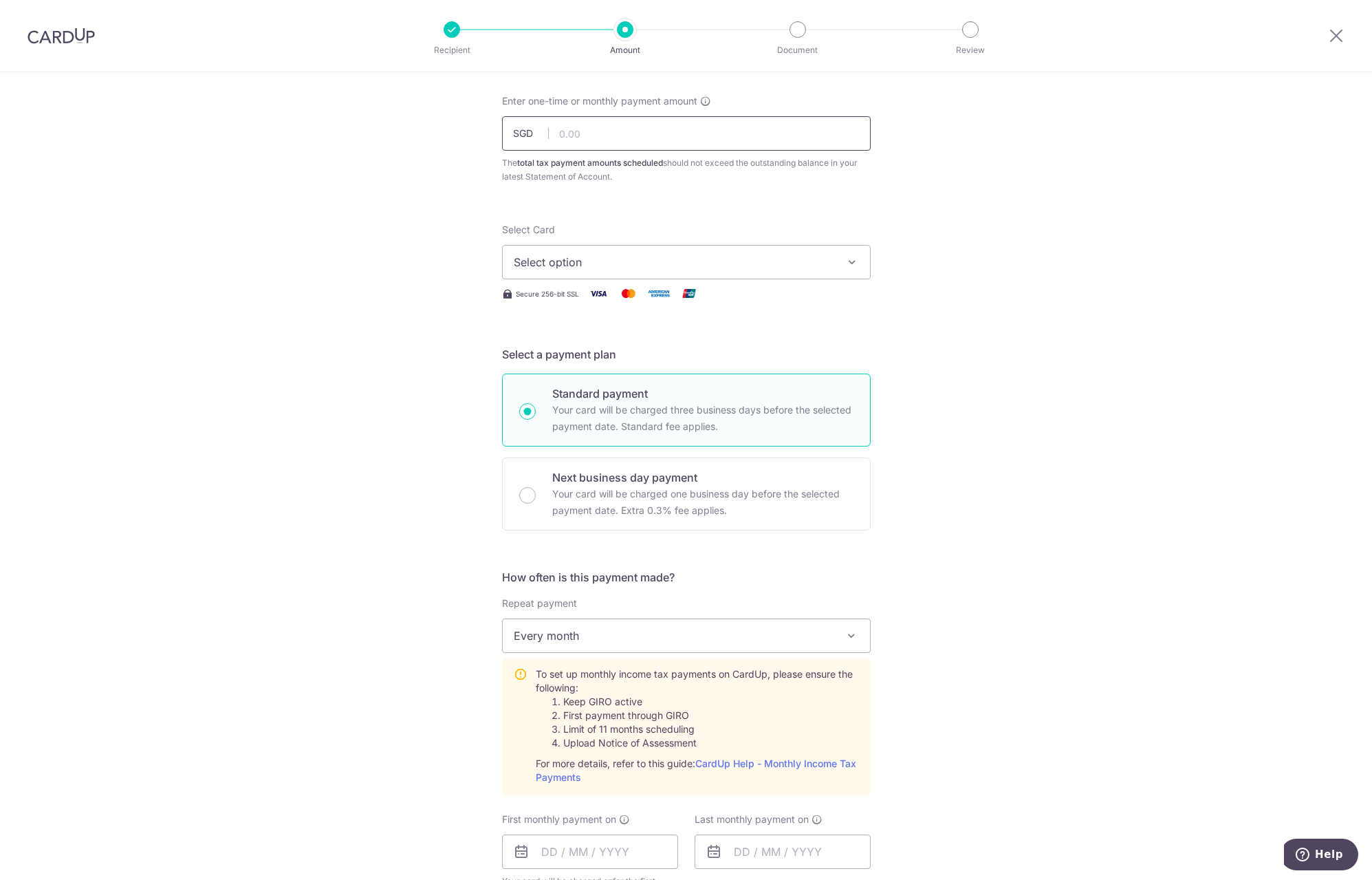
click at [588, 129] on input "text" at bounding box center [687, 133] width 369 height 34
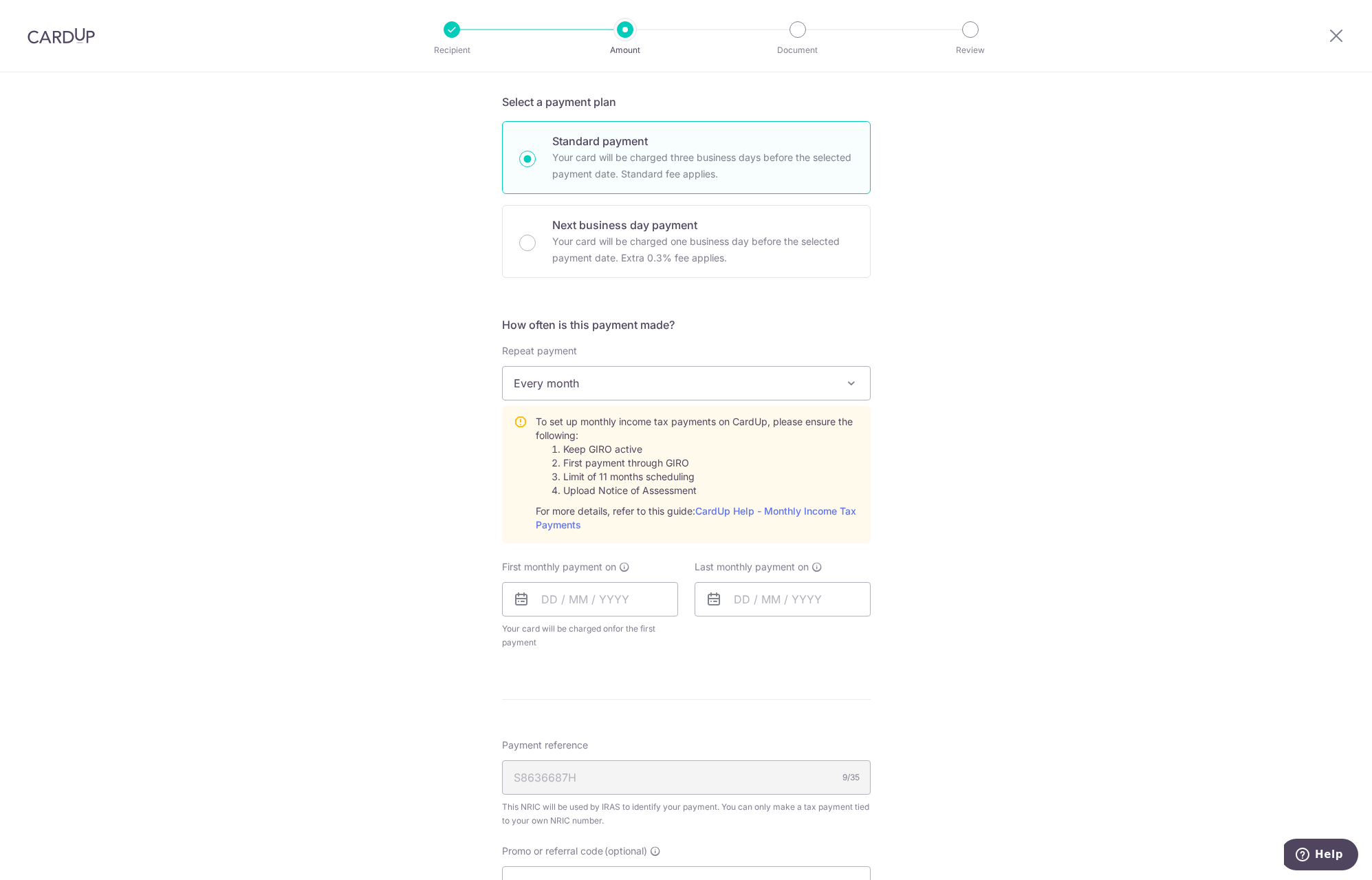
scroll to position [412, 0]
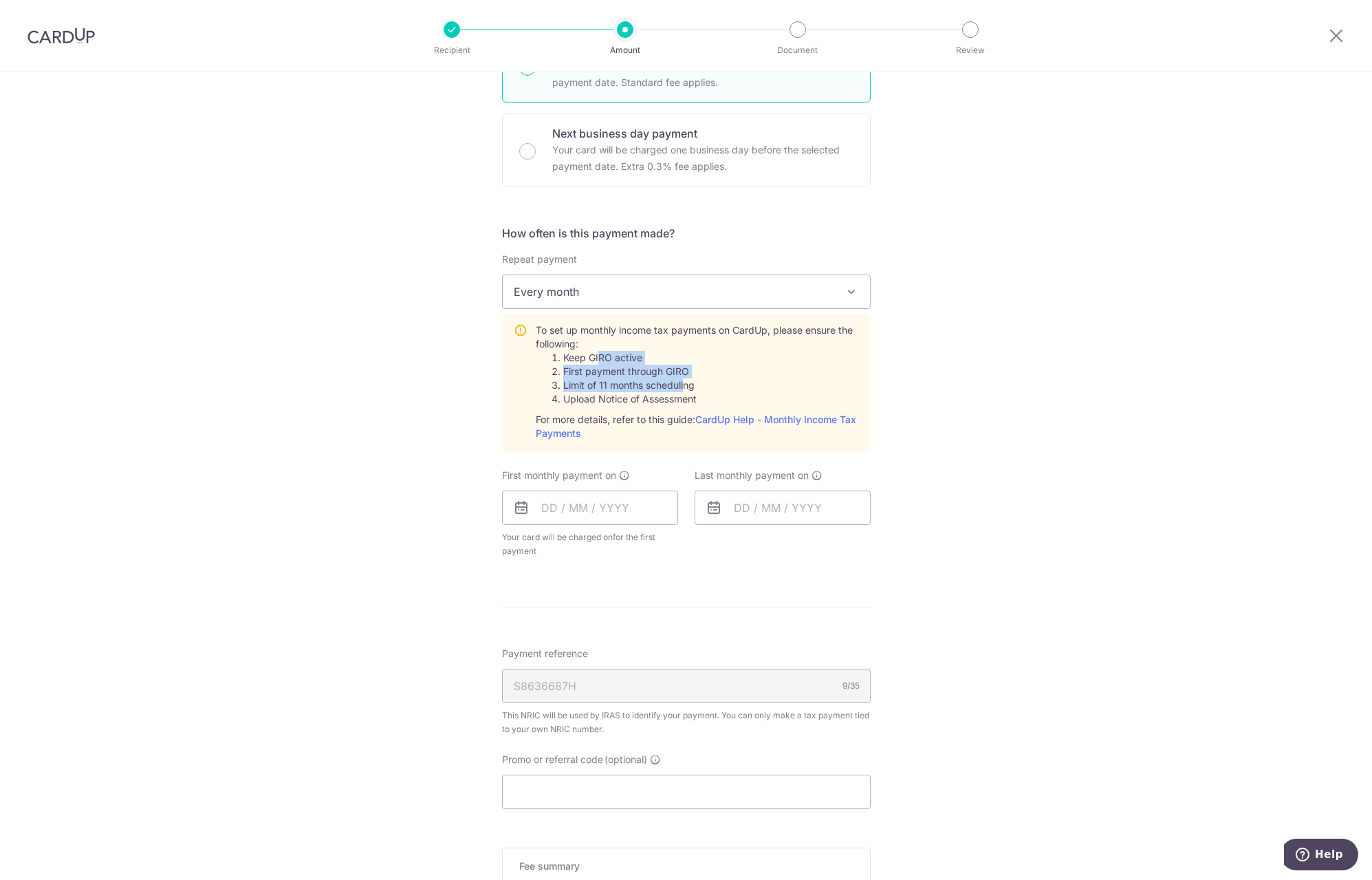
drag, startPoint x: 597, startPoint y: 359, endPoint x: 681, endPoint y: 380, distance: 86.6
click at [681, 380] on ol "Keep GIRO active First payment through GIRO Limit of 11 months scheduling Uploa…" at bounding box center [697, 378] width 323 height 55
drag, startPoint x: 681, startPoint y: 380, endPoint x: 695, endPoint y: 391, distance: 17.8
click at [695, 391] on li "Limit of 11 months scheduling" at bounding box center [711, 385] width 295 height 14
drag, startPoint x: 687, startPoint y: 395, endPoint x: 616, endPoint y: 360, distance: 79.2
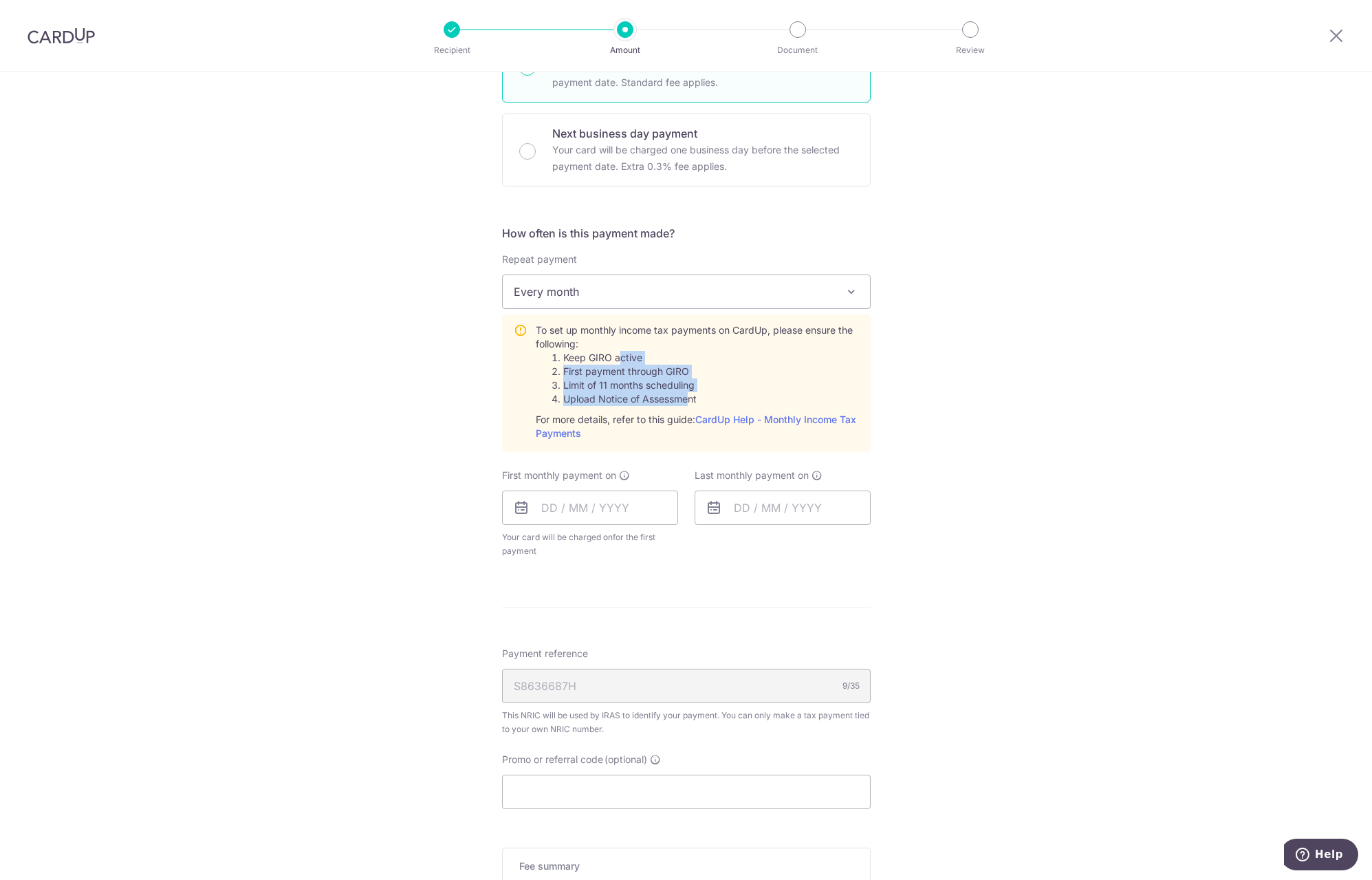
click at [616, 360] on ol "Keep GIRO active First payment through GIRO Limit of 11 months scheduling Uploa…" at bounding box center [697, 378] width 323 height 55
drag, startPoint x: 616, startPoint y: 360, endPoint x: 656, endPoint y: 383, distance: 46.1
click at [646, 378] on li "Limit of 11 months scheduling" at bounding box center [711, 385] width 295 height 14
drag, startPoint x: 679, startPoint y: 393, endPoint x: 623, endPoint y: 372, distance: 59.8
click at [623, 372] on ol "Keep GIRO active First payment through GIRO Limit of 11 months scheduling Uploa…" at bounding box center [697, 378] width 323 height 55
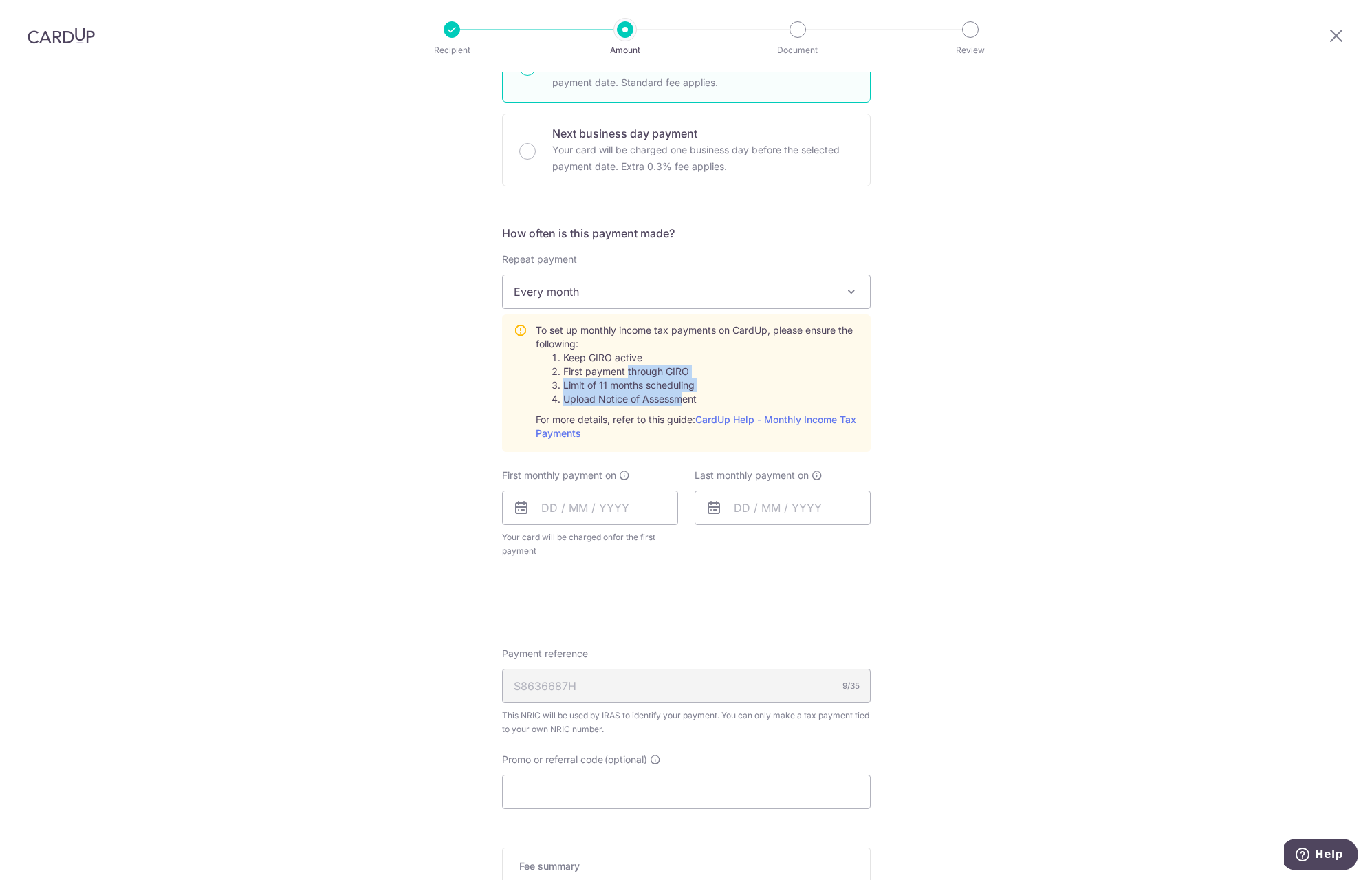
drag, startPoint x: 623, startPoint y: 372, endPoint x: 668, endPoint y: 386, distance: 47.1
click at [668, 386] on li "Limit of 11 months scheduling" at bounding box center [711, 385] width 295 height 14
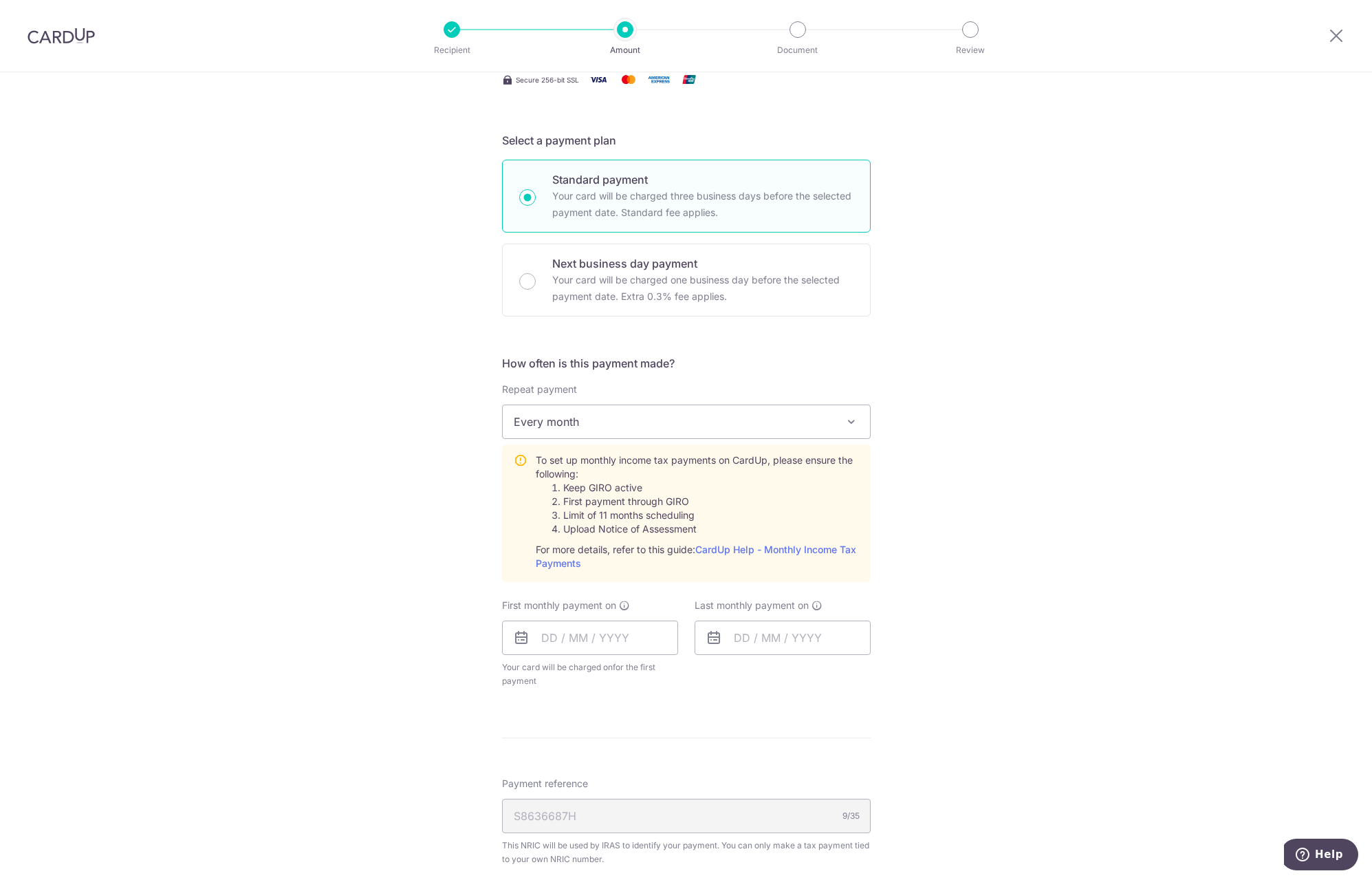
scroll to position [0, 0]
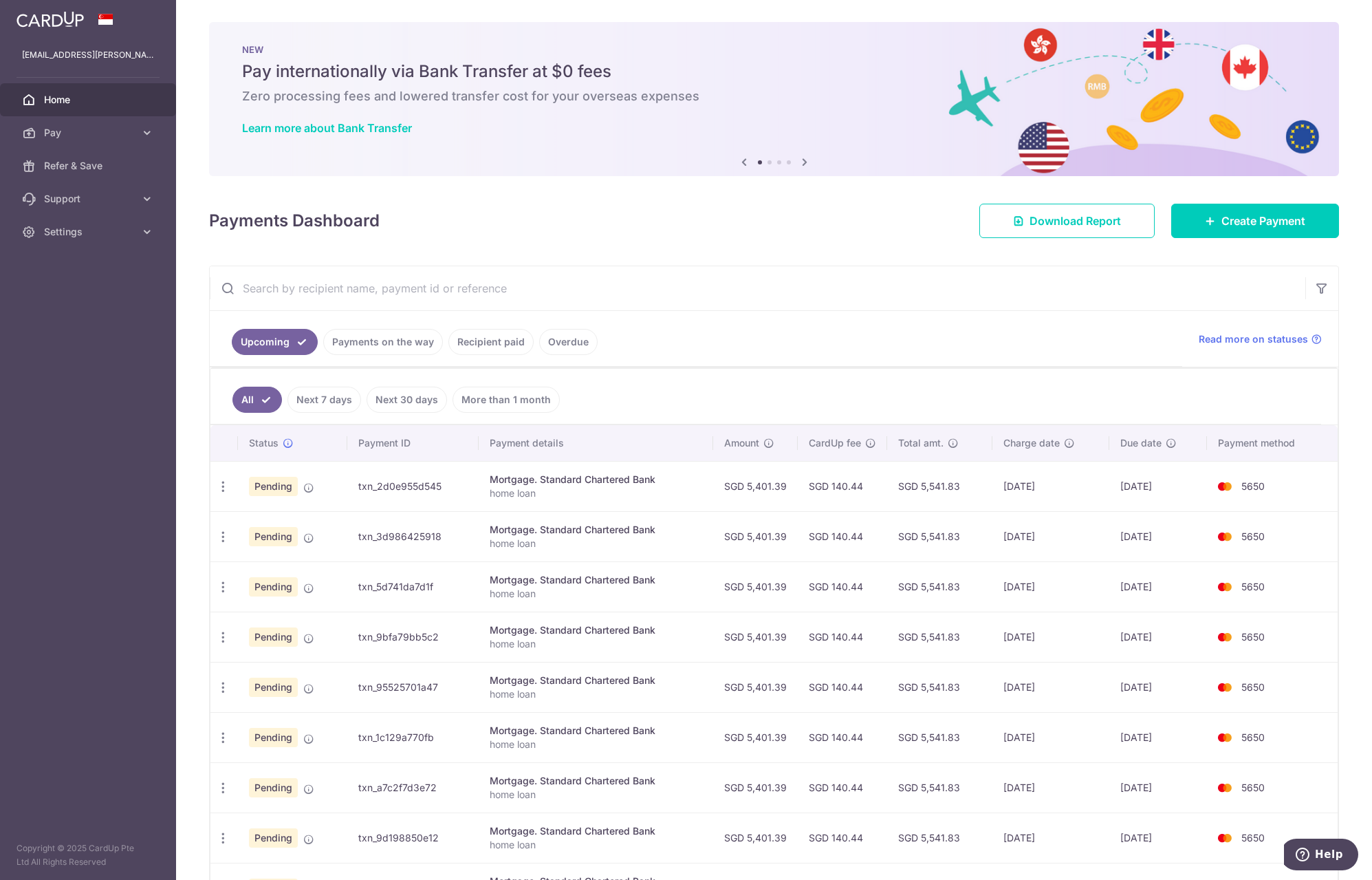
click at [65, 229] on span "Settings" at bounding box center [89, 232] width 91 height 14
click at [78, 199] on span "Support" at bounding box center [89, 198] width 91 height 14
click at [65, 256] on link "Contact Us" at bounding box center [88, 264] width 176 height 33
